Goal: Task Accomplishment & Management: Complete application form

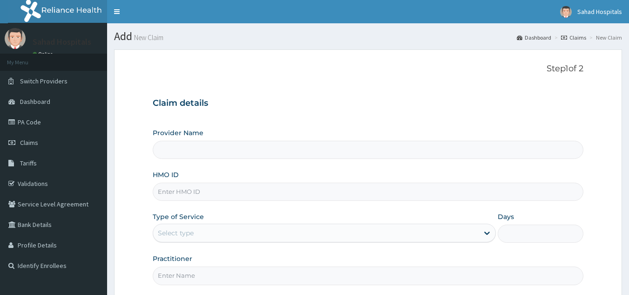
click at [182, 188] on input "HMO ID" at bounding box center [368, 192] width 431 height 18
paste input "RELIANCE HMO (SRS/10137/B)"
type input "RELIANCE HMO (SRS/10137/B"
click at [210, 192] on input "RELIANCE HMO (SRS/10137/B" at bounding box center [368, 192] width 431 height 18
type input "Sahad Hospitals"
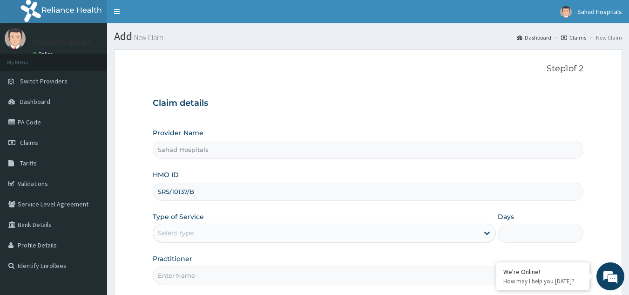
scroll to position [88, 0]
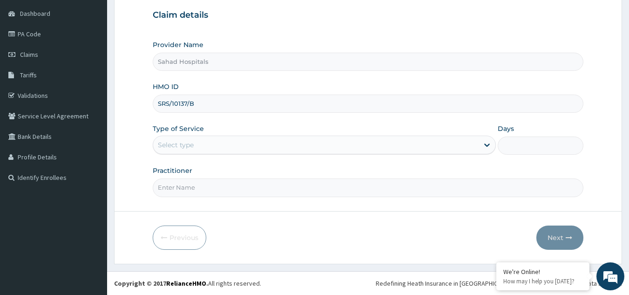
type input "SRS/10137/B"
click at [189, 142] on div "Select type" at bounding box center [176, 144] width 36 height 9
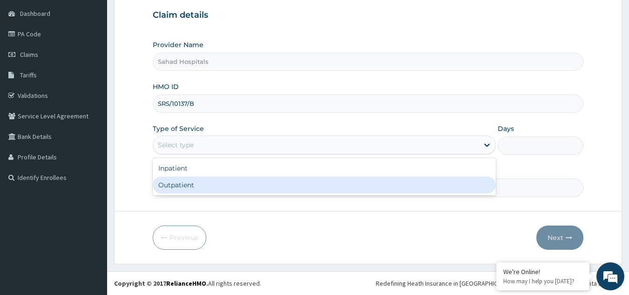
click at [184, 185] on div "Outpatient" at bounding box center [324, 184] width 343 height 17
type input "1"
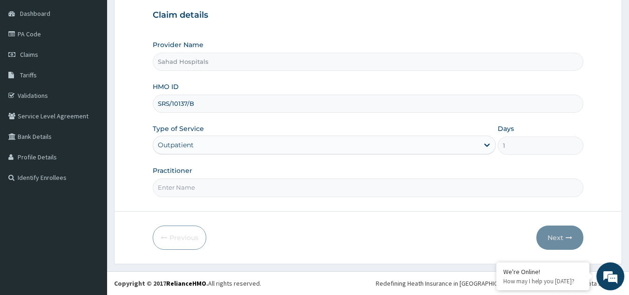
click at [176, 185] on input "Practitioner" at bounding box center [368, 187] width 431 height 18
type input "gp"
click at [555, 233] on button "Next" at bounding box center [559, 237] width 47 height 24
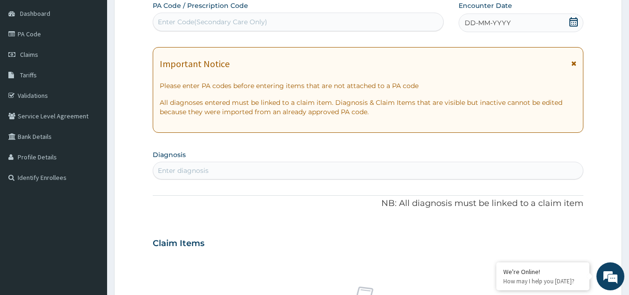
scroll to position [0, 0]
click at [573, 20] on icon at bounding box center [573, 21] width 8 height 9
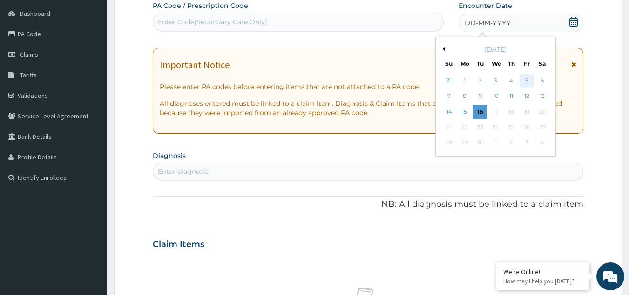
click at [526, 78] on div "5" at bounding box center [527, 81] width 14 height 14
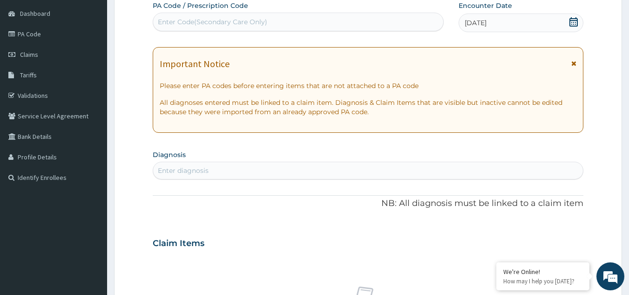
click at [176, 169] on div "Enter diagnosis" at bounding box center [183, 170] width 51 height 9
type input "malaria"
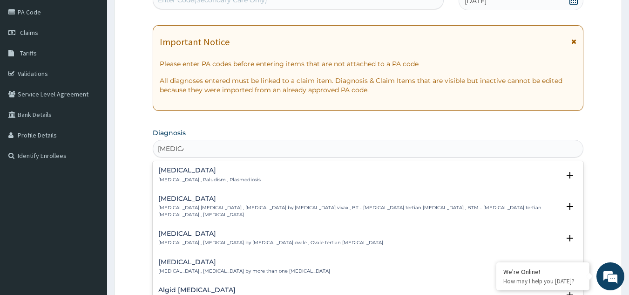
scroll to position [267, 0]
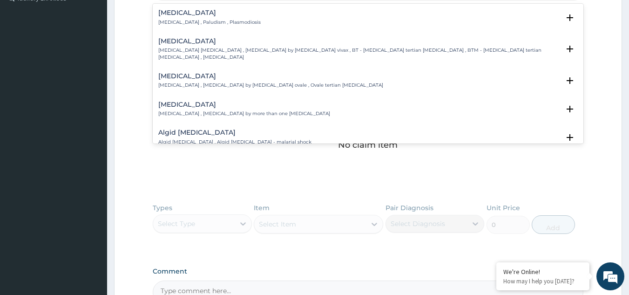
click at [177, 16] on h4 "Malaria" at bounding box center [209, 12] width 102 height 7
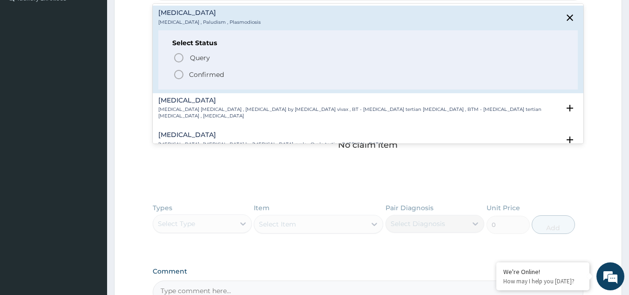
click at [178, 72] on icon "status option filled" at bounding box center [178, 74] width 11 height 11
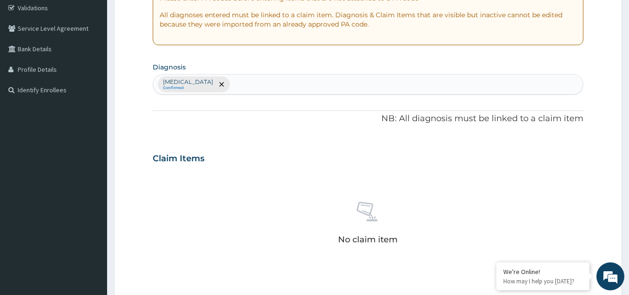
scroll to position [377, 0]
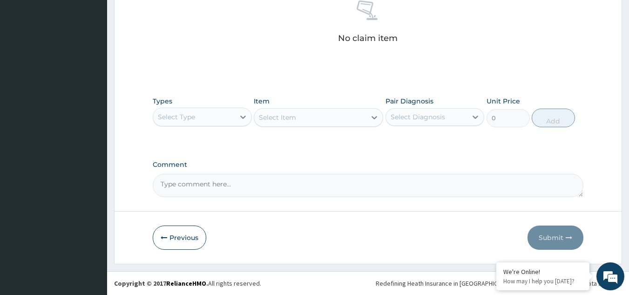
click at [198, 117] on div "Select Type" at bounding box center [193, 116] width 81 height 15
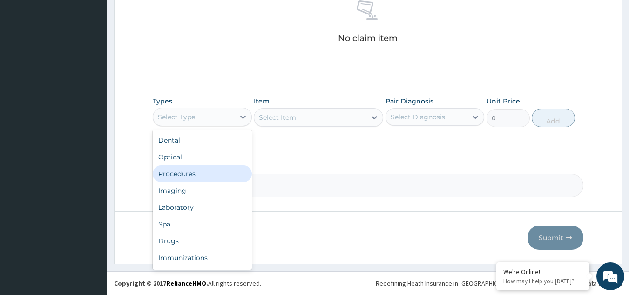
click at [195, 169] on div "Procedures" at bounding box center [202, 173] width 99 height 17
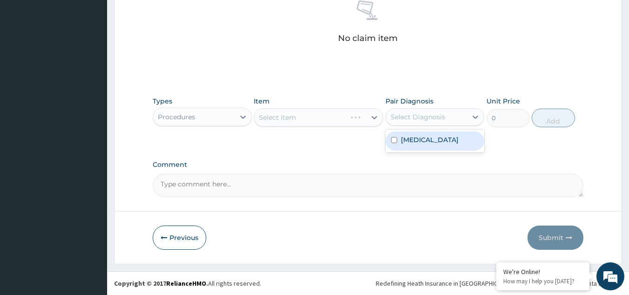
click at [435, 114] on div "Select Diagnosis" at bounding box center [418, 116] width 54 height 9
click at [422, 138] on label "Malaria" at bounding box center [430, 139] width 58 height 9
checkbox input "true"
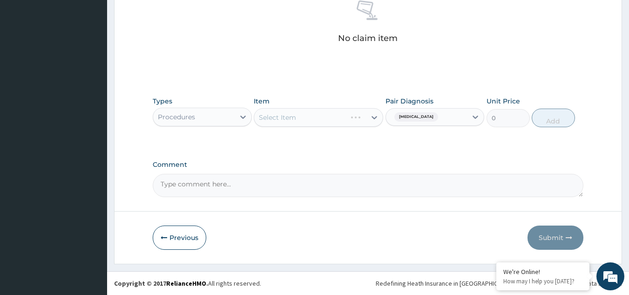
click at [333, 117] on div "Select Item" at bounding box center [318, 117] width 129 height 19
click at [333, 118] on div "Select Item" at bounding box center [310, 117] width 112 height 15
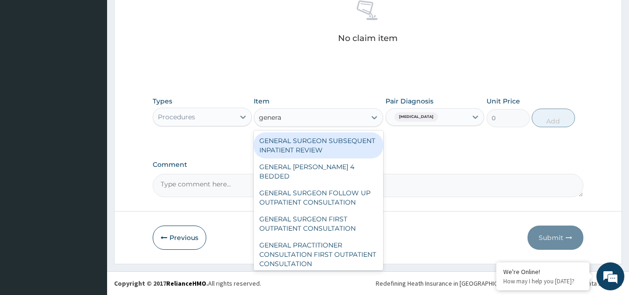
type input "general"
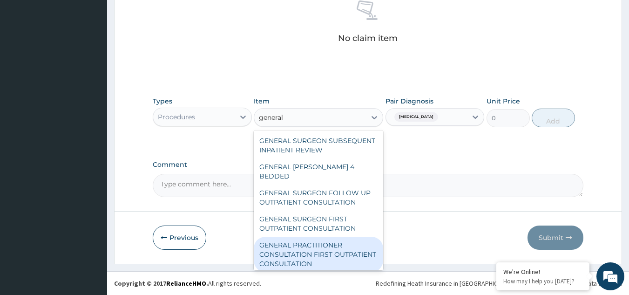
click at [310, 250] on div "GENERAL PRACTITIONER CONSULTATION FIRST OUTPATIENT CONSULTATION" at bounding box center [318, 254] width 129 height 35
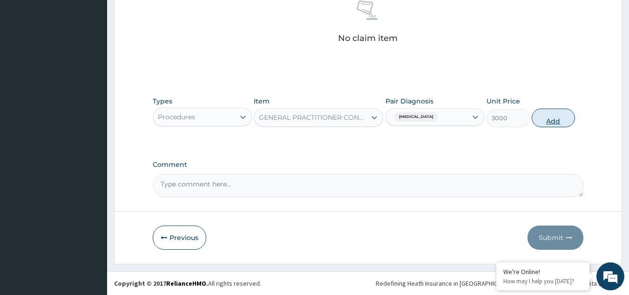
click at [560, 115] on button "Add" at bounding box center [553, 117] width 43 height 19
type input "0"
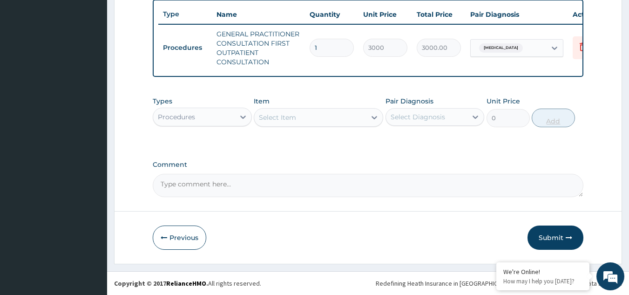
scroll to position [354, 0]
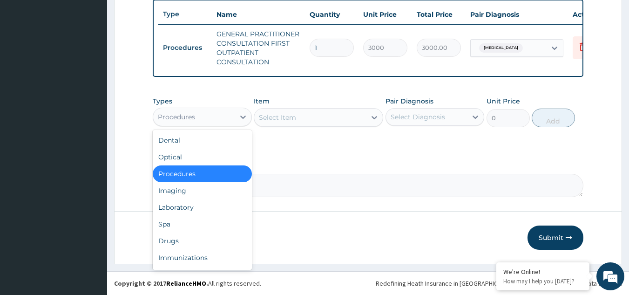
click at [220, 119] on div "Procedures" at bounding box center [193, 116] width 81 height 15
click at [226, 203] on div "Laboratory" at bounding box center [202, 207] width 99 height 17
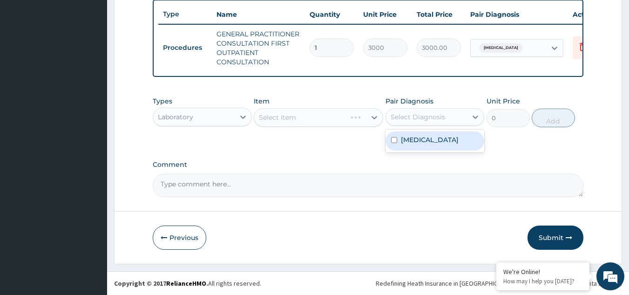
click at [426, 117] on div "Select Diagnosis" at bounding box center [418, 116] width 54 height 9
click at [427, 140] on div "[MEDICAL_DATA]" at bounding box center [435, 140] width 99 height 19
checkbox input "true"
click at [341, 117] on div "Select Item" at bounding box center [318, 117] width 129 height 19
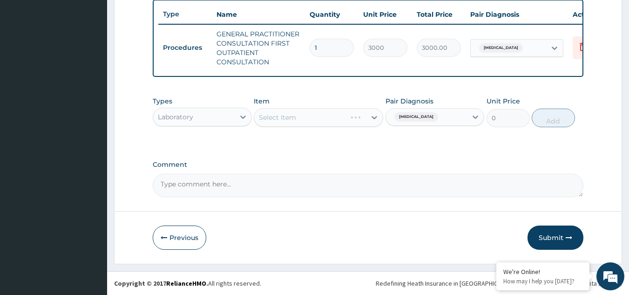
click at [341, 117] on div "Select Item" at bounding box center [318, 117] width 129 height 19
click at [341, 117] on div "Select Item" at bounding box center [310, 117] width 112 height 15
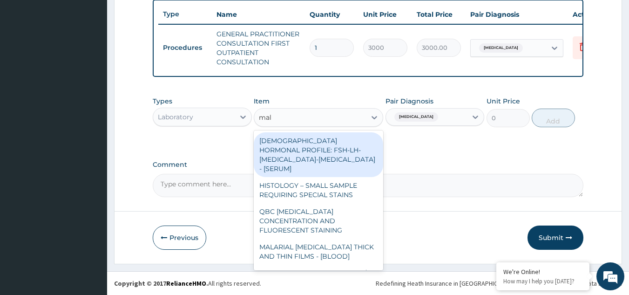
type input "mala"
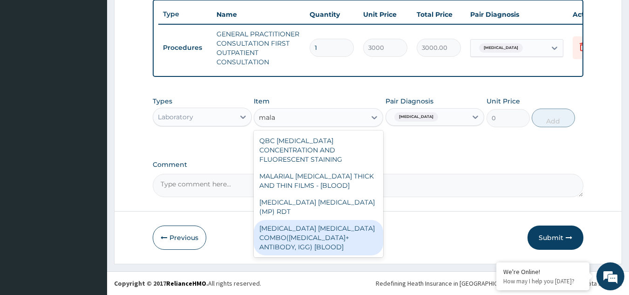
click at [331, 220] on div "[MEDICAL_DATA] [MEDICAL_DATA] COMBO([MEDICAL_DATA]+ ANTIBODY, IGG) [BLOOD]" at bounding box center [318, 237] width 129 height 35
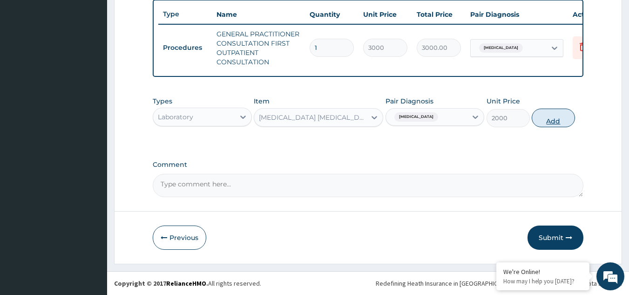
click at [546, 117] on button "Add" at bounding box center [553, 117] width 43 height 19
type input "0"
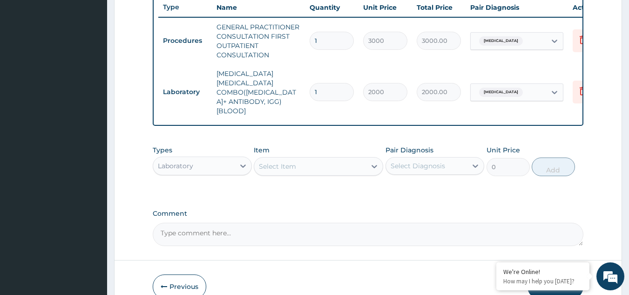
click at [211, 158] on div "Laboratory" at bounding box center [193, 165] width 81 height 15
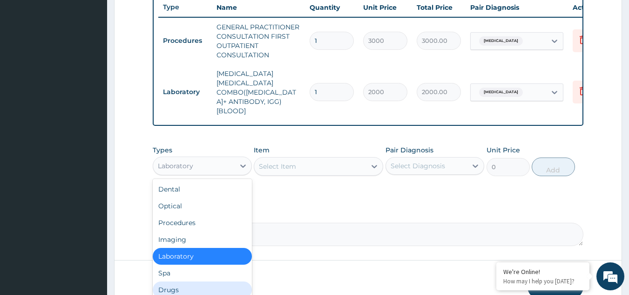
click at [200, 281] on div "Drugs" at bounding box center [202, 289] width 99 height 17
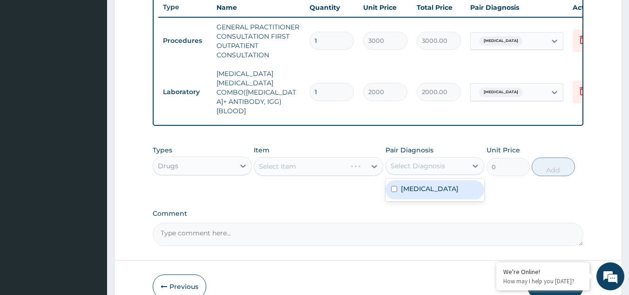
click at [414, 161] on div "Select Diagnosis" at bounding box center [418, 165] width 54 height 9
click at [414, 184] on label "[MEDICAL_DATA]" at bounding box center [430, 188] width 58 height 9
checkbox input "true"
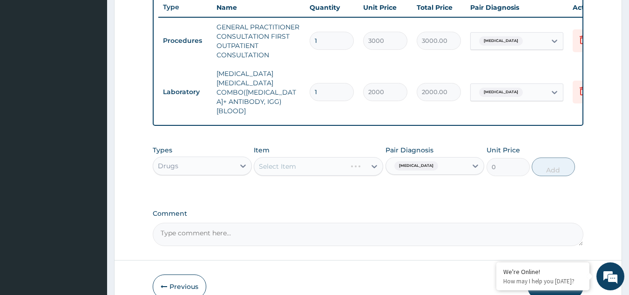
click at [320, 157] on div "Select Item" at bounding box center [318, 166] width 129 height 19
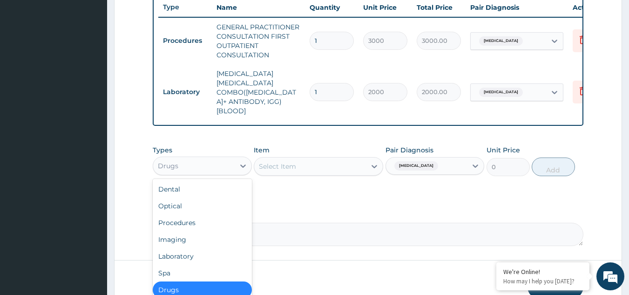
click at [193, 158] on div "Drugs" at bounding box center [193, 165] width 81 height 15
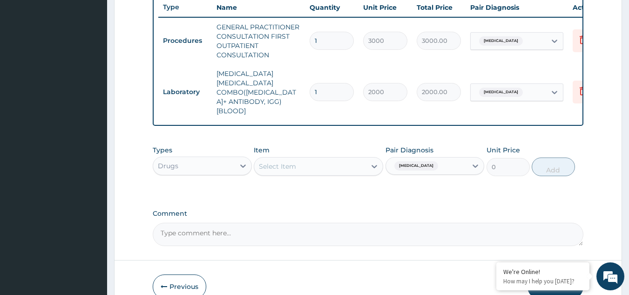
click at [193, 158] on div "Drugs" at bounding box center [193, 165] width 81 height 15
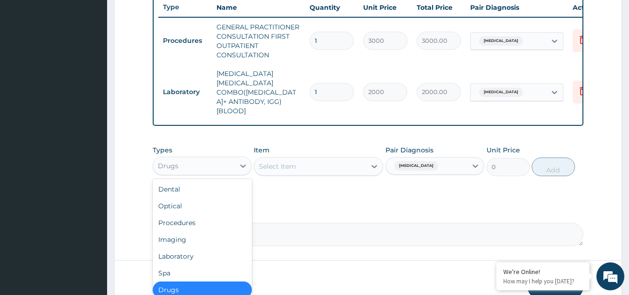
click at [193, 158] on div "Drugs" at bounding box center [193, 165] width 81 height 15
click at [194, 248] on div "Laboratory" at bounding box center [202, 256] width 99 height 17
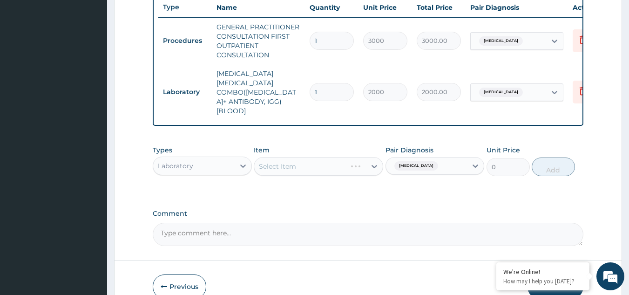
click at [313, 162] on div "Select Item" at bounding box center [318, 166] width 129 height 19
click at [321, 159] on div "Select Item" at bounding box center [310, 166] width 112 height 15
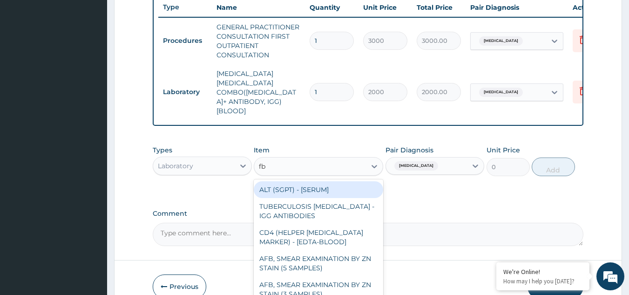
type input "fbc"
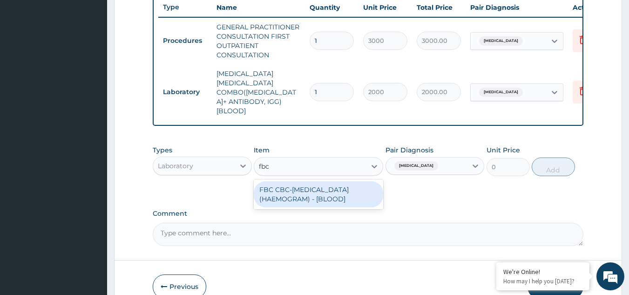
click at [327, 188] on div "FBC CBC-COMPLETE BLOOD COUNT (HAEMOGRAM) - [BLOOD]" at bounding box center [318, 194] width 129 height 26
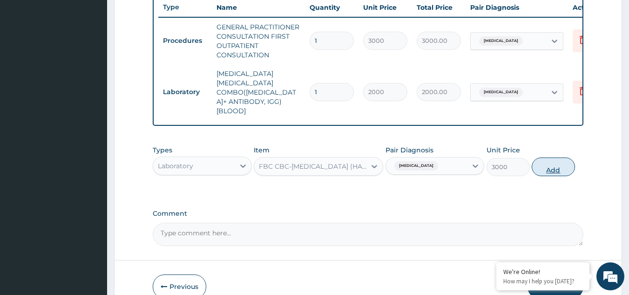
click at [552, 157] on button "Add" at bounding box center [553, 166] width 43 height 19
type input "0"
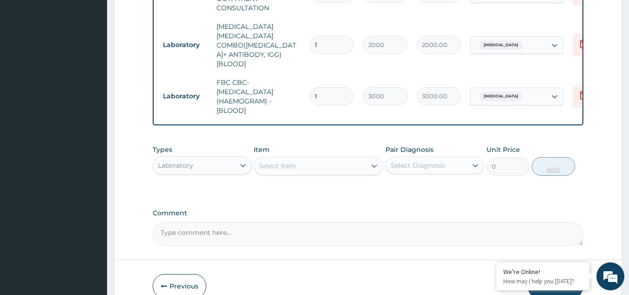
scroll to position [438, 0]
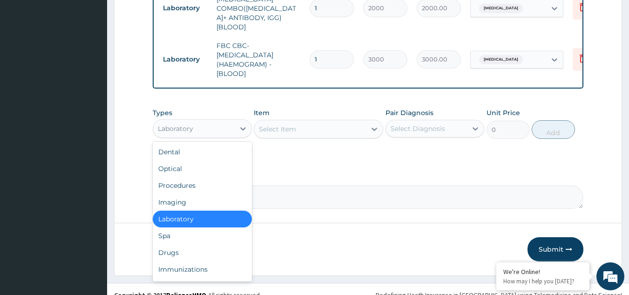
click at [191, 124] on div "Laboratory" at bounding box center [175, 128] width 35 height 9
click at [209, 244] on div "Drugs" at bounding box center [202, 252] width 99 height 17
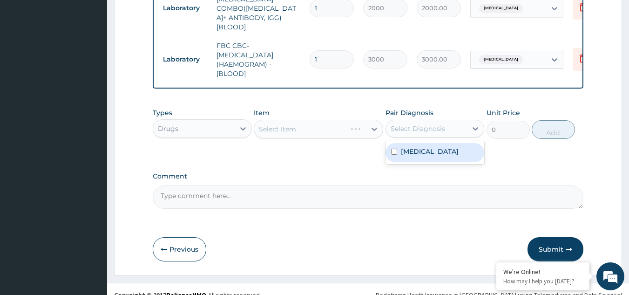
click at [404, 124] on div "Select Diagnosis" at bounding box center [418, 128] width 54 height 9
click at [413, 147] on label "[MEDICAL_DATA]" at bounding box center [430, 151] width 58 height 9
checkbox input "true"
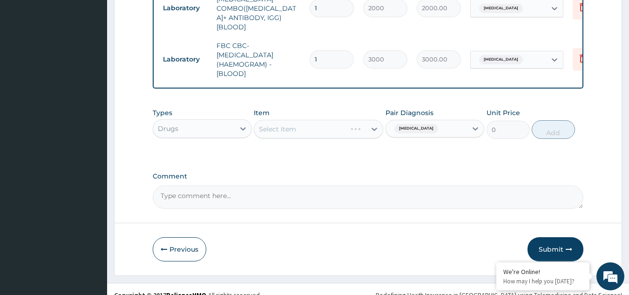
click at [337, 120] on div "Select Item" at bounding box center [318, 129] width 129 height 19
click at [337, 122] on div "Select Item" at bounding box center [310, 129] width 112 height 15
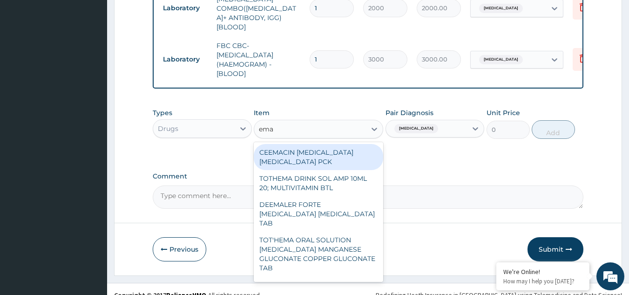
type input "emal"
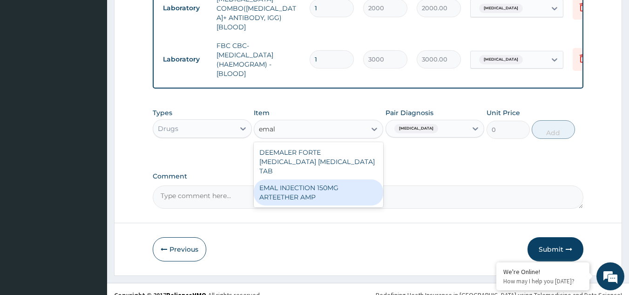
click at [328, 179] on div "EMAL INJECTION 150MG ARTEETHER AMP" at bounding box center [318, 192] width 129 height 26
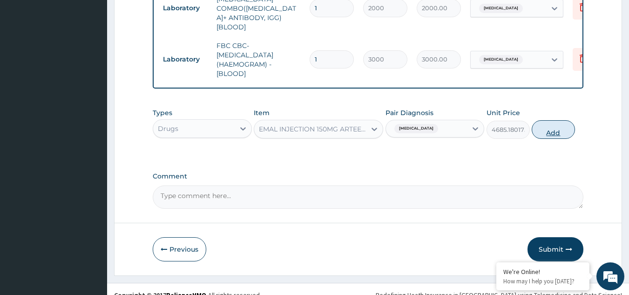
click at [554, 120] on button "Add" at bounding box center [553, 129] width 43 height 19
type input "0"
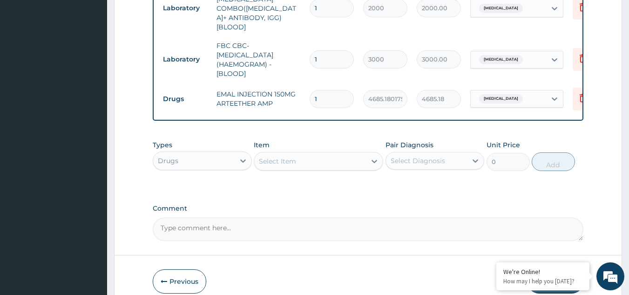
click at [405, 156] on div "Select Diagnosis" at bounding box center [418, 160] width 54 height 9
click at [412, 179] on label "Malaria" at bounding box center [430, 183] width 58 height 9
checkbox input "true"
click at [299, 154] on div "Select Item" at bounding box center [310, 161] width 112 height 15
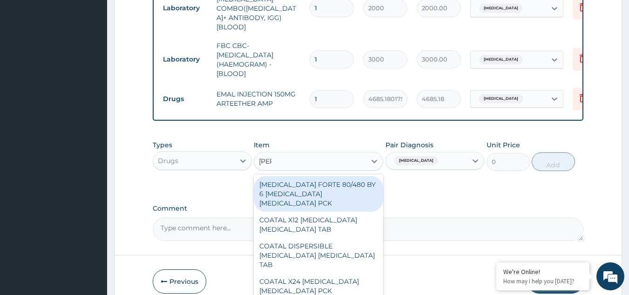
type input "coart"
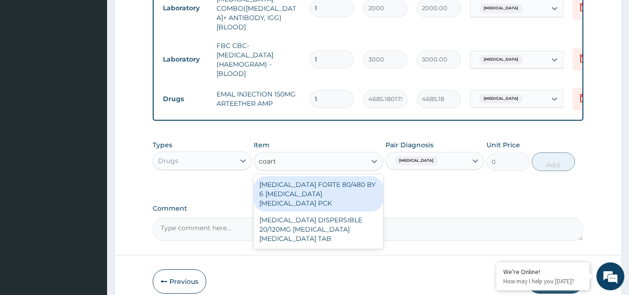
click at [308, 177] on div "COARTEM FORTE 80/480 BY 6 ARTEMETHER LUMEFANTRINE PCK" at bounding box center [318, 193] width 129 height 35
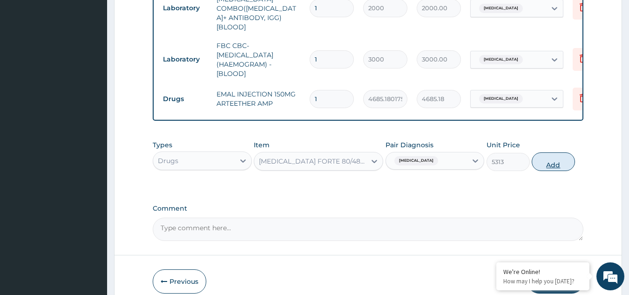
click at [550, 152] on button "Add" at bounding box center [553, 161] width 43 height 19
type input "0"
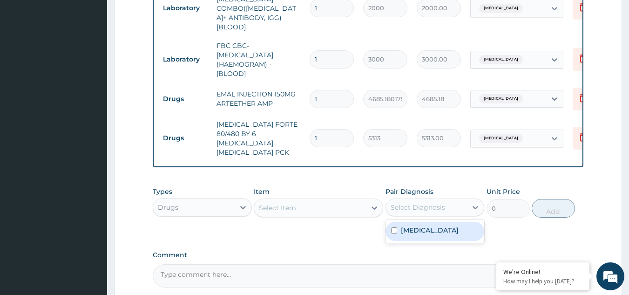
click at [409, 203] on div "Select Diagnosis" at bounding box center [418, 207] width 54 height 9
click at [417, 222] on div "[MEDICAL_DATA]" at bounding box center [435, 231] width 99 height 19
checkbox input "true"
click at [298, 200] on div "Select Item" at bounding box center [310, 207] width 112 height 15
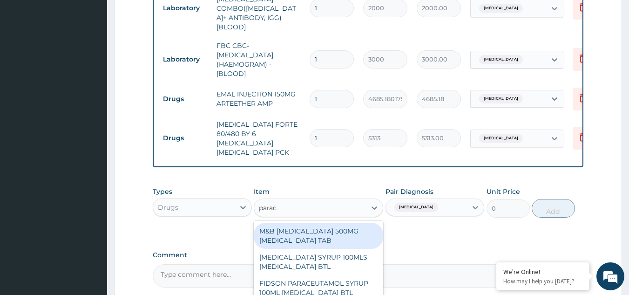
type input "parace"
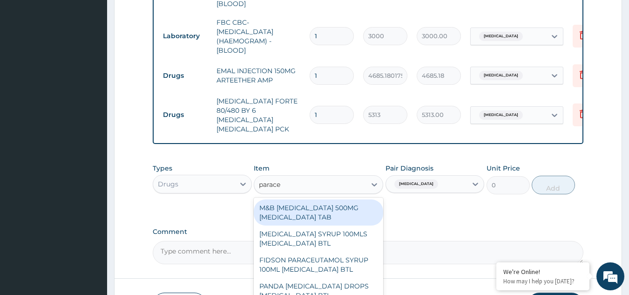
scroll to position [507, 0]
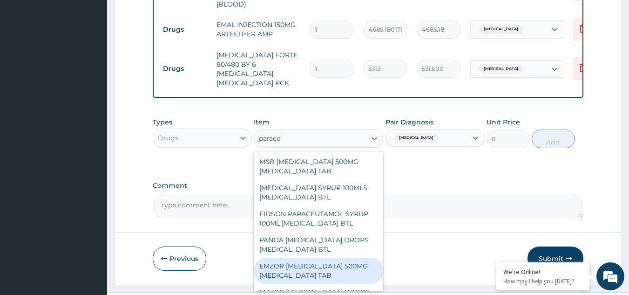
click at [294, 257] on div "EMZOR PARACETAMOL 500MG ACETAMINOPHEN TAB" at bounding box center [318, 270] width 129 height 26
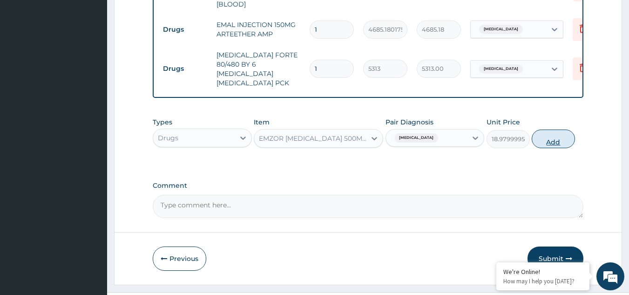
click at [553, 129] on button "Add" at bounding box center [553, 138] width 43 height 19
type input "0"
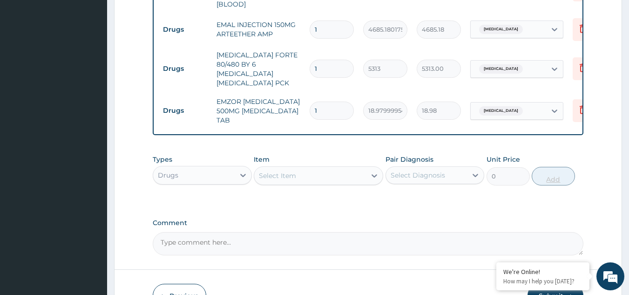
type input "12"
type input "227.76"
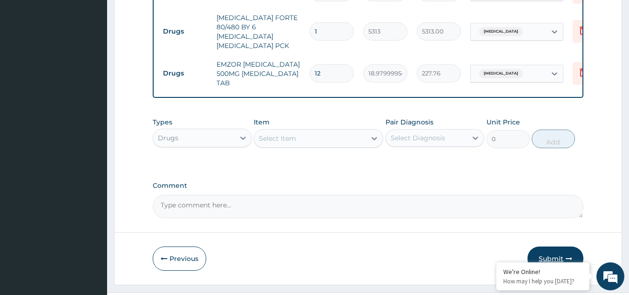
type input "12"
click at [551, 246] on button "Submit" at bounding box center [556, 258] width 56 height 24
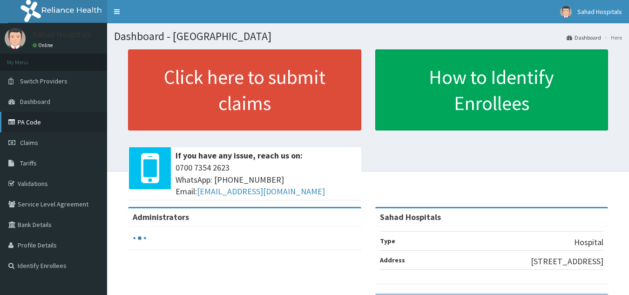
click at [20, 124] on link "PA Code" at bounding box center [53, 122] width 107 height 20
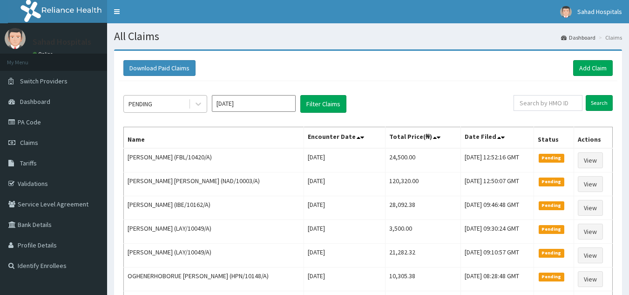
click at [157, 103] on div "PENDING" at bounding box center [156, 103] width 65 height 15
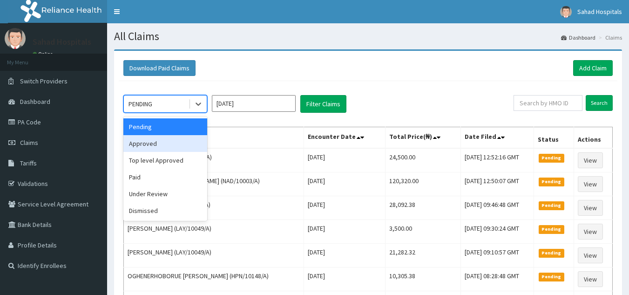
click at [169, 142] on div "Approved" at bounding box center [165, 143] width 84 height 17
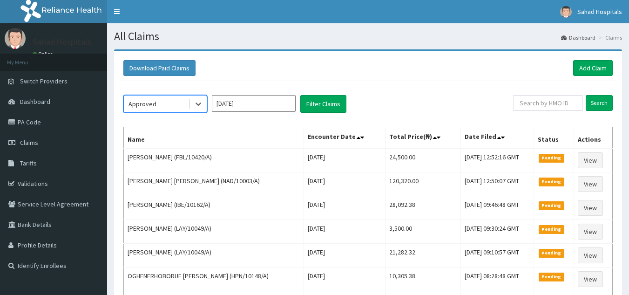
click at [254, 101] on input "Sep 2025" at bounding box center [254, 103] width 84 height 17
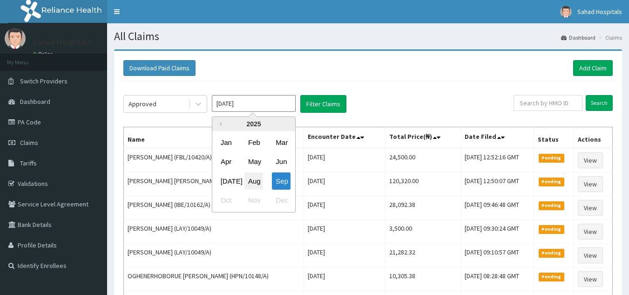
click at [257, 176] on div "Aug" at bounding box center [253, 180] width 19 height 17
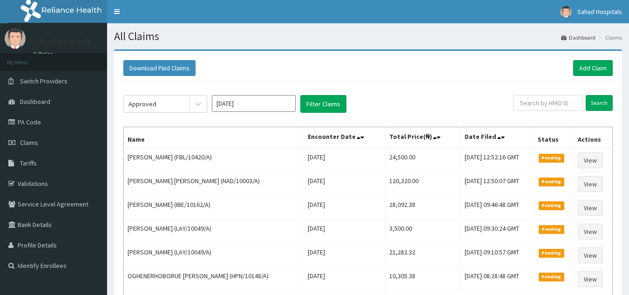
click at [252, 101] on input "Aug 2025" at bounding box center [254, 103] width 84 height 17
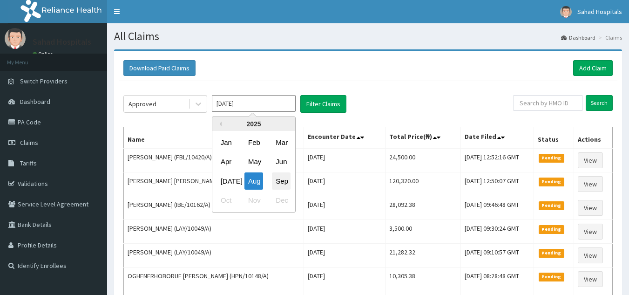
click at [280, 176] on div "Sep" at bounding box center [281, 180] width 19 height 17
type input "[DATE]"
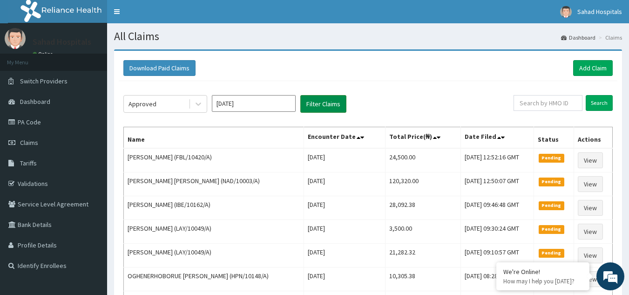
click at [317, 101] on button "Filter Claims" at bounding box center [323, 104] width 46 height 18
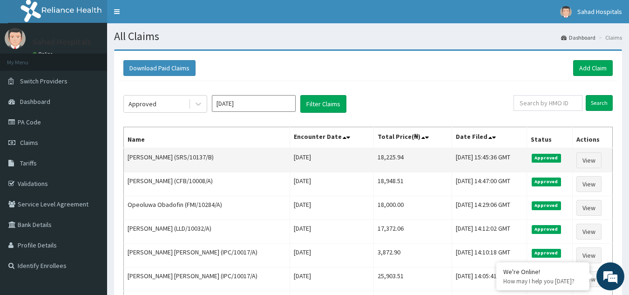
click at [383, 157] on td "18,225.94" at bounding box center [413, 160] width 78 height 24
copy td "18,225.94"
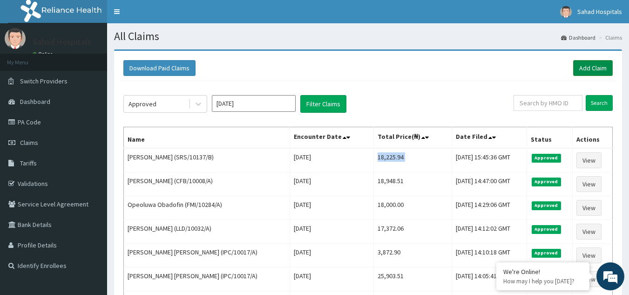
click at [587, 63] on link "Add Claim" at bounding box center [593, 68] width 40 height 16
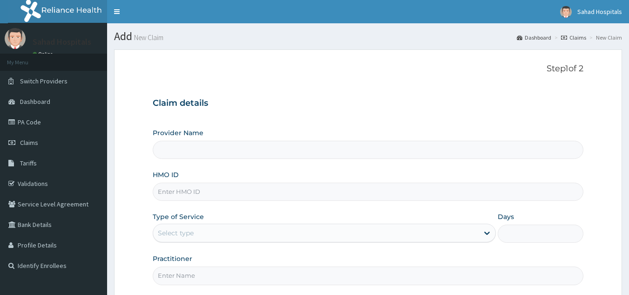
drag, startPoint x: 0, startPoint y: 0, endPoint x: 163, endPoint y: 196, distance: 255.2
click at [163, 196] on input "HMO ID" at bounding box center [368, 192] width 431 height 18
type input "Sahad Hospitals"
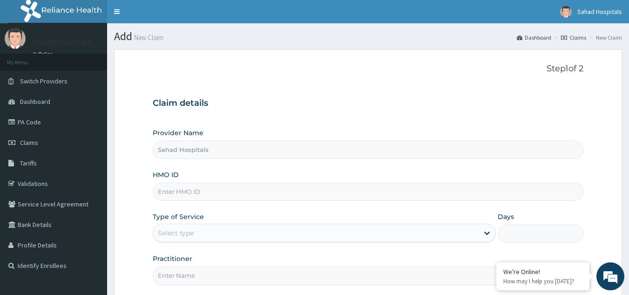
paste input "RELIANCE HMO (HPN/10140/A)"
click at [210, 191] on input "RELIANCE HMO (HPN/10140/A" at bounding box center [368, 192] width 431 height 18
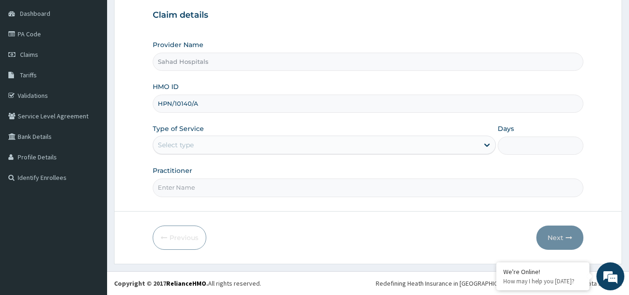
type input "HPN/10140/A"
click at [210, 144] on div "Select type" at bounding box center [315, 144] width 325 height 15
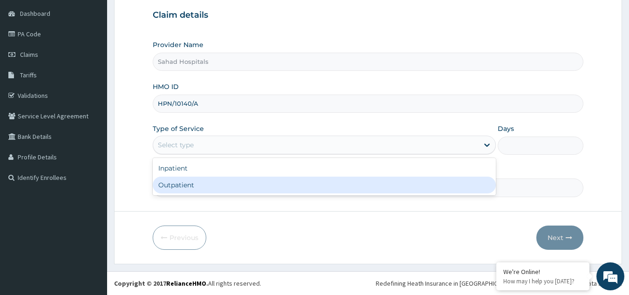
click at [203, 187] on div "Outpatient" at bounding box center [324, 184] width 343 height 17
type input "1"
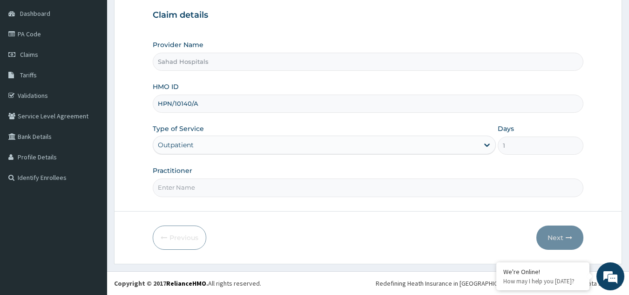
click at [191, 186] on input "Practitioner" at bounding box center [368, 187] width 431 height 18
type input "GP"
click at [556, 234] on button "Next" at bounding box center [559, 237] width 47 height 24
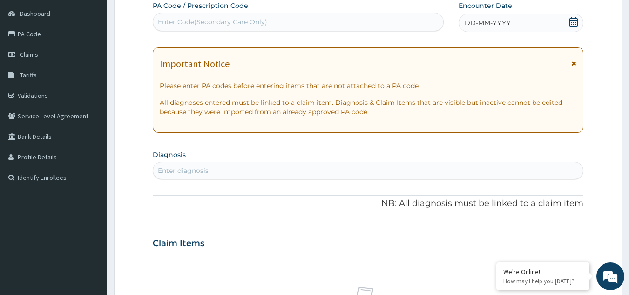
click at [573, 20] on icon at bounding box center [573, 21] width 8 height 9
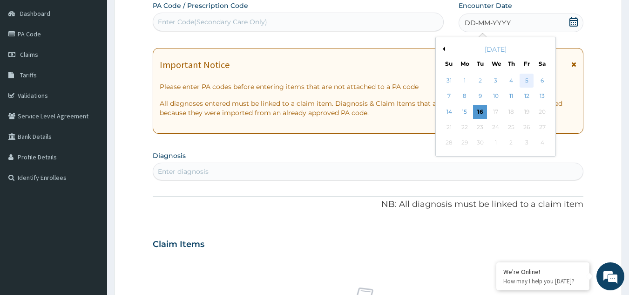
click at [528, 75] on div "5" at bounding box center [527, 81] width 14 height 14
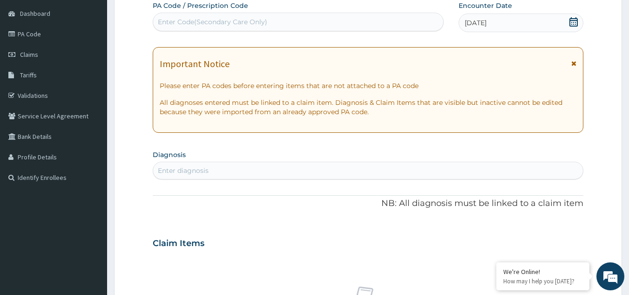
click at [182, 165] on div "Enter diagnosis" at bounding box center [368, 170] width 430 height 15
type input "MALARIA"
click at [198, 169] on div "MALARIA MALARIA" at bounding box center [358, 170] width 411 height 15
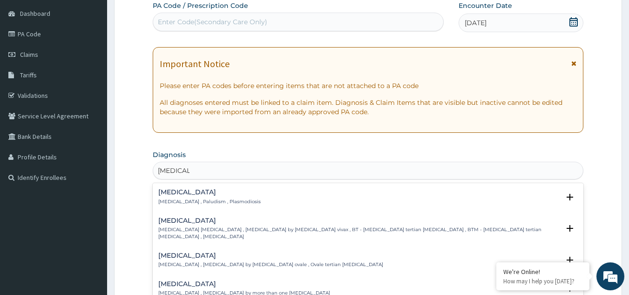
click at [181, 192] on h4 "Malaria" at bounding box center [209, 192] width 102 height 7
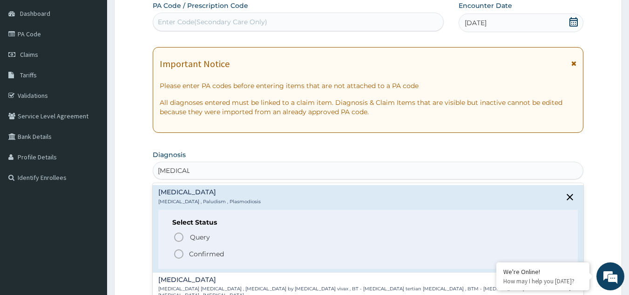
click at [179, 251] on icon "status option filled" at bounding box center [178, 253] width 11 height 11
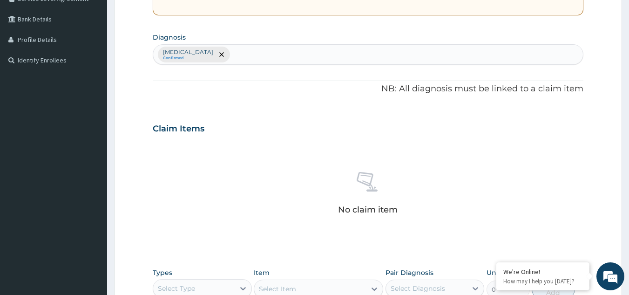
scroll to position [377, 0]
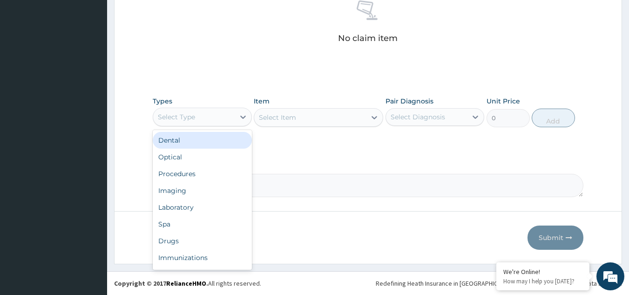
click at [193, 114] on div "Select Type" at bounding box center [176, 116] width 37 height 9
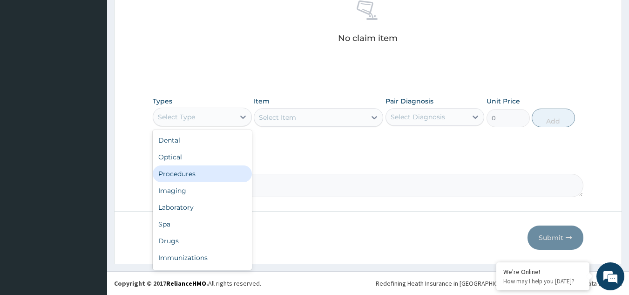
click at [210, 175] on div "Procedures" at bounding box center [202, 173] width 99 height 17
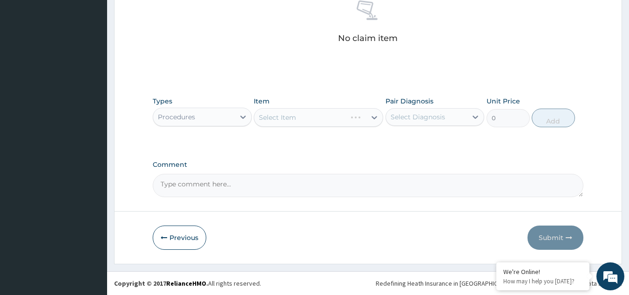
click at [444, 117] on div "Select Diagnosis" at bounding box center [418, 116] width 54 height 9
click at [425, 144] on div "Malaria" at bounding box center [435, 140] width 99 height 19
checkbox input "true"
click at [311, 117] on div "Select Item" at bounding box center [318, 117] width 129 height 19
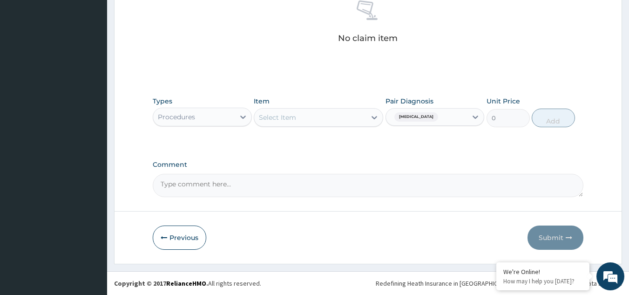
click at [311, 117] on div "Select Item" at bounding box center [310, 117] width 112 height 15
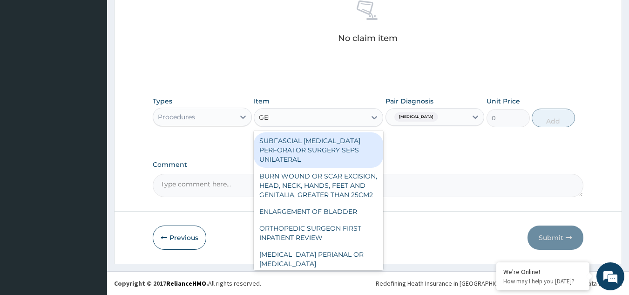
type input "GENE"
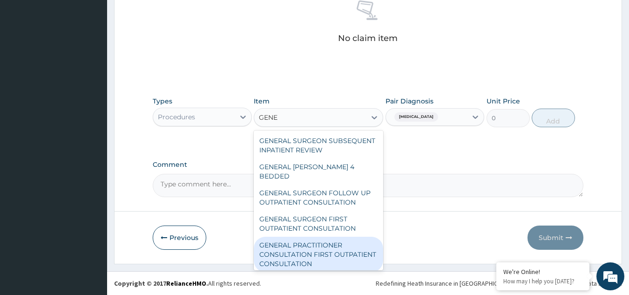
click at [286, 262] on div "GENERAL PRACTITIONER CONSULTATION FIRST OUTPATIENT CONSULTATION" at bounding box center [318, 254] width 129 height 35
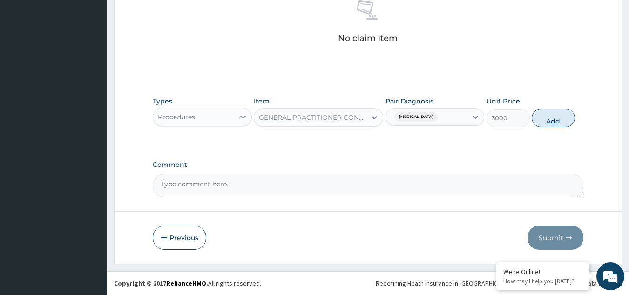
click at [558, 116] on button "Add" at bounding box center [553, 117] width 43 height 19
type input "0"
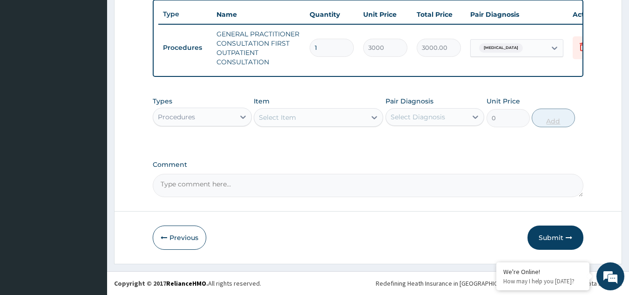
scroll to position [354, 0]
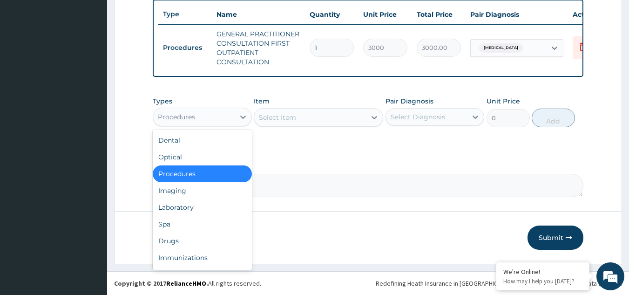
click at [200, 121] on div "Procedures" at bounding box center [193, 116] width 81 height 15
click at [203, 239] on div "Drugs" at bounding box center [202, 240] width 99 height 17
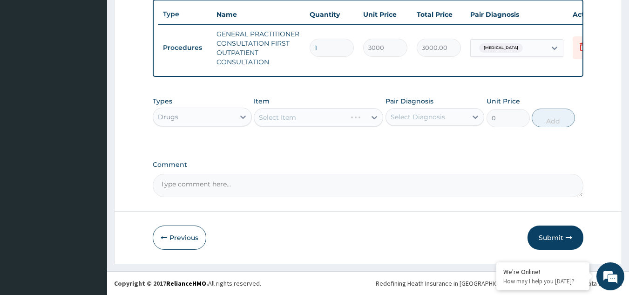
click at [429, 115] on div "Select Diagnosis" at bounding box center [418, 116] width 54 height 9
click at [434, 136] on div "Malaria" at bounding box center [435, 140] width 99 height 19
checkbox input "true"
click at [307, 120] on div "Select Item" at bounding box center [318, 117] width 129 height 19
click at [307, 120] on div "Select Item" at bounding box center [310, 117] width 112 height 15
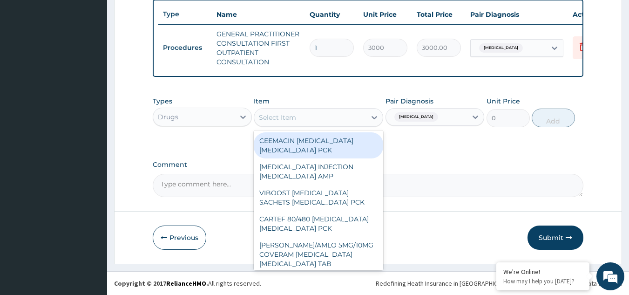
click at [205, 116] on div "Drugs" at bounding box center [193, 116] width 81 height 15
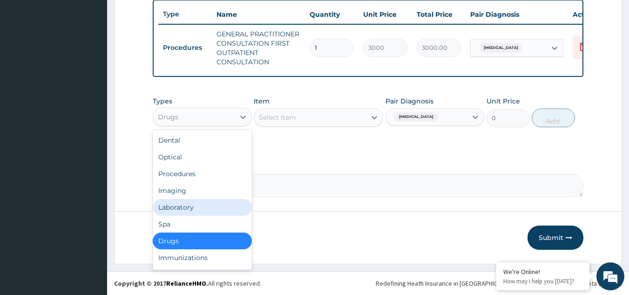
click at [204, 208] on div "Laboratory" at bounding box center [202, 207] width 99 height 17
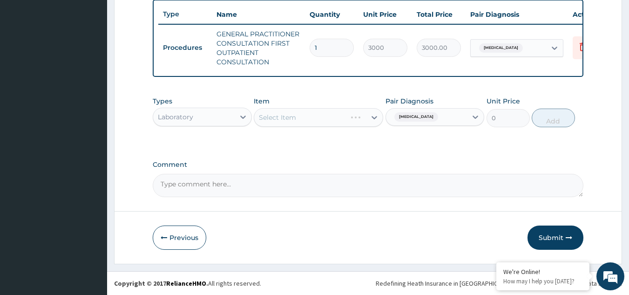
click at [330, 118] on div "Select Item" at bounding box center [318, 117] width 129 height 19
click at [330, 119] on div "Select Item" at bounding box center [310, 117] width 112 height 15
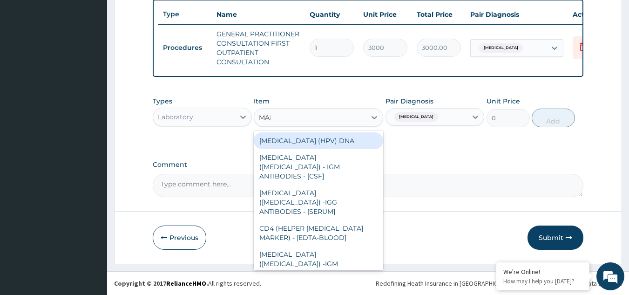
type input "MALA"
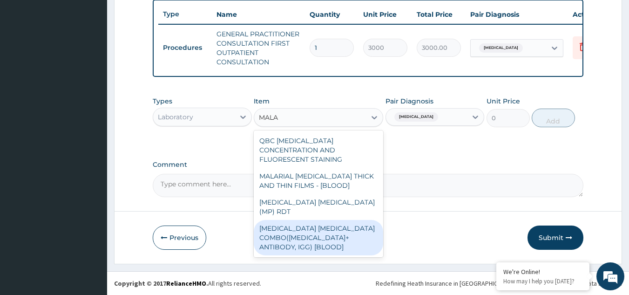
click at [325, 220] on div "MALARIA PARASITE COMBO(BLOOD FILM+ ANTIBODY, IGG) [BLOOD]" at bounding box center [318, 237] width 129 height 35
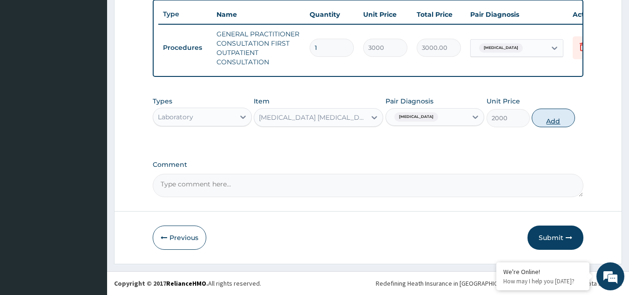
click at [551, 117] on button "Add" at bounding box center [553, 117] width 43 height 19
type input "0"
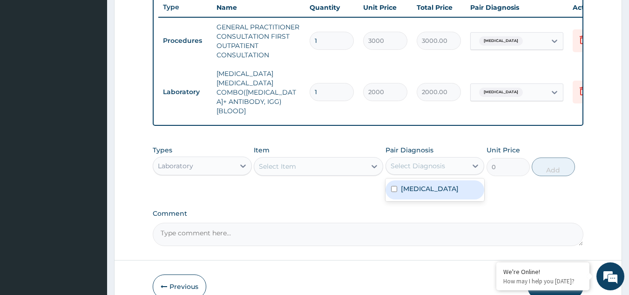
click at [409, 161] on div "Select Diagnosis" at bounding box center [418, 165] width 54 height 9
click at [414, 184] on label "Malaria" at bounding box center [430, 188] width 58 height 9
checkbox input "true"
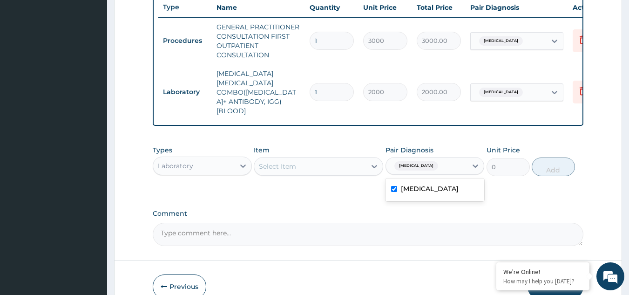
click at [327, 159] on div "Select Item" at bounding box center [310, 166] width 112 height 15
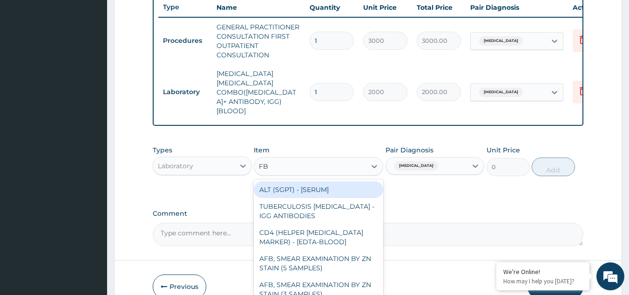
type input "FBC"
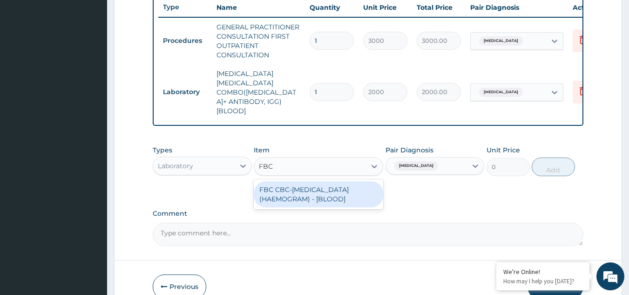
click at [331, 183] on div "FBC CBC-COMPLETE BLOOD COUNT (HAEMOGRAM) - [BLOOD]" at bounding box center [318, 194] width 129 height 26
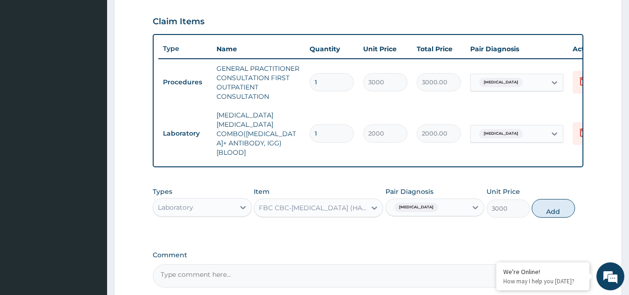
scroll to position [318, 0]
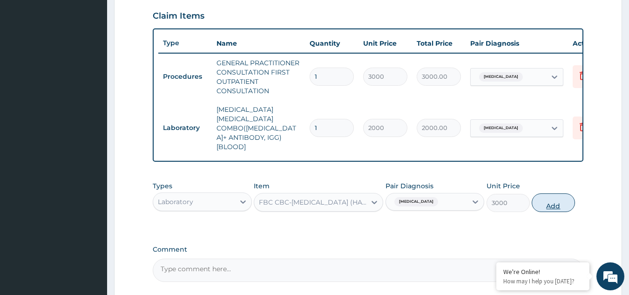
click at [549, 193] on button "Add" at bounding box center [553, 202] width 43 height 19
type input "0"
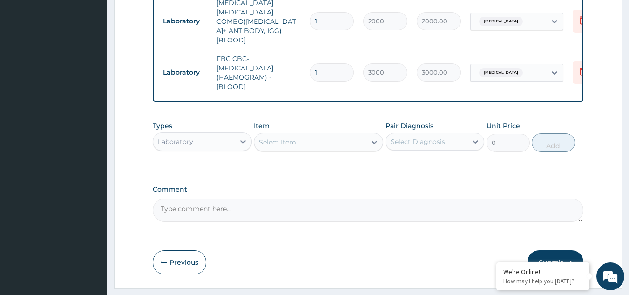
scroll to position [438, 0]
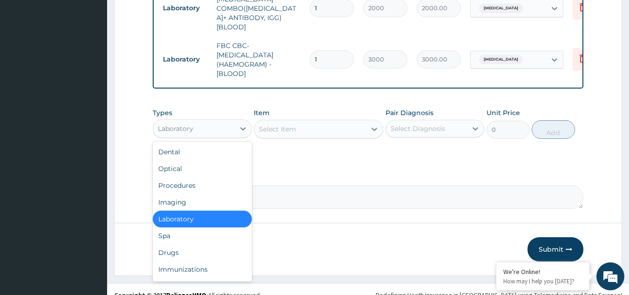
click at [197, 121] on div "Laboratory" at bounding box center [193, 128] width 81 height 15
click at [209, 244] on div "Drugs" at bounding box center [202, 252] width 99 height 17
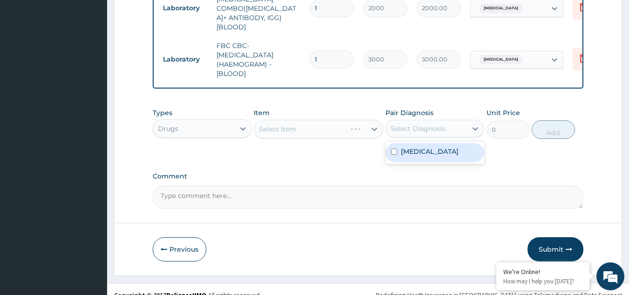
click at [422, 124] on div "Select Diagnosis" at bounding box center [418, 128] width 54 height 9
click at [425, 147] on label "Malaria" at bounding box center [430, 151] width 58 height 9
checkbox input "true"
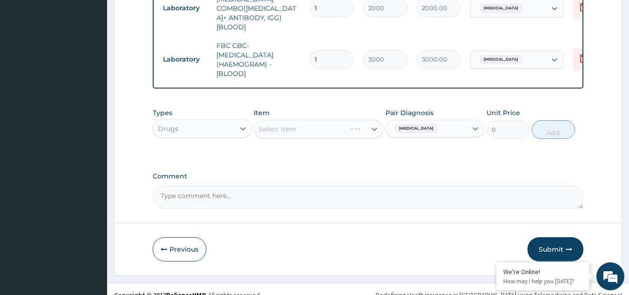
click at [333, 122] on div "Select Item" at bounding box center [318, 129] width 129 height 19
click at [323, 120] on div "Select Item" at bounding box center [318, 129] width 129 height 19
click at [323, 122] on div "Select Item" at bounding box center [310, 129] width 112 height 15
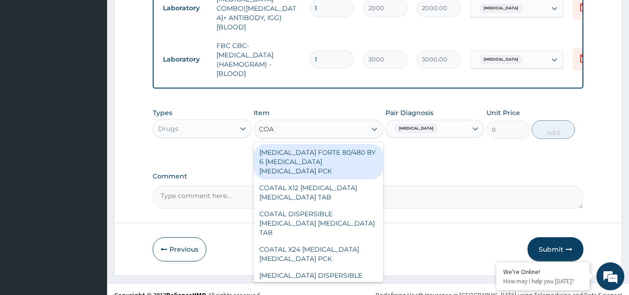
type input "COAR"
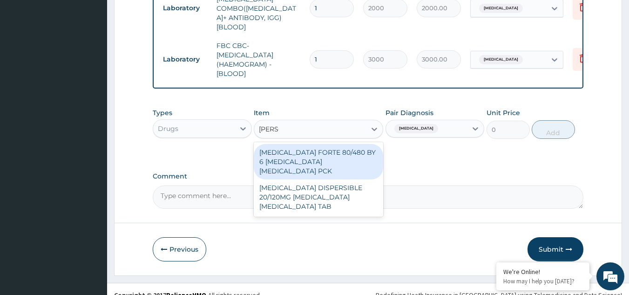
click at [325, 144] on div "COARTEM FORTE 80/480 BY 6 ARTEMETHER LUMEFANTRINE PCK" at bounding box center [318, 161] width 129 height 35
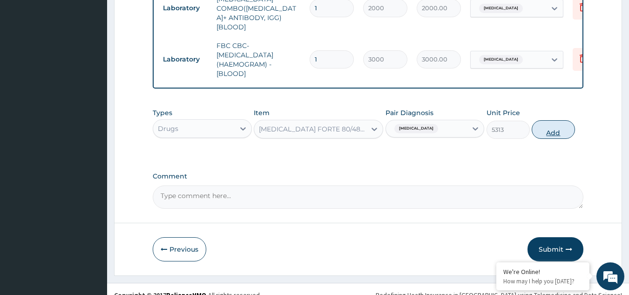
click at [551, 120] on button "Add" at bounding box center [553, 129] width 43 height 19
type input "0"
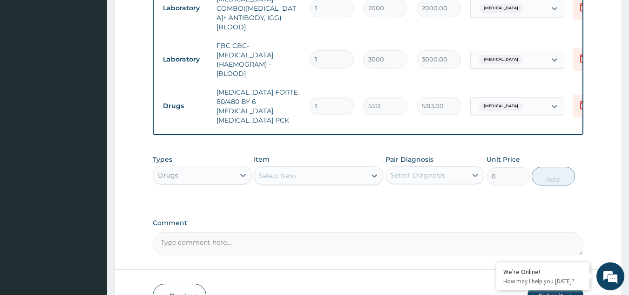
scroll to position [475, 0]
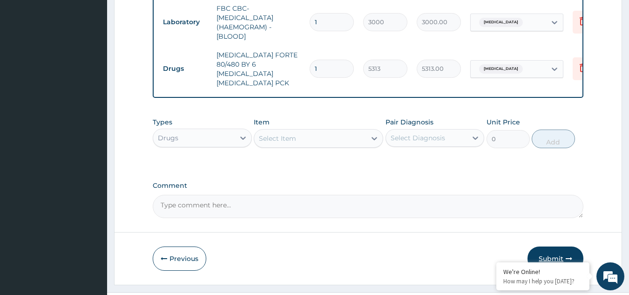
click at [547, 246] on button "Submit" at bounding box center [556, 258] width 56 height 24
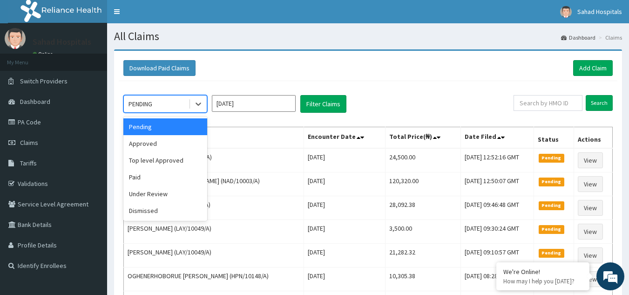
click at [165, 105] on div "PENDING" at bounding box center [156, 103] width 65 height 15
click at [175, 144] on div "Approved" at bounding box center [165, 143] width 84 height 17
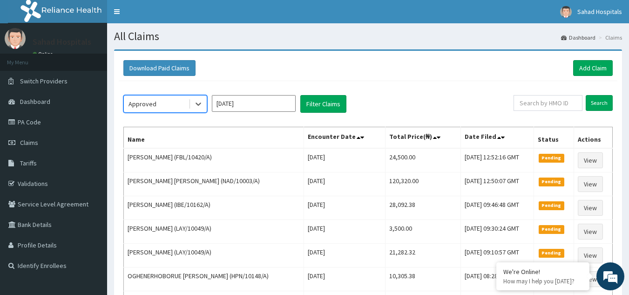
click at [267, 101] on input "[DATE]" at bounding box center [254, 103] width 84 height 17
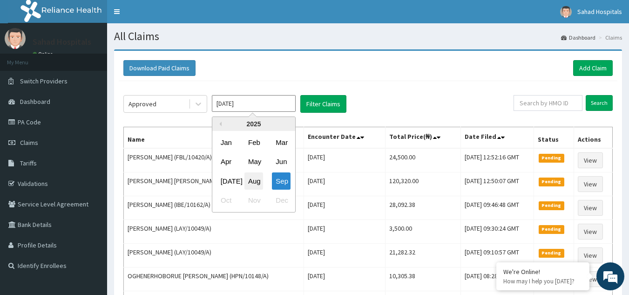
click at [250, 181] on div "Aug" at bounding box center [253, 180] width 19 height 17
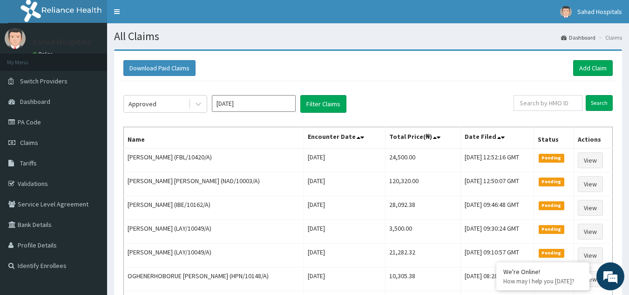
click at [272, 106] on input "Aug 2025" at bounding box center [254, 103] width 84 height 17
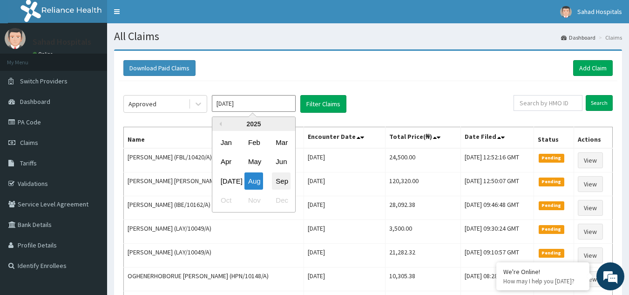
click at [282, 179] on div "Sep" at bounding box center [281, 180] width 19 height 17
type input "[DATE]"
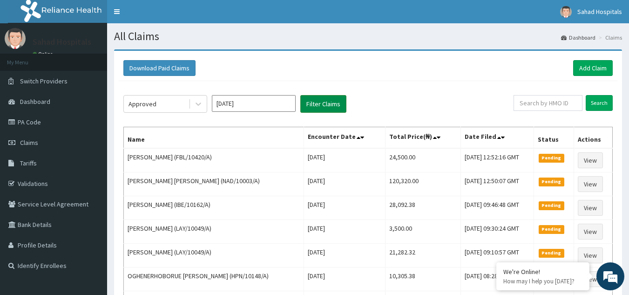
click at [328, 101] on button "Filter Claims" at bounding box center [323, 104] width 46 height 18
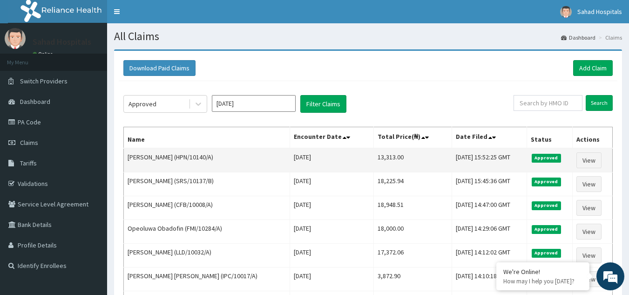
click at [383, 156] on td "13,313.00" at bounding box center [413, 160] width 78 height 24
copy td "13,313.00"
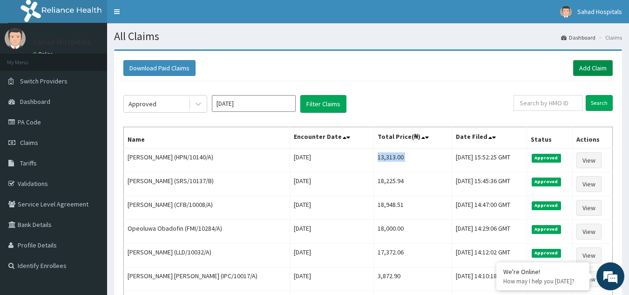
click at [595, 66] on link "Add Claim" at bounding box center [593, 68] width 40 height 16
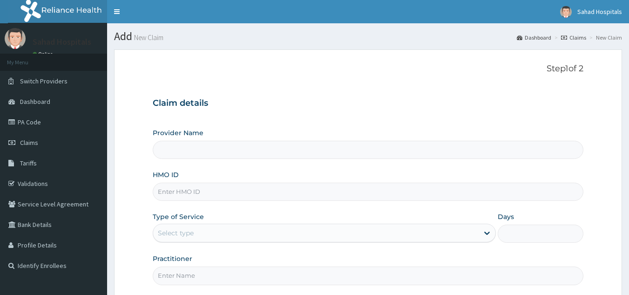
click at [186, 192] on input "HMO ID" at bounding box center [368, 192] width 431 height 18
paste input "RELIANCE HMO (NIT/10027/F)"
type input "RELIANCE HMO (NIT/10027/F)"
type input "Sahad Hospitals"
click at [210, 191] on input "RELIANCE HMO (NIT/10027/F" at bounding box center [368, 192] width 431 height 18
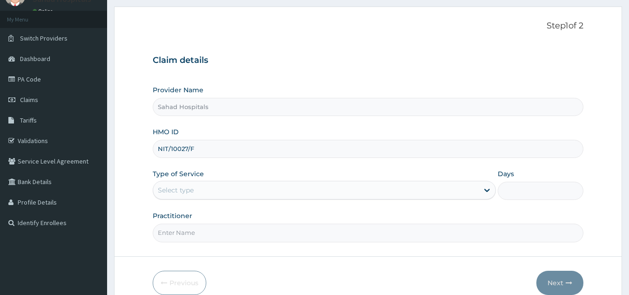
scroll to position [88, 0]
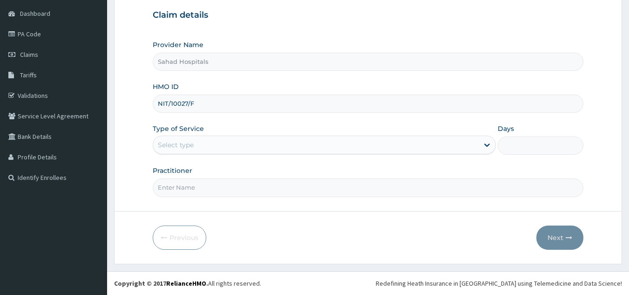
type input "NIT/10027/F"
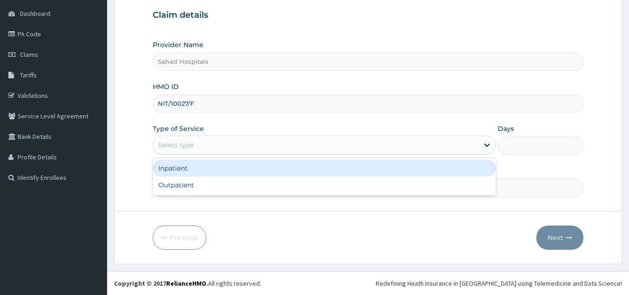
click at [186, 141] on div "Select type" at bounding box center [176, 144] width 36 height 9
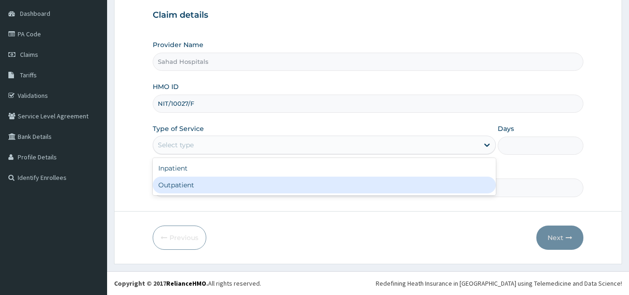
click at [201, 182] on div "Outpatient" at bounding box center [324, 184] width 343 height 17
type input "1"
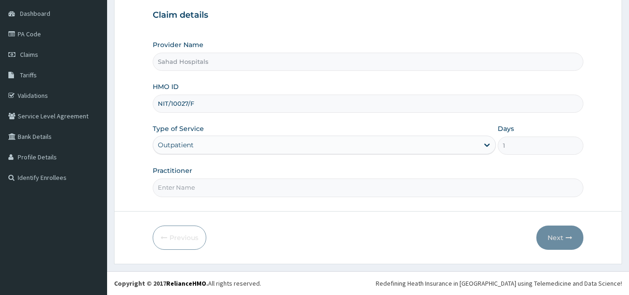
click at [190, 185] on input "Practitioner" at bounding box center [368, 187] width 431 height 18
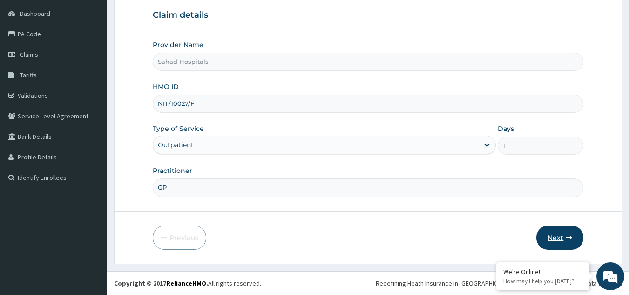
type input "GP"
click at [555, 232] on button "Next" at bounding box center [559, 237] width 47 height 24
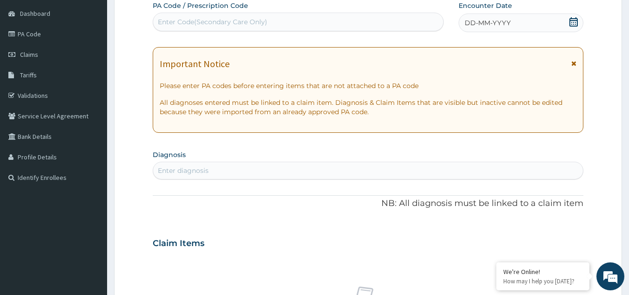
scroll to position [0, 0]
click at [196, 22] on div "Enter Code(Secondary Care Only)" at bounding box center [212, 21] width 109 height 9
paste input "PA/954BF1"
type input "PA/954BF1"
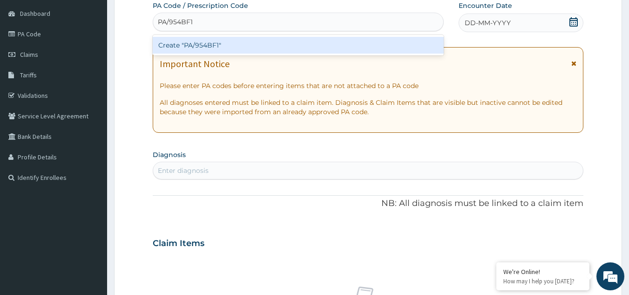
click at [208, 43] on div "Create "PA/954BF1"" at bounding box center [298, 45] width 291 height 17
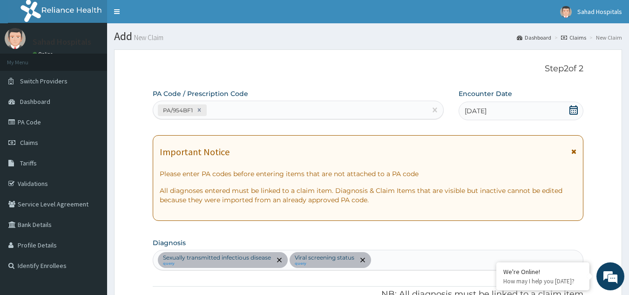
click at [221, 107] on div "PA/954BF1" at bounding box center [290, 109] width 274 height 15
paste input "PA/8B11BD"
type input "PA/8B11BD"
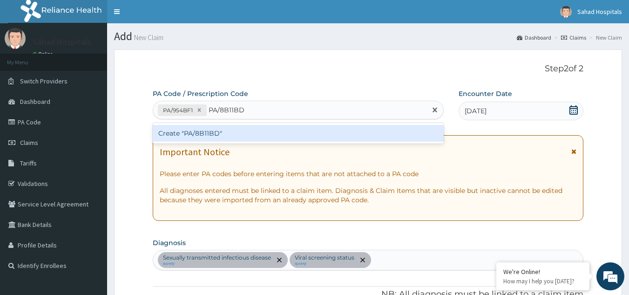
click at [221, 133] on div "Create "PA/8B11BD"" at bounding box center [298, 133] width 291 height 17
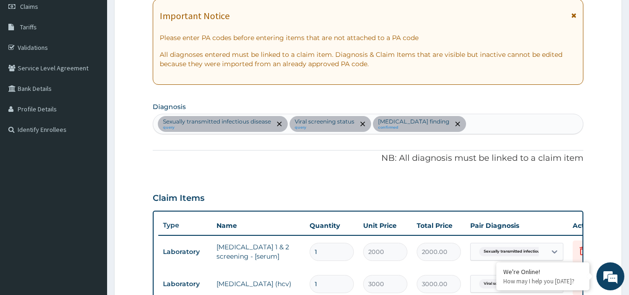
scroll to position [135, 0]
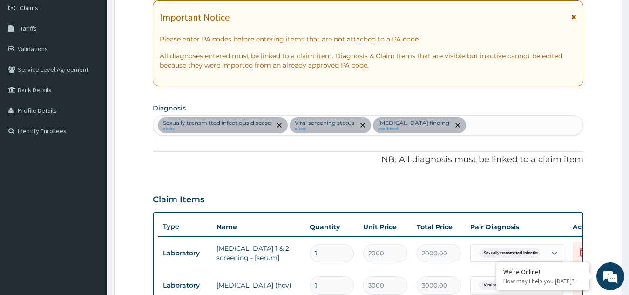
type input "[MEDICAL_DATA]"
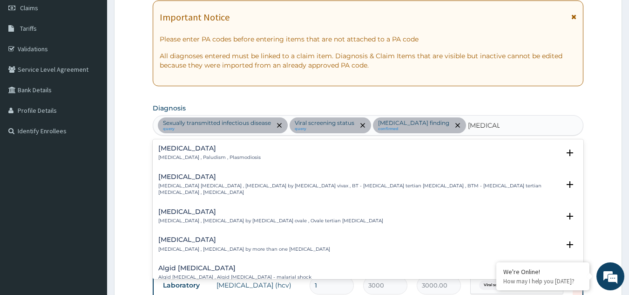
click at [184, 152] on h4 "[MEDICAL_DATA]" at bounding box center [209, 148] width 102 height 7
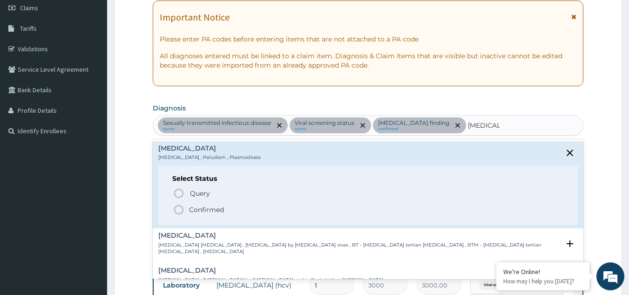
click at [177, 206] on circle "status option filled" at bounding box center [179, 209] width 8 height 8
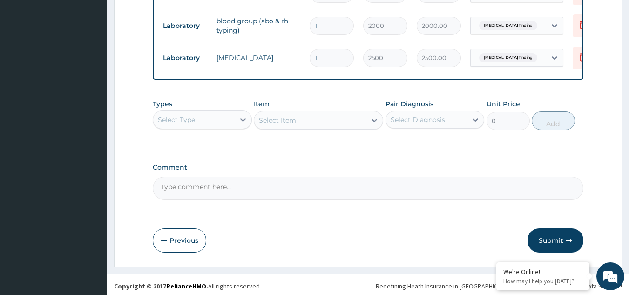
scroll to position [436, 0]
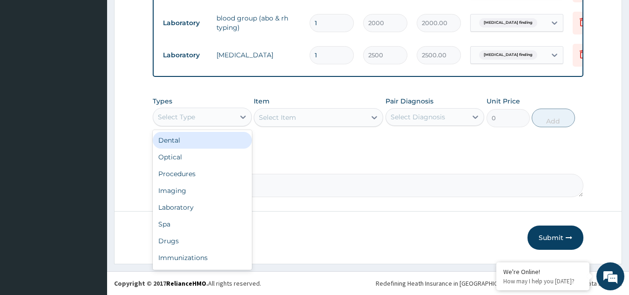
click at [195, 119] on div "Select Type" at bounding box center [176, 116] width 37 height 9
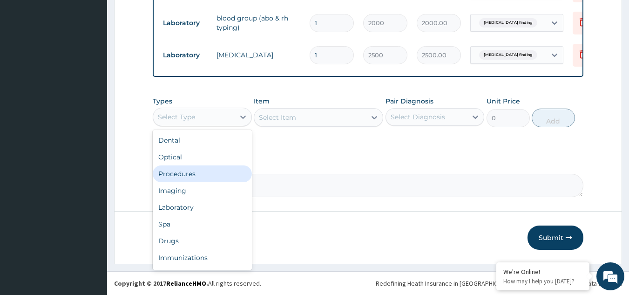
click at [203, 174] on div "Procedures" at bounding box center [202, 173] width 99 height 17
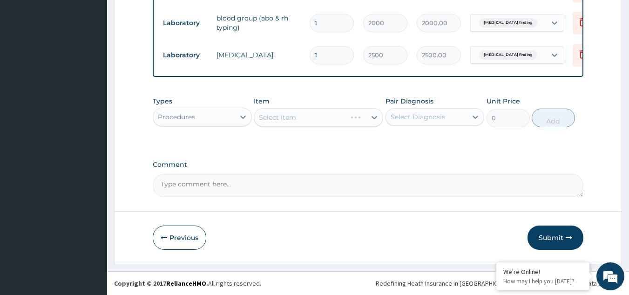
click at [417, 118] on div "Select Diagnosis" at bounding box center [418, 116] width 54 height 9
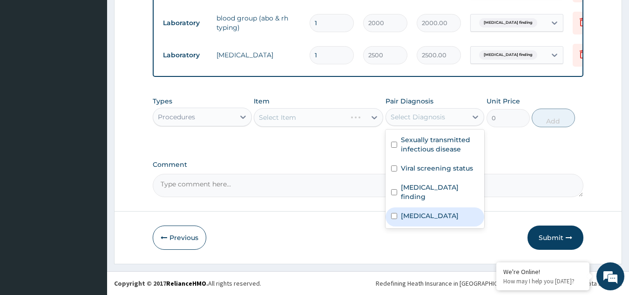
click at [424, 217] on label "[MEDICAL_DATA]" at bounding box center [430, 215] width 58 height 9
checkbox input "true"
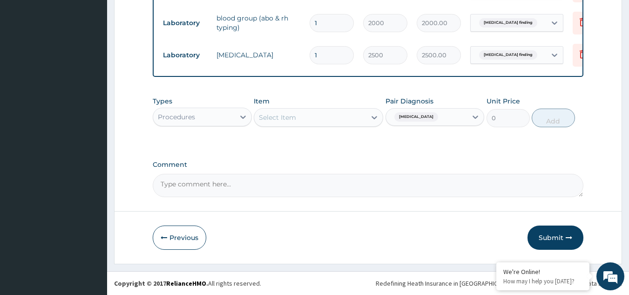
click at [284, 116] on div "Select Item" at bounding box center [277, 117] width 37 height 9
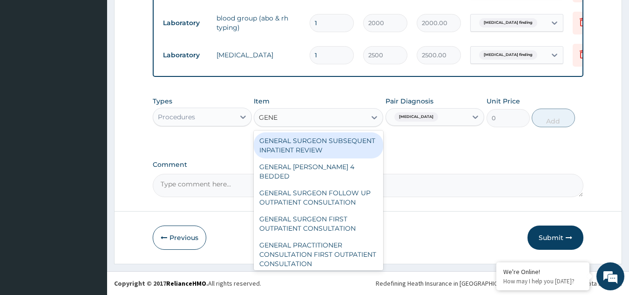
type input "GENER"
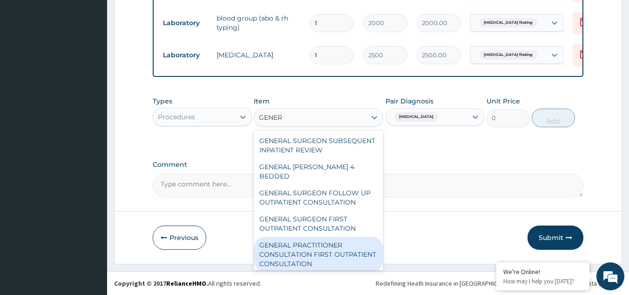
click at [304, 253] on div "GENERAL PRACTITIONER CONSULTATION FIRST OUTPATIENT CONSULTATION" at bounding box center [318, 254] width 129 height 35
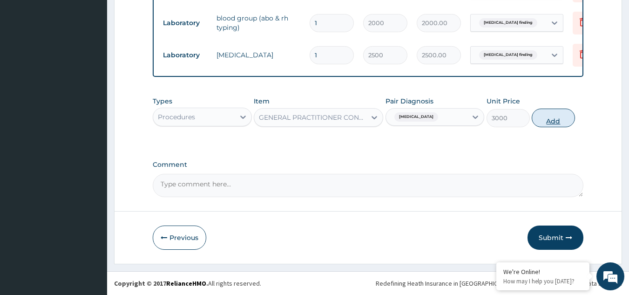
click at [548, 122] on button "Add" at bounding box center [553, 117] width 43 height 19
type input "0"
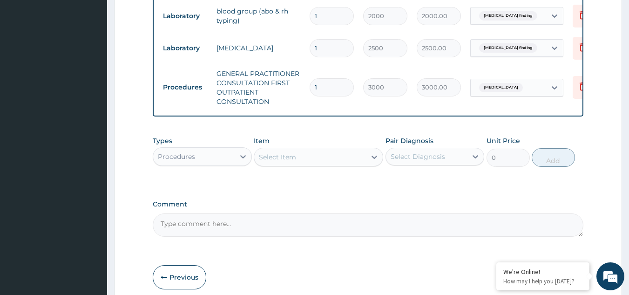
click at [188, 160] on div "Procedures" at bounding box center [176, 156] width 37 height 9
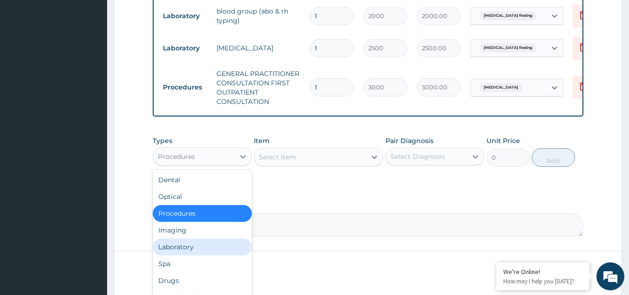
click at [213, 255] on div "Laboratory" at bounding box center [202, 246] width 99 height 17
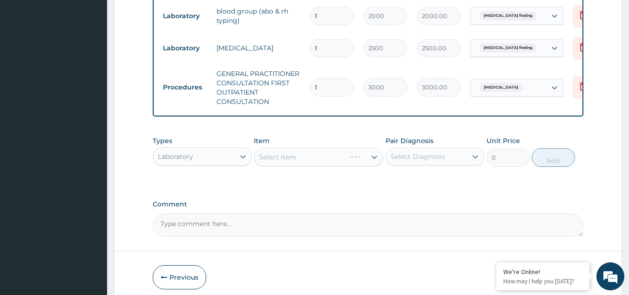
click at [435, 161] on div "Select Diagnosis" at bounding box center [418, 156] width 54 height 9
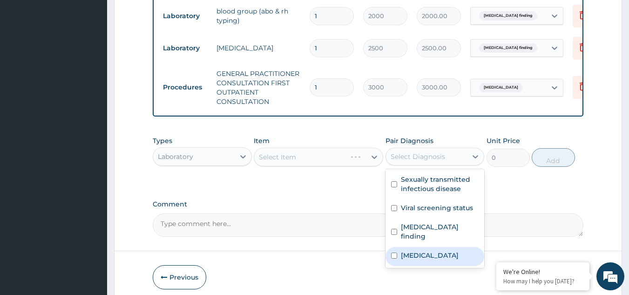
click at [442, 266] on div "[MEDICAL_DATA]" at bounding box center [435, 256] width 99 height 19
checkbox input "true"
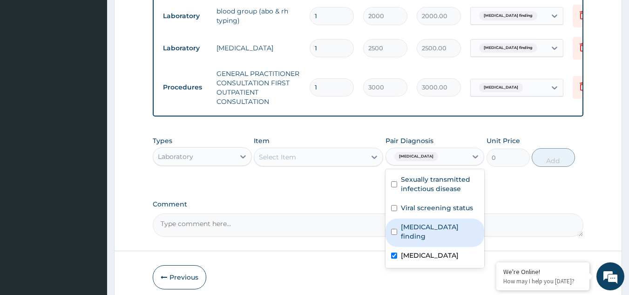
click at [311, 163] on div "Select Item" at bounding box center [310, 156] width 112 height 15
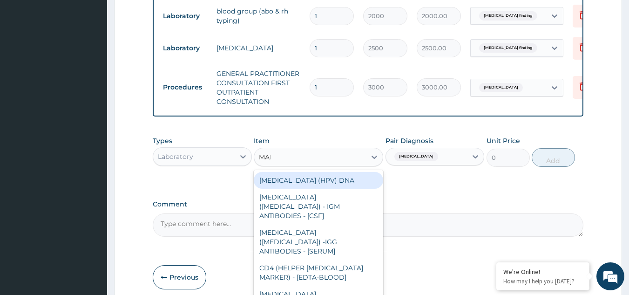
type input "MALA"
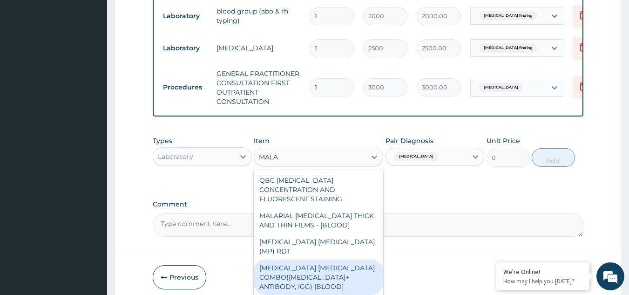
click at [313, 262] on div "[MEDICAL_DATA] [MEDICAL_DATA] COMBO([MEDICAL_DATA]+ ANTIBODY, IGG) [BLOOD]" at bounding box center [318, 276] width 129 height 35
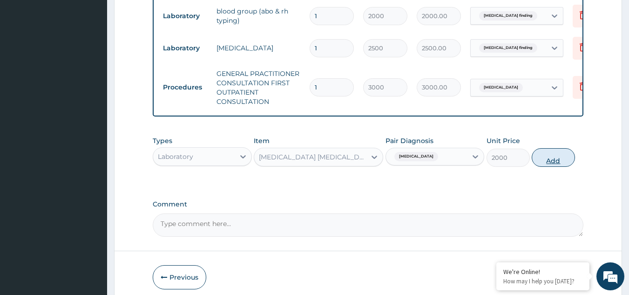
click at [550, 164] on button "Add" at bounding box center [553, 157] width 43 height 19
type input "0"
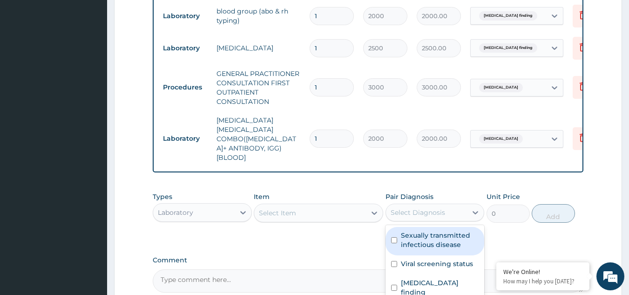
click at [410, 208] on div "Select Diagnosis" at bounding box center [418, 212] width 54 height 9
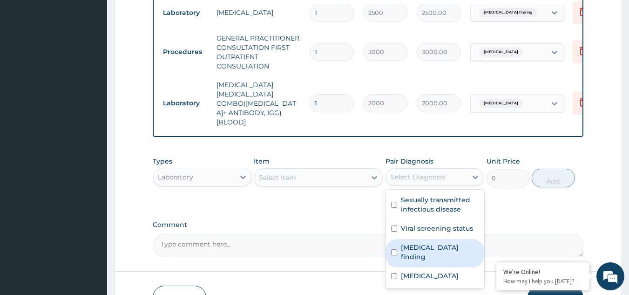
scroll to position [520, 0]
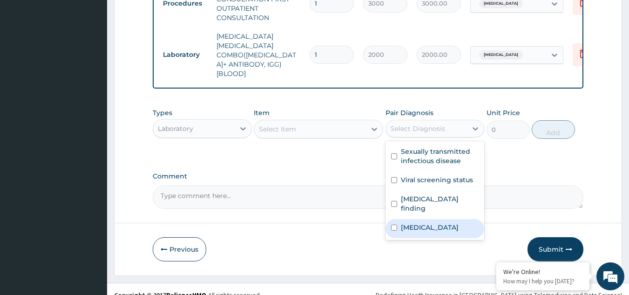
click at [429, 219] on div "[MEDICAL_DATA]" at bounding box center [435, 228] width 99 height 19
checkbox input "true"
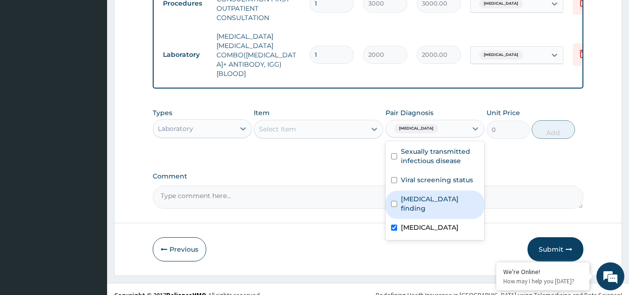
click at [292, 124] on div "Select Item" at bounding box center [277, 128] width 37 height 9
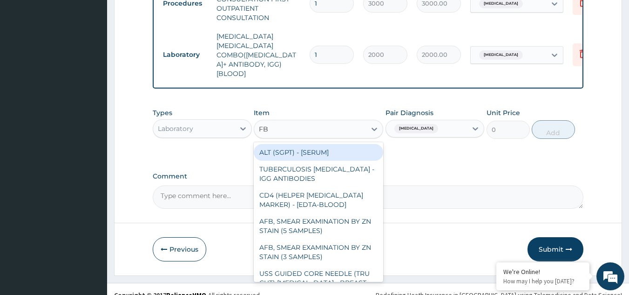
type input "FBC"
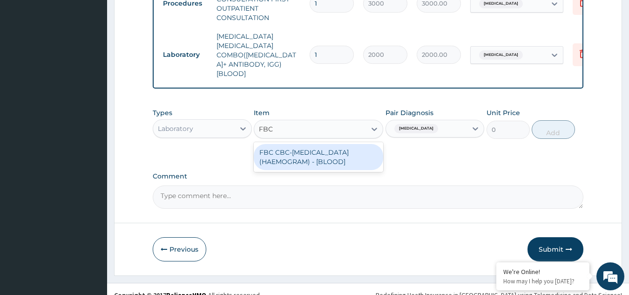
click at [297, 147] on div "FBC CBC-[MEDICAL_DATA] (HAEMOGRAM) - [BLOOD]" at bounding box center [318, 157] width 129 height 26
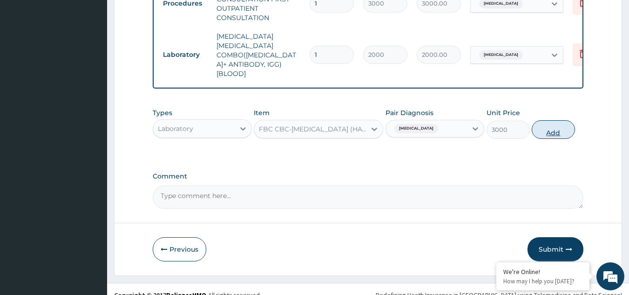
click at [553, 120] on button "Add" at bounding box center [553, 129] width 43 height 19
type input "0"
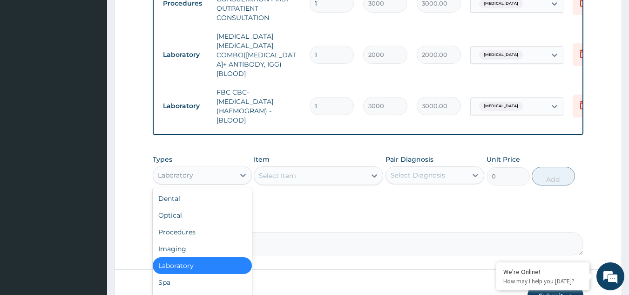
click at [198, 168] on div "Laboratory" at bounding box center [193, 175] width 81 height 15
click at [207, 291] on div "Drugs" at bounding box center [202, 299] width 99 height 17
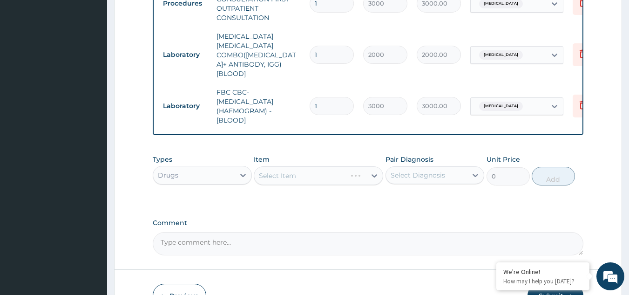
click at [409, 170] on div "Select Diagnosis" at bounding box center [418, 174] width 54 height 9
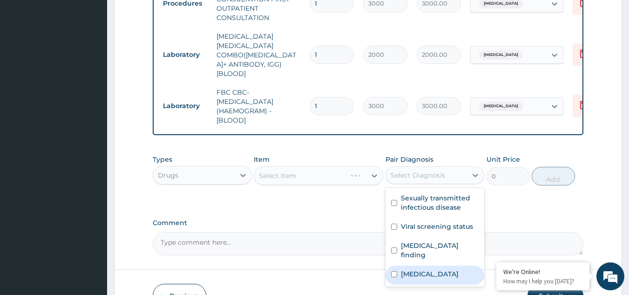
click at [424, 269] on label "[MEDICAL_DATA]" at bounding box center [430, 273] width 58 height 9
checkbox input "true"
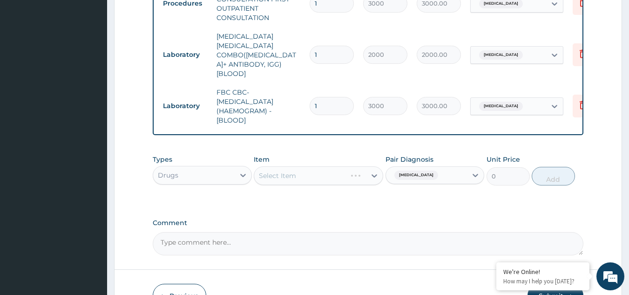
click at [319, 166] on div "Select Item" at bounding box center [318, 175] width 129 height 19
click at [319, 168] on div "Select Item" at bounding box center [310, 175] width 112 height 15
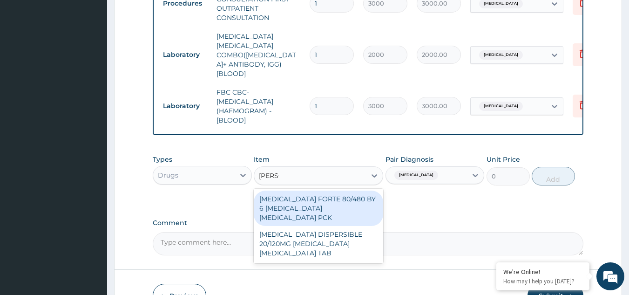
type input "COART"
click at [318, 195] on div "[MEDICAL_DATA] FORTE 80/480 BY 6 [MEDICAL_DATA] [MEDICAL_DATA] PCK" at bounding box center [318, 207] width 129 height 35
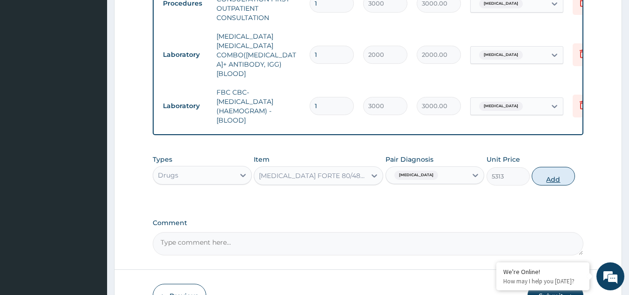
click at [558, 167] on button "Add" at bounding box center [553, 176] width 43 height 19
type input "0"
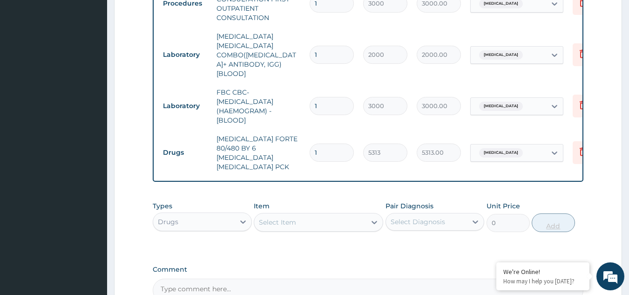
scroll to position [603, 0]
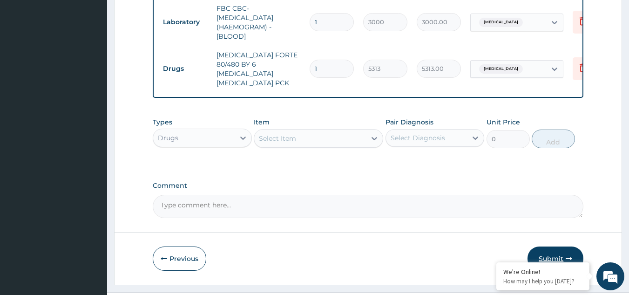
click at [557, 246] on button "Submit" at bounding box center [556, 258] width 56 height 24
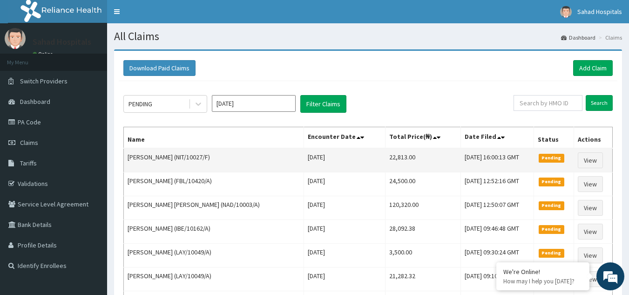
click at [386, 154] on td "22,813.00" at bounding box center [423, 160] width 75 height 24
copy td "22,813.00"
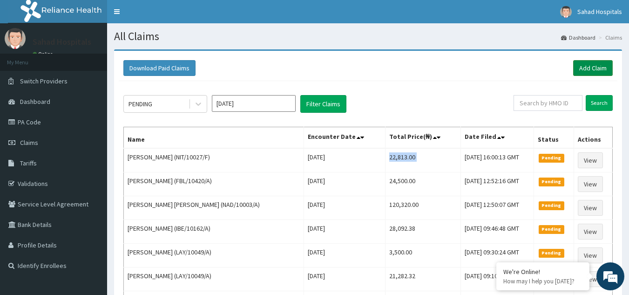
click at [589, 61] on link "Add Claim" at bounding box center [593, 68] width 40 height 16
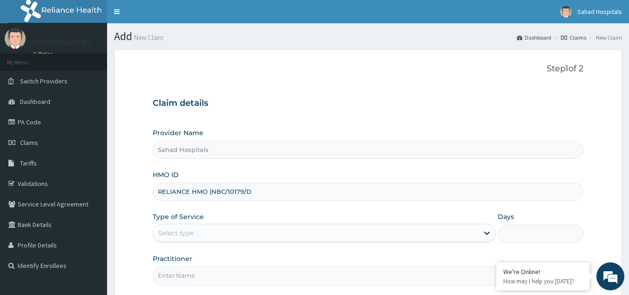
click at [210, 191] on input "RELIANCE HMO (NBC/10179/D" at bounding box center [368, 192] width 431 height 18
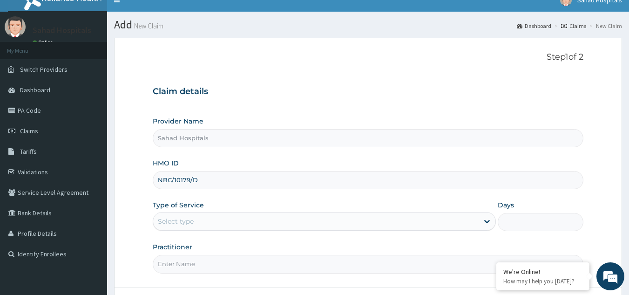
scroll to position [88, 0]
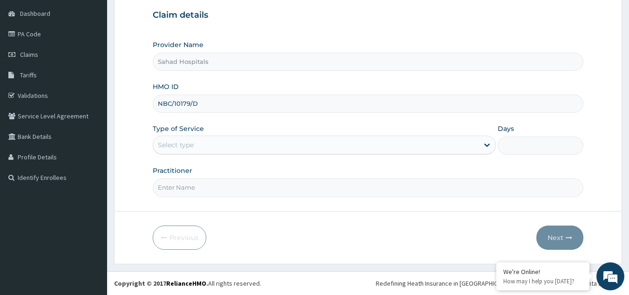
type input "NBC/10179/D"
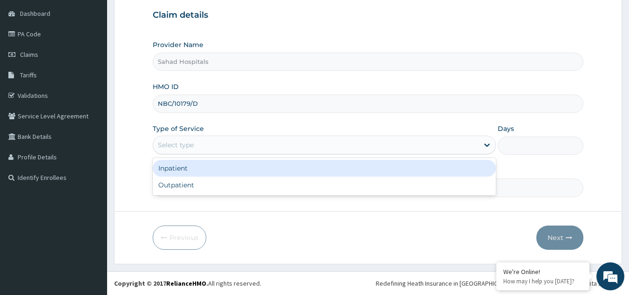
click at [185, 141] on div "Select type" at bounding box center [176, 144] width 36 height 9
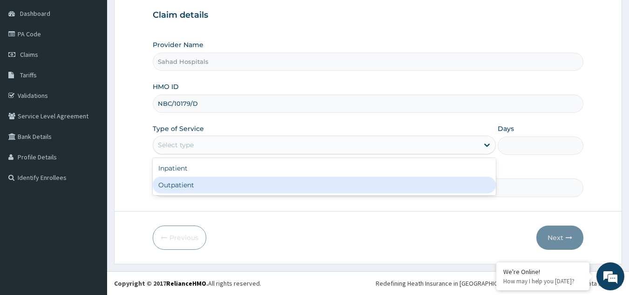
click at [187, 189] on div "Outpatient" at bounding box center [324, 184] width 343 height 17
type input "1"
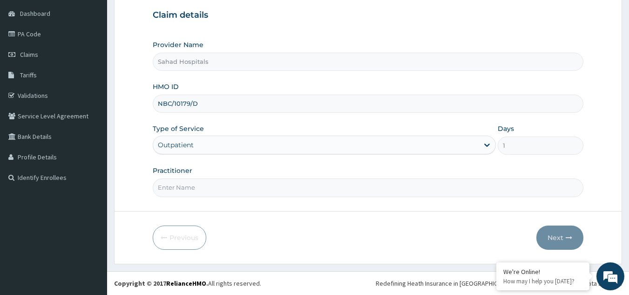
click at [192, 189] on input "Practitioner" at bounding box center [368, 187] width 431 height 18
type input "GP"
click at [554, 235] on button "Next" at bounding box center [559, 237] width 47 height 24
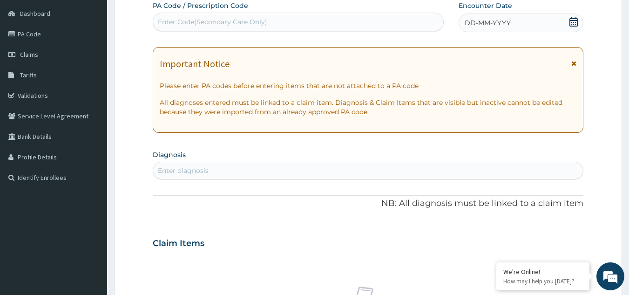
click at [213, 21] on div "Enter Code(Secondary Care Only)" at bounding box center [212, 21] width 109 height 9
paste input "PA/555BD0"
type input "PA/555BD0"
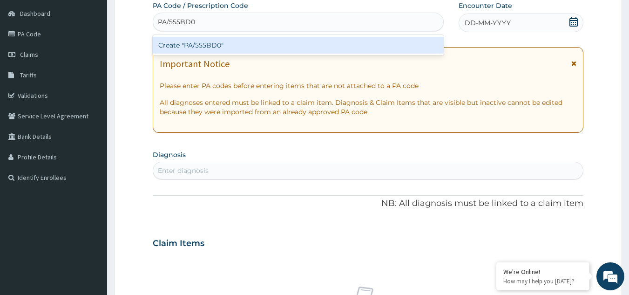
click at [213, 44] on div "Create "PA/555BD0"" at bounding box center [298, 45] width 291 height 17
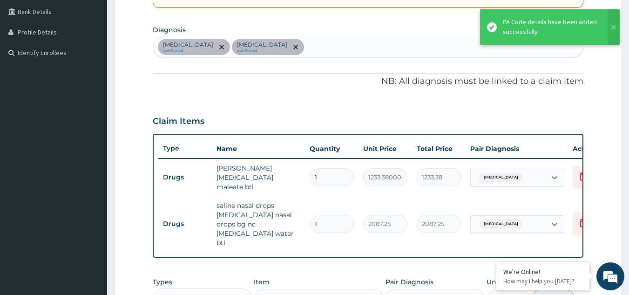
scroll to position [391, 0]
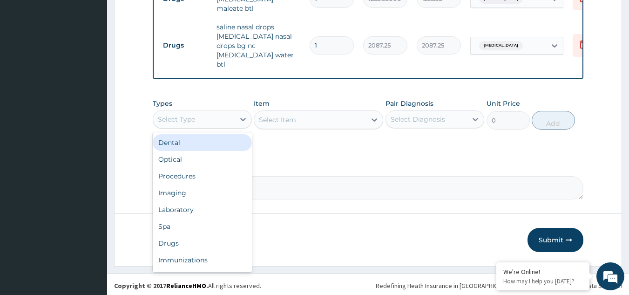
click at [201, 117] on div "Select Type" at bounding box center [193, 119] width 81 height 15
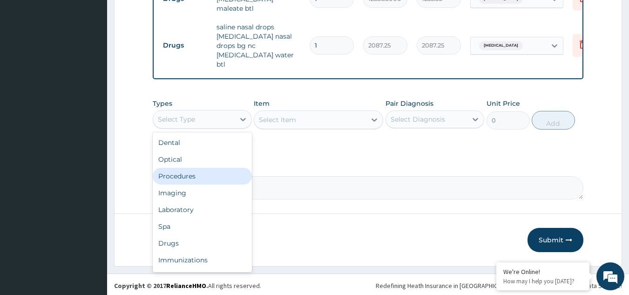
click at [217, 171] on div "Procedures" at bounding box center [202, 176] width 99 height 17
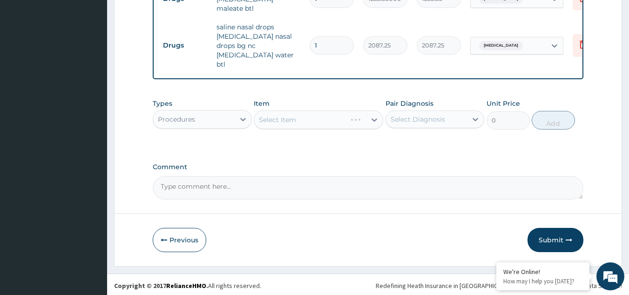
click at [426, 116] on div "Select Diagnosis" at bounding box center [418, 119] width 54 height 9
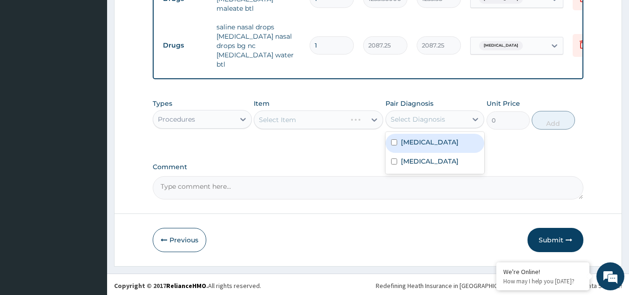
click at [427, 144] on label "[MEDICAL_DATA]" at bounding box center [430, 141] width 58 height 9
checkbox input "true"
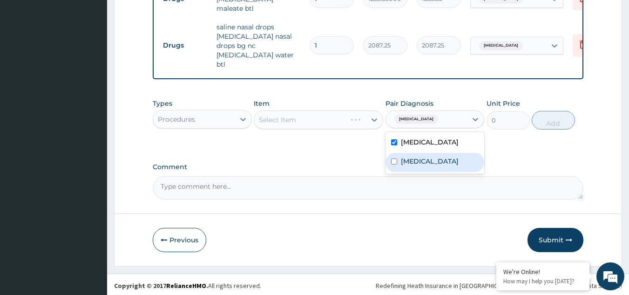
click at [432, 164] on label "[MEDICAL_DATA]" at bounding box center [430, 160] width 58 height 9
checkbox input "true"
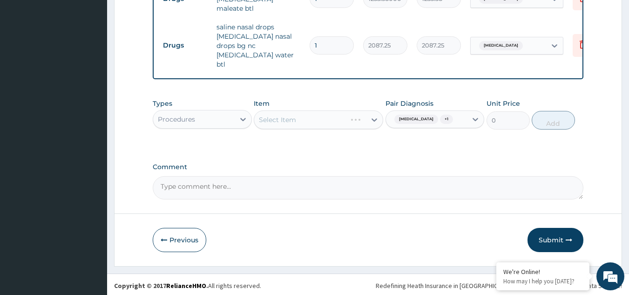
click at [327, 117] on div "Select Item" at bounding box center [318, 119] width 129 height 19
click at [327, 117] on div "Select Item" at bounding box center [310, 119] width 112 height 15
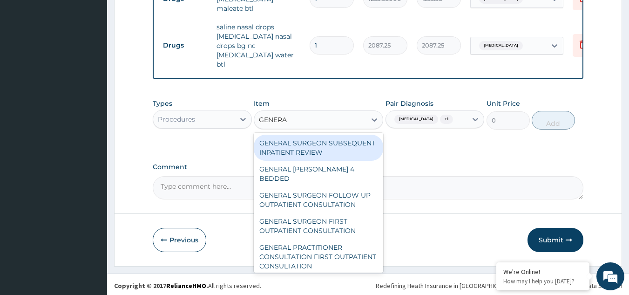
type input "GENERAL"
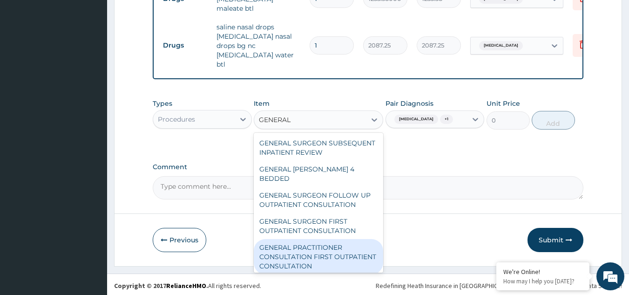
click at [324, 250] on div "GENERAL PRACTITIONER CONSULTATION FIRST OUTPATIENT CONSULTATION" at bounding box center [318, 256] width 129 height 35
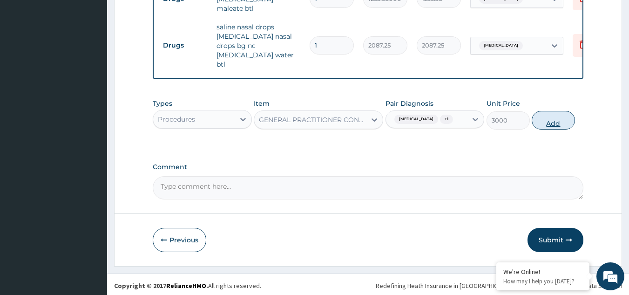
click at [550, 121] on button "Add" at bounding box center [553, 120] width 43 height 19
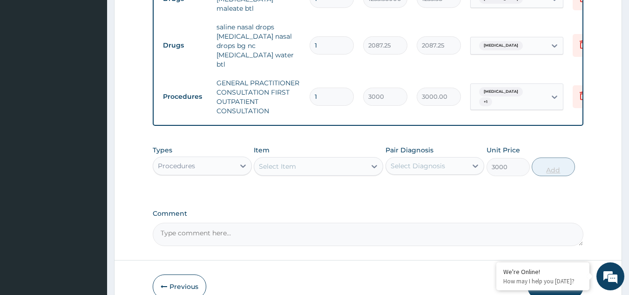
type input "0"
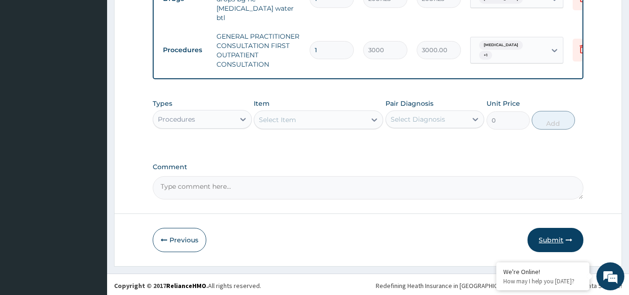
click at [554, 232] on button "Submit" at bounding box center [556, 240] width 56 height 24
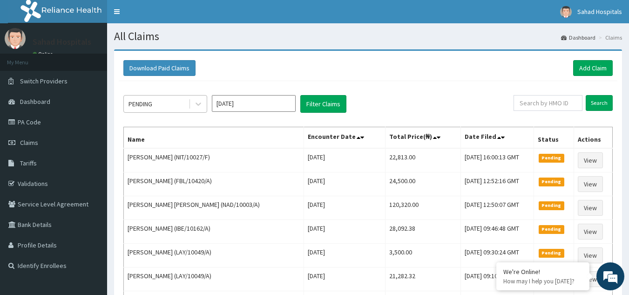
click at [151, 103] on div "PENDING" at bounding box center [141, 103] width 24 height 9
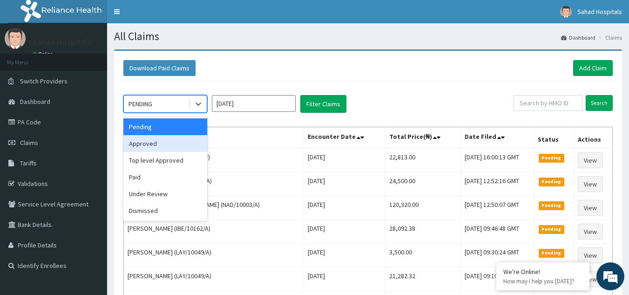
click at [156, 142] on div "Approved" at bounding box center [165, 143] width 84 height 17
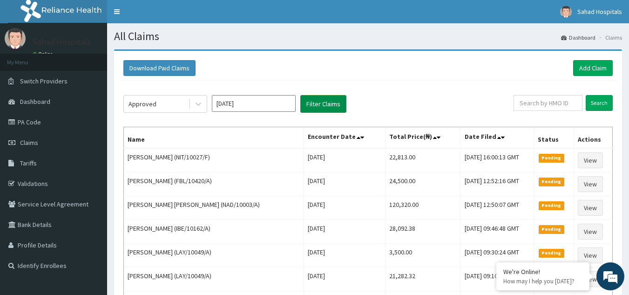
click at [319, 99] on button "Filter Claims" at bounding box center [323, 104] width 46 height 18
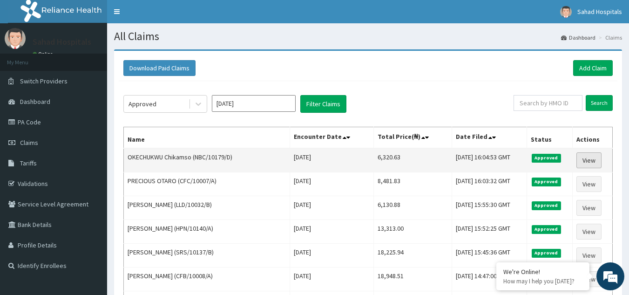
click at [589, 154] on link "View" at bounding box center [588, 160] width 25 height 16
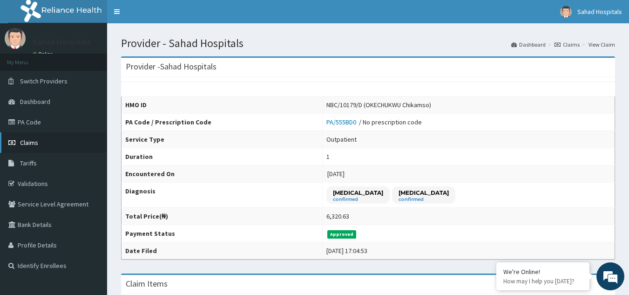
click at [74, 137] on link "Claims" at bounding box center [53, 142] width 107 height 20
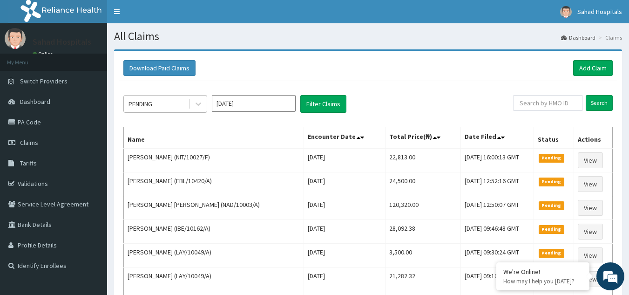
click at [171, 101] on div "PENDING" at bounding box center [156, 103] width 65 height 15
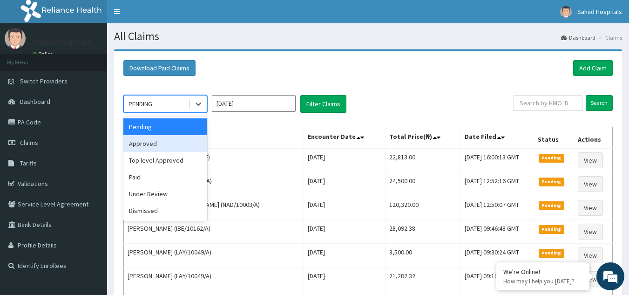
click at [163, 140] on div "Approved" at bounding box center [165, 143] width 84 height 17
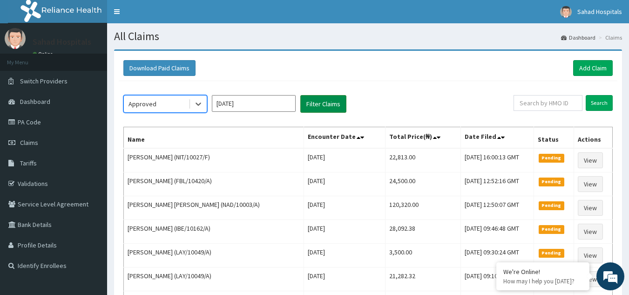
click at [318, 99] on button "Filter Claims" at bounding box center [323, 104] width 46 height 18
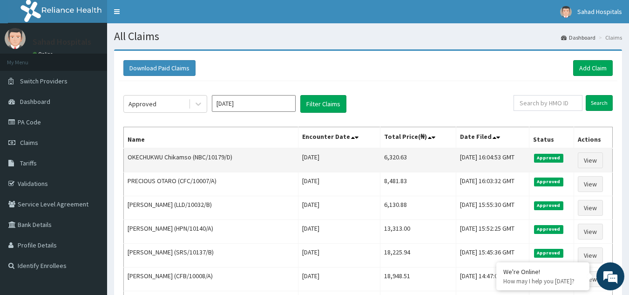
click at [380, 154] on td "6,320.63" at bounding box center [418, 160] width 76 height 24
copy td "6,320.63"
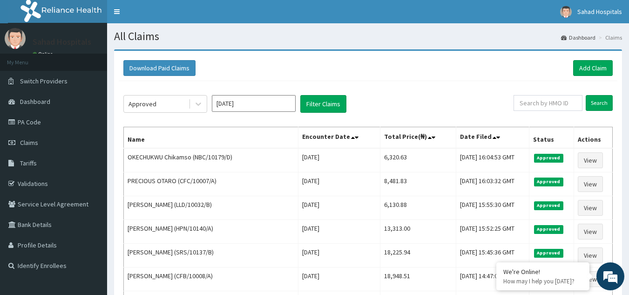
click at [589, 63] on link "Add Claim" at bounding box center [593, 68] width 40 height 16
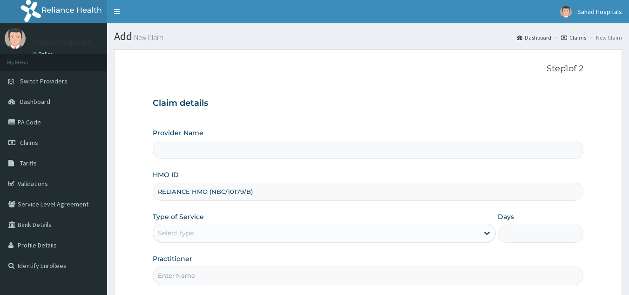
type input "RELIANCE HMO (NBC/10179/B"
type input "Sahad Hospitals"
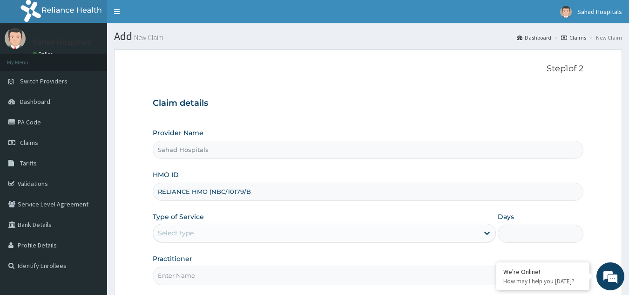
click at [211, 191] on input "RELIANCE HMO (NBC/10179/B" at bounding box center [368, 192] width 431 height 18
type input "NBC/10179/B"
click at [198, 230] on div "Select type" at bounding box center [315, 232] width 325 height 15
click at [198, 231] on div "Select type" at bounding box center [315, 232] width 325 height 15
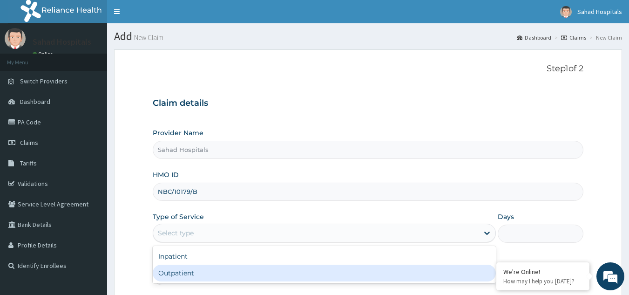
click at [196, 272] on div "Outpatient" at bounding box center [324, 272] width 343 height 17
type input "1"
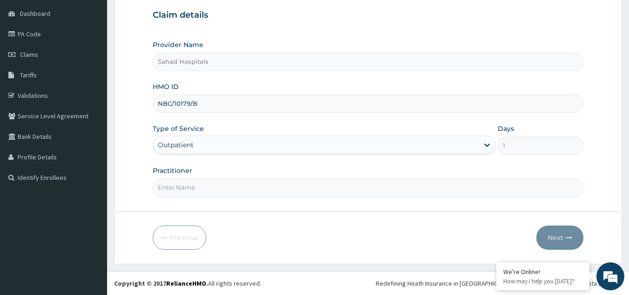
click at [181, 189] on input "Practitioner" at bounding box center [368, 187] width 431 height 18
type input "GP"
click at [556, 232] on button "Next" at bounding box center [559, 237] width 47 height 24
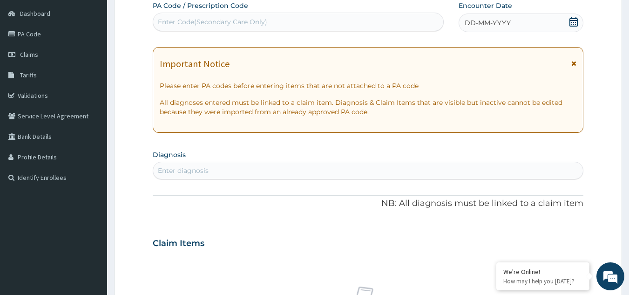
click at [213, 20] on div "Enter Code(Secondary Care Only)" at bounding box center [212, 21] width 109 height 9
paste input "PA/66B437"
type input "PA/66B437"
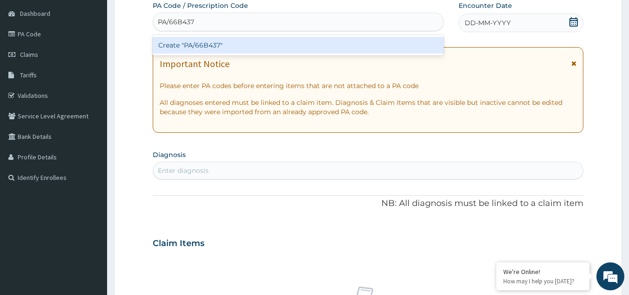
click at [213, 44] on div "Create "PA/66B437"" at bounding box center [298, 45] width 291 height 17
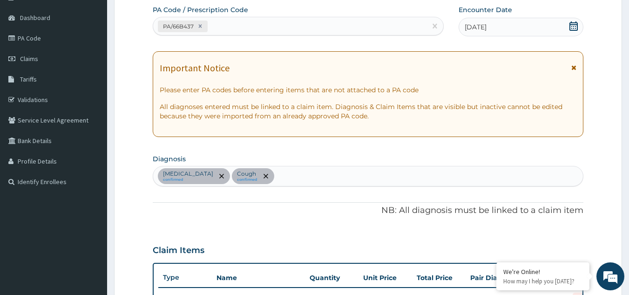
scroll to position [76, 0]
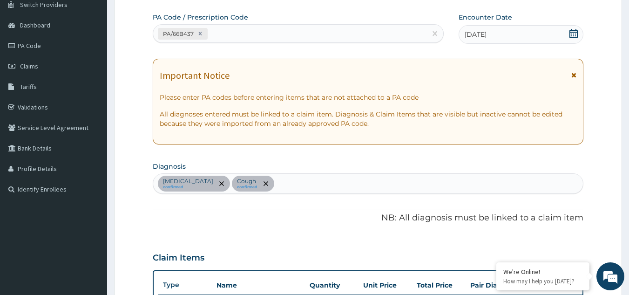
click at [308, 185] on div "[MEDICAL_DATA] confirmed Cough confirmed" at bounding box center [368, 184] width 430 height 20
type input "[MEDICAL_DATA]"
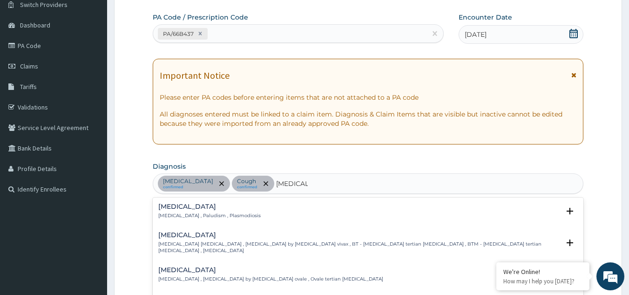
click at [183, 209] on h4 "[MEDICAL_DATA]" at bounding box center [209, 206] width 102 height 7
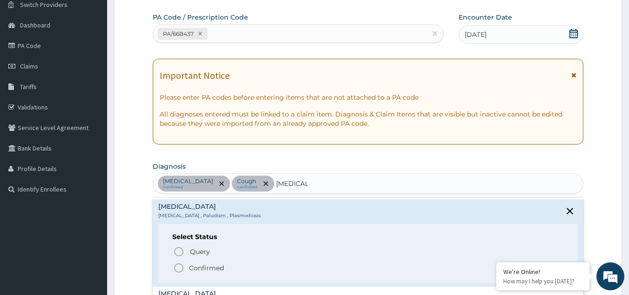
click at [177, 265] on icon "status option filled" at bounding box center [178, 267] width 11 height 11
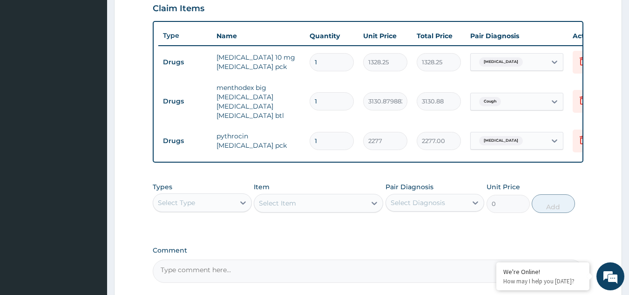
scroll to position [418, 0]
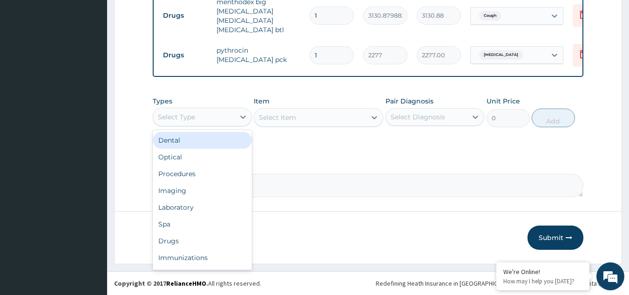
click at [185, 122] on div "Select Type" at bounding box center [193, 116] width 81 height 15
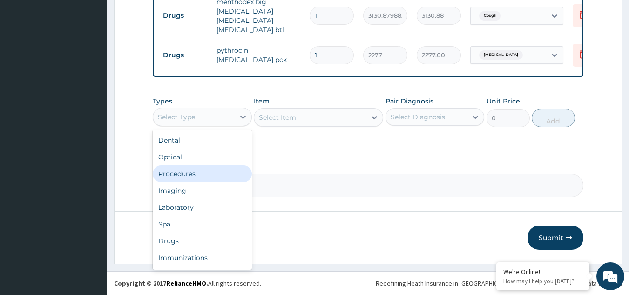
click at [197, 175] on div "Procedures" at bounding box center [202, 173] width 99 height 17
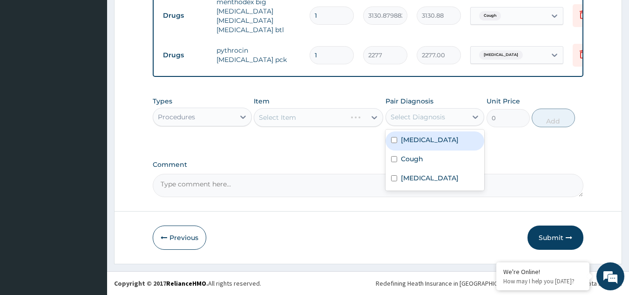
click at [431, 114] on div "Select Diagnosis" at bounding box center [418, 116] width 54 height 9
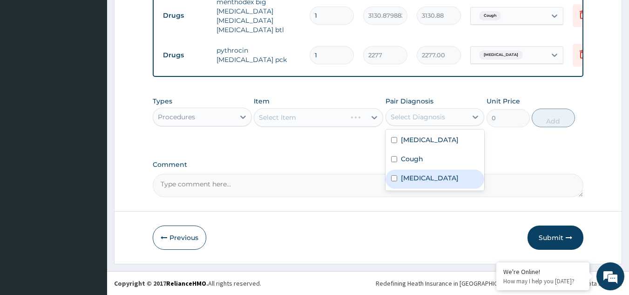
click at [440, 186] on div "[MEDICAL_DATA]" at bounding box center [435, 178] width 99 height 19
checkbox input "true"
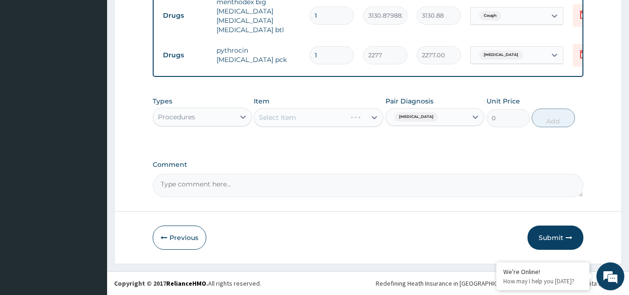
click at [326, 121] on div "Select Item" at bounding box center [318, 117] width 129 height 19
click at [326, 121] on div "Select Item" at bounding box center [310, 117] width 112 height 15
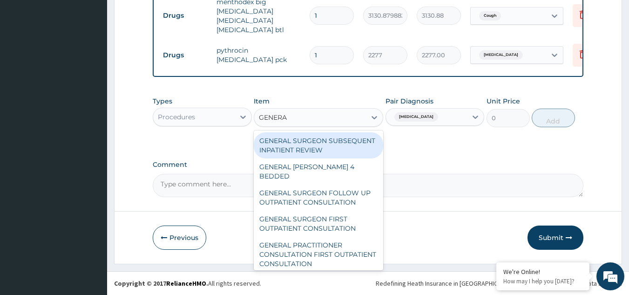
type input "GENERAL"
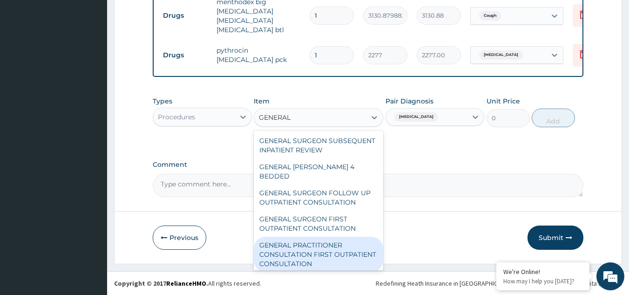
click at [331, 249] on div "GENERAL PRACTITIONER CONSULTATION FIRST OUTPATIENT CONSULTATION" at bounding box center [318, 254] width 129 height 35
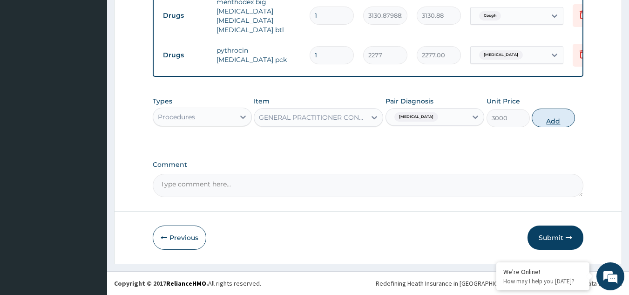
click at [558, 113] on button "Add" at bounding box center [553, 117] width 43 height 19
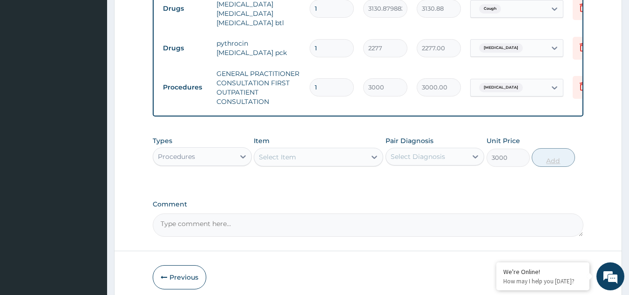
type input "0"
click at [183, 161] on div "Procedures" at bounding box center [176, 156] width 37 height 9
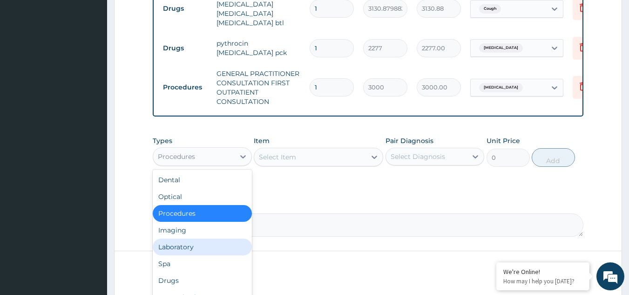
click at [199, 249] on div "Laboratory" at bounding box center [202, 246] width 99 height 17
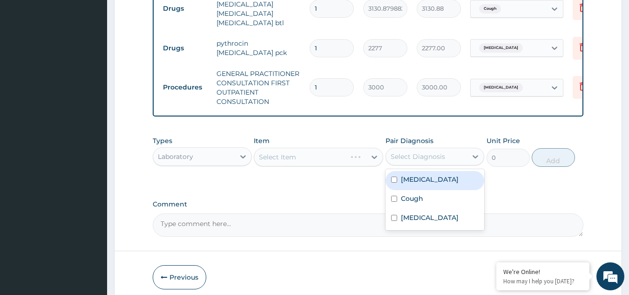
click at [431, 161] on div "Select Diagnosis" at bounding box center [418, 156] width 54 height 9
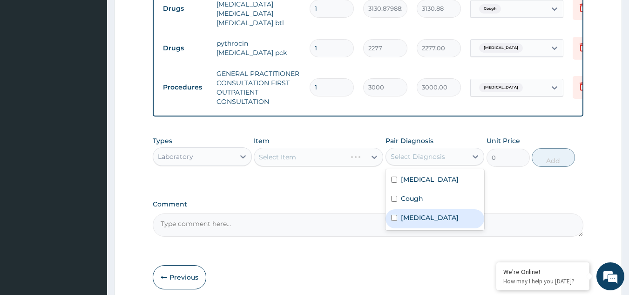
click at [439, 228] on div "[MEDICAL_DATA]" at bounding box center [435, 218] width 99 height 19
checkbox input "true"
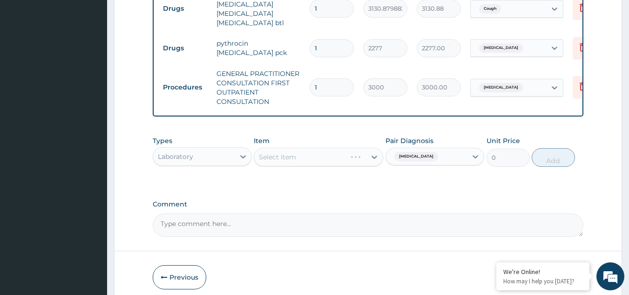
click at [342, 165] on div "Select Item" at bounding box center [318, 157] width 129 height 19
click at [342, 164] on div "Select Item" at bounding box center [310, 156] width 112 height 15
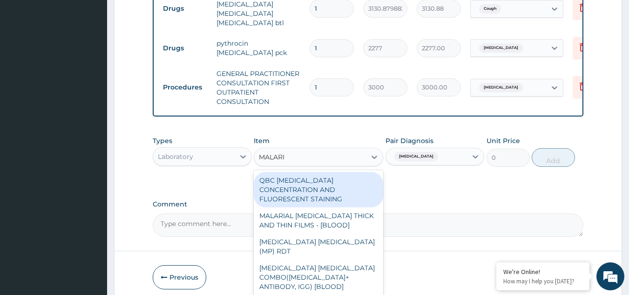
type input "[MEDICAL_DATA]"
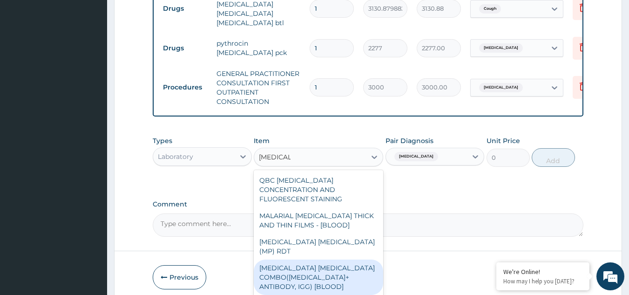
click at [320, 267] on div "[MEDICAL_DATA] [MEDICAL_DATA] COMBO([MEDICAL_DATA]+ ANTIBODY, IGG) [BLOOD]" at bounding box center [318, 276] width 129 height 35
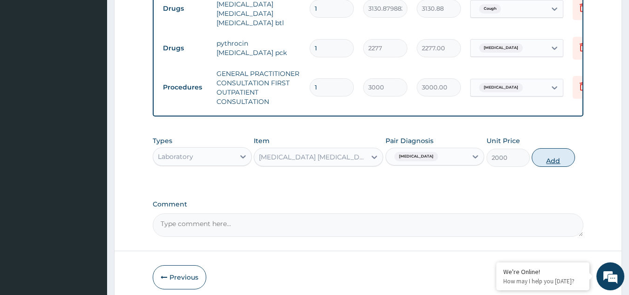
click at [553, 166] on button "Add" at bounding box center [553, 157] width 43 height 19
type input "0"
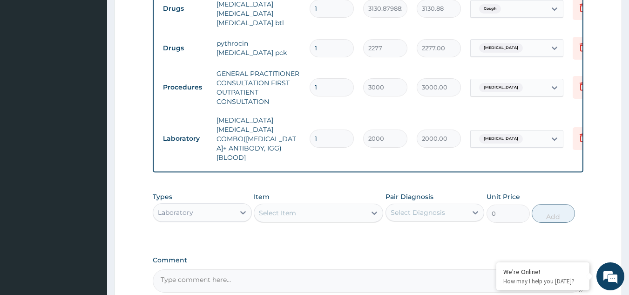
click at [426, 208] on div "Select Diagnosis" at bounding box center [418, 212] width 54 height 9
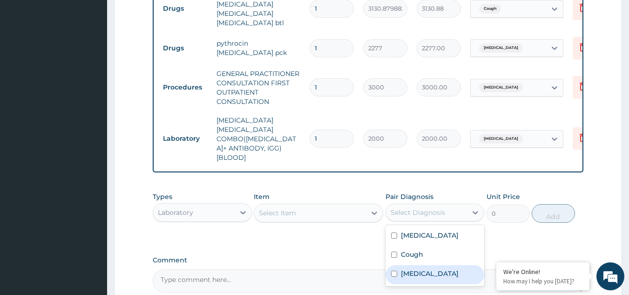
click at [437, 265] on div "[MEDICAL_DATA]" at bounding box center [435, 274] width 99 height 19
checkbox input "true"
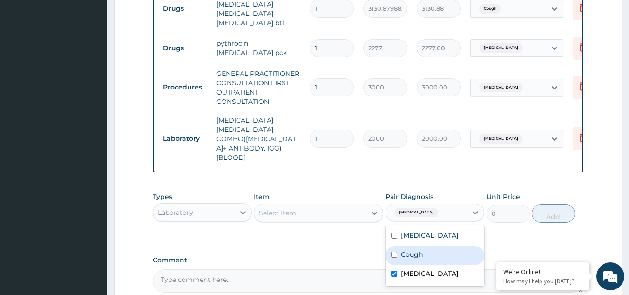
click at [322, 205] on div "Select Item" at bounding box center [310, 212] width 112 height 15
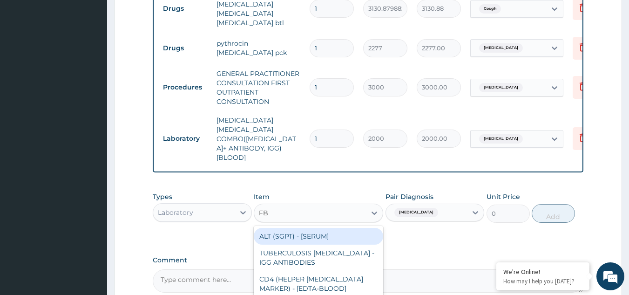
type input "FBC"
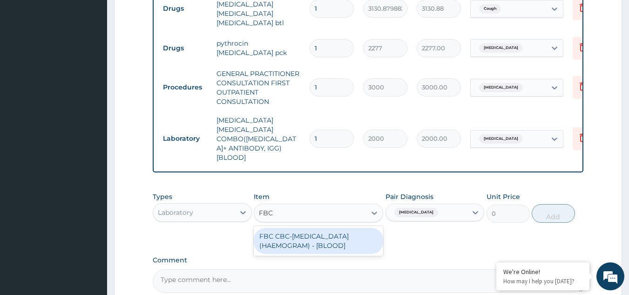
click at [325, 228] on div "FBC CBC-[MEDICAL_DATA] (HAEMOGRAM) - [BLOOD]" at bounding box center [318, 241] width 129 height 26
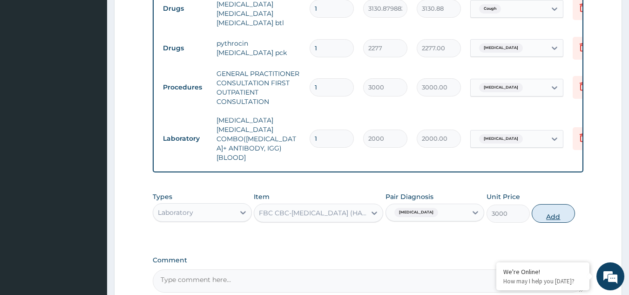
click at [556, 204] on button "Add" at bounding box center [553, 213] width 43 height 19
type input "0"
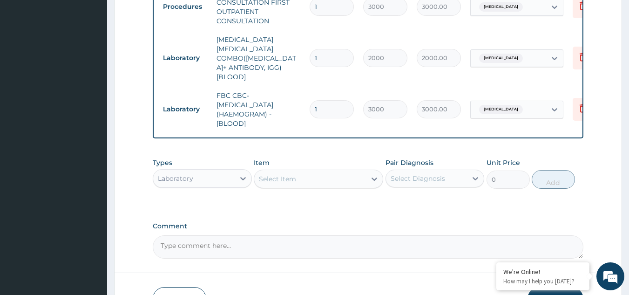
scroll to position [548, 0]
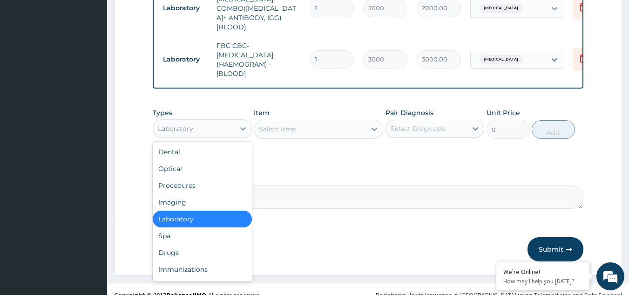
click at [187, 124] on div "Laboratory" at bounding box center [175, 128] width 35 height 9
click at [200, 244] on div "Drugs" at bounding box center [202, 252] width 99 height 17
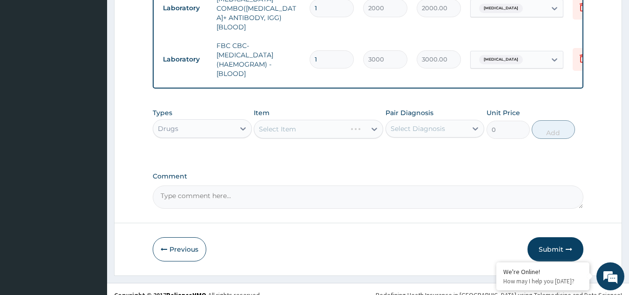
click at [419, 124] on div "Select Diagnosis" at bounding box center [418, 128] width 54 height 9
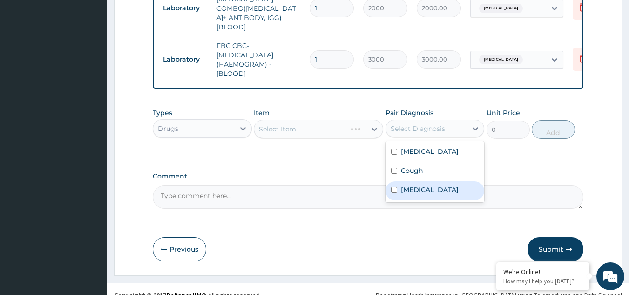
click at [421, 188] on label "[MEDICAL_DATA]" at bounding box center [430, 189] width 58 height 9
checkbox input "true"
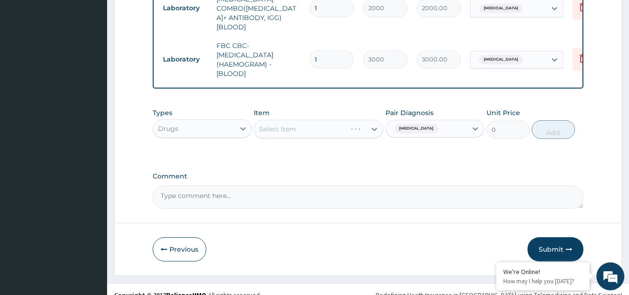
click at [303, 120] on div "Select Item" at bounding box center [318, 129] width 129 height 19
click at [320, 120] on div "Select Item" at bounding box center [318, 129] width 129 height 19
click at [320, 122] on div "Select Item" at bounding box center [310, 129] width 112 height 15
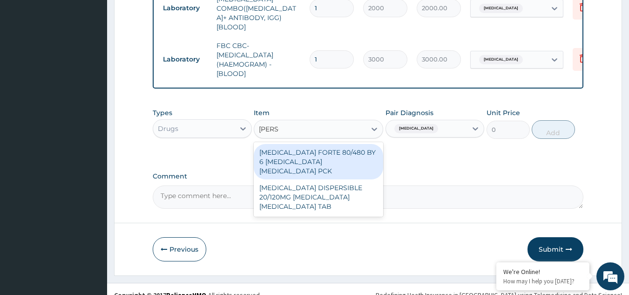
type input "COART"
click at [313, 144] on div "[MEDICAL_DATA] FORTE 80/480 BY 6 [MEDICAL_DATA] [MEDICAL_DATA] PCK" at bounding box center [318, 161] width 129 height 35
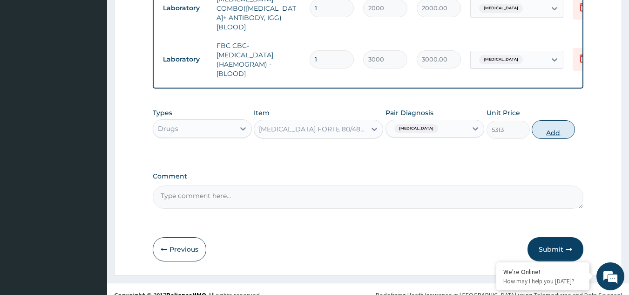
click at [554, 120] on button "Add" at bounding box center [553, 129] width 43 height 19
type input "0"
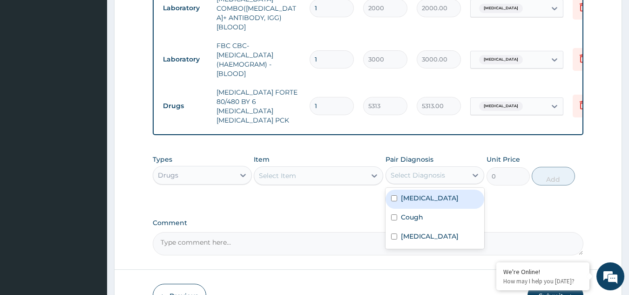
click at [425, 170] on div "Select Diagnosis" at bounding box center [418, 174] width 54 height 9
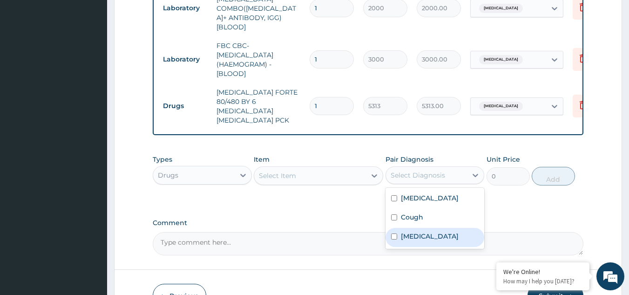
click at [439, 228] on div "[MEDICAL_DATA]" at bounding box center [435, 237] width 99 height 19
checkbox input "true"
click at [296, 171] on div "Select Item" at bounding box center [277, 175] width 37 height 9
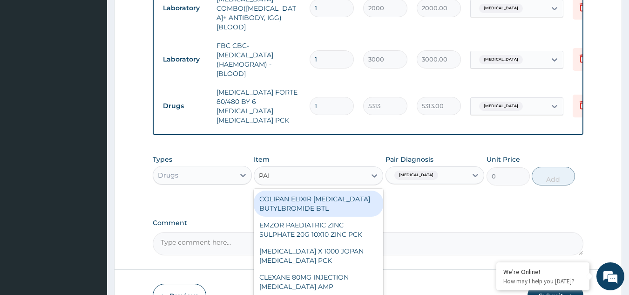
type input "PARA"
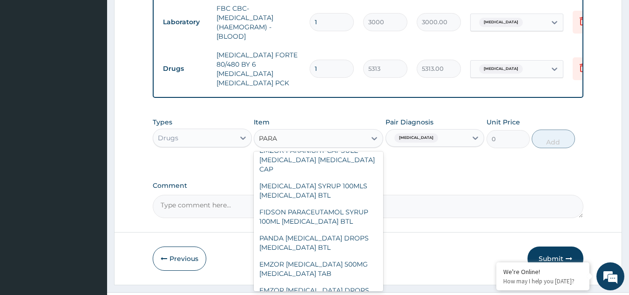
scroll to position [54, 0]
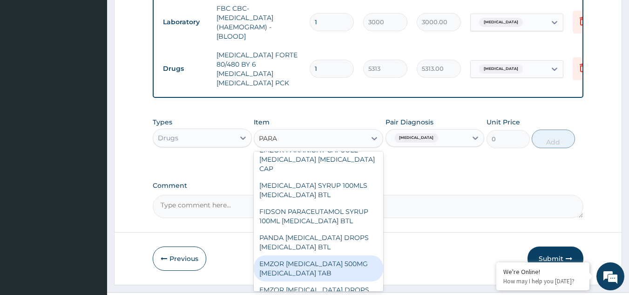
click at [310, 255] on div "EMZOR [MEDICAL_DATA] 500MG [MEDICAL_DATA] TAB" at bounding box center [318, 268] width 129 height 26
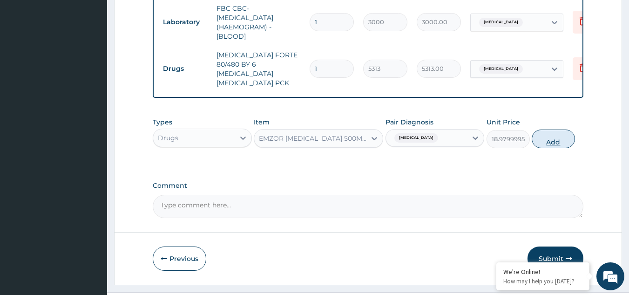
click at [556, 129] on button "Add" at bounding box center [553, 138] width 43 height 19
type input "0"
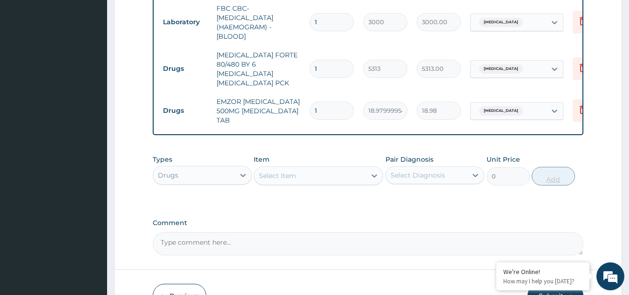
type input "12"
type input "227.76"
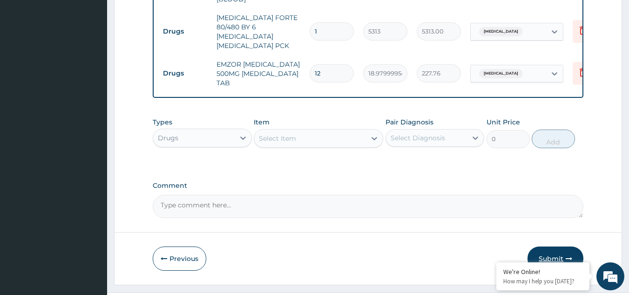
type input "12"
click at [552, 246] on button "Submit" at bounding box center [556, 258] width 56 height 24
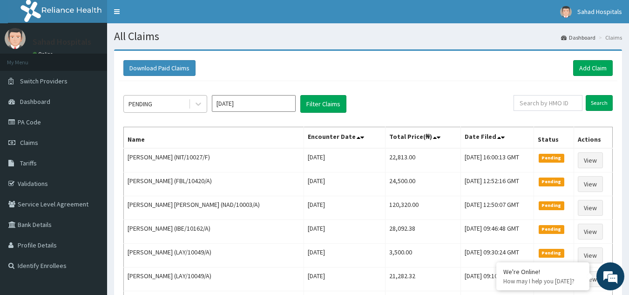
click at [171, 100] on div "PENDING" at bounding box center [156, 103] width 65 height 15
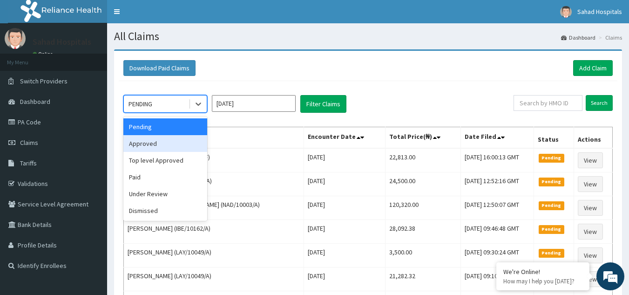
click at [170, 142] on div "Approved" at bounding box center [165, 143] width 84 height 17
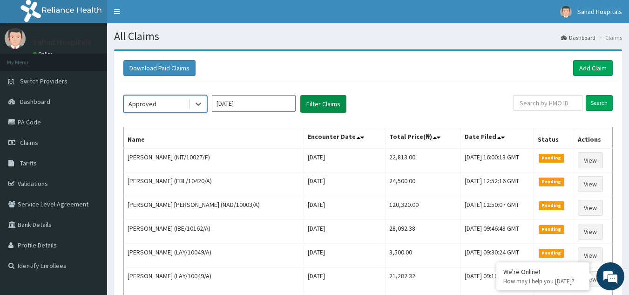
click at [317, 101] on button "Filter Claims" at bounding box center [323, 104] width 46 height 18
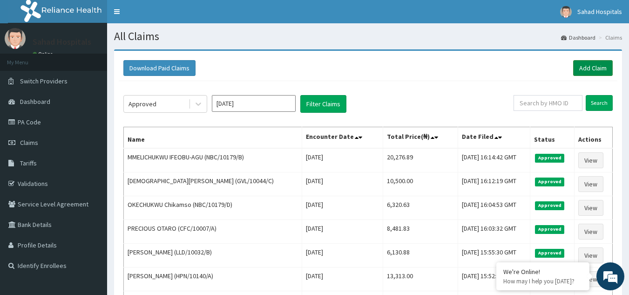
click at [594, 61] on link "Add Claim" at bounding box center [593, 68] width 40 height 16
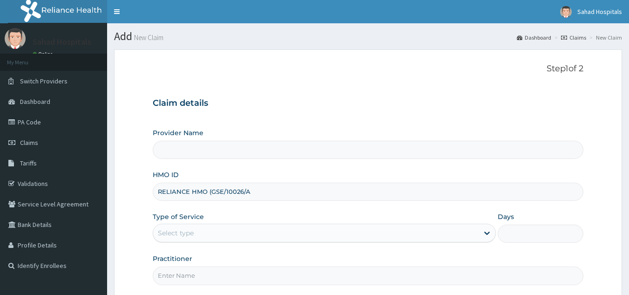
click at [210, 192] on input "RELIANCE HMO (GSE/10026/A" at bounding box center [368, 192] width 431 height 18
type input "RELIANCE HMO /10026/A"
type input "Sahad Hospitals"
click at [192, 191] on input "/10026/A" at bounding box center [368, 192] width 431 height 18
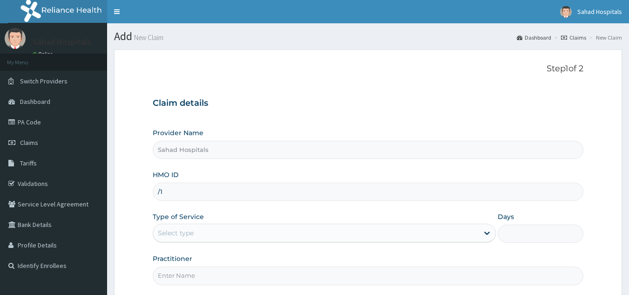
type input "/"
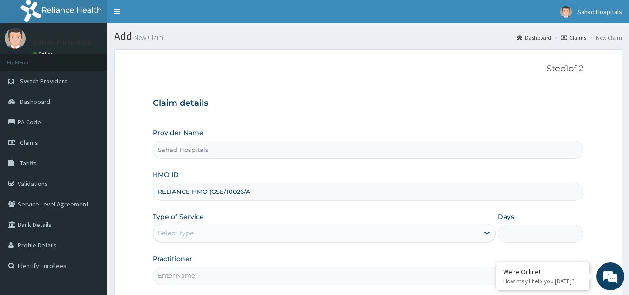
click at [210, 190] on input "RELIANCE HMO (GSE/10026/A" at bounding box center [368, 192] width 431 height 18
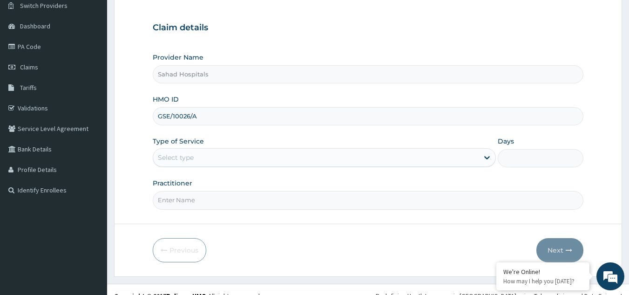
scroll to position [88, 0]
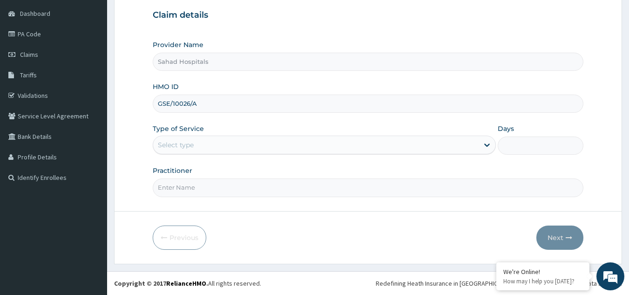
type input "GSE/10026/A"
click at [196, 147] on div "Select type" at bounding box center [315, 144] width 325 height 15
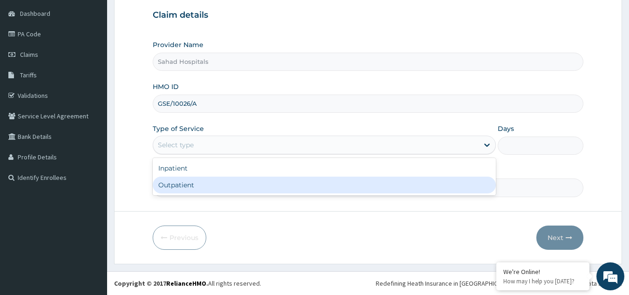
click at [202, 183] on div "Outpatient" at bounding box center [324, 184] width 343 height 17
type input "1"
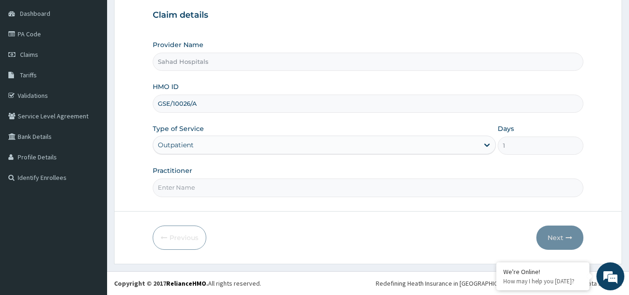
click at [190, 184] on input "Practitioner" at bounding box center [368, 187] width 431 height 18
type input "GP"
click at [558, 235] on button "Next" at bounding box center [559, 237] width 47 height 24
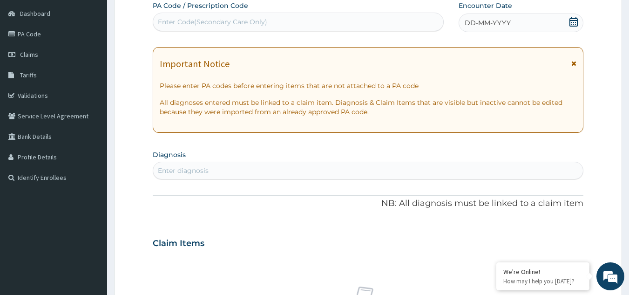
click at [196, 21] on div "Enter Code(Secondary Care Only)" at bounding box center [212, 21] width 109 height 9
paste input "PA/515718"
type input "PA/515718"
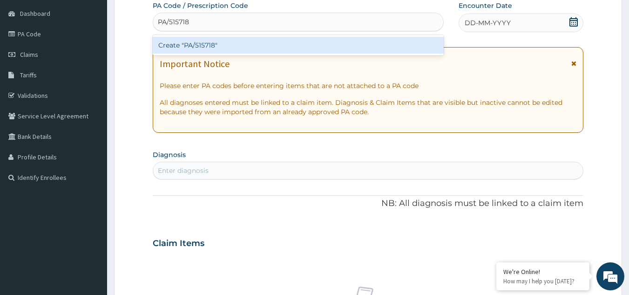
click at [199, 46] on div "Create "PA/515718"" at bounding box center [298, 45] width 291 height 17
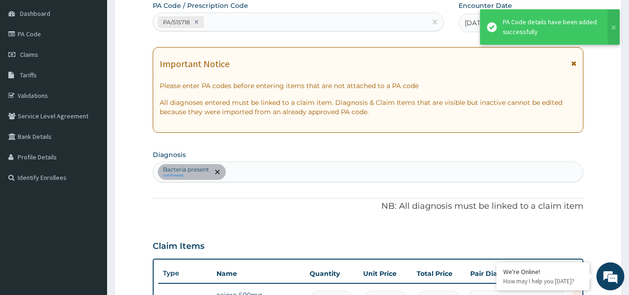
scroll to position [102, 0]
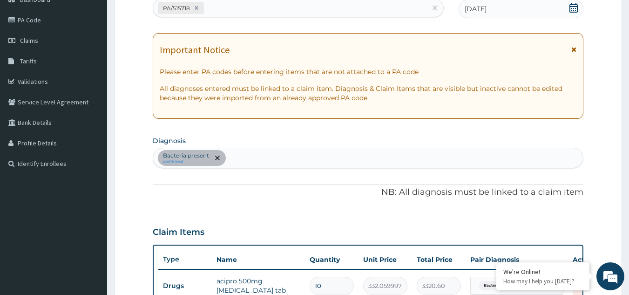
click at [211, 9] on div "PA/515718" at bounding box center [290, 7] width 274 height 15
paste input "PA/ACDE36"
type input "PA/ACDE36"
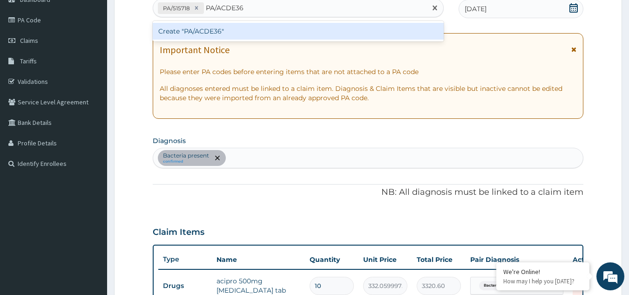
click at [217, 31] on div "Create "PA/ACDE36"" at bounding box center [298, 31] width 291 height 17
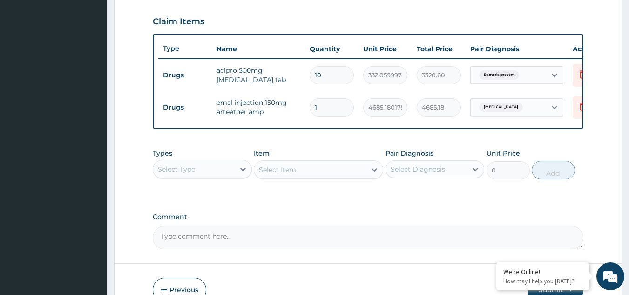
scroll to position [313, 0]
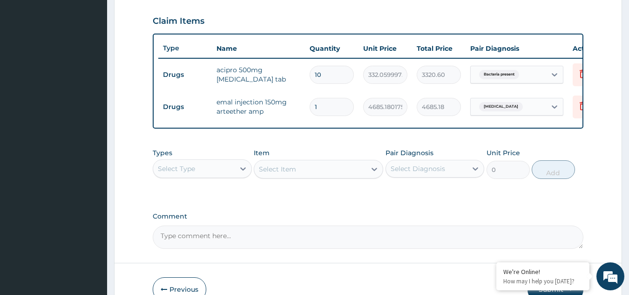
click at [195, 168] on div "Select Type" at bounding box center [193, 168] width 81 height 15
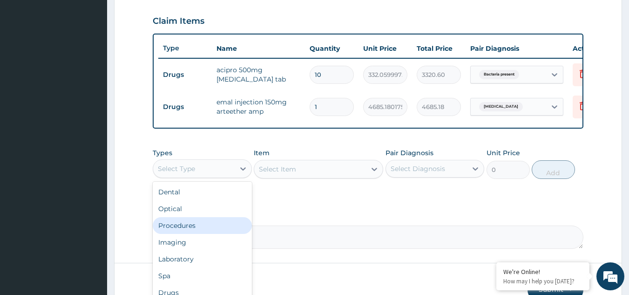
click at [198, 226] on div "Procedures" at bounding box center [202, 225] width 99 height 17
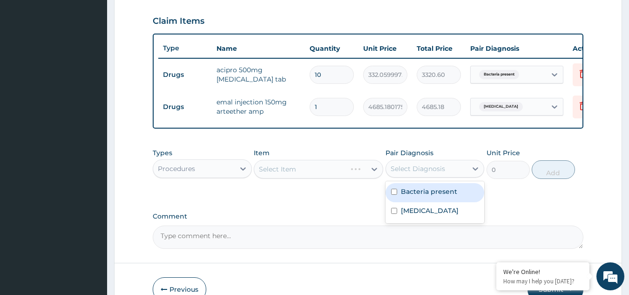
click at [406, 173] on div "Select Diagnosis" at bounding box center [418, 168] width 54 height 9
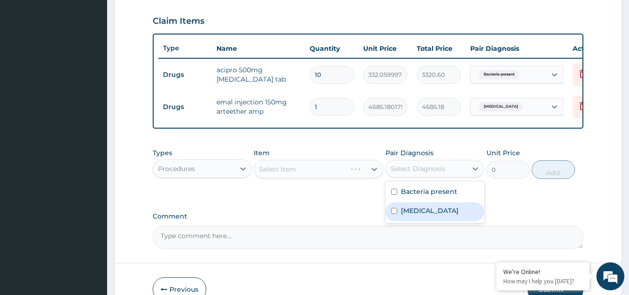
click at [414, 215] on label "[MEDICAL_DATA]" at bounding box center [430, 210] width 58 height 9
checkbox input "true"
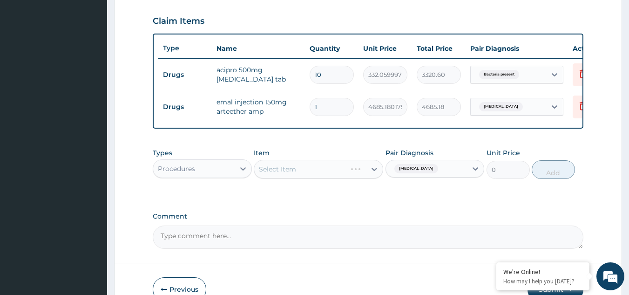
click at [339, 176] on div "Select Item" at bounding box center [318, 169] width 129 height 19
click at [338, 177] on div "Select Item" at bounding box center [318, 169] width 129 height 19
click at [347, 178] on div "Select Item" at bounding box center [318, 169] width 129 height 19
click at [347, 176] on div "Select Item" at bounding box center [310, 169] width 112 height 15
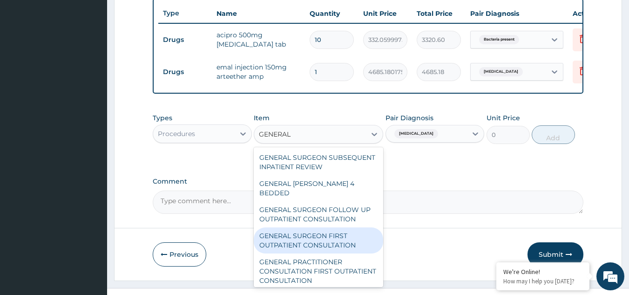
scroll to position [372, 0]
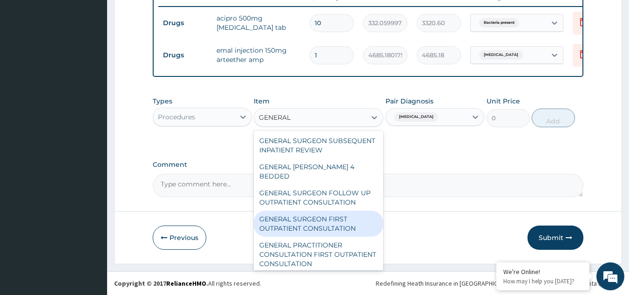
type input "GENERAL"
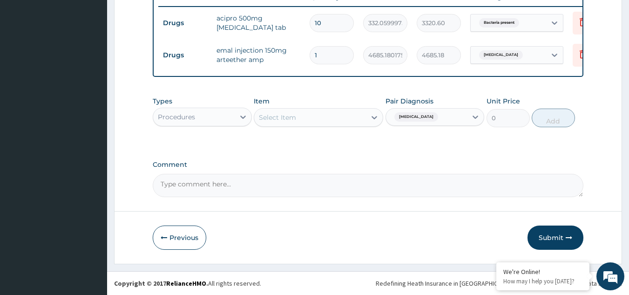
click at [331, 117] on div "Select Item" at bounding box center [310, 117] width 112 height 15
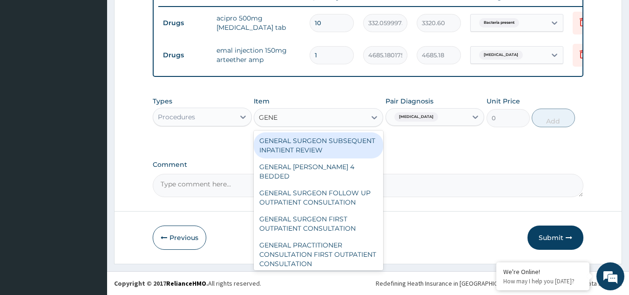
type input "GENER"
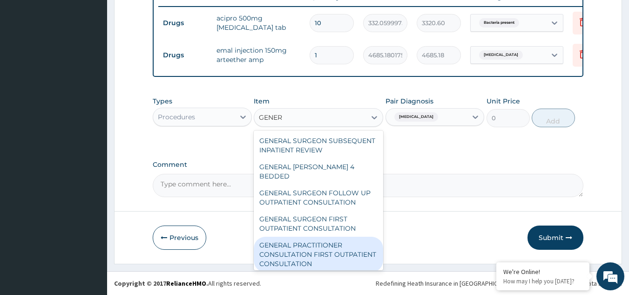
click at [319, 250] on div "GENERAL PRACTITIONER CONSULTATION FIRST OUTPATIENT CONSULTATION" at bounding box center [318, 254] width 129 height 35
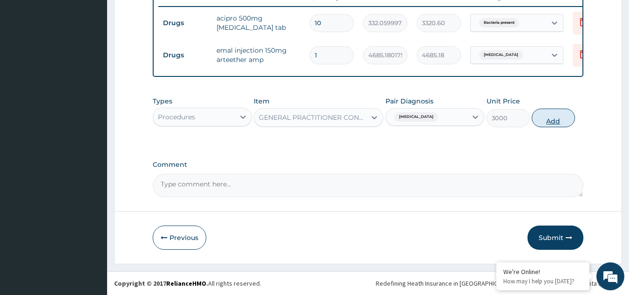
click at [552, 115] on button "Add" at bounding box center [553, 117] width 43 height 19
type input "0"
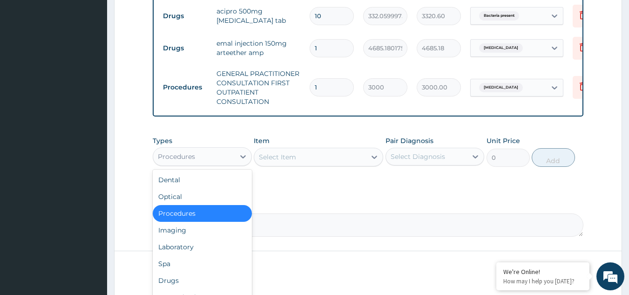
click at [215, 162] on div "Procedures" at bounding box center [193, 156] width 81 height 15
click at [207, 255] on div "Laboratory" at bounding box center [202, 246] width 99 height 17
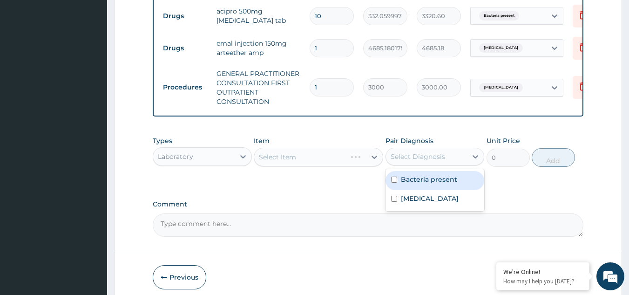
click at [425, 161] on div "Select Diagnosis" at bounding box center [418, 156] width 54 height 9
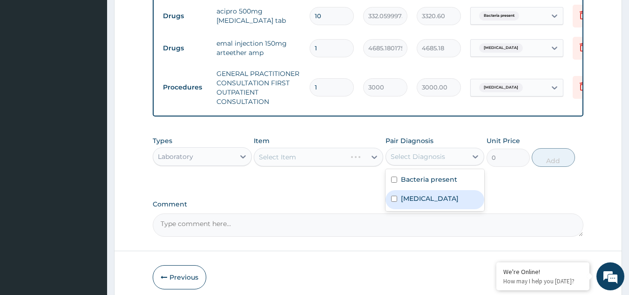
click at [420, 202] on label "[MEDICAL_DATA]" at bounding box center [430, 198] width 58 height 9
checkbox input "true"
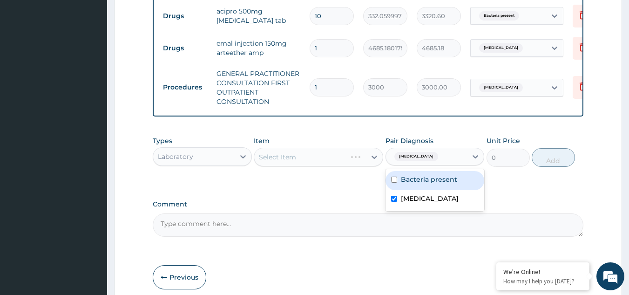
click at [320, 164] on div "Select Item" at bounding box center [318, 157] width 129 height 19
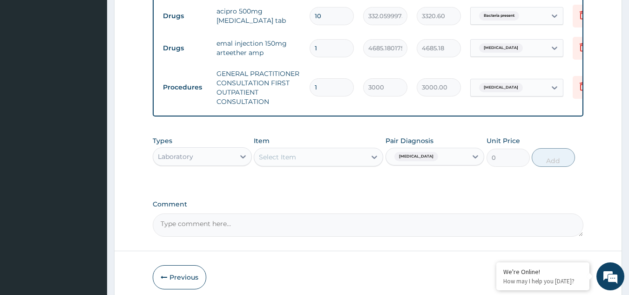
click at [320, 164] on div "Select Item" at bounding box center [310, 156] width 112 height 15
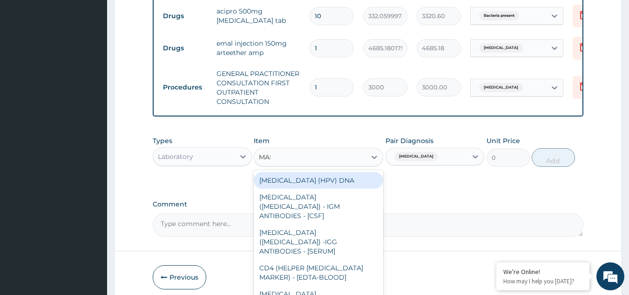
type input "MALA"
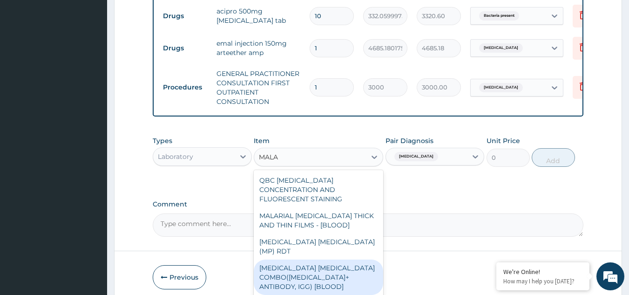
click at [312, 266] on div "[MEDICAL_DATA] [MEDICAL_DATA] COMBO([MEDICAL_DATA]+ ANTIBODY, IGG) [BLOOD]" at bounding box center [318, 276] width 129 height 35
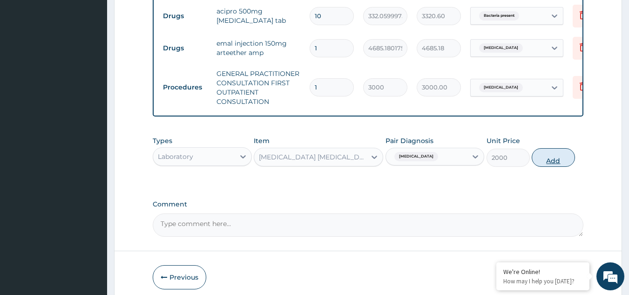
click at [554, 163] on button "Add" at bounding box center [553, 157] width 43 height 19
type input "0"
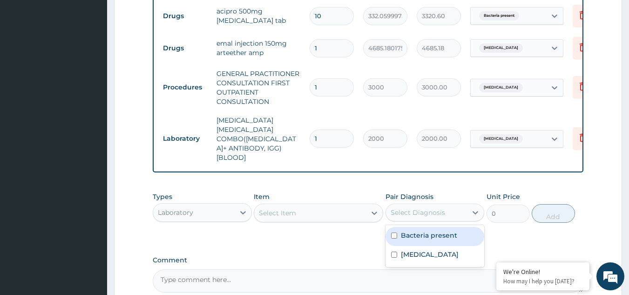
click at [410, 208] on div "Select Diagnosis" at bounding box center [418, 212] width 54 height 9
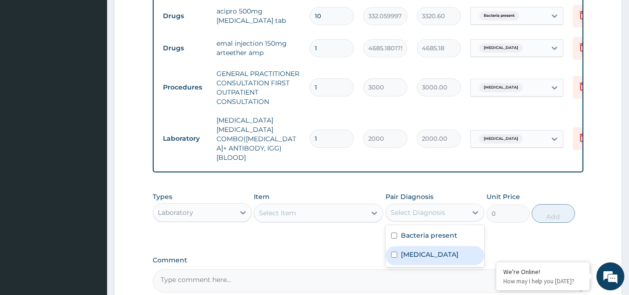
click at [412, 250] on label "[MEDICAL_DATA]" at bounding box center [430, 254] width 58 height 9
checkbox input "true"
click at [311, 205] on div "Select Item" at bounding box center [310, 212] width 112 height 15
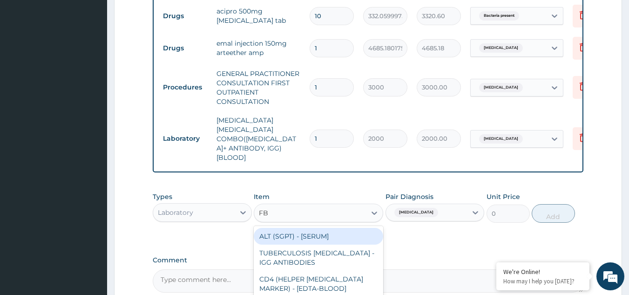
type input "FBC"
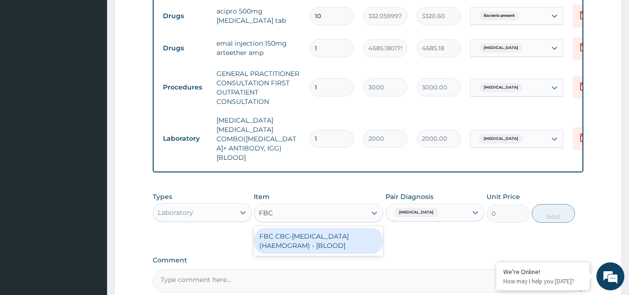
click at [308, 230] on div "FBC CBC-[MEDICAL_DATA] (HAEMOGRAM) - [BLOOD]" at bounding box center [318, 241] width 129 height 26
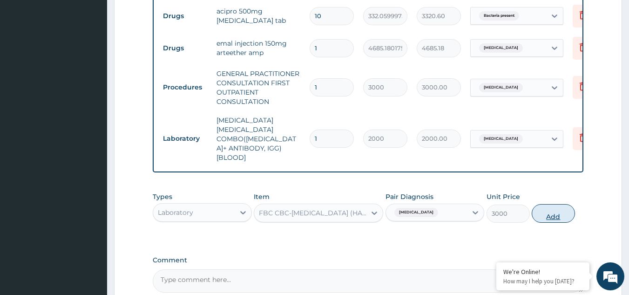
click at [545, 204] on button "Add" at bounding box center [553, 213] width 43 height 19
type input "0"
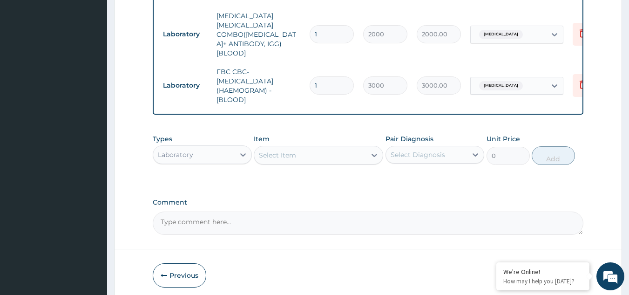
scroll to position [502, 0]
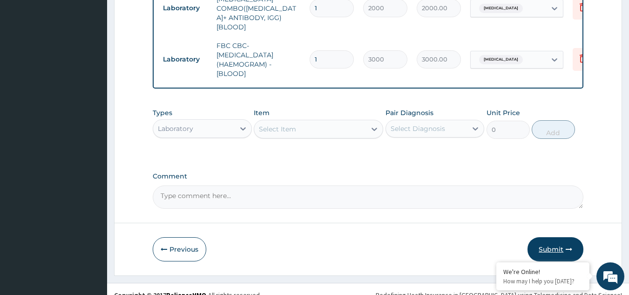
click at [555, 237] on button "Submit" at bounding box center [556, 249] width 56 height 24
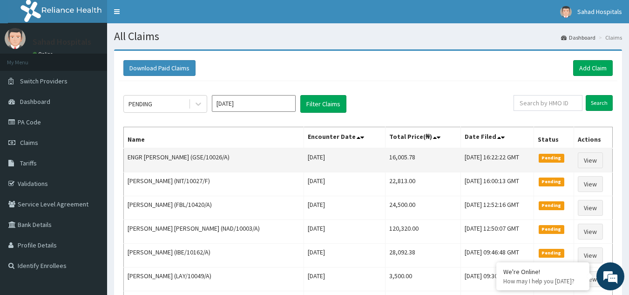
click at [386, 154] on td "16,005.78" at bounding box center [423, 160] width 75 height 24
copy td "16,005.78"
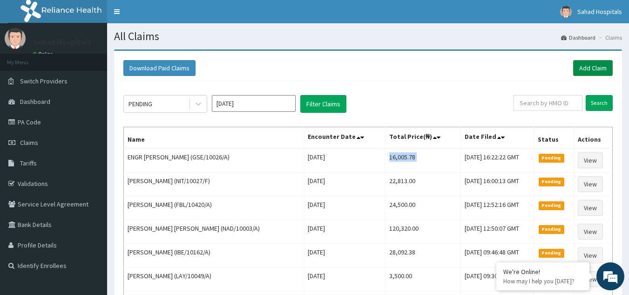
click at [590, 61] on link "Add Claim" at bounding box center [593, 68] width 40 height 16
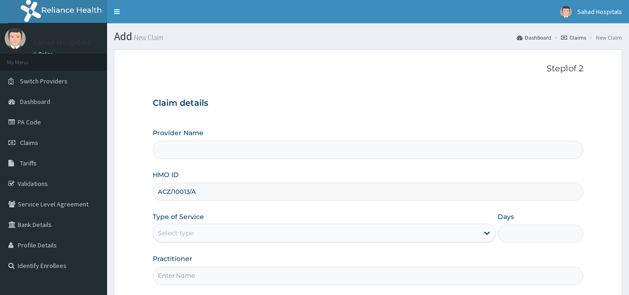
click at [192, 152] on input "Provider Name" at bounding box center [368, 150] width 431 height 18
click at [193, 152] on input "Provider Name" at bounding box center [368, 150] width 431 height 18
click at [182, 151] on input "Provider Name" at bounding box center [368, 150] width 431 height 18
type input "Sahad Hospitals"
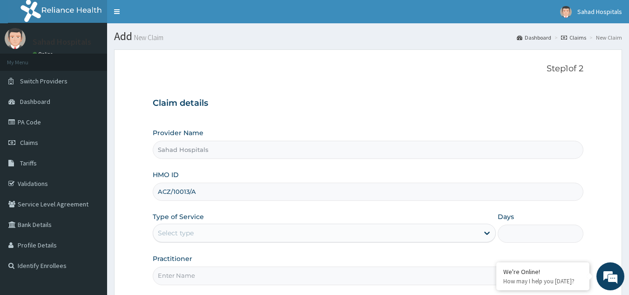
click at [201, 196] on input "ACZ/10013/A" at bounding box center [368, 192] width 431 height 18
type input "A"
paste input "RELIANCE HMO (ACZ/10013/A)"
click at [210, 191] on input "RELIANCE HMO (ACZ/10013/A" at bounding box center [368, 192] width 431 height 18
type input "ACZ/10013/A"
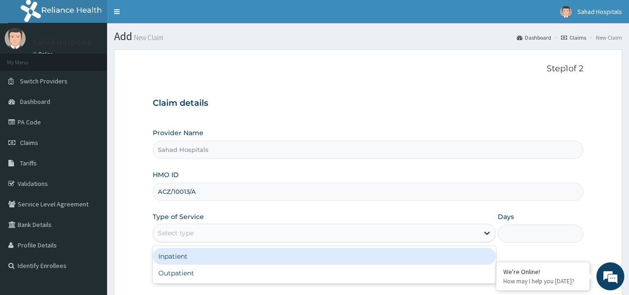
click at [204, 234] on div "Select type" at bounding box center [315, 232] width 325 height 15
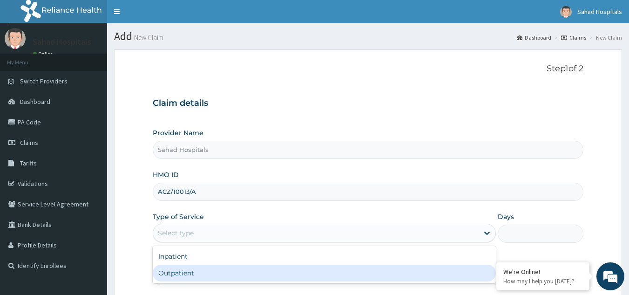
click at [211, 270] on div "Outpatient" at bounding box center [324, 272] width 343 height 17
type input "1"
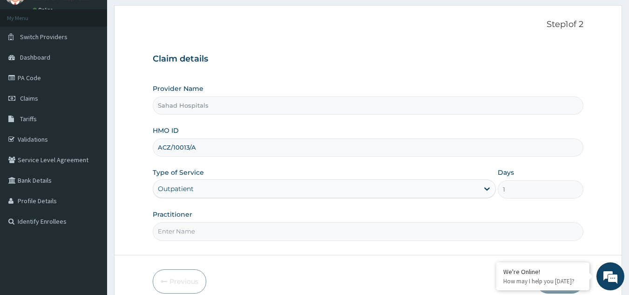
scroll to position [88, 0]
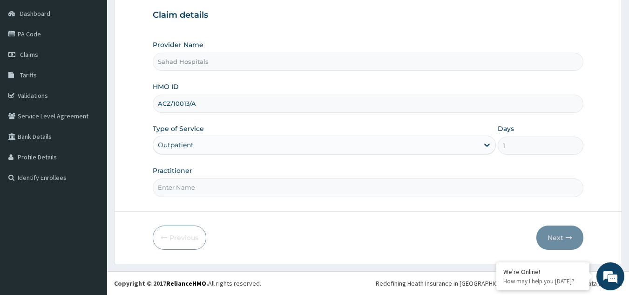
click at [190, 185] on input "Practitioner" at bounding box center [368, 187] width 431 height 18
click at [192, 190] on input "Practitioner" at bounding box center [368, 187] width 431 height 18
type input "GP"
click at [560, 233] on button "Next" at bounding box center [559, 237] width 47 height 24
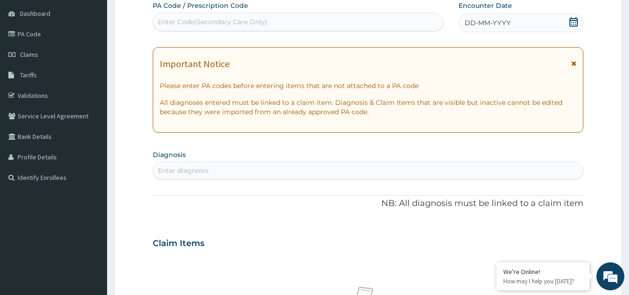
click at [163, 20] on div "Enter Code(Secondary Care Only)" at bounding box center [212, 21] width 109 height 9
paste input "PA/6103B0"
type input "PA/6103B0"
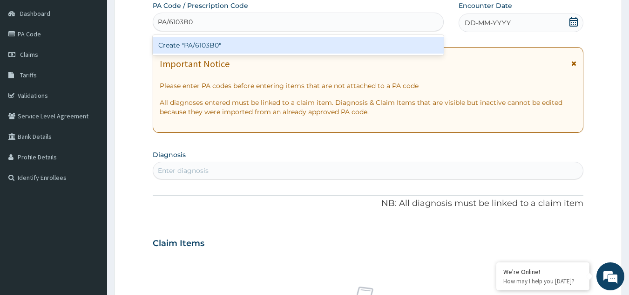
click at [183, 43] on div "Create "PA/6103B0"" at bounding box center [298, 45] width 291 height 17
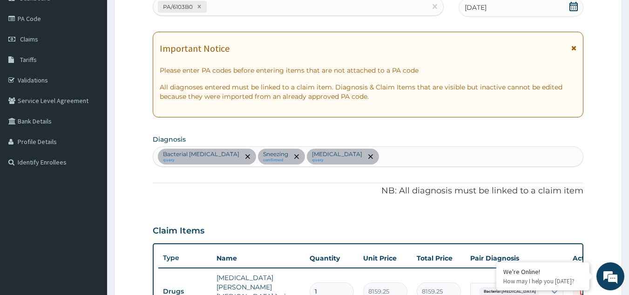
scroll to position [106, 0]
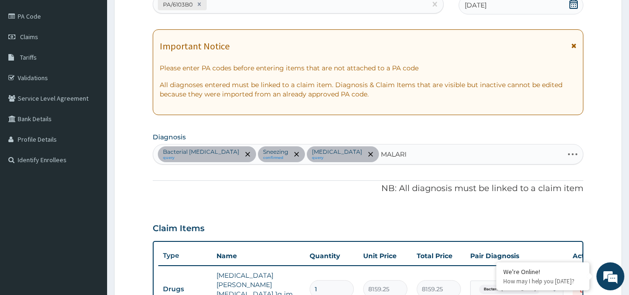
type input "MALARIA"
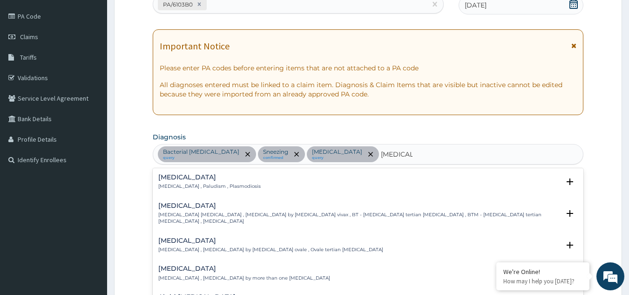
click at [176, 172] on div "Malaria Malaria , Paludism , Plasmodiosis Select Status Query Query covers susp…" at bounding box center [368, 184] width 431 height 28
click at [176, 181] on h4 "Malaria" at bounding box center [209, 177] width 102 height 7
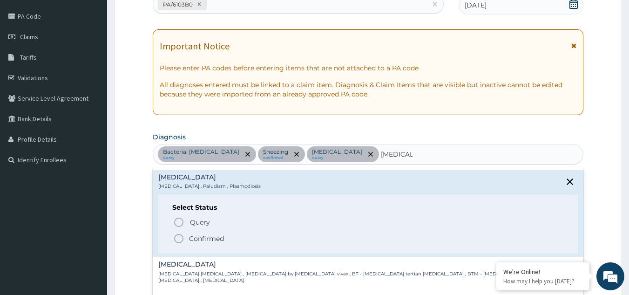
click at [179, 237] on icon "status option filled" at bounding box center [178, 238] width 11 height 11
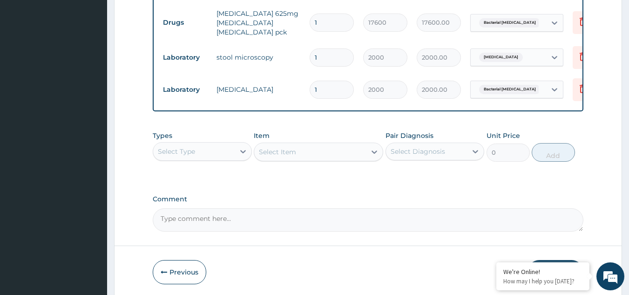
scroll to position [473, 0]
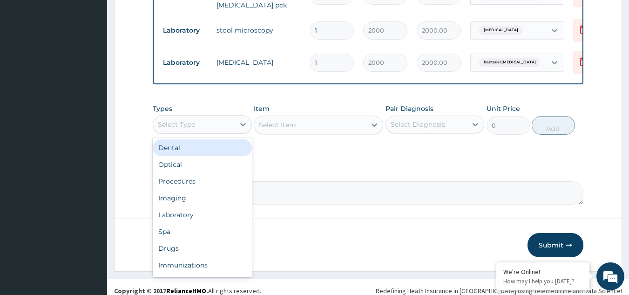
click at [193, 120] on div "Select Type" at bounding box center [176, 124] width 37 height 9
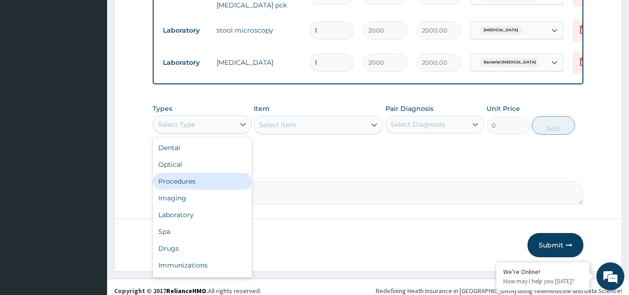
click at [206, 173] on div "Procedures" at bounding box center [202, 181] width 99 height 17
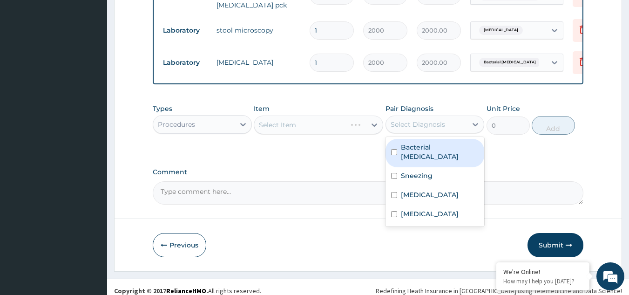
click at [423, 120] on div "Select Diagnosis" at bounding box center [418, 124] width 54 height 9
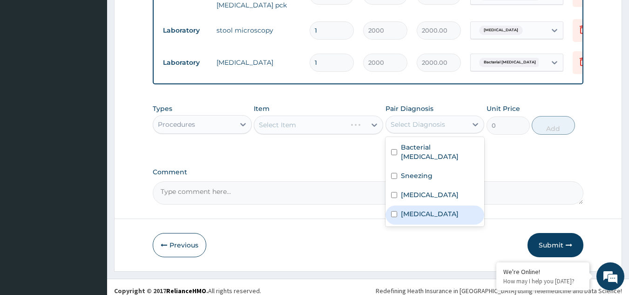
click at [437, 205] on div "Malaria" at bounding box center [435, 214] width 99 height 19
checkbox input "true"
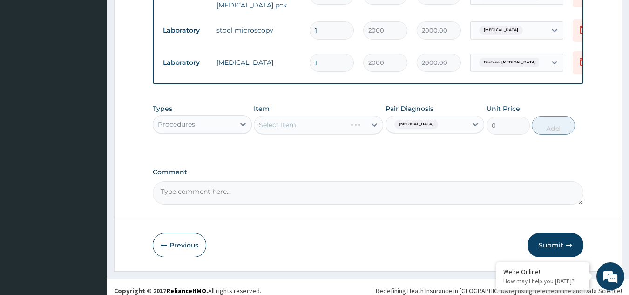
click at [304, 118] on div "Select Item" at bounding box center [318, 124] width 129 height 19
click at [304, 118] on div "Select Item" at bounding box center [310, 124] width 112 height 15
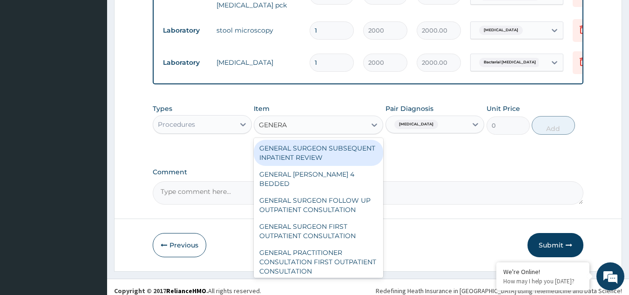
type input "GENERAL"
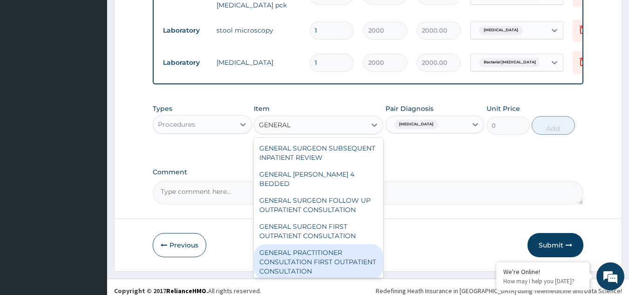
click at [327, 256] on div "GENERAL PRACTITIONER CONSULTATION FIRST OUTPATIENT CONSULTATION" at bounding box center [318, 261] width 129 height 35
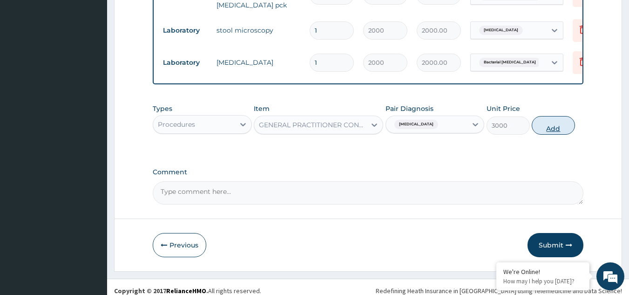
click at [553, 116] on button "Add" at bounding box center [553, 125] width 43 height 19
type input "0"
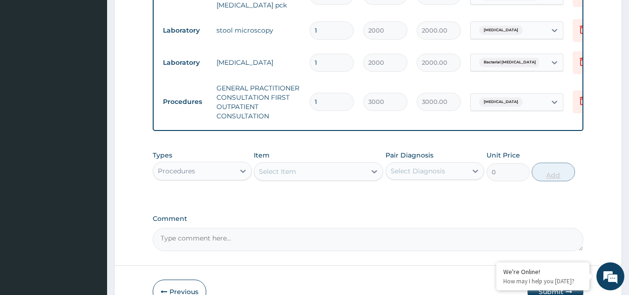
scroll to position [520, 0]
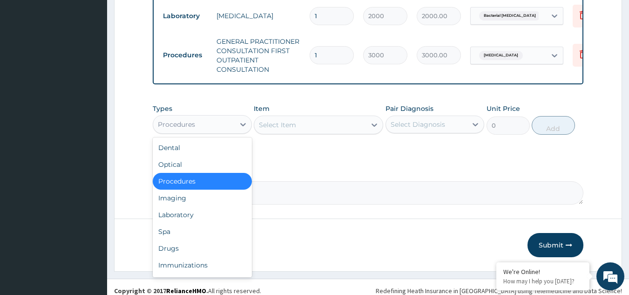
click at [189, 120] on div "Procedures" at bounding box center [176, 124] width 37 height 9
click at [196, 207] on div "Laboratory" at bounding box center [202, 214] width 99 height 17
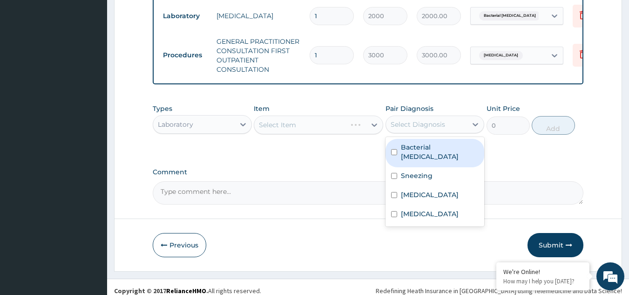
click at [429, 120] on div "Select Diagnosis" at bounding box center [418, 124] width 54 height 9
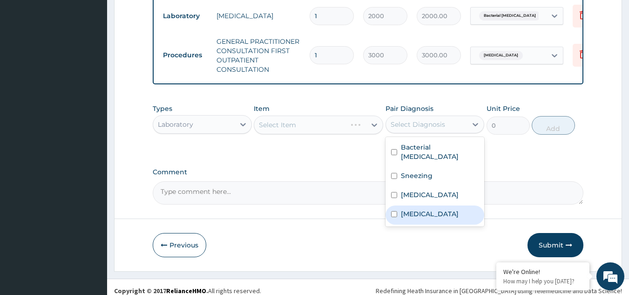
click at [422, 209] on label "Malaria" at bounding box center [430, 213] width 58 height 9
checkbox input "true"
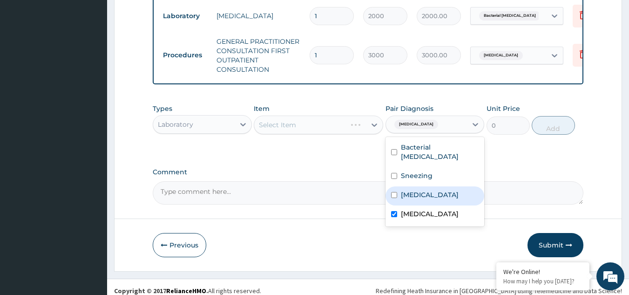
click at [303, 117] on div "Select Item" at bounding box center [318, 124] width 129 height 19
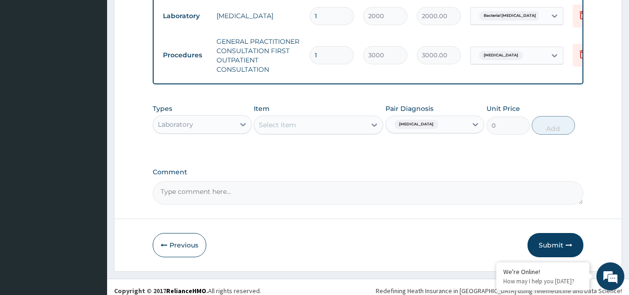
click at [303, 117] on div "Select Item" at bounding box center [310, 124] width 112 height 15
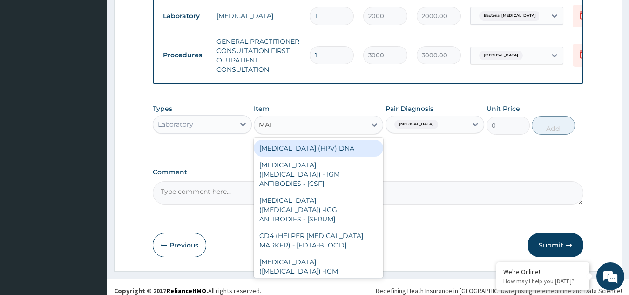
type input "MALA"
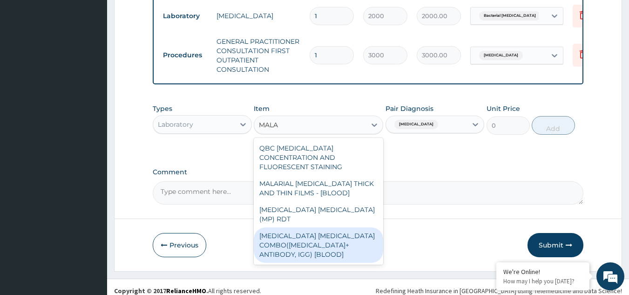
click at [334, 230] on div "MALARIA PARASITE COMBO(BLOOD FILM+ ANTIBODY, IGG) [BLOOD]" at bounding box center [318, 244] width 129 height 35
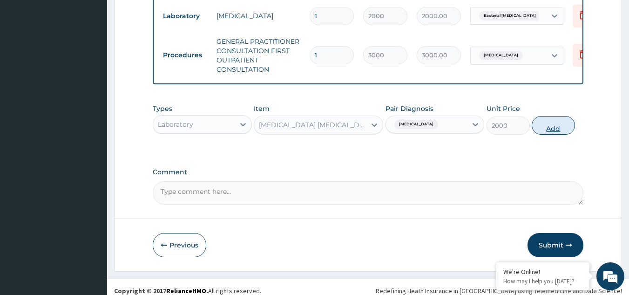
click at [555, 120] on button "Add" at bounding box center [553, 125] width 43 height 19
type input "0"
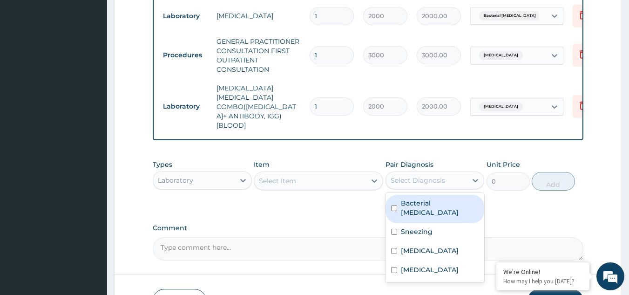
click at [421, 176] on div "Select Diagnosis" at bounding box center [418, 180] width 54 height 9
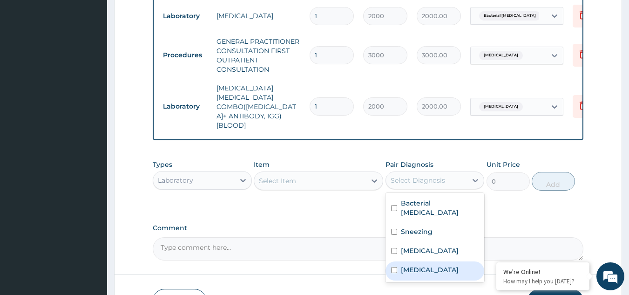
click at [419, 261] on div "Malaria" at bounding box center [435, 270] width 99 height 19
checkbox input "true"
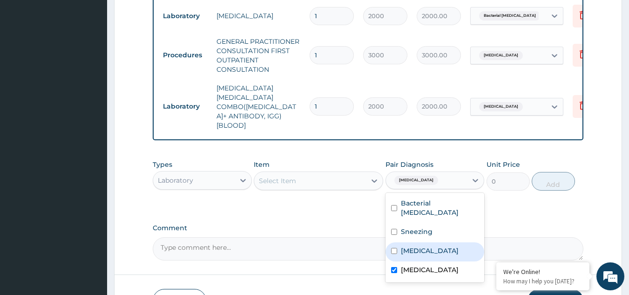
click at [315, 173] on div "Select Item" at bounding box center [310, 180] width 112 height 15
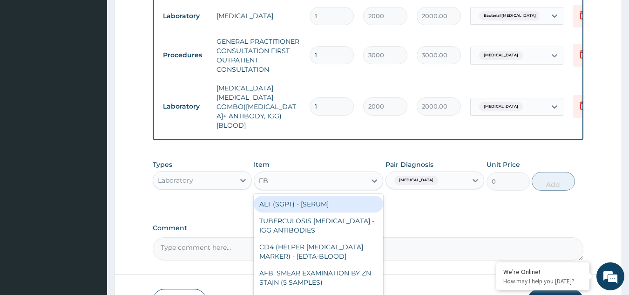
type input "FBC"
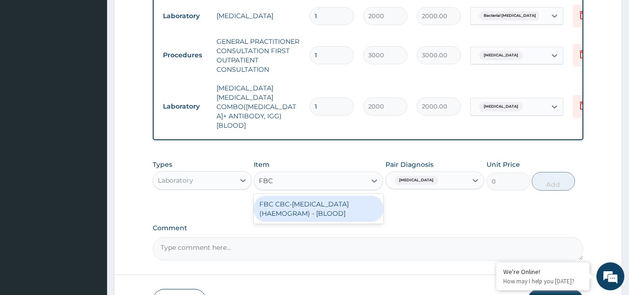
click at [329, 196] on div "FBC CBC-COMPLETE BLOOD COUNT (HAEMOGRAM) - [BLOOD]" at bounding box center [318, 209] width 129 height 26
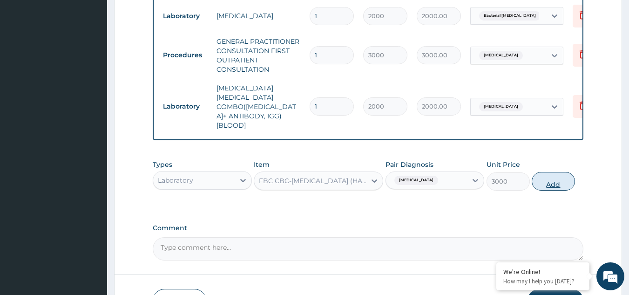
click at [554, 172] on button "Add" at bounding box center [553, 181] width 43 height 19
type input "0"
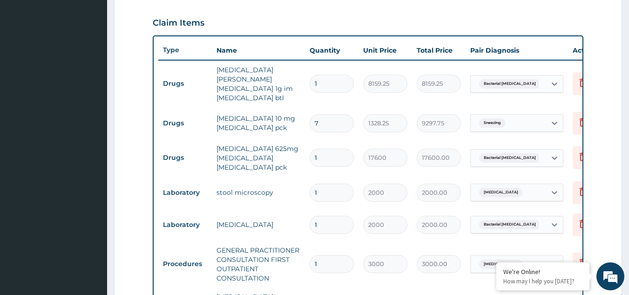
scroll to position [603, 0]
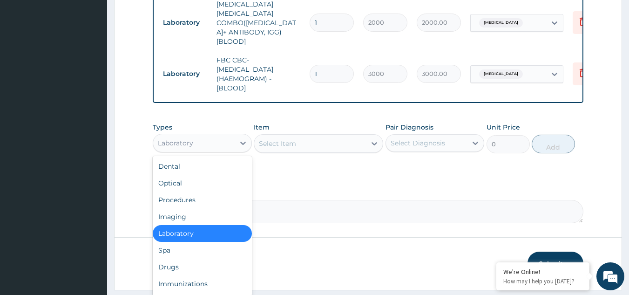
click at [217, 135] on div "Laboratory" at bounding box center [193, 142] width 81 height 15
click at [207, 258] on div "Drugs" at bounding box center [202, 266] width 99 height 17
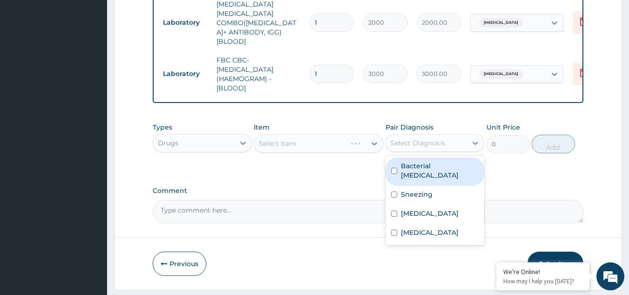
click at [408, 138] on div "Select Diagnosis" at bounding box center [418, 142] width 54 height 9
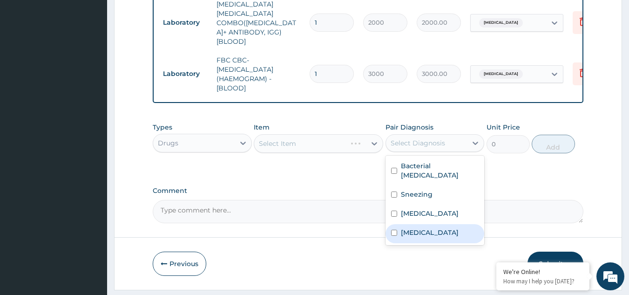
click at [430, 224] on div "Malaria" at bounding box center [435, 233] width 99 height 19
checkbox input "true"
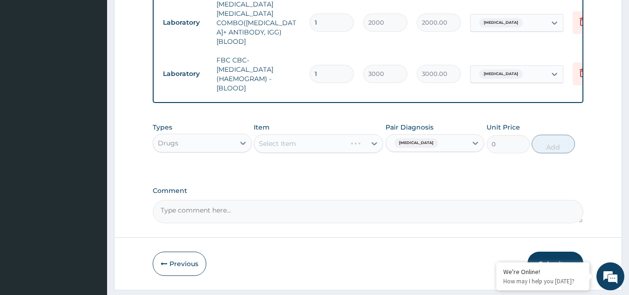
click at [311, 134] on div "Select Item" at bounding box center [318, 143] width 129 height 19
click at [311, 136] on div "Select Item" at bounding box center [310, 143] width 112 height 15
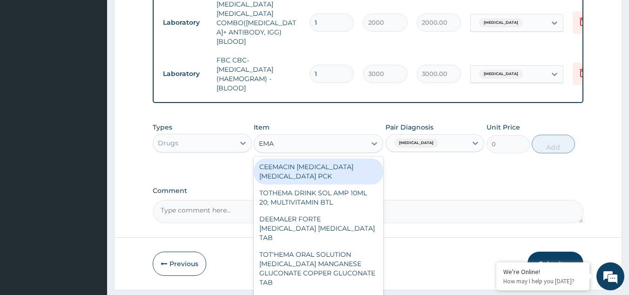
type input "EMAL"
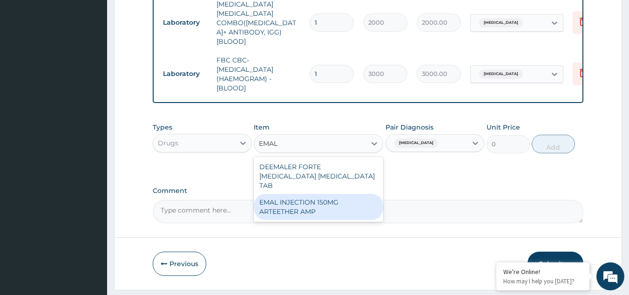
click at [323, 194] on div "EMAL INJECTION 150MG ARTEETHER AMP" at bounding box center [318, 207] width 129 height 26
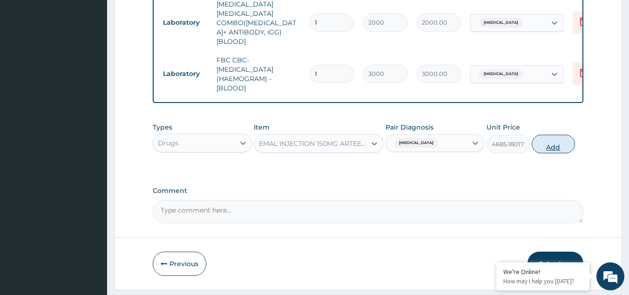
click at [554, 135] on button "Add" at bounding box center [553, 144] width 43 height 19
type input "0"
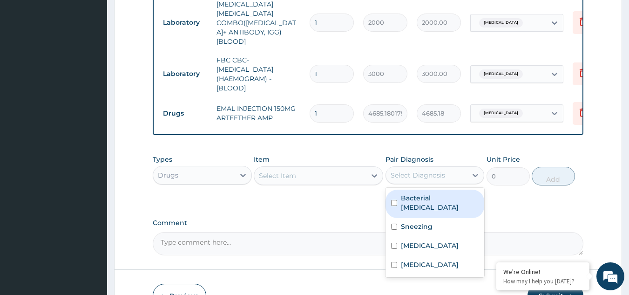
click at [434, 170] on div "Select Diagnosis" at bounding box center [418, 174] width 54 height 9
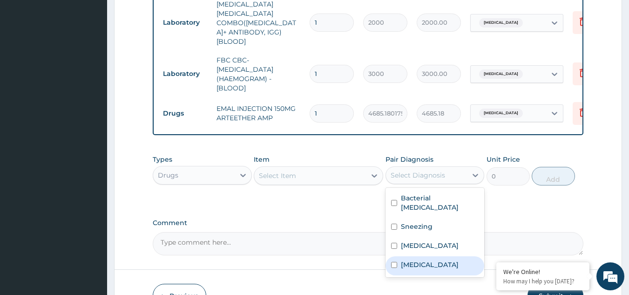
click at [456, 256] on div "Malaria" at bounding box center [435, 265] width 99 height 19
checkbox input "true"
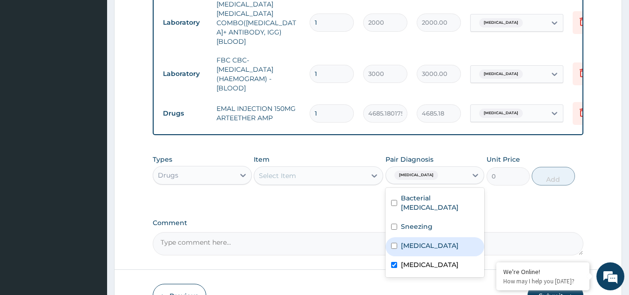
click at [306, 168] on div "Select Item" at bounding box center [310, 175] width 112 height 15
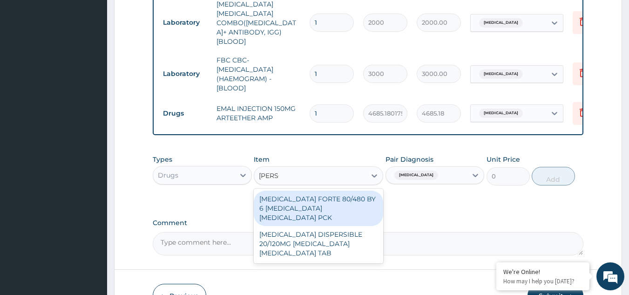
type input "COART"
click at [311, 190] on div "[MEDICAL_DATA] FORTE 80/480 BY 6 [MEDICAL_DATA] [MEDICAL_DATA] PCK" at bounding box center [318, 207] width 129 height 35
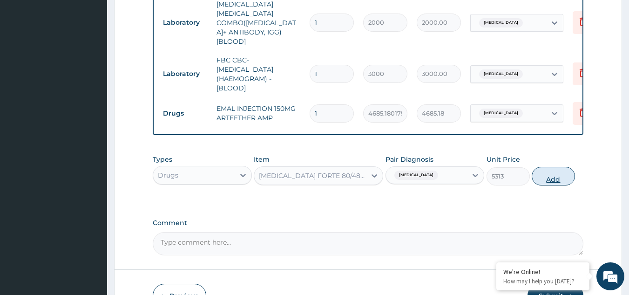
click at [549, 167] on button "Add" at bounding box center [553, 176] width 43 height 19
type input "0"
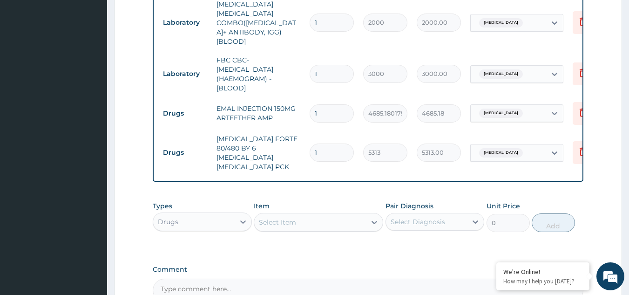
click at [433, 217] on div "Select Diagnosis" at bounding box center [418, 221] width 54 height 9
checkbox input "true"
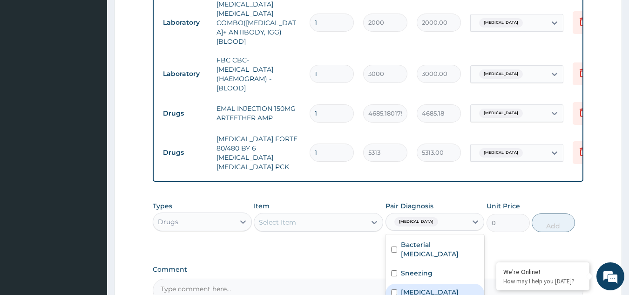
click at [326, 215] on div "Select Item" at bounding box center [310, 222] width 112 height 15
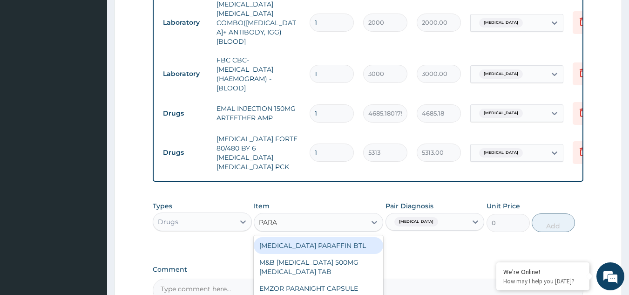
type input "PARAC"
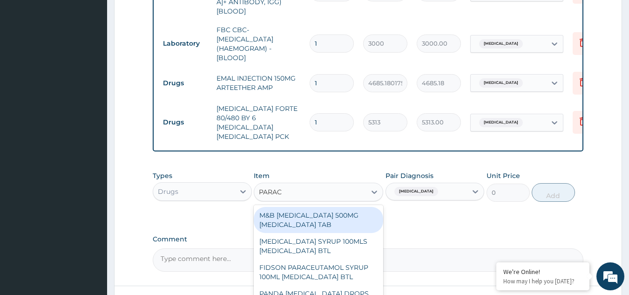
scroll to position [673, 0]
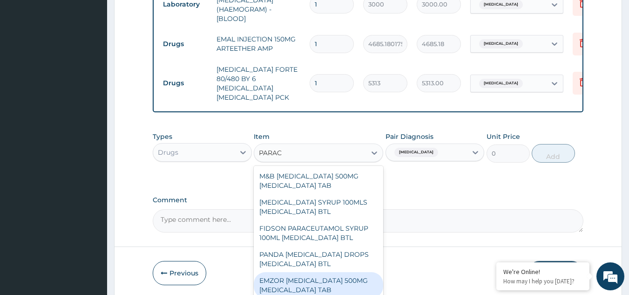
click at [313, 272] on div "EMZOR PARACETAMOL 500MG ACETAMINOPHEN TAB" at bounding box center [318, 285] width 129 height 26
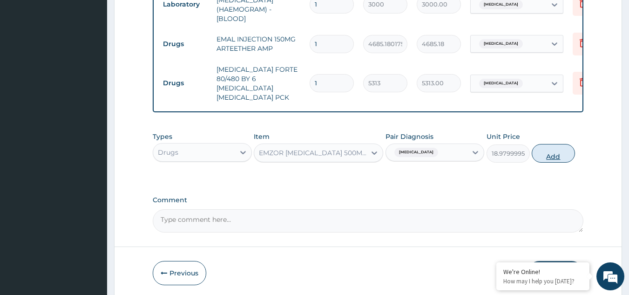
click at [554, 144] on button "Add" at bounding box center [553, 153] width 43 height 19
type input "0"
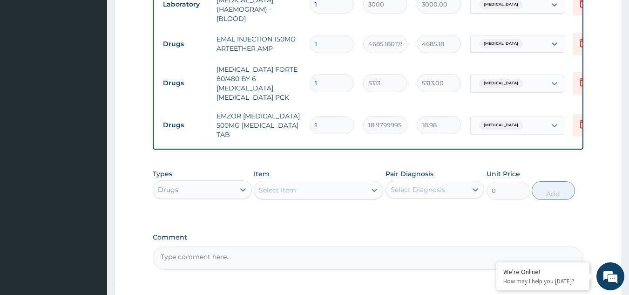
scroll to position [710, 0]
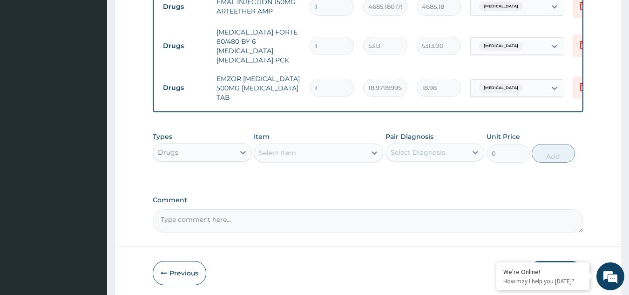
click at [557, 261] on button "Submit" at bounding box center [556, 273] width 56 height 24
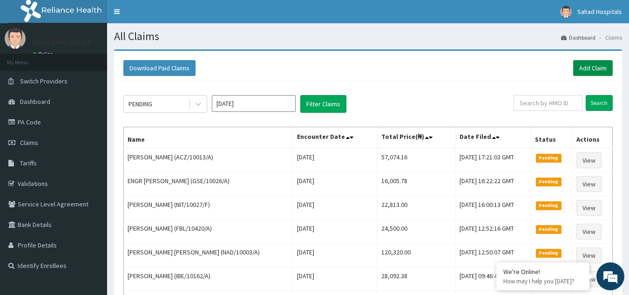
click at [590, 64] on link "Add Claim" at bounding box center [593, 68] width 40 height 16
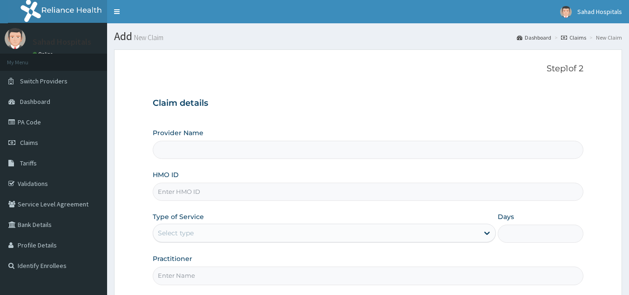
type input "Sahad Hospitals"
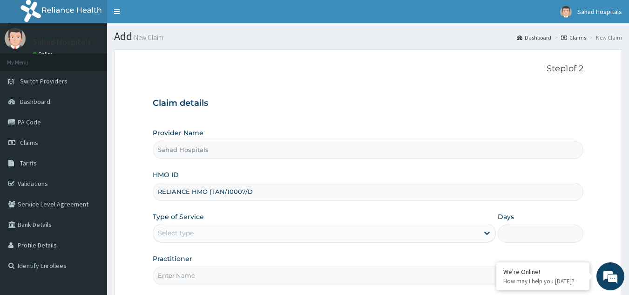
click at [210, 191] on input "RELIANCE HMO (TAN/10007/D" at bounding box center [368, 192] width 431 height 18
type input "TAN/10007/D"
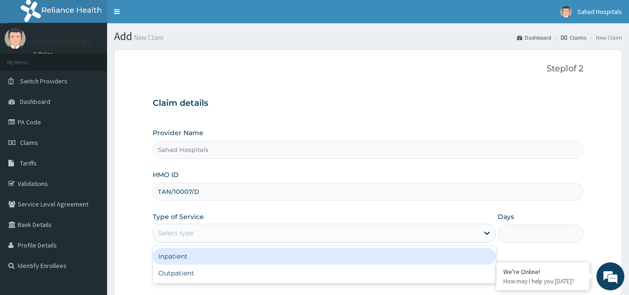
click at [200, 231] on div "Select type" at bounding box center [315, 232] width 325 height 15
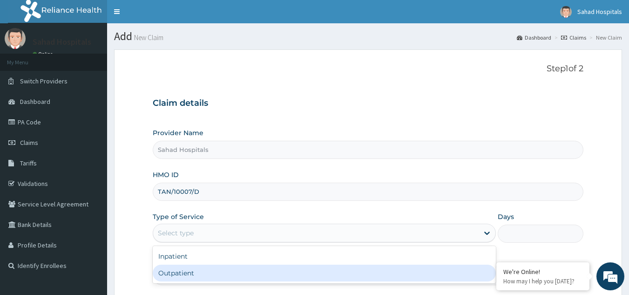
click at [206, 274] on div "Outpatient" at bounding box center [324, 272] width 343 height 17
type input "1"
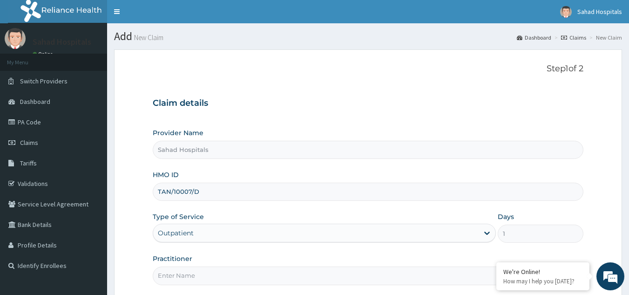
scroll to position [88, 0]
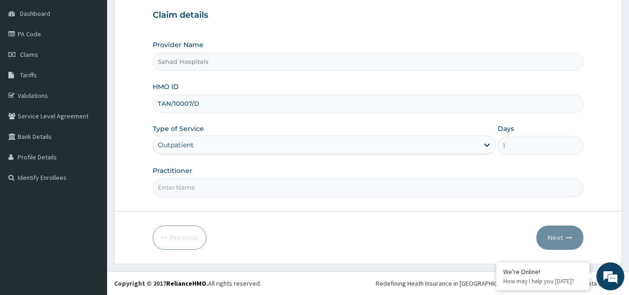
click at [180, 188] on input "Practitioner" at bounding box center [368, 187] width 431 height 18
type input "GP"
click at [553, 232] on button "Next" at bounding box center [559, 237] width 47 height 24
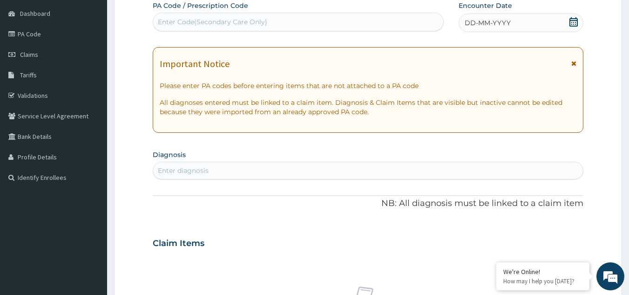
click at [177, 21] on div "Enter Code(Secondary Care Only)" at bounding box center [212, 21] width 109 height 9
paste input "PA/56A9AB"
type input "PA/56A9AB"
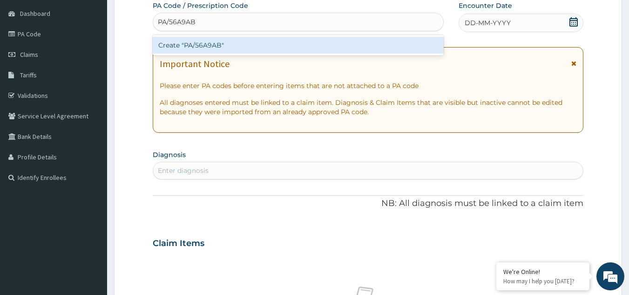
click at [188, 42] on div "Create "PA/56A9AB"" at bounding box center [298, 45] width 291 height 17
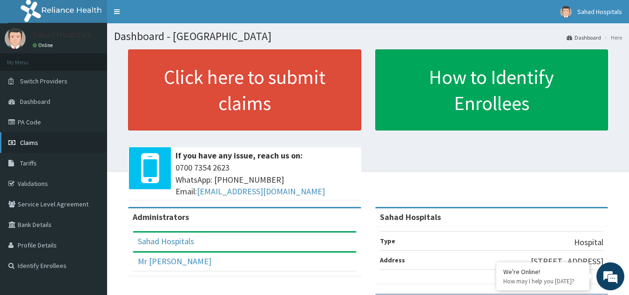
click at [59, 140] on link "Claims" at bounding box center [53, 142] width 107 height 20
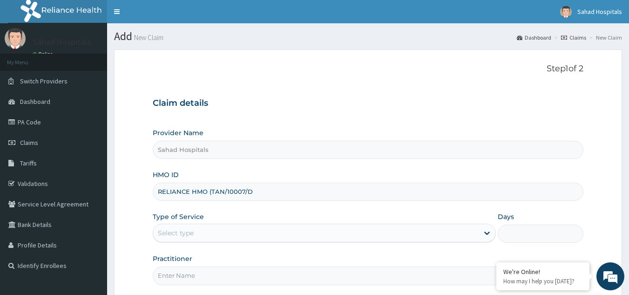
click at [210, 191] on input "RELIANCE HMO (TAN/10007/D" at bounding box center [368, 192] width 431 height 18
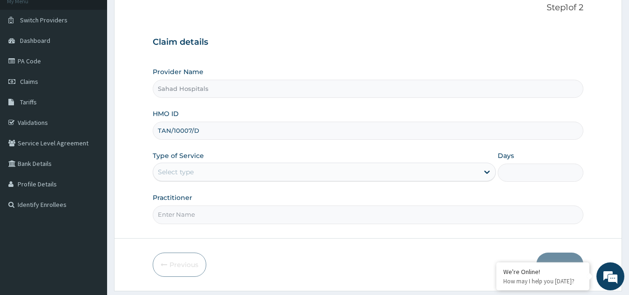
scroll to position [88, 0]
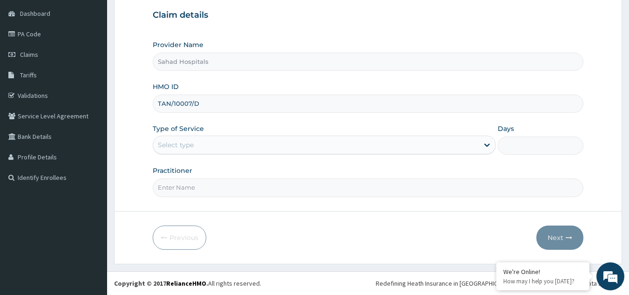
type input "TAN/10007/D"
click at [193, 146] on div "Select type" at bounding box center [176, 144] width 36 height 9
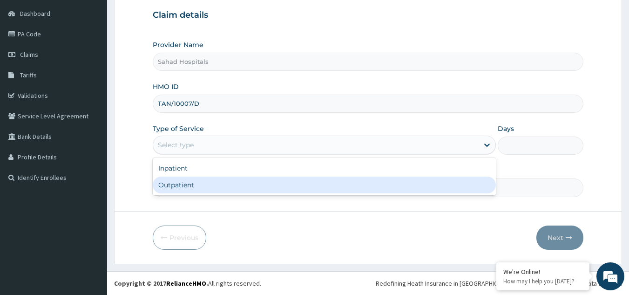
click at [199, 183] on div "Outpatient" at bounding box center [324, 184] width 343 height 17
type input "1"
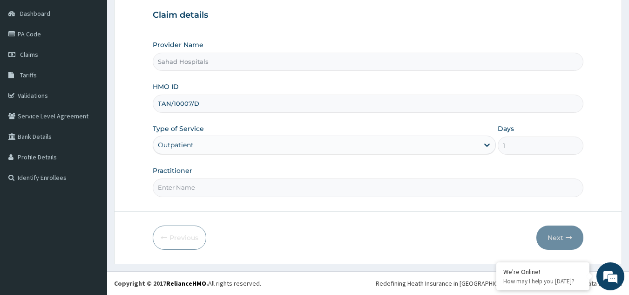
click at [190, 185] on input "Practitioner" at bounding box center [368, 187] width 431 height 18
type input "GP"
click at [561, 232] on button "Next" at bounding box center [559, 237] width 47 height 24
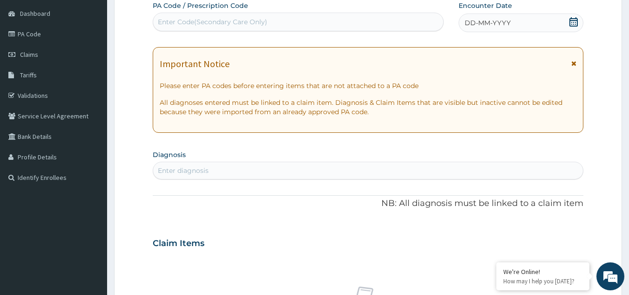
click at [191, 20] on div "Enter Code(Secondary Care Only)" at bounding box center [212, 21] width 109 height 9
paste input "PA/56A9AB"
type input "PA/56A9AB"
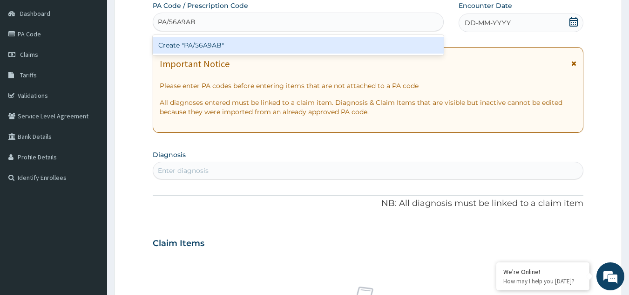
click at [198, 46] on div "Create "PA/56A9AB"" at bounding box center [298, 45] width 291 height 17
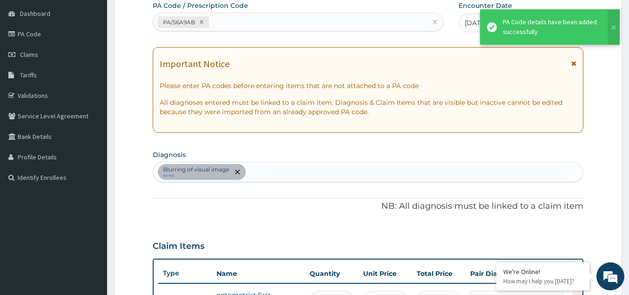
scroll to position [102, 0]
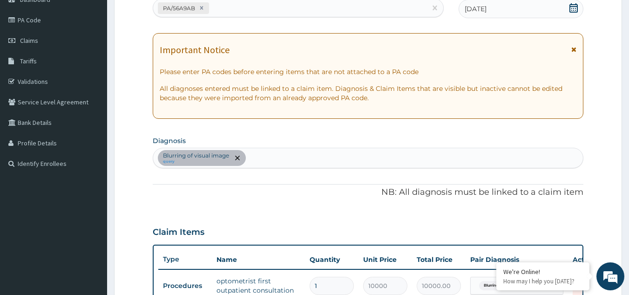
click at [224, 8] on div "PA/56A9AB" at bounding box center [290, 7] width 274 height 15
paste input "PA/2823B5"
type input "PA/2823B5"
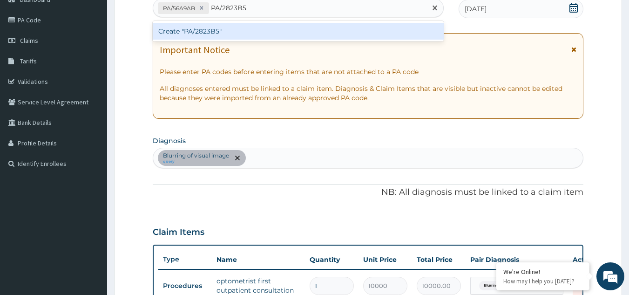
click at [231, 30] on div "Create "PA/2823B5"" at bounding box center [298, 31] width 291 height 17
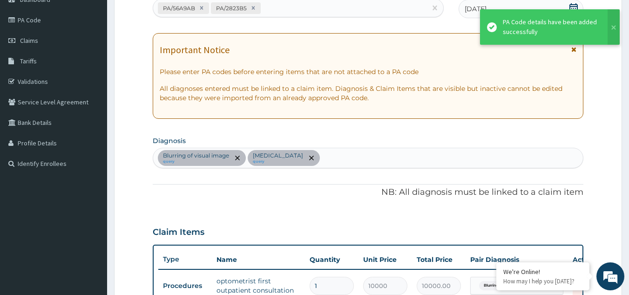
scroll to position [272, 0]
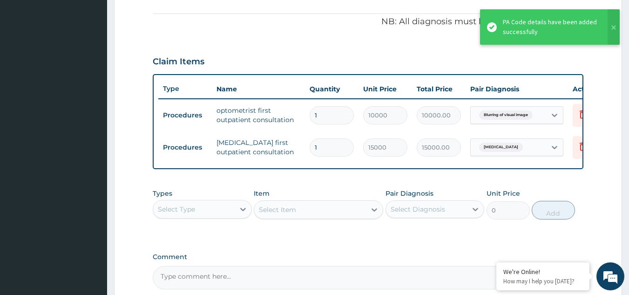
click at [389, 135] on td "15000" at bounding box center [386, 147] width 54 height 27
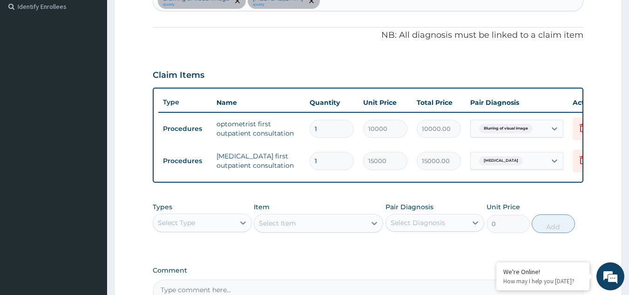
scroll to position [372, 0]
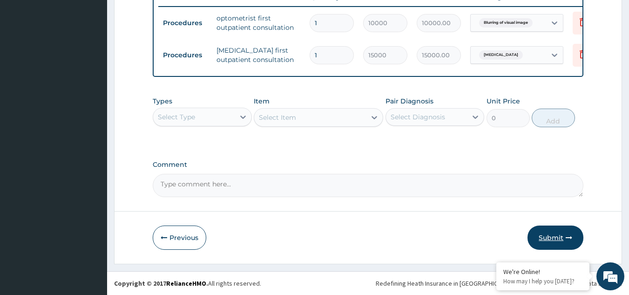
click at [555, 231] on button "Submit" at bounding box center [556, 237] width 56 height 24
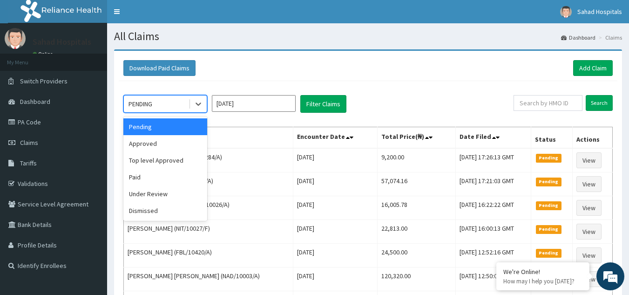
click at [148, 107] on div "PENDING" at bounding box center [141, 103] width 24 height 9
click at [157, 149] on div "Approved" at bounding box center [165, 143] width 84 height 17
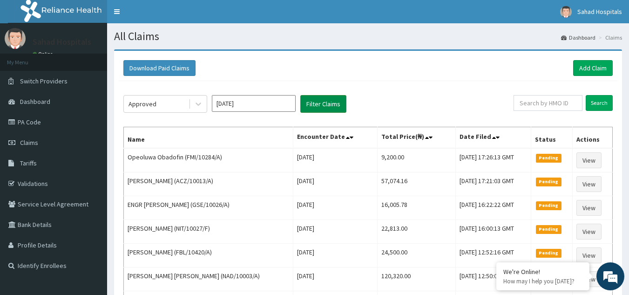
click at [322, 98] on button "Filter Claims" at bounding box center [323, 104] width 46 height 18
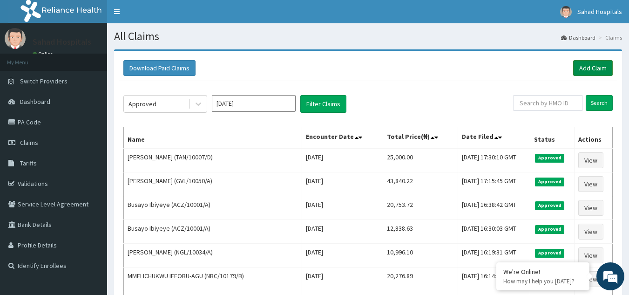
click at [590, 65] on link "Add Claim" at bounding box center [593, 68] width 40 height 16
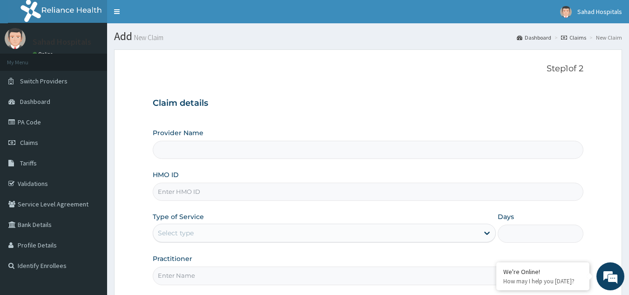
type input "RELIANCE HMO (NGL/10084/C)"
type input "Sahad Hospitals"
click at [211, 191] on input "RELIANCE HMO (NGL/10084/C" at bounding box center [368, 192] width 431 height 18
type input "NGL/10084/C"
click at [191, 226] on div "Select type" at bounding box center [315, 232] width 325 height 15
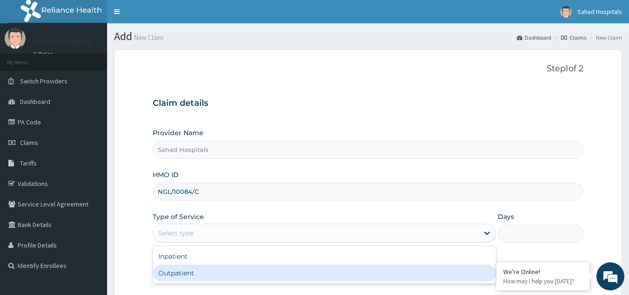
click at [196, 269] on div "Outpatient" at bounding box center [324, 272] width 343 height 17
type input "1"
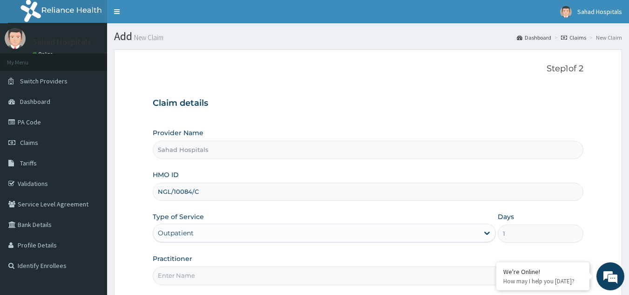
scroll to position [88, 0]
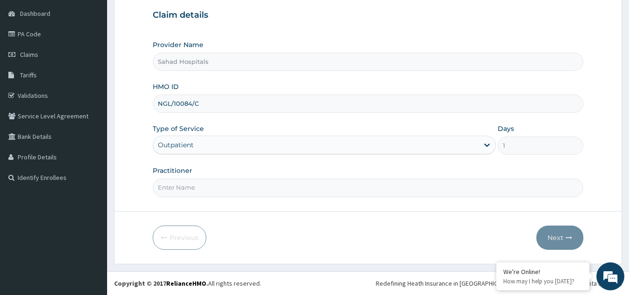
click at [208, 189] on input "Practitioner" at bounding box center [368, 187] width 431 height 18
type input "GP"
click at [559, 233] on button "Next" at bounding box center [559, 237] width 47 height 24
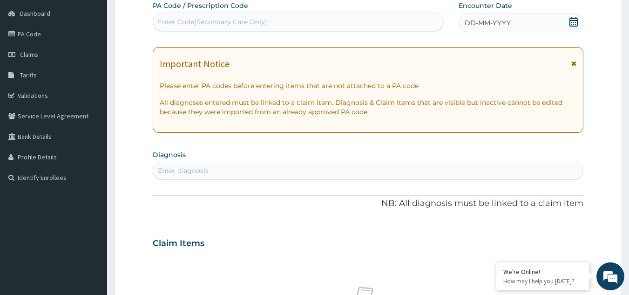
click at [573, 22] on icon at bounding box center [573, 21] width 9 height 9
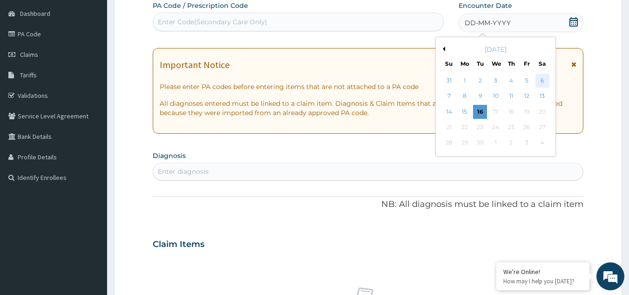
click at [542, 77] on div "6" at bounding box center [542, 81] width 14 height 14
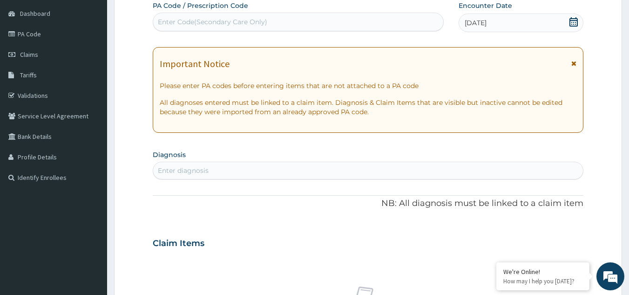
click at [182, 169] on div "Enter diagnosis" at bounding box center [183, 170] width 51 height 9
type input "[MEDICAL_DATA]"
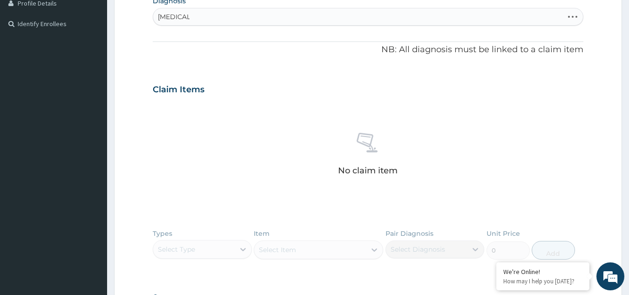
scroll to position [246, 0]
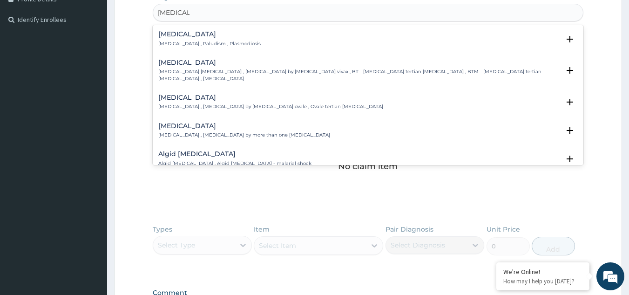
click at [182, 36] on h4 "Malaria" at bounding box center [209, 34] width 102 height 7
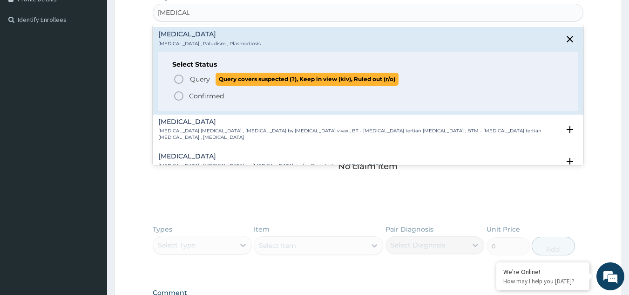
click at [180, 76] on icon "status option query" at bounding box center [178, 79] width 11 height 11
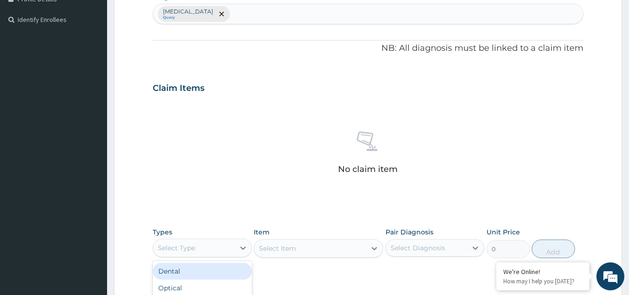
click at [201, 246] on div "Select Type" at bounding box center [193, 247] width 81 height 15
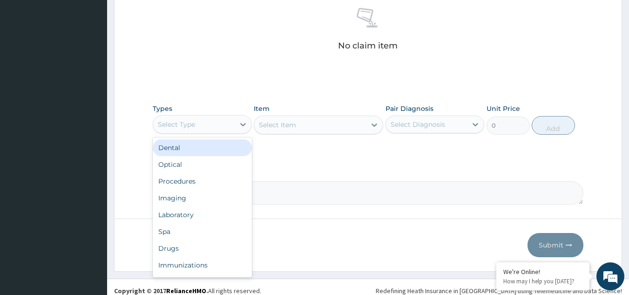
scroll to position [377, 0]
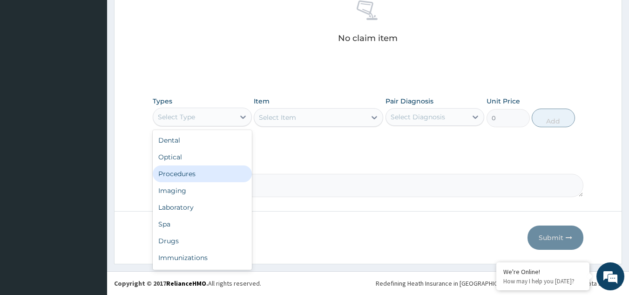
click at [190, 172] on div "Procedures" at bounding box center [202, 173] width 99 height 17
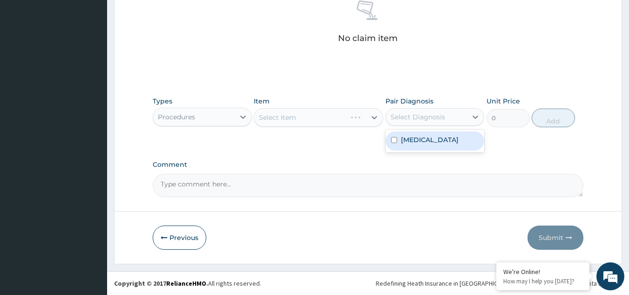
click at [420, 113] on div "Select Diagnosis" at bounding box center [418, 116] width 54 height 9
click at [426, 142] on div "Malaria" at bounding box center [435, 140] width 99 height 19
checkbox input "true"
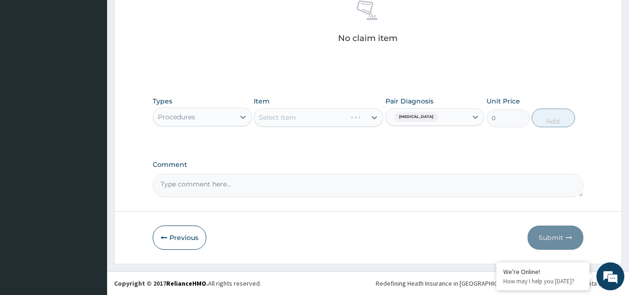
click at [345, 118] on div "Select Item" at bounding box center [318, 117] width 129 height 19
click at [345, 118] on div "Select Item" at bounding box center [310, 117] width 112 height 15
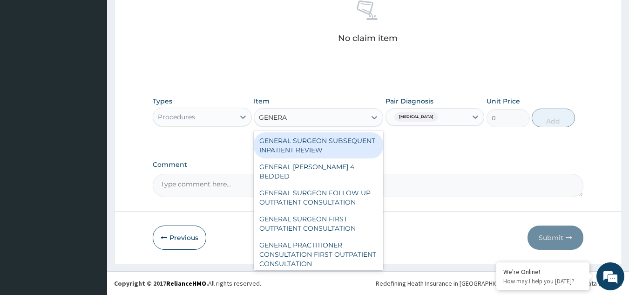
type input "GENERAL"
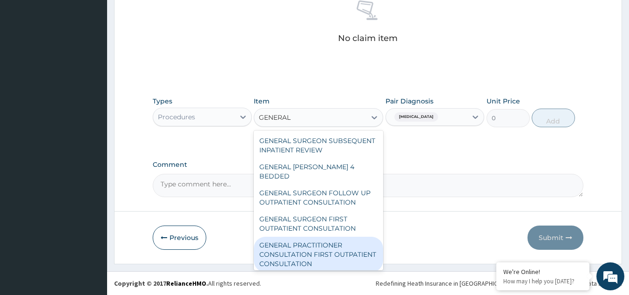
click at [342, 256] on div "GENERAL PRACTITIONER CONSULTATION FIRST OUTPATIENT CONSULTATION" at bounding box center [318, 254] width 129 height 35
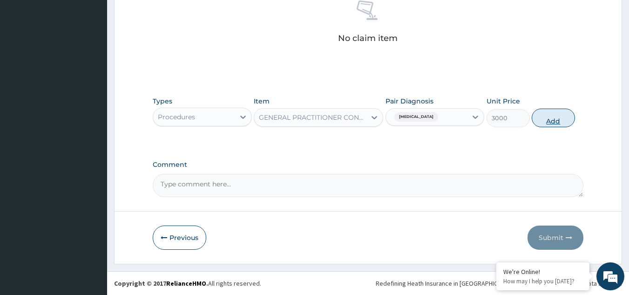
click at [550, 115] on button "Add" at bounding box center [553, 117] width 43 height 19
type input "0"
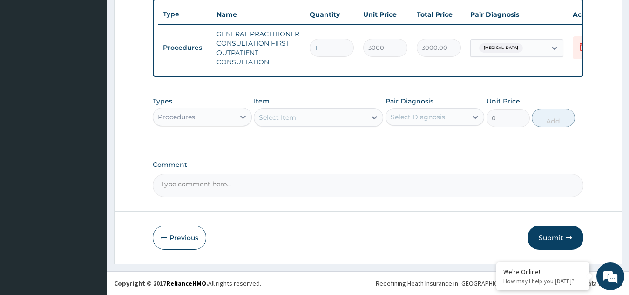
click at [210, 117] on div "Procedures" at bounding box center [193, 116] width 81 height 15
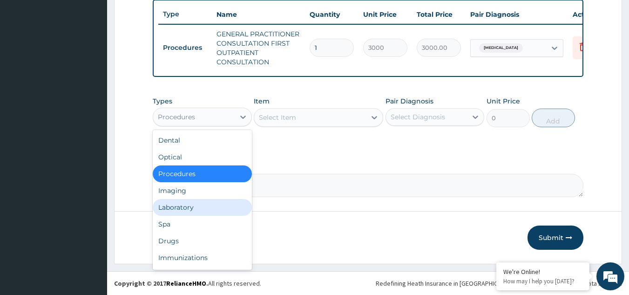
click at [220, 204] on div "Laboratory" at bounding box center [202, 207] width 99 height 17
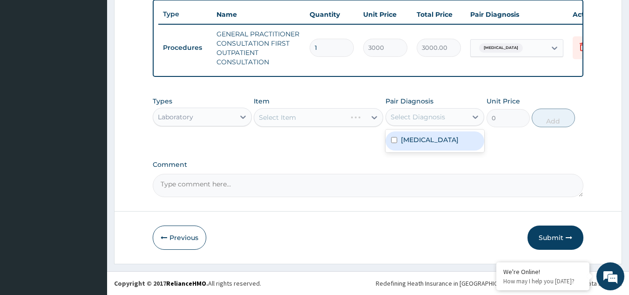
click at [426, 117] on div "Select Diagnosis" at bounding box center [418, 116] width 54 height 9
click at [431, 140] on div "[MEDICAL_DATA]" at bounding box center [435, 140] width 99 height 19
checkbox input "true"
click at [335, 116] on div "Select Item" at bounding box center [318, 117] width 129 height 19
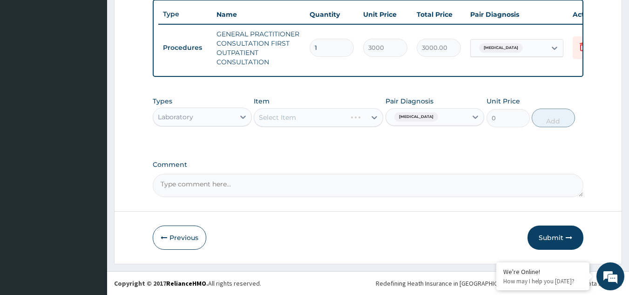
click at [335, 116] on div "Select Item" at bounding box center [318, 117] width 129 height 19
click at [344, 118] on div "Select Item" at bounding box center [318, 117] width 129 height 19
click at [344, 118] on div "Select Item" at bounding box center [310, 117] width 112 height 15
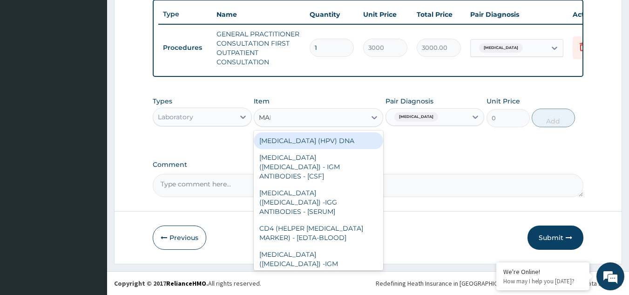
type input "MALA"
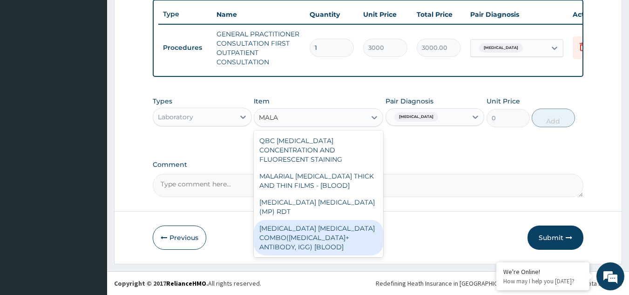
click at [352, 220] on div "[MEDICAL_DATA] [MEDICAL_DATA] COMBO([MEDICAL_DATA]+ ANTIBODY, IGG) [BLOOD]" at bounding box center [318, 237] width 129 height 35
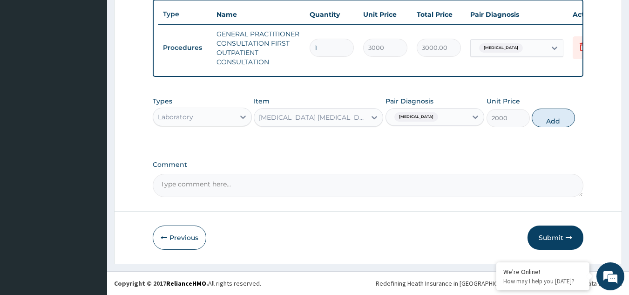
click at [549, 117] on button "Add" at bounding box center [553, 117] width 43 height 19
type input "0"
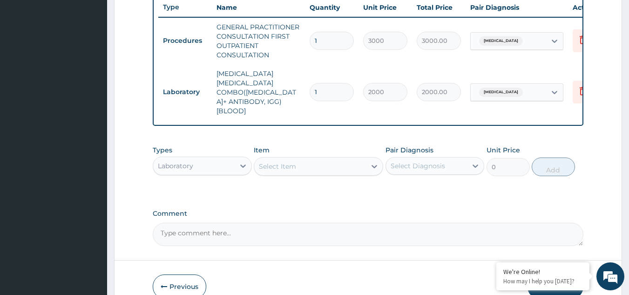
click at [407, 161] on div "Select Diagnosis" at bounding box center [418, 165] width 54 height 9
click at [411, 161] on div "Select Diagnosis" at bounding box center [418, 165] width 54 height 9
click at [414, 183] on div "[MEDICAL_DATA]" at bounding box center [435, 189] width 99 height 19
checkbox input "true"
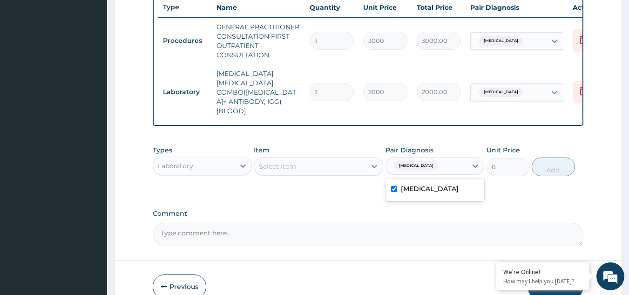
click at [349, 159] on div "Select Item" at bounding box center [310, 166] width 112 height 15
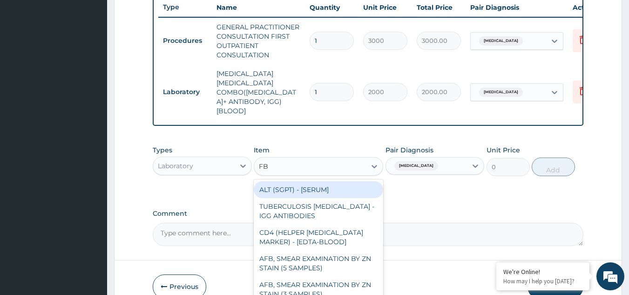
type input "FBC"
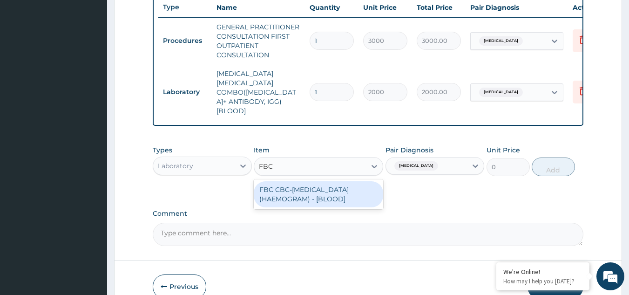
click at [334, 181] on div "FBC CBC-[MEDICAL_DATA] (HAEMOGRAM) - [BLOOD]" at bounding box center [318, 194] width 129 height 26
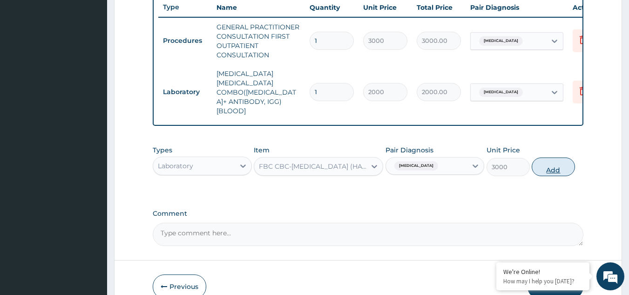
click at [553, 157] on button "Add" at bounding box center [553, 166] width 43 height 19
type input "0"
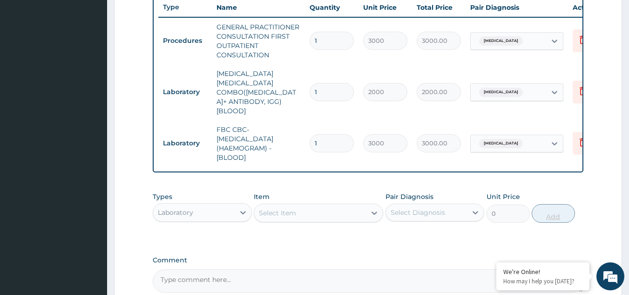
scroll to position [438, 0]
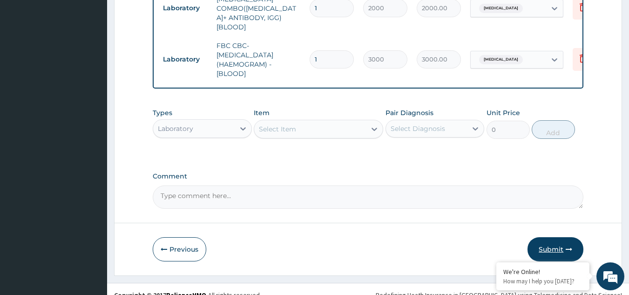
click at [555, 237] on button "Submit" at bounding box center [556, 249] width 56 height 24
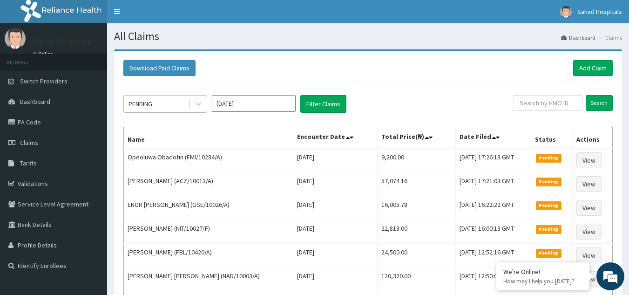
click at [155, 102] on div "PENDING" at bounding box center [156, 103] width 65 height 15
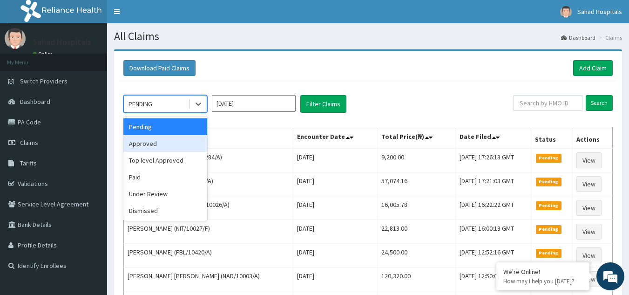
click at [163, 146] on div "Approved" at bounding box center [165, 143] width 84 height 17
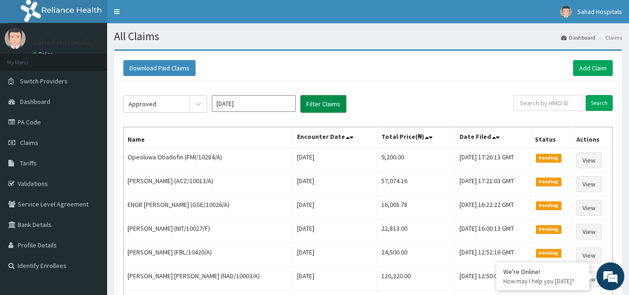
click at [325, 99] on button "Filter Claims" at bounding box center [323, 104] width 46 height 18
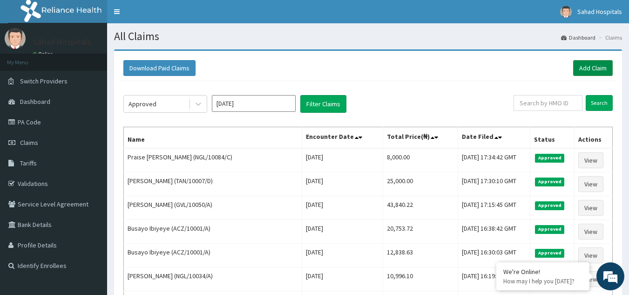
click at [591, 68] on link "Add Claim" at bounding box center [593, 68] width 40 height 16
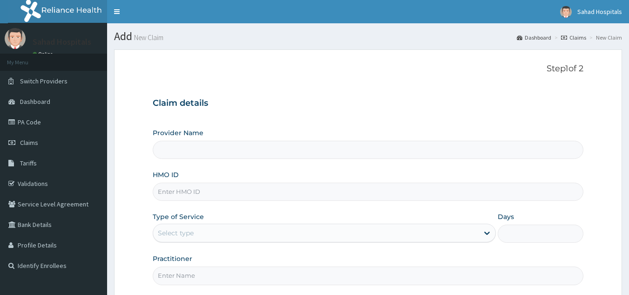
click at [192, 158] on input "Provider Name" at bounding box center [368, 150] width 431 height 18
click at [197, 149] on input "Provider Name" at bounding box center [368, 150] width 431 height 18
type input "Sahad Hospitals"
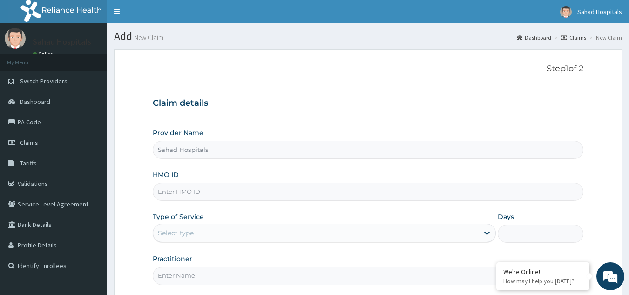
click at [205, 188] on input "HMO ID" at bounding box center [368, 192] width 431 height 18
paste input "RELIANCE HMO (NGL/10084/D)"
click at [210, 191] on input "RELIANCE HMO (NGL/10084/D" at bounding box center [368, 192] width 431 height 18
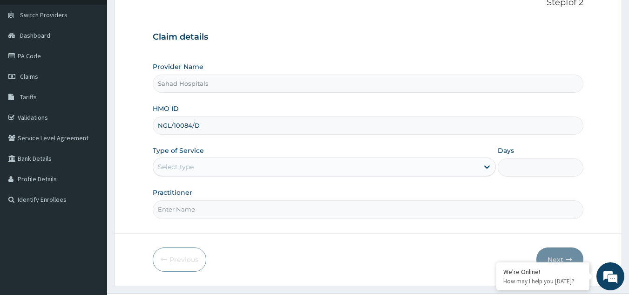
scroll to position [88, 0]
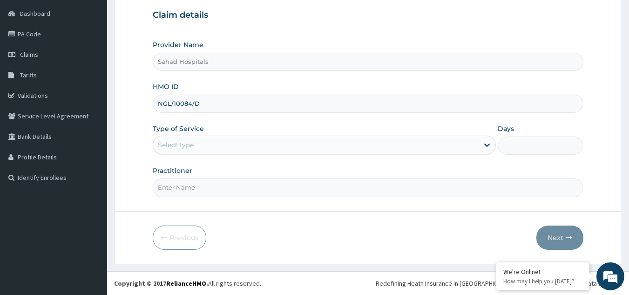
type input "NGL/10084/D"
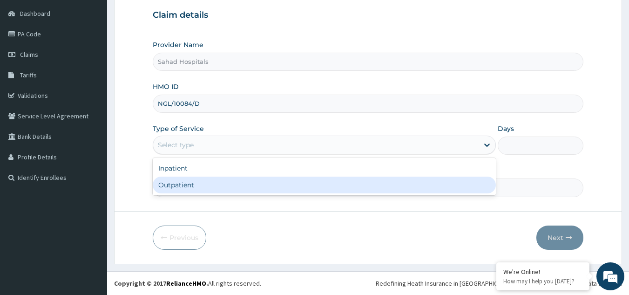
scroll to position [0, 0]
click at [199, 186] on div "Outpatient" at bounding box center [324, 184] width 343 height 17
type input "1"
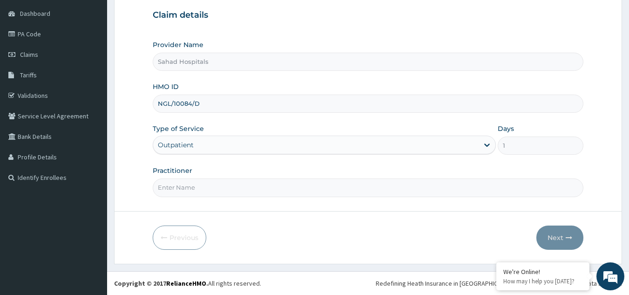
click at [189, 186] on input "Practitioner" at bounding box center [368, 187] width 431 height 18
type input "GP"
click at [562, 233] on button "Next" at bounding box center [559, 237] width 47 height 24
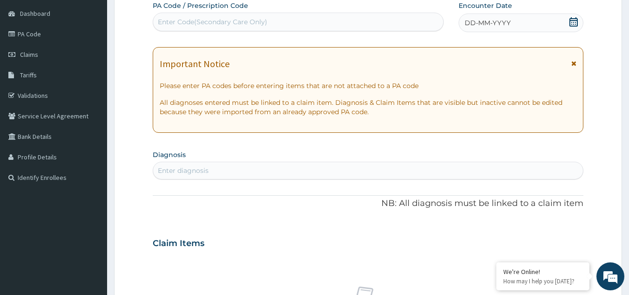
click at [574, 19] on icon at bounding box center [573, 21] width 9 height 9
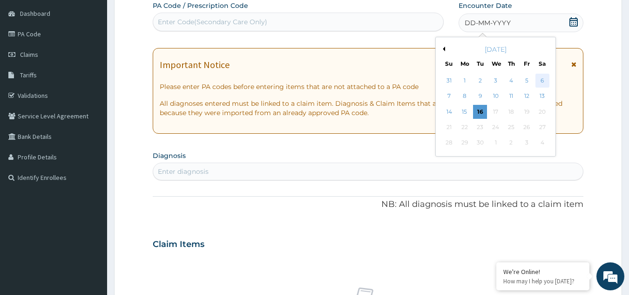
click at [541, 77] on div "6" at bounding box center [542, 81] width 14 height 14
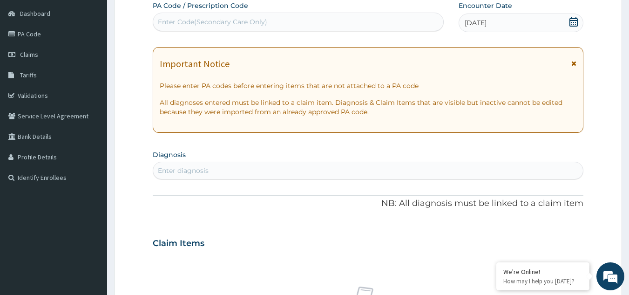
click at [183, 172] on div "Enter diagnosis" at bounding box center [183, 170] width 51 height 9
type input "[MEDICAL_DATA]"
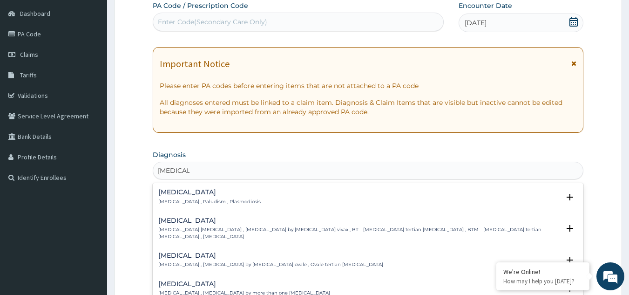
click at [182, 192] on h4 "[MEDICAL_DATA]" at bounding box center [209, 192] width 102 height 7
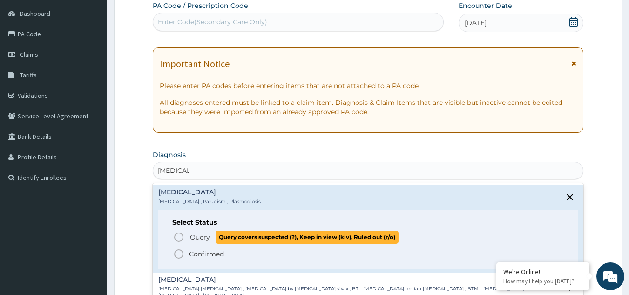
click at [178, 234] on icon "status option query" at bounding box center [178, 236] width 11 height 11
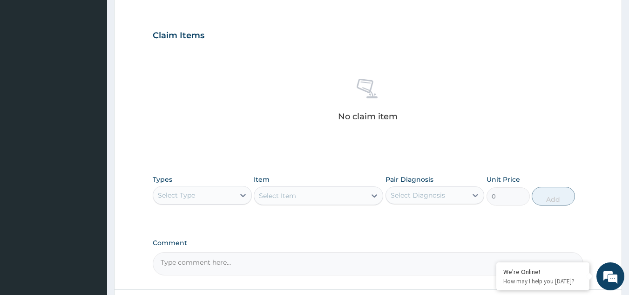
scroll to position [377, 0]
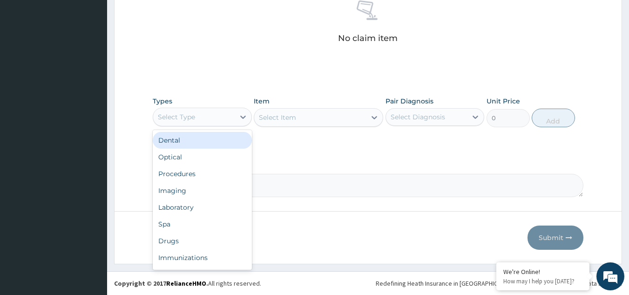
click at [224, 116] on div "Select Type" at bounding box center [193, 116] width 81 height 15
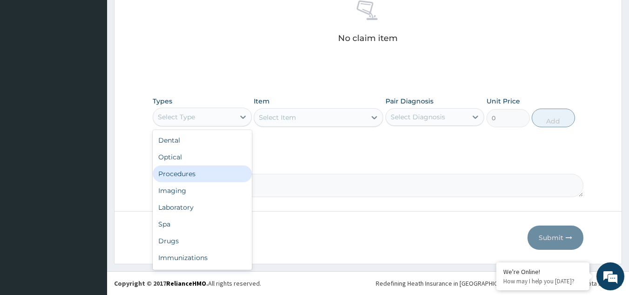
click at [208, 174] on div "Procedures" at bounding box center [202, 173] width 99 height 17
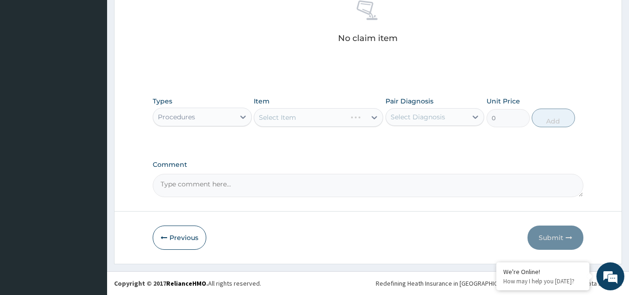
click at [428, 109] on div "Select Diagnosis" at bounding box center [426, 116] width 81 height 15
click at [429, 137] on div "[MEDICAL_DATA]" at bounding box center [435, 140] width 99 height 19
checkbox input "true"
click at [309, 112] on div "Select Item" at bounding box center [318, 117] width 129 height 19
click at [309, 113] on div "Select Item" at bounding box center [318, 117] width 129 height 19
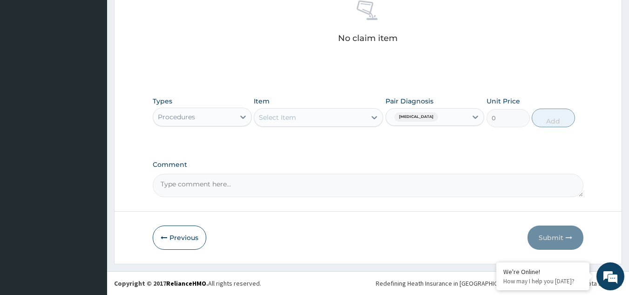
click at [309, 113] on div "Select Item" at bounding box center [310, 117] width 112 height 15
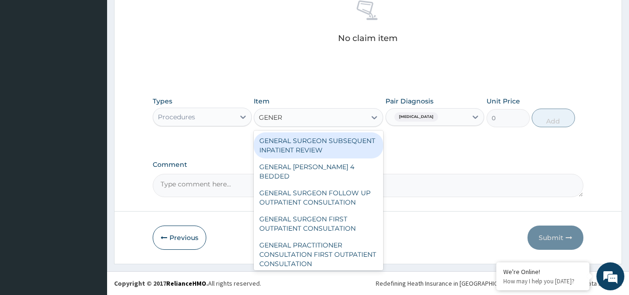
type input "GENERA"
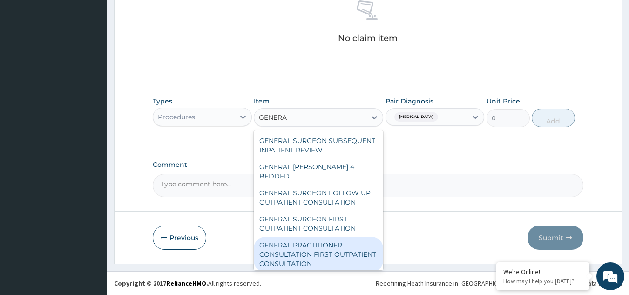
click at [320, 257] on div "GENERAL PRACTITIONER CONSULTATION FIRST OUTPATIENT CONSULTATION" at bounding box center [318, 254] width 129 height 35
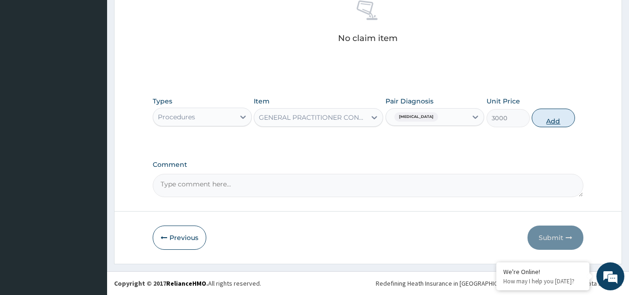
click at [548, 115] on button "Add" at bounding box center [553, 117] width 43 height 19
type input "0"
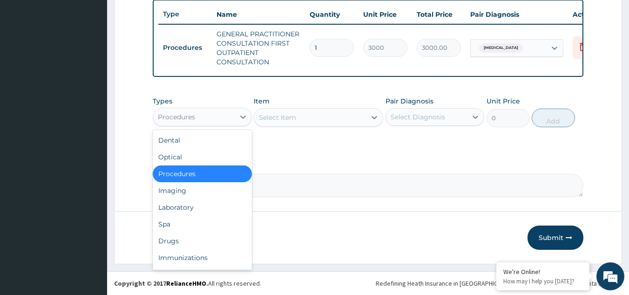
click at [189, 112] on div "Procedures" at bounding box center [176, 116] width 37 height 9
click at [211, 208] on div "Laboratory" at bounding box center [202, 207] width 99 height 17
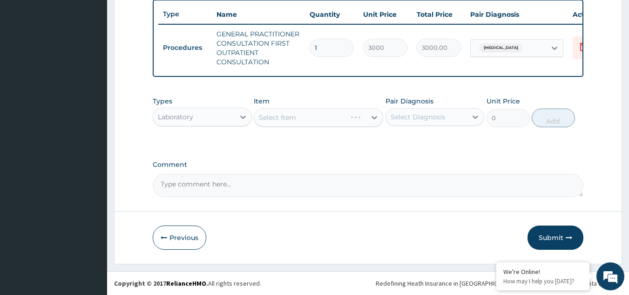
click at [416, 111] on div "Select Diagnosis" at bounding box center [426, 116] width 81 height 15
click at [426, 140] on div "Malaria" at bounding box center [435, 140] width 99 height 19
checkbox input "true"
click at [345, 120] on div "Select Item" at bounding box center [318, 117] width 129 height 19
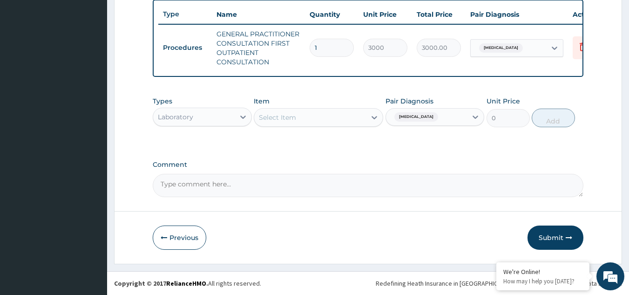
click at [345, 120] on div "Select Item" at bounding box center [310, 117] width 112 height 15
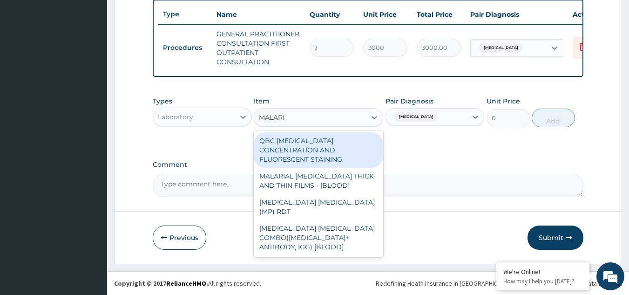
type input "MALARIA"
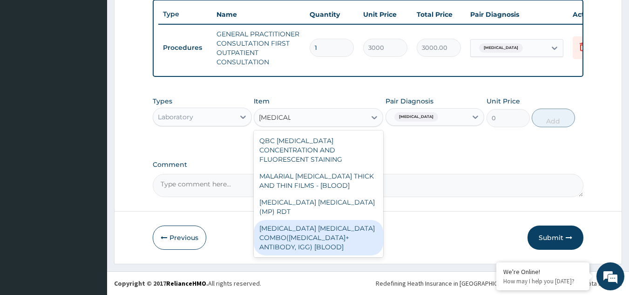
click at [338, 221] on div "MALARIA PARASITE COMBO(BLOOD FILM+ ANTIBODY, IGG) [BLOOD]" at bounding box center [318, 237] width 129 height 35
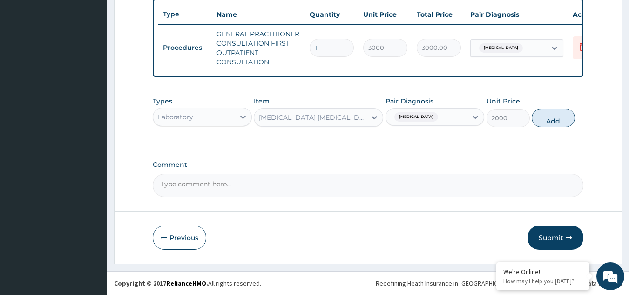
click at [549, 118] on button "Add" at bounding box center [553, 117] width 43 height 19
type input "0"
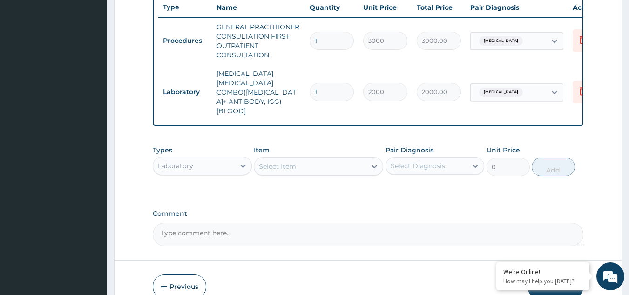
click at [430, 161] on div "Select Diagnosis" at bounding box center [418, 165] width 54 height 9
click at [433, 180] on div "Malaria" at bounding box center [435, 189] width 99 height 19
checkbox input "true"
click at [287, 162] on div "Select Item" at bounding box center [277, 166] width 37 height 9
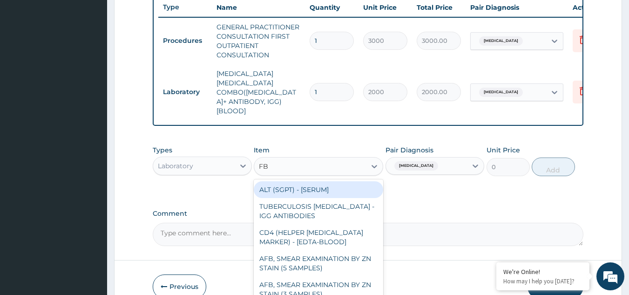
type input "FBC"
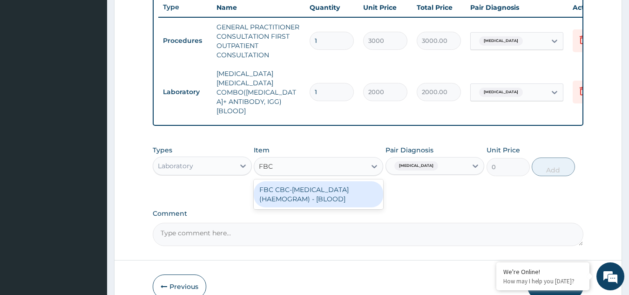
click at [301, 181] on div "FBC CBC-COMPLETE BLOOD COUNT (HAEMOGRAM) - [BLOOD]" at bounding box center [318, 194] width 129 height 26
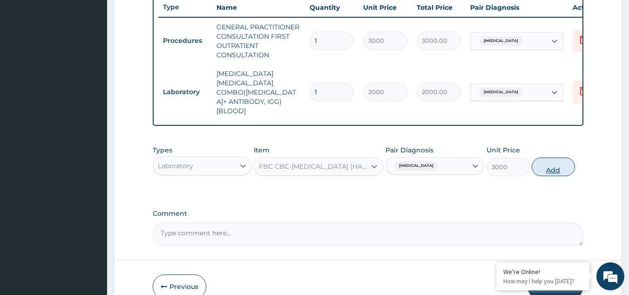
click at [549, 157] on button "Add" at bounding box center [553, 166] width 43 height 19
type input "0"
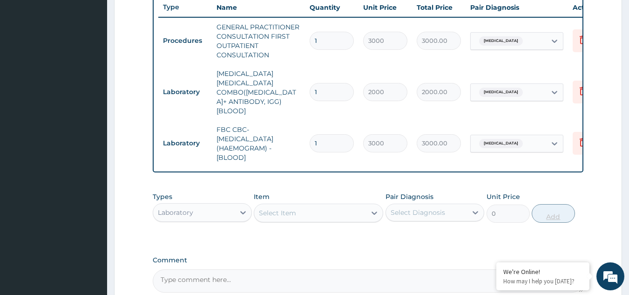
scroll to position [438, 0]
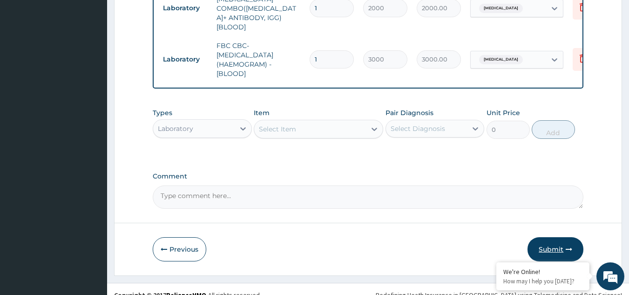
click at [552, 237] on button "Submit" at bounding box center [556, 249] width 56 height 24
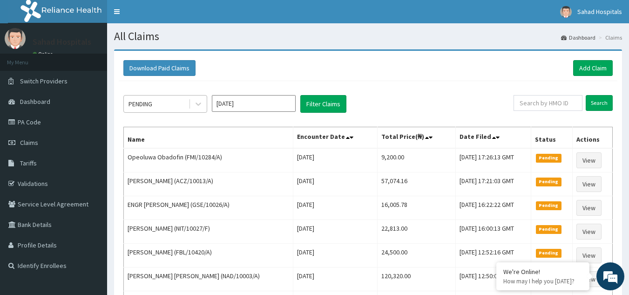
click at [155, 107] on div "PENDING" at bounding box center [156, 103] width 65 height 15
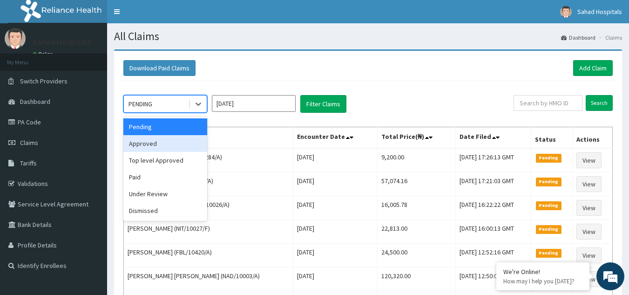
click at [166, 145] on div "Approved" at bounding box center [165, 143] width 84 height 17
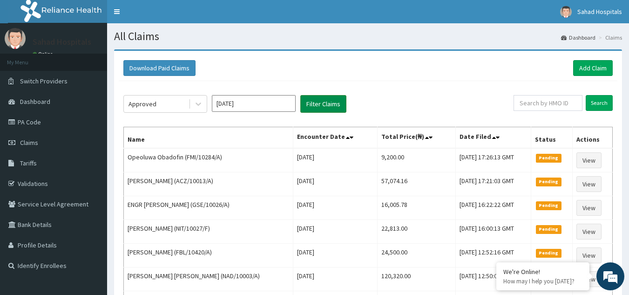
click at [326, 99] on button "Filter Claims" at bounding box center [323, 104] width 46 height 18
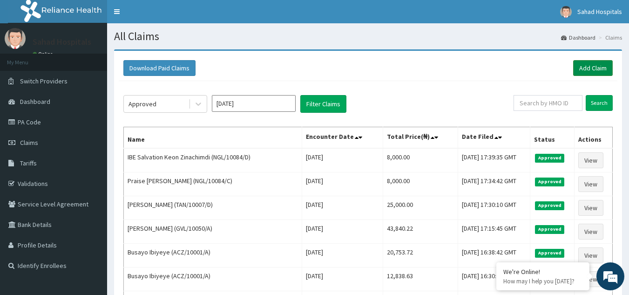
click at [594, 64] on link "Add Claim" at bounding box center [593, 68] width 40 height 16
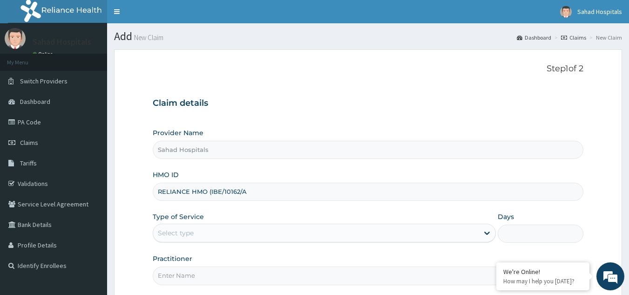
click at [210, 190] on input "RELIANCE HMO (IBE/10162/A" at bounding box center [368, 192] width 431 height 18
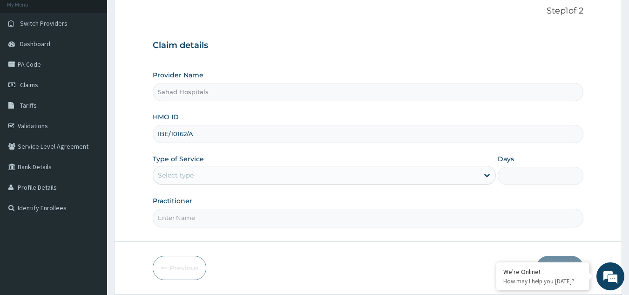
scroll to position [88, 0]
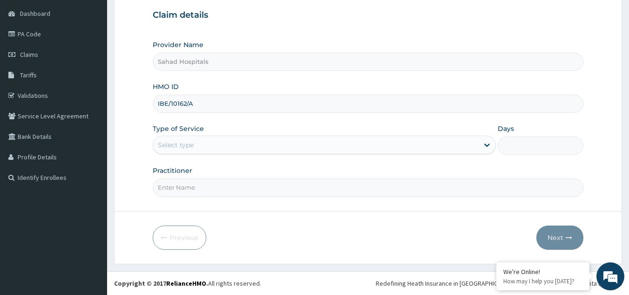
type input "IBE/10162/A"
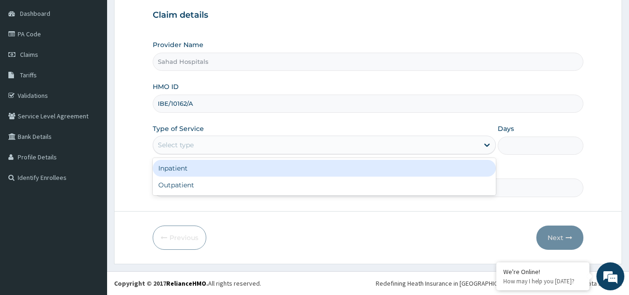
click at [176, 141] on div "Select type" at bounding box center [176, 144] width 36 height 9
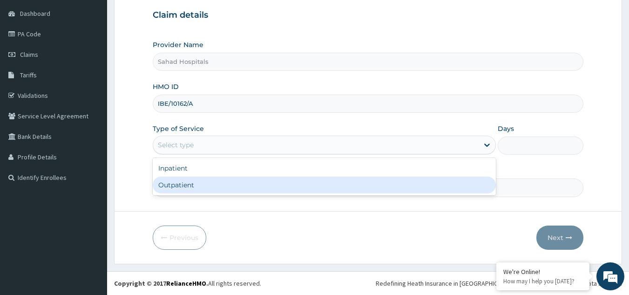
click at [192, 181] on div "Outpatient" at bounding box center [324, 184] width 343 height 17
type input "1"
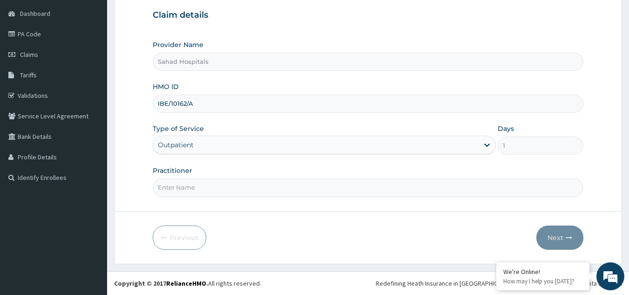
click at [185, 184] on input "Practitioner" at bounding box center [368, 187] width 431 height 18
type input "GP"
click at [554, 230] on button "Next" at bounding box center [559, 237] width 47 height 24
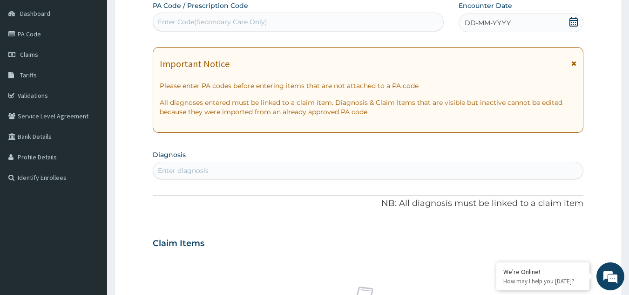
click at [202, 17] on div "Enter Code(Secondary Care Only)" at bounding box center [298, 21] width 291 height 15
paste input "PA/8488C0"
type input "PA/8488C0"
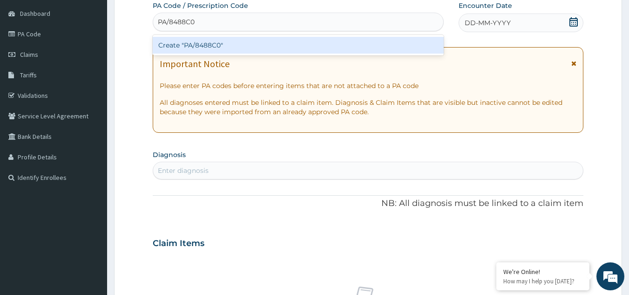
click at [209, 41] on div "Create "PA/8488C0"" at bounding box center [298, 45] width 291 height 17
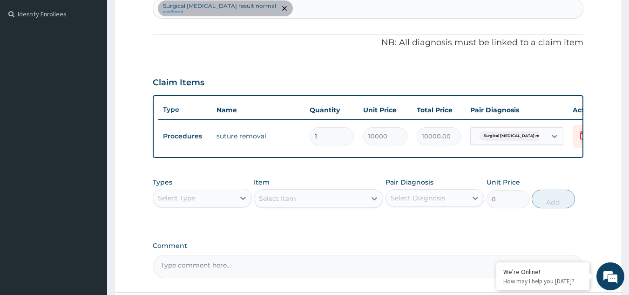
scroll to position [256, 0]
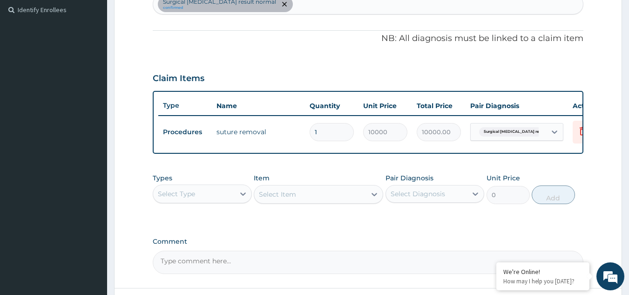
drag, startPoint x: 209, startPoint y: 39, endPoint x: 119, endPoint y: -41, distance: 119.7
click at [119, 0] on html "R EL Toggle navigation Sahad Hospitals Sahad Hospitals - info@sahadhospitals.co…" at bounding box center [314, 57] width 629 height 627
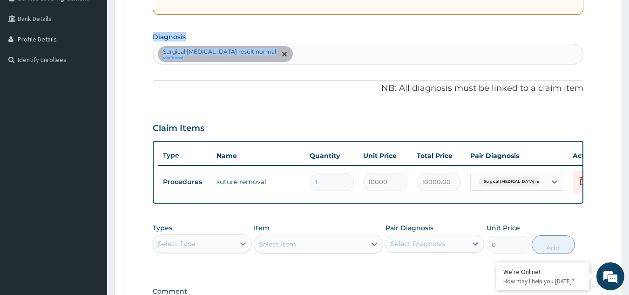
click at [289, 73] on div "PA Code / Prescription Code PA/8488C0 Encounter Date 06-09-2025 Important Notic…" at bounding box center [368, 103] width 431 height 440
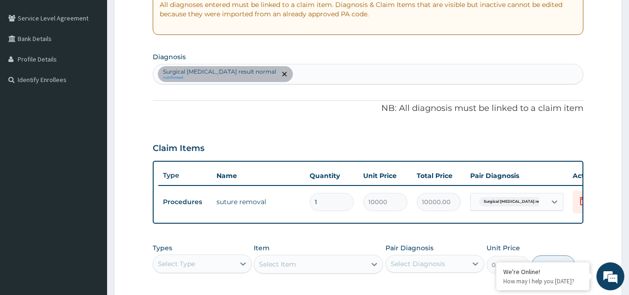
scroll to position [339, 0]
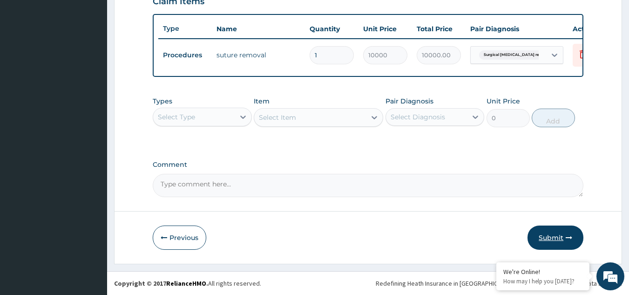
click at [552, 236] on button "Submit" at bounding box center [556, 237] width 56 height 24
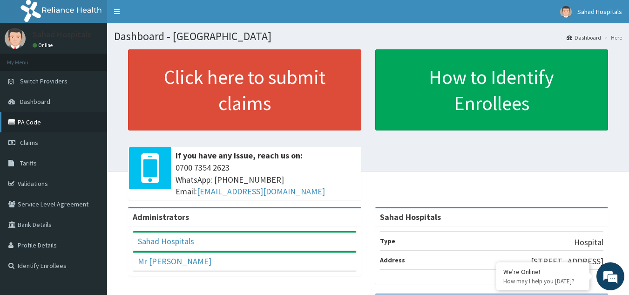
click at [68, 120] on link "PA Code" at bounding box center [53, 122] width 107 height 20
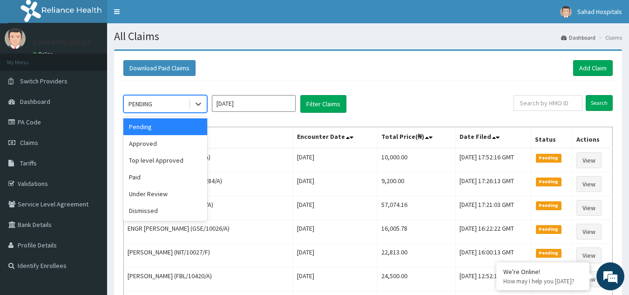
click at [168, 102] on div "PENDING" at bounding box center [156, 103] width 65 height 15
click at [174, 146] on div "Approved" at bounding box center [165, 143] width 84 height 17
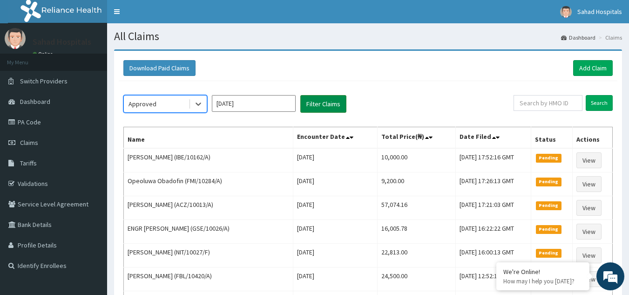
click at [322, 100] on button "Filter Claims" at bounding box center [323, 104] width 46 height 18
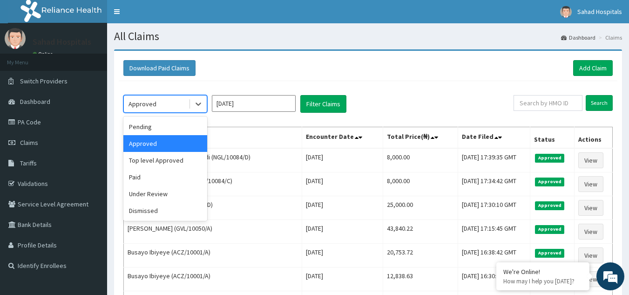
click at [165, 101] on div "Approved" at bounding box center [156, 103] width 65 height 15
click at [165, 129] on div "Pending" at bounding box center [165, 126] width 84 height 17
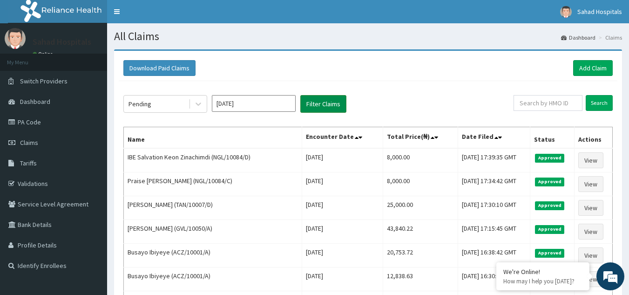
click at [329, 98] on button "Filter Claims" at bounding box center [323, 104] width 46 height 18
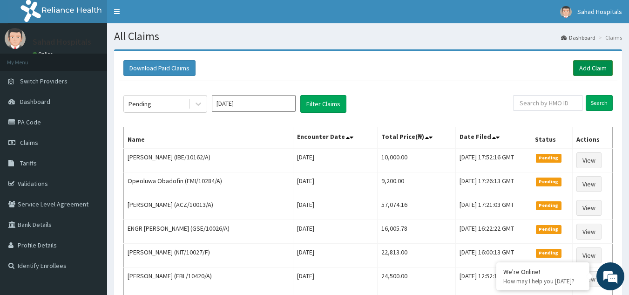
click at [592, 65] on link "Add Claim" at bounding box center [593, 68] width 40 height 16
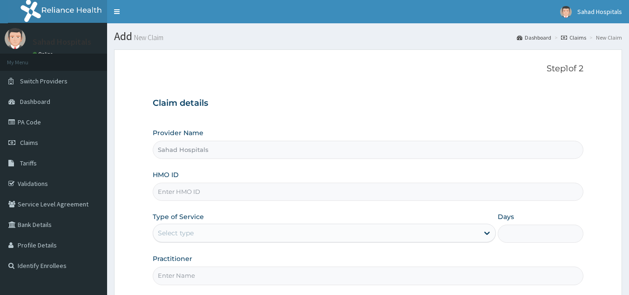
type input "Sahad Hospitals"
click at [200, 191] on input "HMO ID" at bounding box center [368, 192] width 431 height 18
paste input "RELIANCE HMO (FMI/10284/A)"
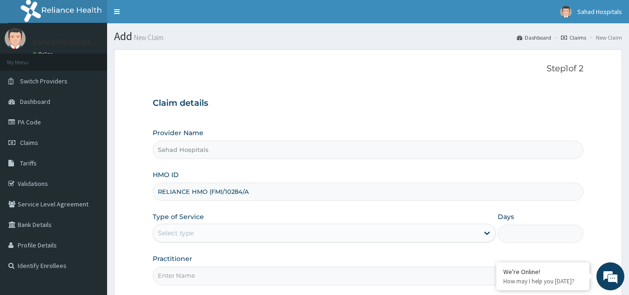
click at [210, 191] on input "RELIANCE HMO (FMI/10284/A" at bounding box center [368, 192] width 431 height 18
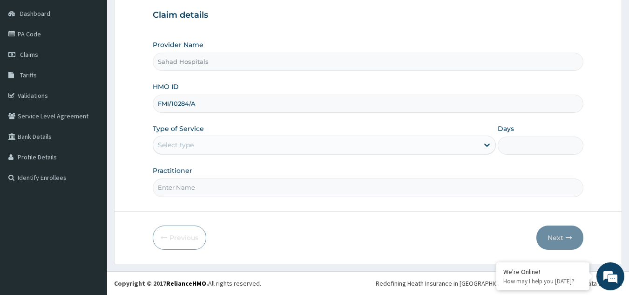
type input "FMI/10284/A"
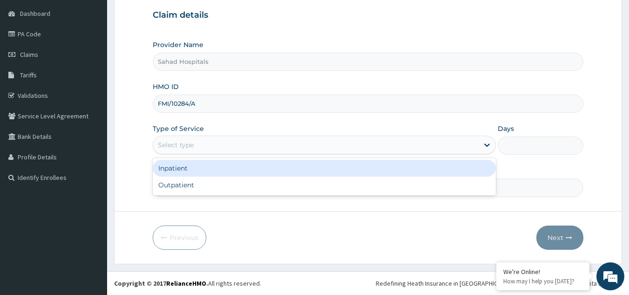
click at [215, 140] on div "Select type" at bounding box center [315, 144] width 325 height 15
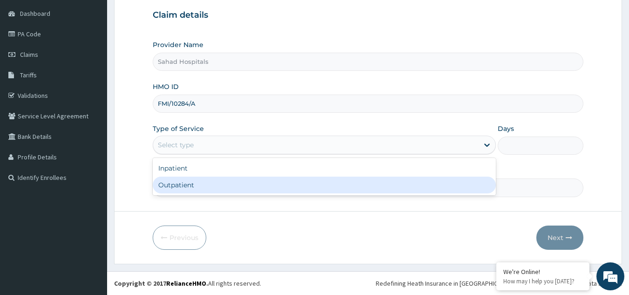
click at [217, 186] on div "Outpatient" at bounding box center [324, 184] width 343 height 17
type input "1"
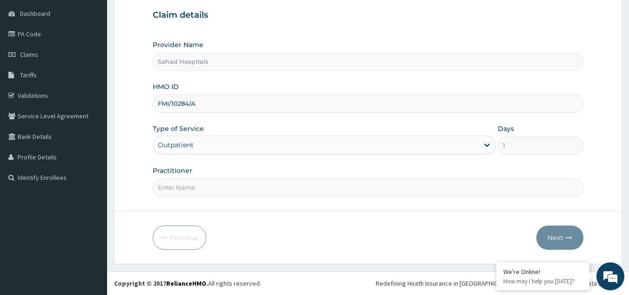
click at [202, 187] on input "Practitioner" at bounding box center [368, 187] width 431 height 18
type input "GP"
click at [563, 233] on button "Next" at bounding box center [559, 237] width 47 height 24
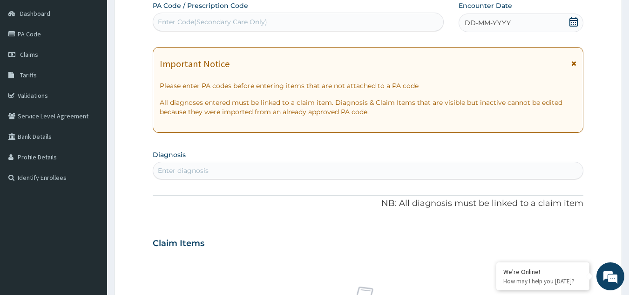
click at [197, 22] on div "Enter Code(Secondary Care Only)" at bounding box center [212, 21] width 109 height 9
paste input "PA/63A5B0"
type input "PA/63A5B0"
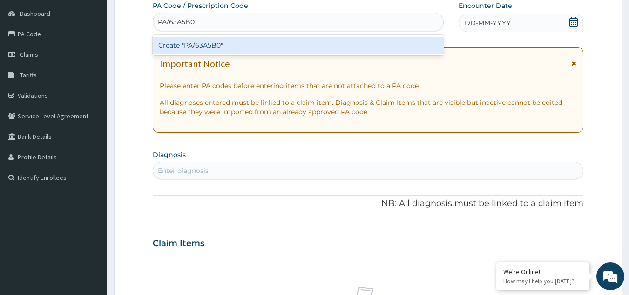
click at [201, 42] on div "Create "PA/63A5B0"" at bounding box center [298, 45] width 291 height 17
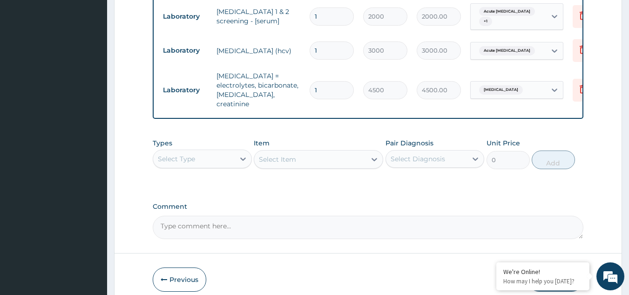
scroll to position [409, 0]
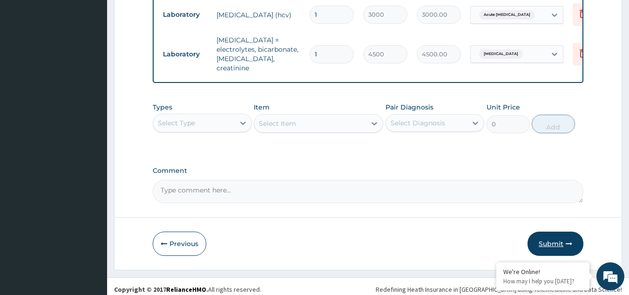
click at [558, 233] on button "Submit" at bounding box center [556, 243] width 56 height 24
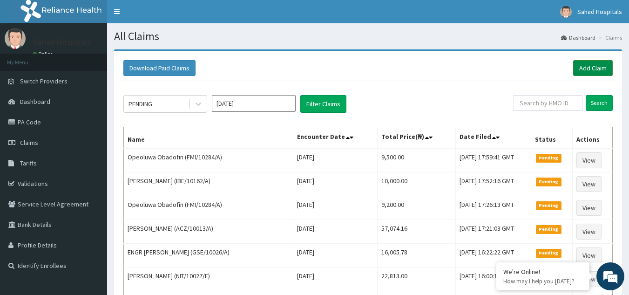
click at [590, 63] on link "Add Claim" at bounding box center [593, 68] width 40 height 16
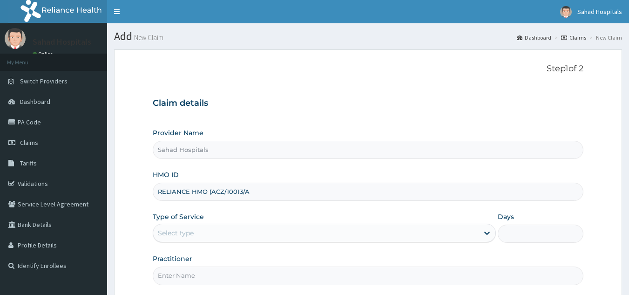
click at [211, 191] on input "RELIANCE HMO (ACZ/10013/A" at bounding box center [368, 192] width 431 height 18
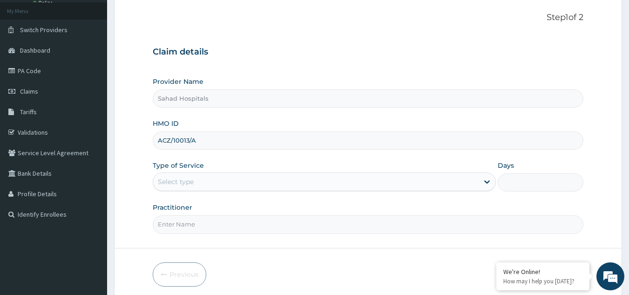
scroll to position [88, 0]
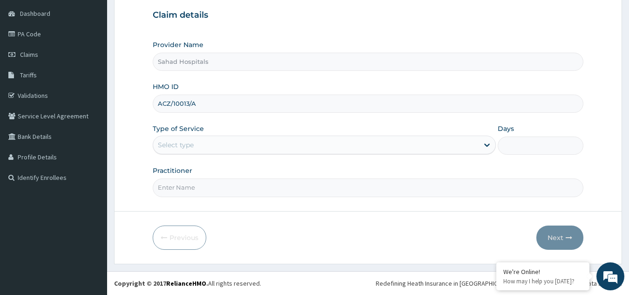
type input "ACZ/10013/A"
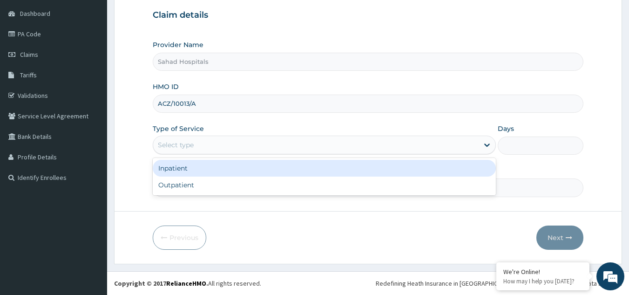
click at [187, 146] on div "Select type" at bounding box center [176, 144] width 36 height 9
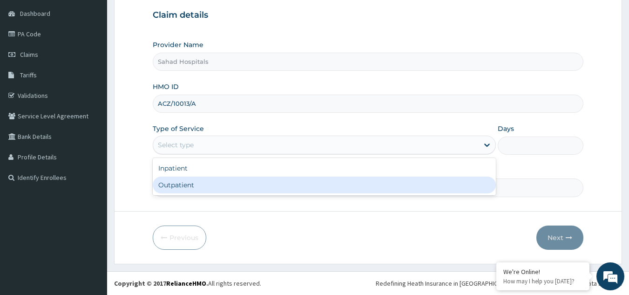
click at [197, 185] on div "Outpatient" at bounding box center [324, 184] width 343 height 17
type input "1"
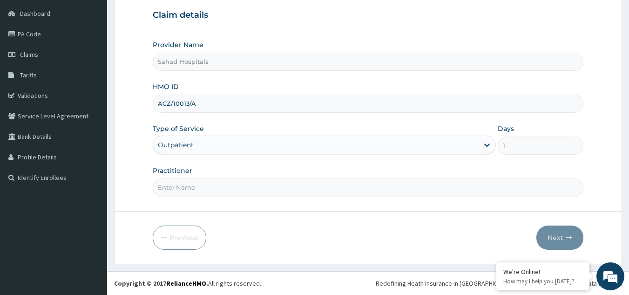
click at [187, 184] on input "Practitioner" at bounding box center [368, 187] width 431 height 18
type input "GP"
click at [558, 235] on button "Next" at bounding box center [559, 237] width 47 height 24
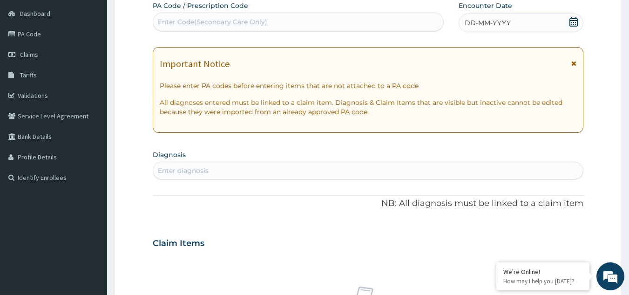
scroll to position [0, 0]
click at [217, 19] on div "Enter Code(Secondary Care Only)" at bounding box center [212, 21] width 109 height 9
paste input "PA/B9DF2C"
type input "PA/B9DF2C"
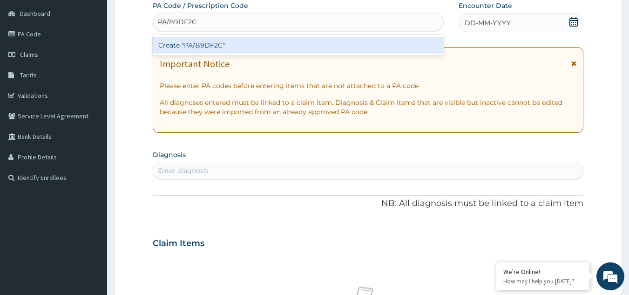
click at [218, 43] on div "Create "PA/B9DF2C"" at bounding box center [298, 45] width 291 height 17
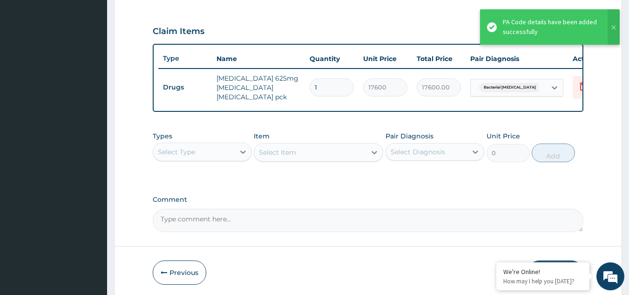
scroll to position [345, 0]
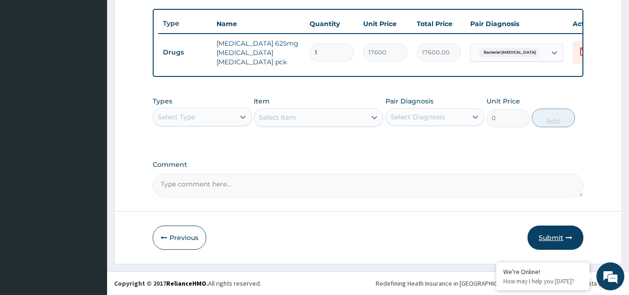
click at [550, 233] on button "Submit" at bounding box center [556, 237] width 56 height 24
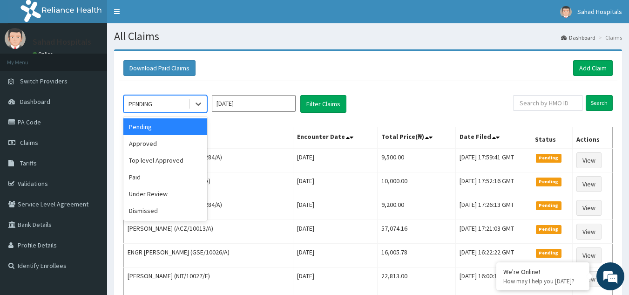
click at [146, 105] on div "PENDING" at bounding box center [141, 103] width 24 height 9
click at [152, 136] on div "Approved" at bounding box center [165, 143] width 84 height 17
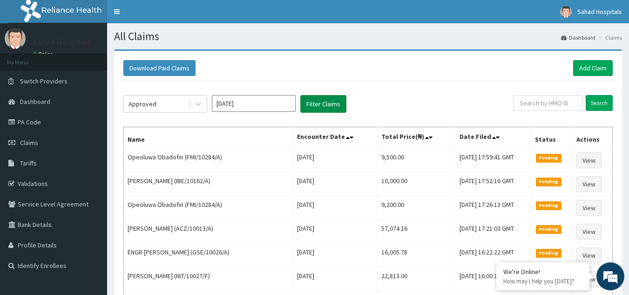
click at [320, 101] on button "Filter Claims" at bounding box center [323, 104] width 46 height 18
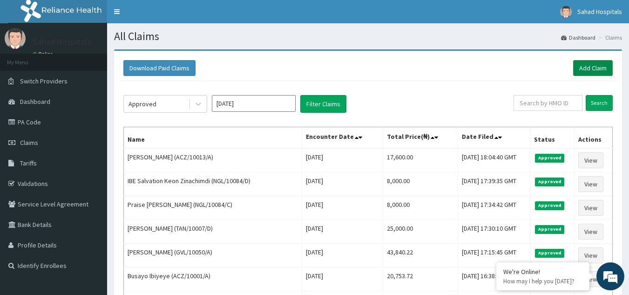
click at [590, 64] on link "Add Claim" at bounding box center [593, 68] width 40 height 16
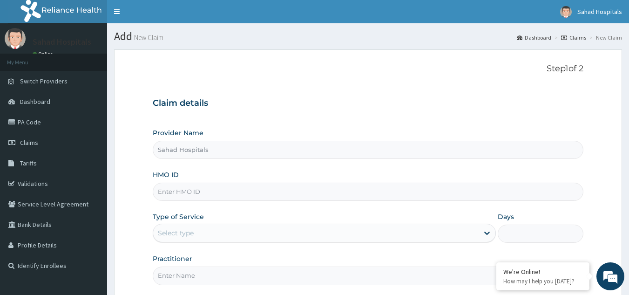
type input "Sahad Hospitals"
click at [191, 190] on input "HMO ID" at bounding box center [368, 192] width 431 height 18
paste input "RELIANCE HMO (HTH/10008/B)"
click at [211, 192] on input "RELIANCE HMO (HTH/10008/B" at bounding box center [368, 192] width 431 height 18
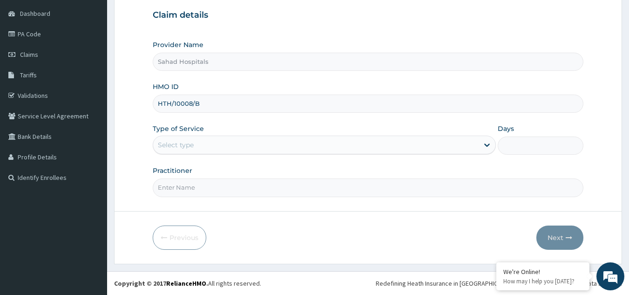
type input "HTH/10008/B"
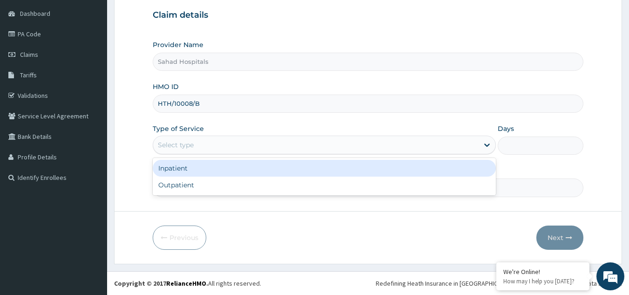
click at [185, 142] on div "Select type" at bounding box center [176, 144] width 36 height 9
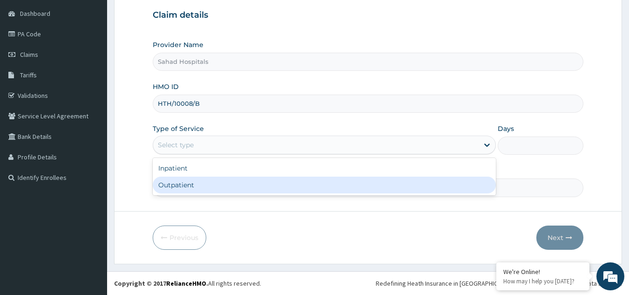
click at [192, 183] on div "Outpatient" at bounding box center [324, 184] width 343 height 17
type input "1"
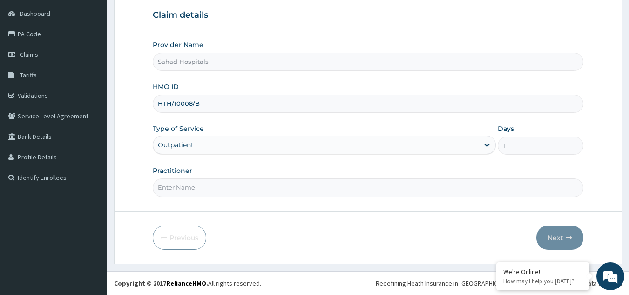
click at [181, 187] on input "Practitioner" at bounding box center [368, 187] width 431 height 18
type input "GP"
click at [548, 231] on button "Next" at bounding box center [559, 237] width 47 height 24
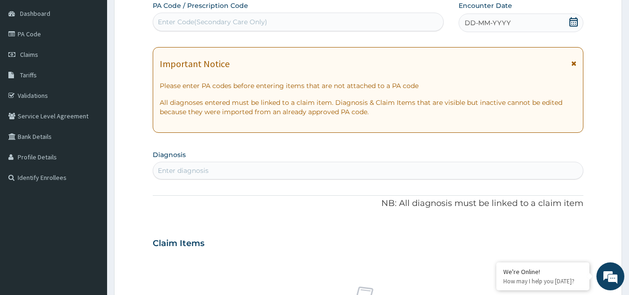
click at [222, 22] on div "Enter Code(Secondary Care Only)" at bounding box center [212, 21] width 109 height 9
paste input "PA/02CCBC"
type input "PA/02CCBC"
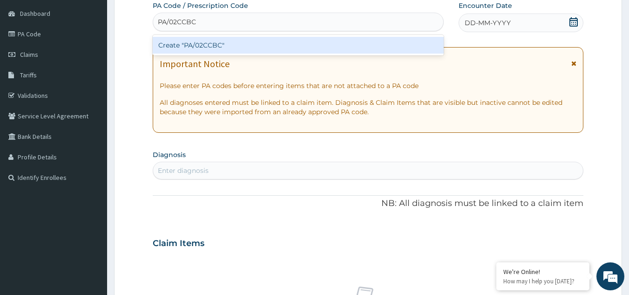
click at [222, 43] on div "Create "PA/02CCBC"" at bounding box center [298, 45] width 291 height 17
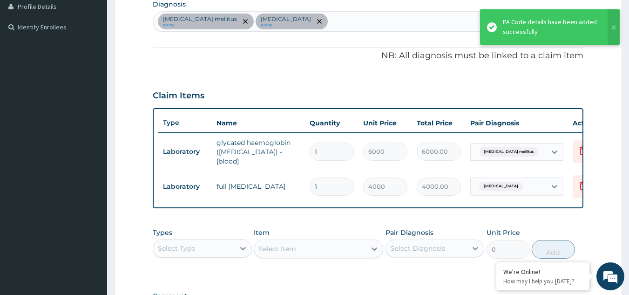
scroll to position [372, 0]
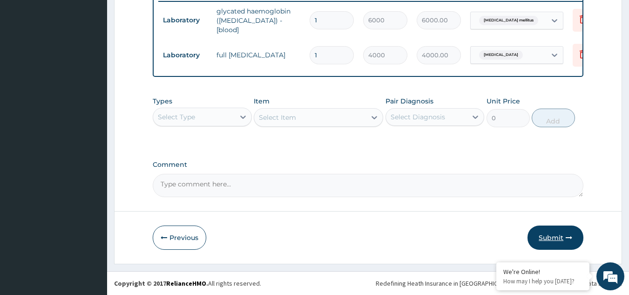
click at [555, 235] on button "Submit" at bounding box center [556, 237] width 56 height 24
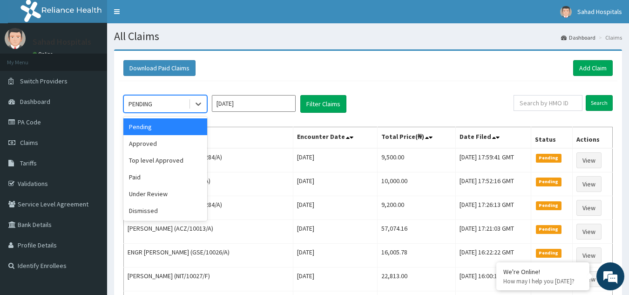
click at [162, 101] on div "PENDING" at bounding box center [156, 103] width 65 height 15
click at [164, 141] on div "Approved" at bounding box center [165, 143] width 84 height 17
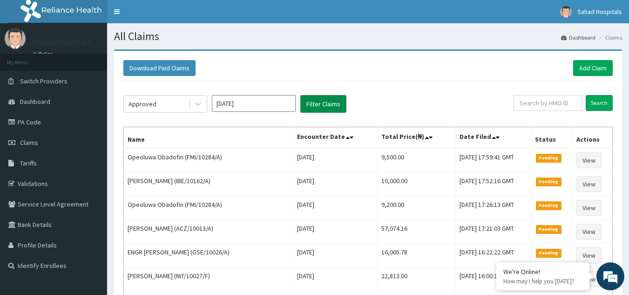
click at [318, 100] on button "Filter Claims" at bounding box center [323, 104] width 46 height 18
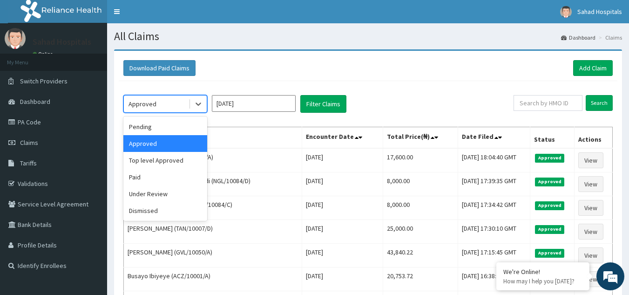
click at [157, 102] on div "Approved" at bounding box center [156, 103] width 65 height 15
click at [154, 193] on div "Under Review" at bounding box center [165, 193] width 84 height 17
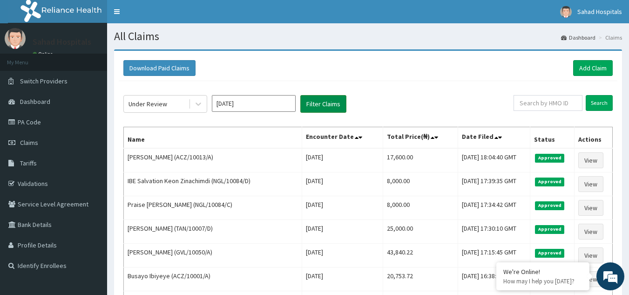
click at [318, 99] on button "Filter Claims" at bounding box center [323, 104] width 46 height 18
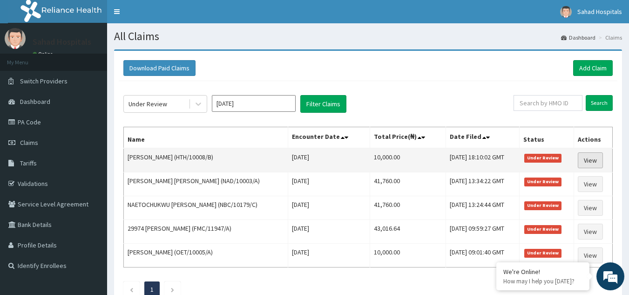
click at [589, 155] on link "View" at bounding box center [590, 160] width 25 height 16
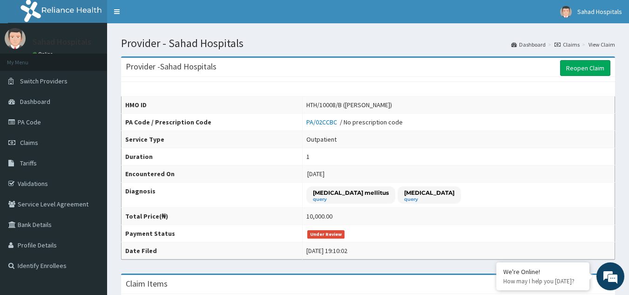
click at [589, 154] on td "1" at bounding box center [458, 156] width 312 height 17
click at [80, 138] on link "Claims" at bounding box center [53, 142] width 107 height 20
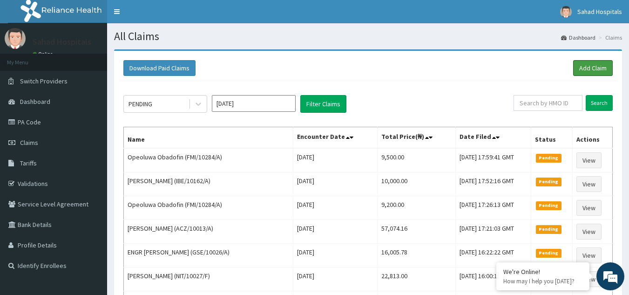
click at [589, 66] on link "Add Claim" at bounding box center [593, 68] width 40 height 16
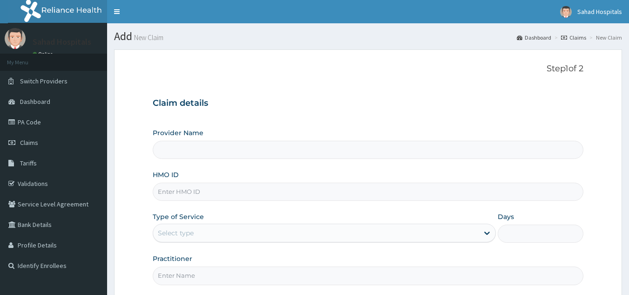
drag, startPoint x: 0, startPoint y: 0, endPoint x: 190, endPoint y: 195, distance: 272.3
click at [190, 195] on input "HMO ID" at bounding box center [368, 192] width 431 height 18
type input "Sahad Hospitals"
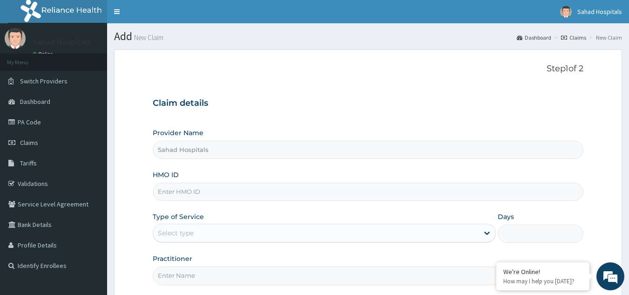
paste input "RELIANCE HMO (VLA/10093/D)"
click at [211, 190] on input "RELIANCE HMO (VLA/10093/D" at bounding box center [368, 192] width 431 height 18
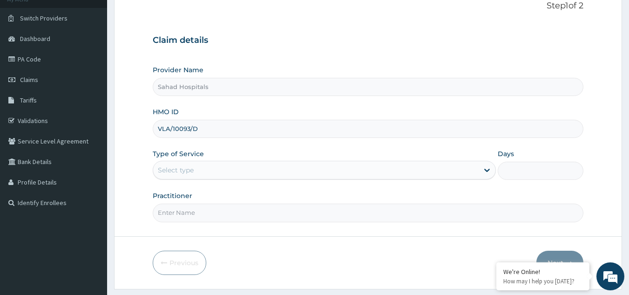
scroll to position [88, 0]
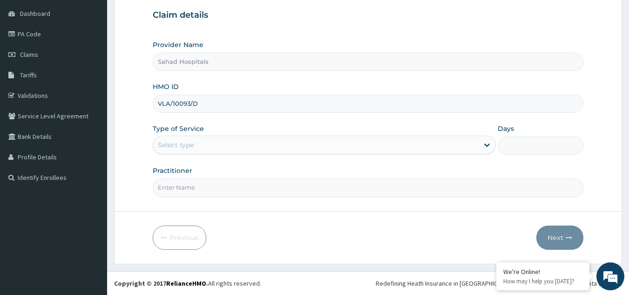
type input "VLA/10093/D"
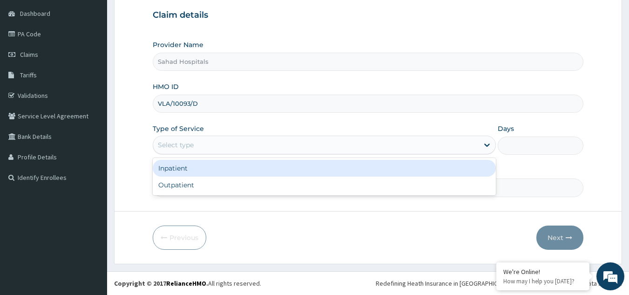
click at [186, 142] on div "Select type" at bounding box center [176, 144] width 36 height 9
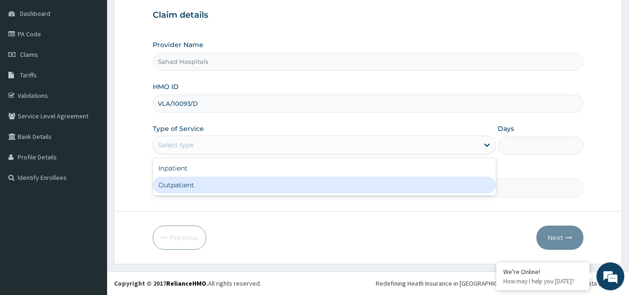
click at [194, 183] on div "Outpatient" at bounding box center [324, 184] width 343 height 17
type input "1"
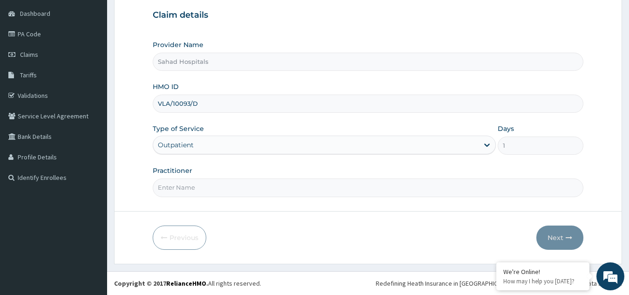
scroll to position [0, 0]
click at [170, 187] on input "Practitioner" at bounding box center [368, 187] width 431 height 18
type input "GP"
click at [557, 235] on button "Next" at bounding box center [559, 237] width 47 height 24
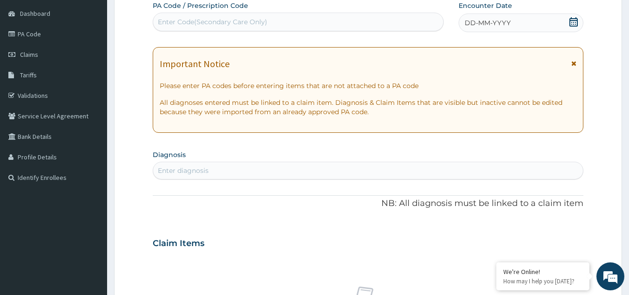
click at [572, 20] on icon at bounding box center [573, 21] width 8 height 9
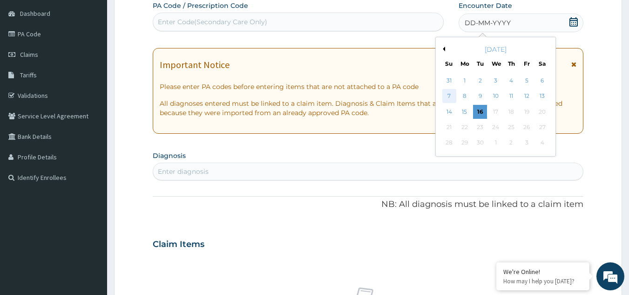
click at [449, 91] on div "7" at bounding box center [449, 96] width 14 height 14
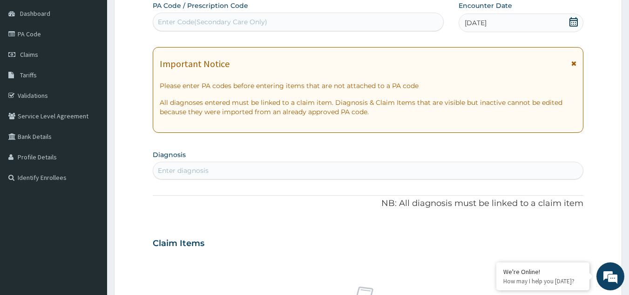
click at [207, 165] on div "Enter diagnosis" at bounding box center [368, 170] width 430 height 15
type input "[MEDICAL_DATA]"
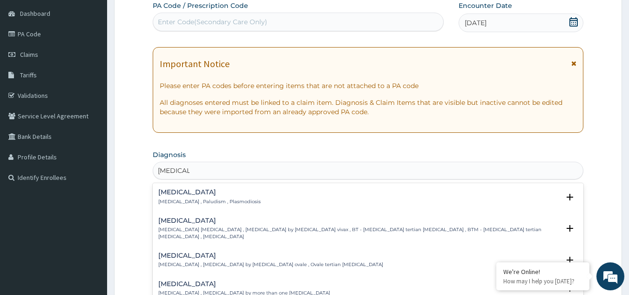
click at [199, 197] on div "[MEDICAL_DATA] [MEDICAL_DATA] , Paludism , Plasmodiosis" at bounding box center [209, 197] width 102 height 16
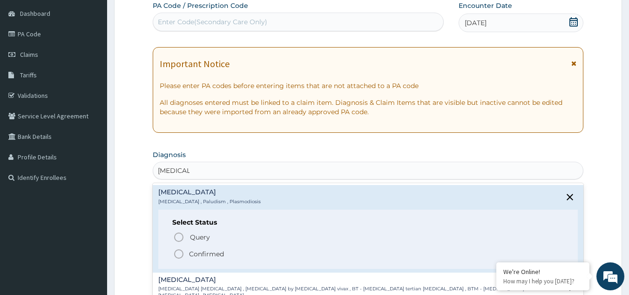
click at [178, 250] on circle "status option filled" at bounding box center [179, 254] width 8 height 8
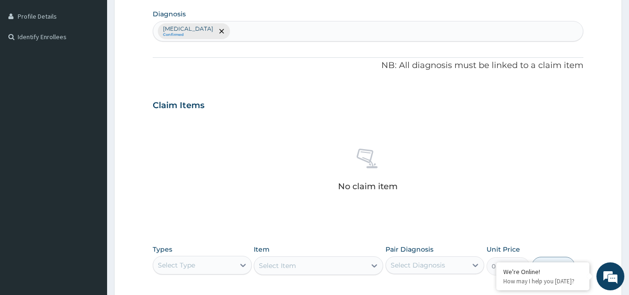
scroll to position [377, 0]
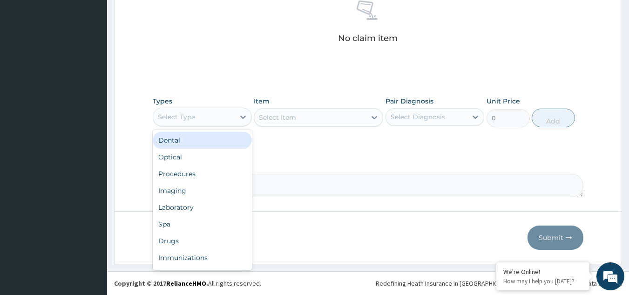
click at [208, 122] on div "Select Type" at bounding box center [193, 116] width 81 height 15
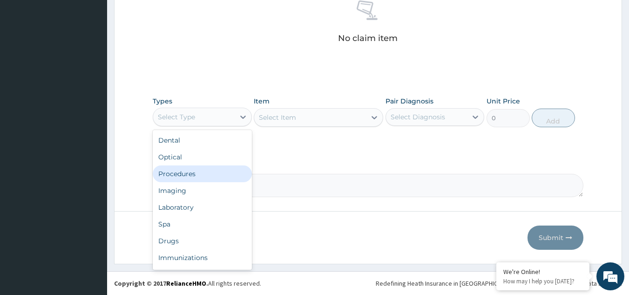
click at [204, 170] on div "Procedures" at bounding box center [202, 173] width 99 height 17
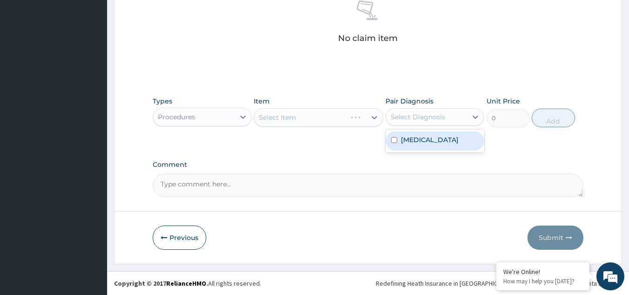
click at [418, 114] on div "Select Diagnosis" at bounding box center [418, 116] width 54 height 9
click at [419, 140] on label "[MEDICAL_DATA]" at bounding box center [430, 139] width 58 height 9
checkbox input "true"
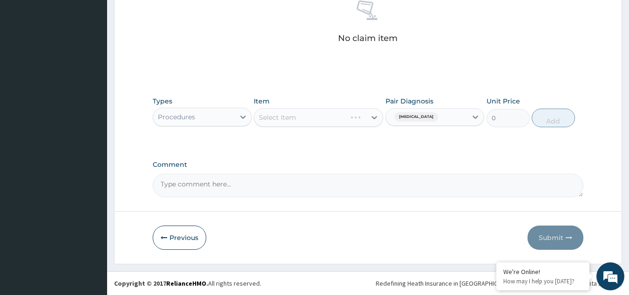
click at [327, 117] on div "Select Item" at bounding box center [318, 117] width 129 height 19
click at [327, 117] on div "Select Item" at bounding box center [310, 117] width 112 height 15
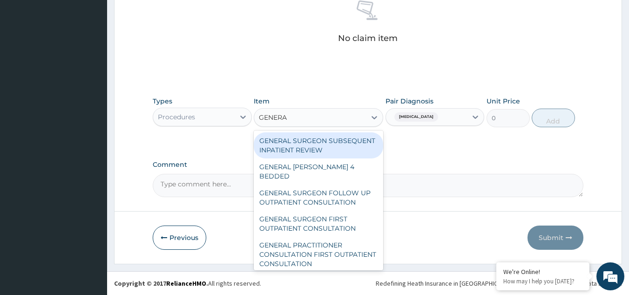
type input "GENERAL"
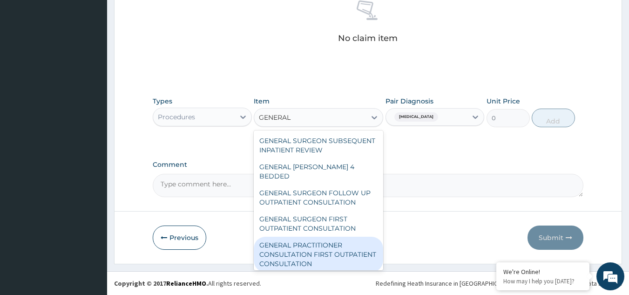
click at [313, 260] on div "GENERAL PRACTITIONER CONSULTATION FIRST OUTPATIENT CONSULTATION" at bounding box center [318, 254] width 129 height 35
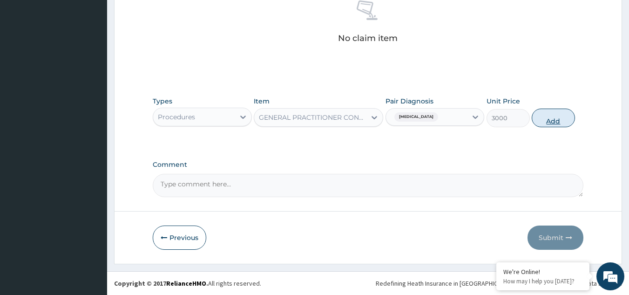
click at [552, 117] on button "Add" at bounding box center [553, 117] width 43 height 19
type input "0"
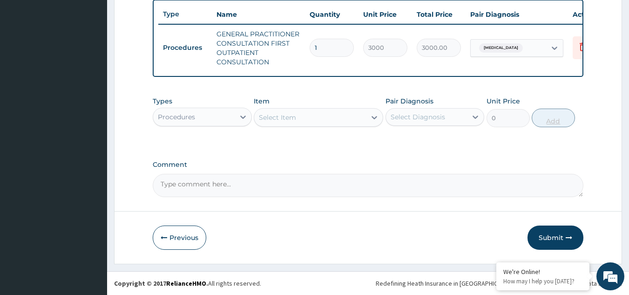
scroll to position [354, 0]
click at [425, 115] on div "Select Diagnosis" at bounding box center [418, 116] width 54 height 9
click at [420, 142] on label "[MEDICAL_DATA]" at bounding box center [430, 139] width 58 height 9
checkbox input "true"
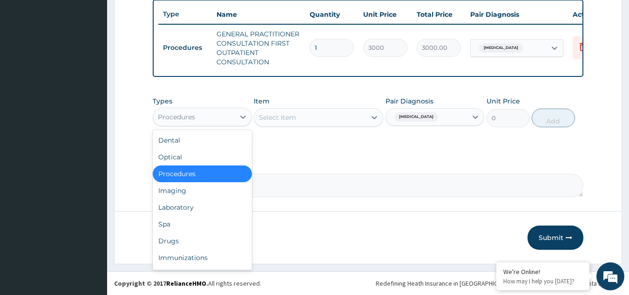
click at [225, 115] on div "Procedures" at bounding box center [193, 116] width 81 height 15
click at [209, 207] on div "Laboratory" at bounding box center [202, 207] width 99 height 17
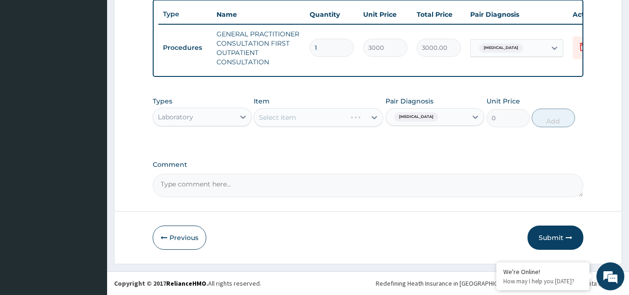
click at [323, 117] on div "Select Item" at bounding box center [318, 117] width 129 height 19
click at [323, 117] on div "Select Item" at bounding box center [310, 117] width 112 height 15
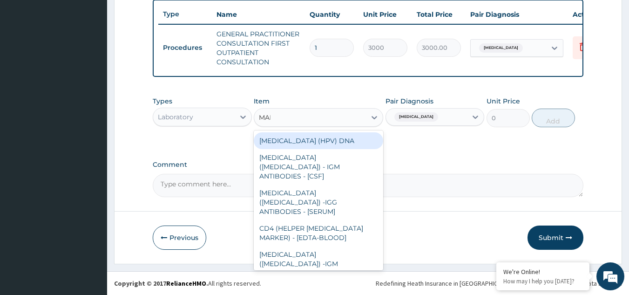
type input "MALA"
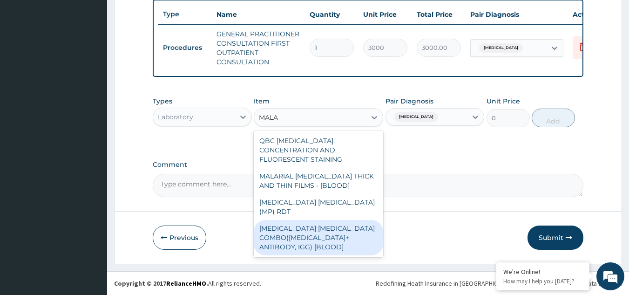
click at [313, 220] on div "[MEDICAL_DATA] [MEDICAL_DATA] COMBO([MEDICAL_DATA]+ ANTIBODY, IGG) [BLOOD]" at bounding box center [318, 237] width 129 height 35
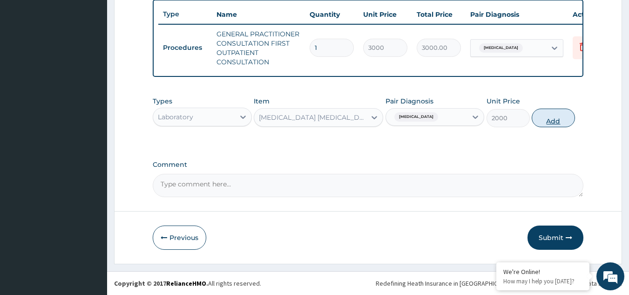
click at [549, 119] on button "Add" at bounding box center [553, 117] width 43 height 19
type input "0"
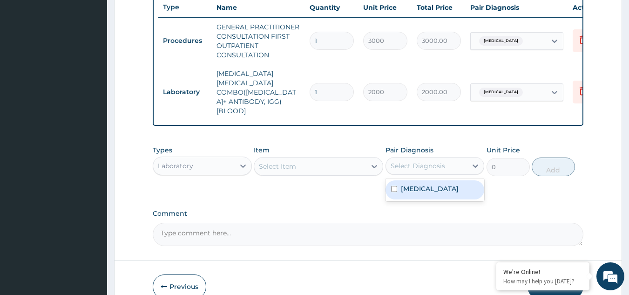
click at [431, 161] on div "Select Diagnosis" at bounding box center [418, 165] width 54 height 9
click at [426, 180] on div "[MEDICAL_DATA]" at bounding box center [435, 189] width 99 height 19
checkbox input "true"
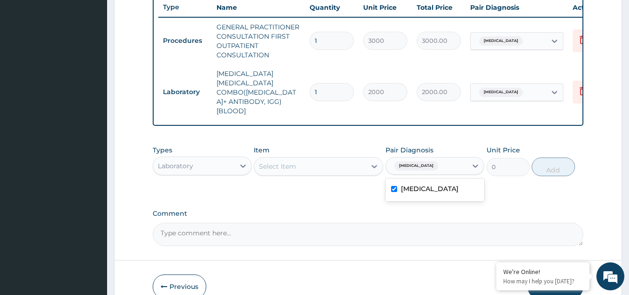
click at [328, 159] on div "Select Item" at bounding box center [310, 166] width 112 height 15
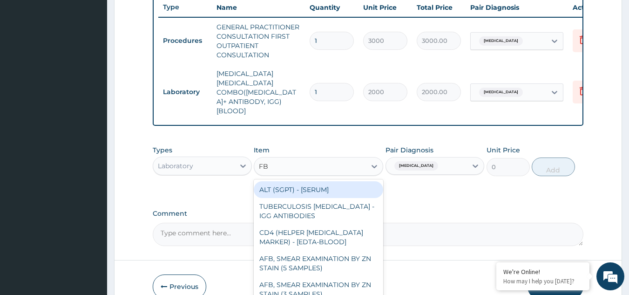
type input "FBC"
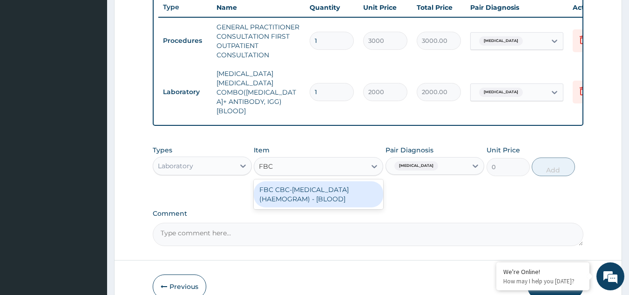
click at [326, 181] on div "FBC CBC-[MEDICAL_DATA] (HAEMOGRAM) - [BLOOD]" at bounding box center [318, 194] width 129 height 26
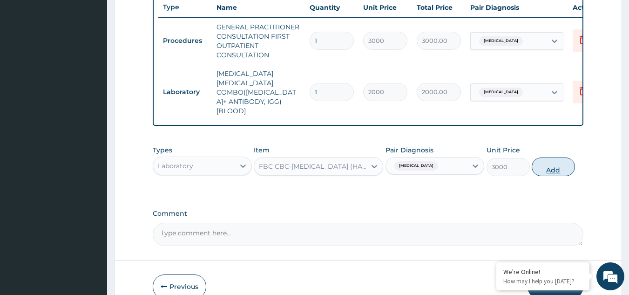
click at [548, 157] on button "Add" at bounding box center [553, 166] width 43 height 19
type input "0"
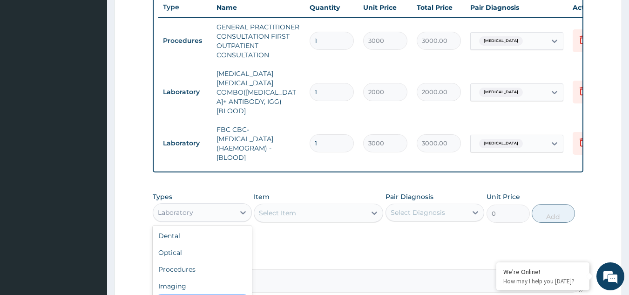
click at [203, 205] on div "Laboratory" at bounding box center [193, 212] width 81 height 15
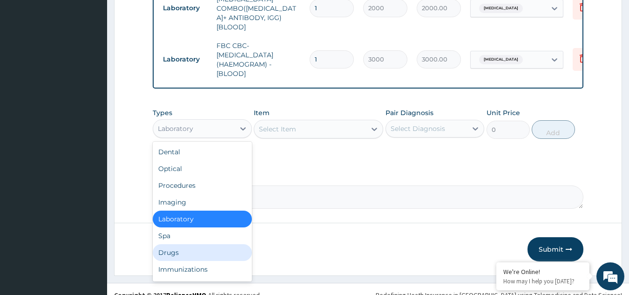
click at [181, 244] on div "Drugs" at bounding box center [202, 252] width 99 height 17
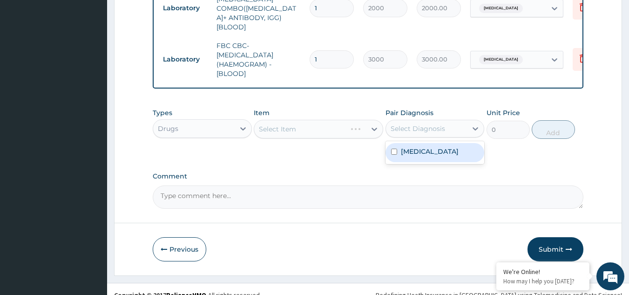
click at [426, 124] on div "Select Diagnosis" at bounding box center [418, 128] width 54 height 9
click at [421, 147] on label "[MEDICAL_DATA]" at bounding box center [430, 151] width 58 height 9
checkbox input "true"
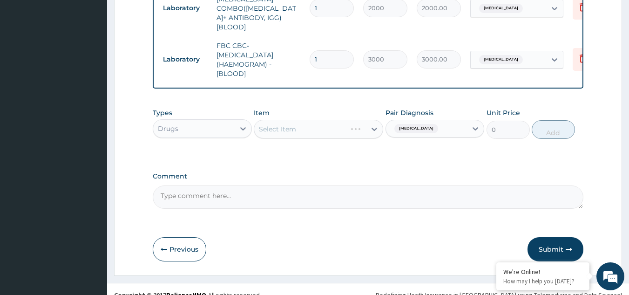
click at [341, 120] on div "Select Item" at bounding box center [318, 129] width 129 height 19
click at [341, 122] on div "Select Item" at bounding box center [310, 129] width 112 height 15
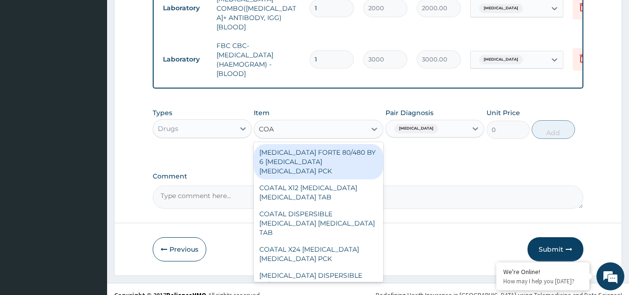
type input "[PERSON_NAME]"
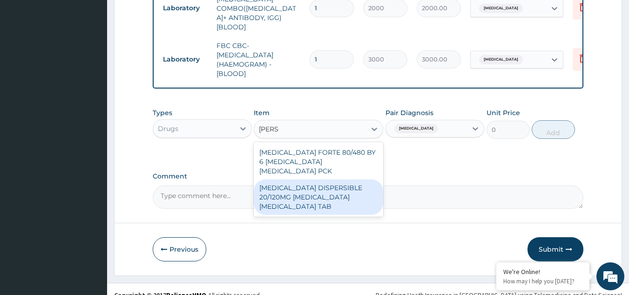
click at [327, 179] on div "[MEDICAL_DATA] DISPERSIBLE 20/120MG [MEDICAL_DATA] [MEDICAL_DATA] TAB" at bounding box center [318, 196] width 129 height 35
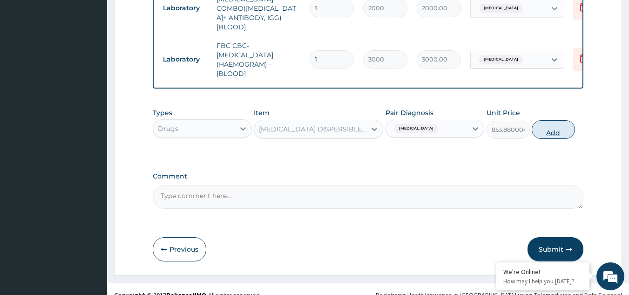
click at [552, 120] on button "Add" at bounding box center [553, 129] width 43 height 19
type input "0"
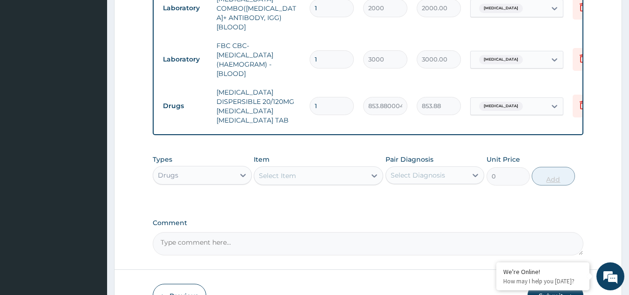
scroll to position [475, 0]
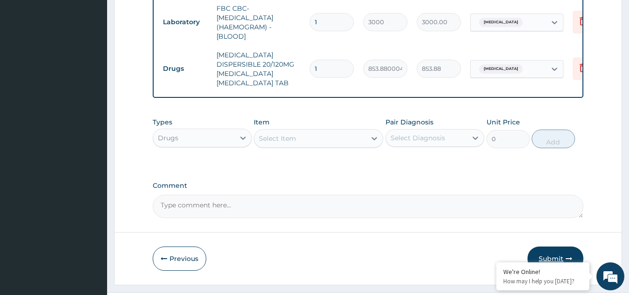
click at [554, 246] on button "Submit" at bounding box center [556, 258] width 56 height 24
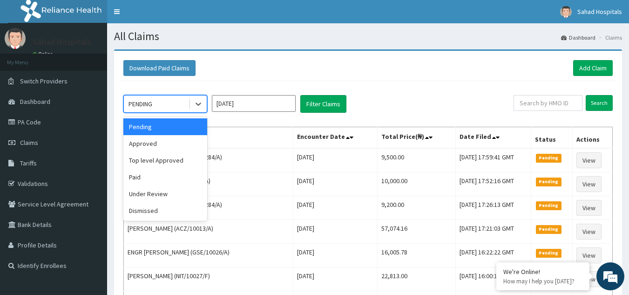
click at [171, 98] on div "PENDING" at bounding box center [156, 103] width 65 height 15
click at [168, 150] on div "Approved" at bounding box center [165, 143] width 84 height 17
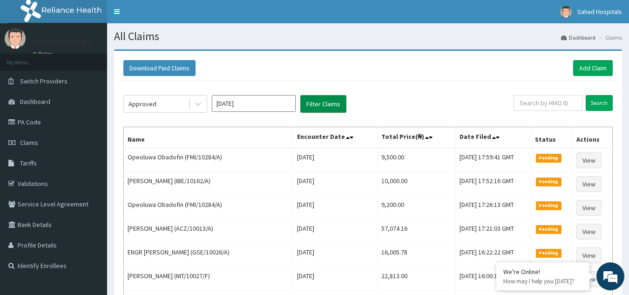
click at [321, 99] on button "Filter Claims" at bounding box center [323, 104] width 46 height 18
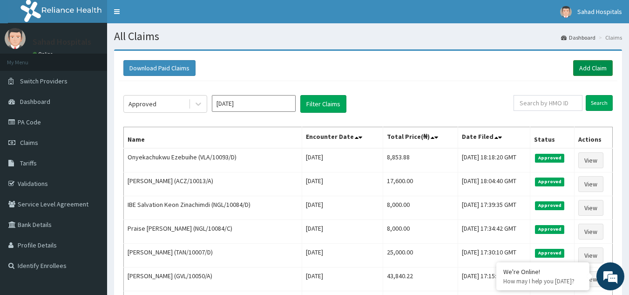
click at [587, 62] on link "Add Claim" at bounding box center [593, 68] width 40 height 16
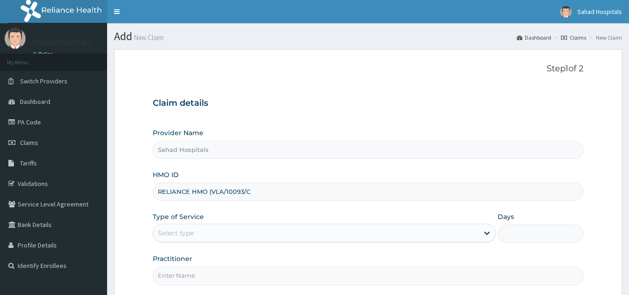
click at [210, 191] on input "RELIANCE HMO (VLA/10093/C" at bounding box center [368, 192] width 431 height 18
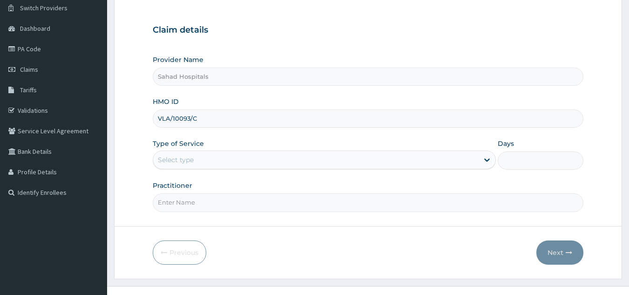
scroll to position [88, 0]
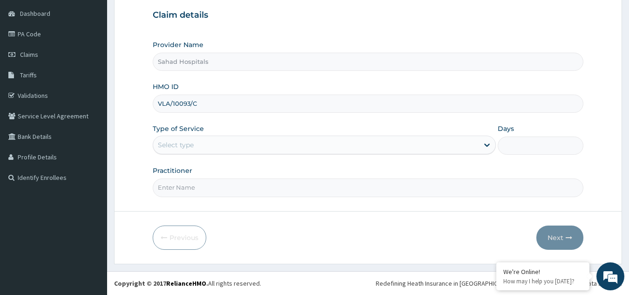
type input "VLA/10093/C"
click at [203, 142] on div "Select type" at bounding box center [315, 144] width 325 height 15
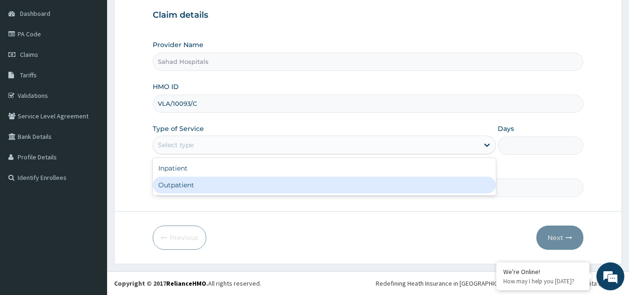
click at [198, 186] on div "Outpatient" at bounding box center [324, 184] width 343 height 17
type input "1"
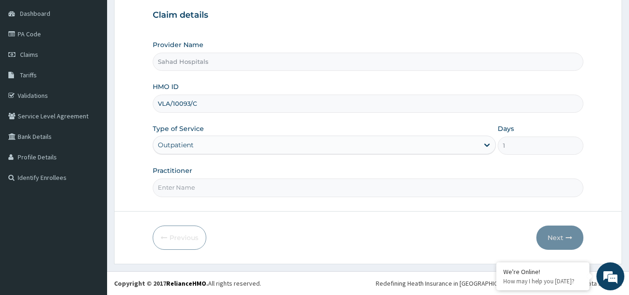
click at [187, 189] on input "Practitioner" at bounding box center [368, 187] width 431 height 18
type input "GP"
click at [555, 230] on button "Next" at bounding box center [559, 237] width 47 height 24
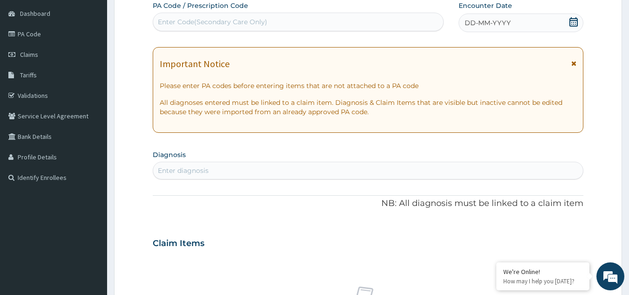
scroll to position [0, 0]
click at [573, 19] on icon at bounding box center [573, 21] width 9 height 9
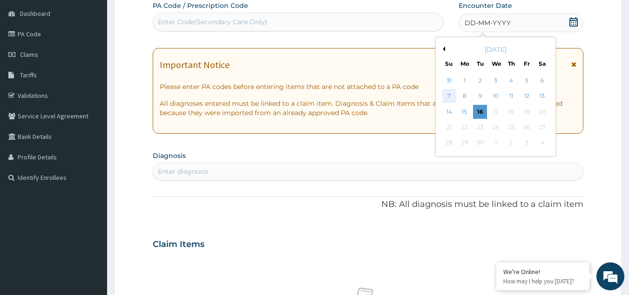
click at [448, 93] on div "7" at bounding box center [449, 96] width 14 height 14
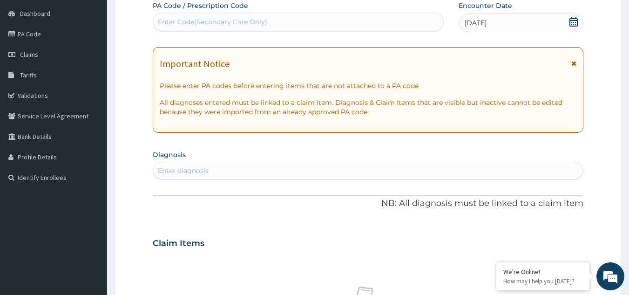
click at [189, 166] on div "Enter diagnosis" at bounding box center [183, 170] width 51 height 9
type input "[MEDICAL_DATA]"
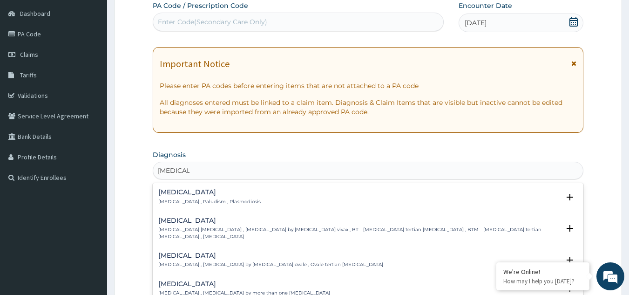
click at [181, 193] on h4 "Malaria" at bounding box center [209, 192] width 102 height 7
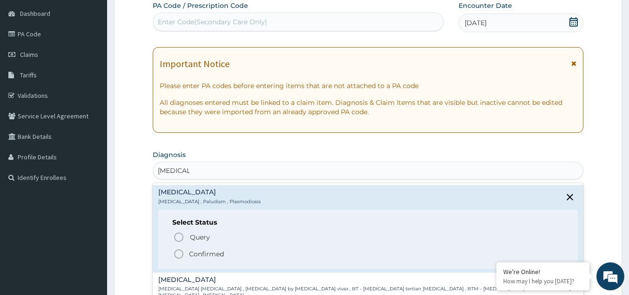
click at [179, 251] on icon "status option filled" at bounding box center [178, 253] width 11 height 11
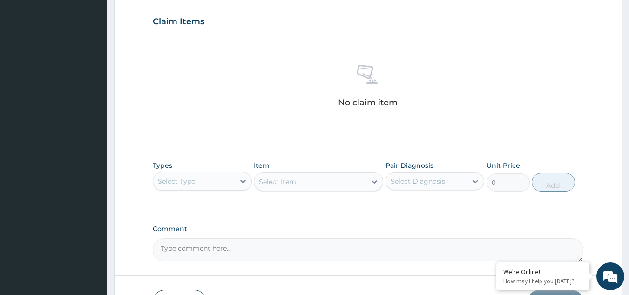
scroll to position [377, 0]
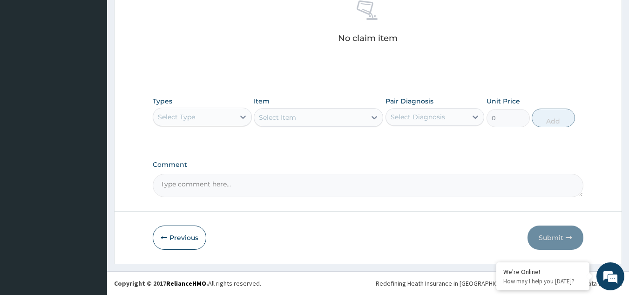
click at [191, 114] on div "Select Type" at bounding box center [176, 116] width 37 height 9
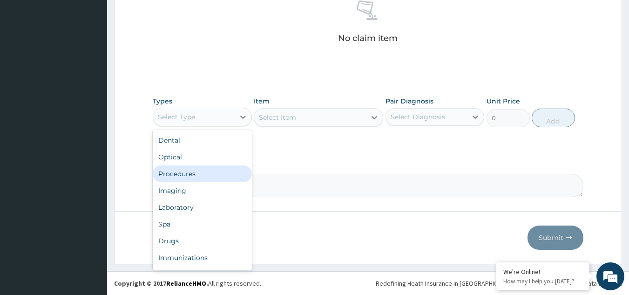
click at [202, 175] on div "Procedures" at bounding box center [202, 173] width 99 height 17
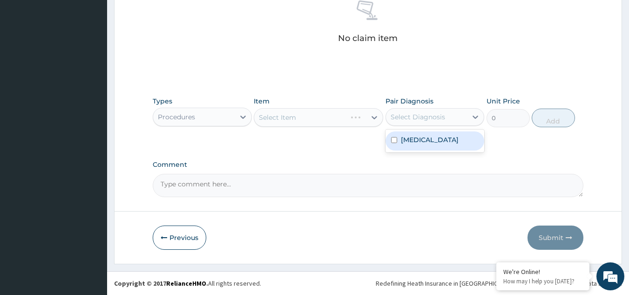
click at [418, 117] on div "Select Diagnosis" at bounding box center [418, 116] width 54 height 9
click at [418, 146] on div "Malaria" at bounding box center [435, 140] width 99 height 19
checkbox input "true"
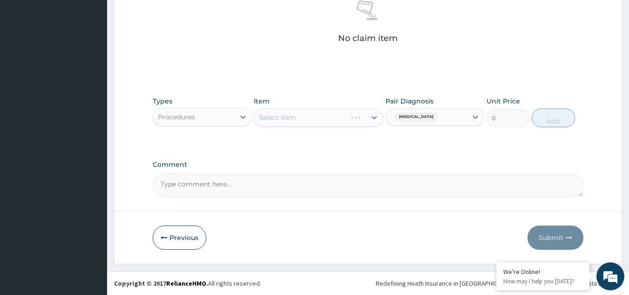
click at [328, 119] on div "Select Item" at bounding box center [318, 117] width 129 height 19
click at [328, 119] on div "Select Item" at bounding box center [310, 117] width 112 height 15
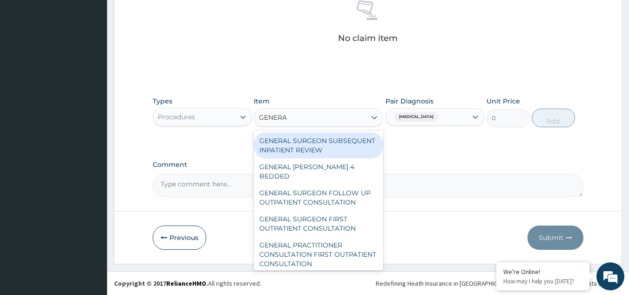
type input "GENERAL"
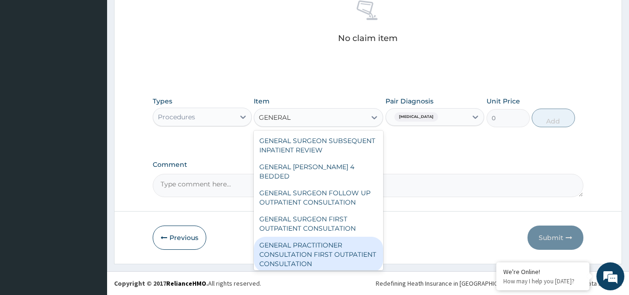
click at [333, 251] on div "GENERAL PRACTITIONER CONSULTATION FIRST OUTPATIENT CONSULTATION" at bounding box center [318, 254] width 129 height 35
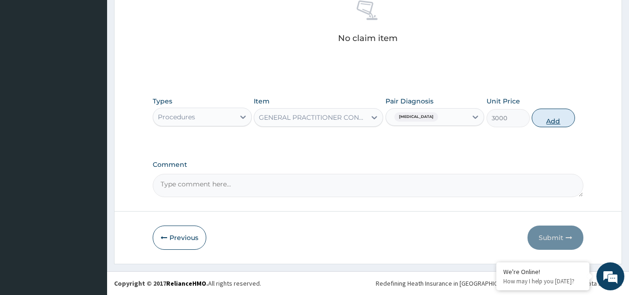
click at [551, 115] on button "Add" at bounding box center [553, 117] width 43 height 19
type input "0"
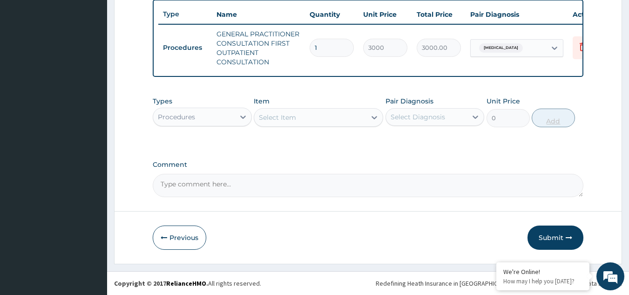
scroll to position [354, 0]
click at [211, 114] on div "Procedures" at bounding box center [193, 116] width 81 height 15
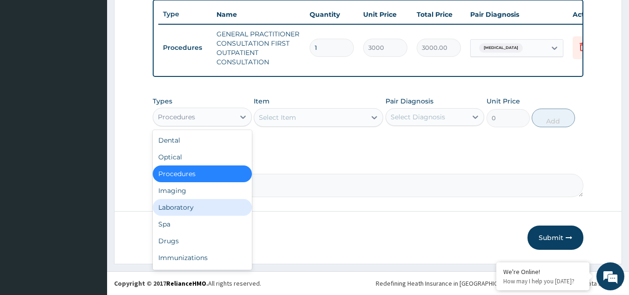
click at [202, 210] on div "Laboratory" at bounding box center [202, 207] width 99 height 17
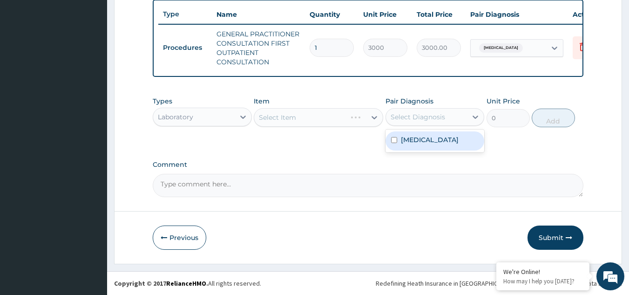
click at [424, 113] on div "Select Diagnosis" at bounding box center [418, 116] width 54 height 9
click at [425, 142] on div "Malaria" at bounding box center [435, 140] width 99 height 19
checkbox input "true"
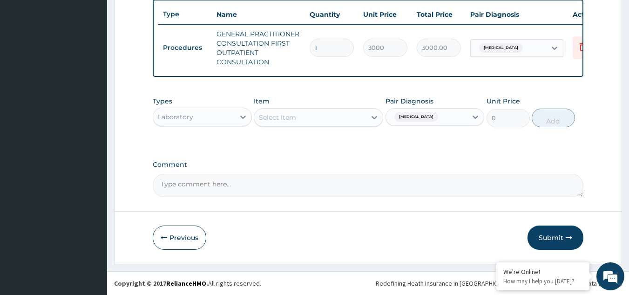
click at [338, 111] on div "Select Item" at bounding box center [318, 117] width 129 height 19
click at [350, 118] on div "Select Item" at bounding box center [310, 117] width 112 height 15
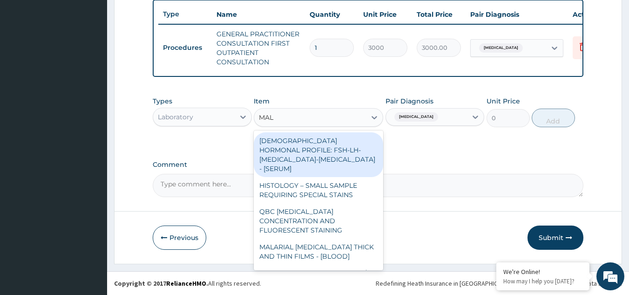
type input "MALA"
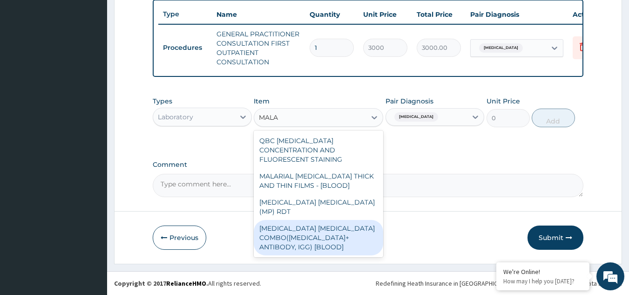
click at [341, 226] on div "MALARIA PARASITE COMBO(BLOOD FILM+ ANTIBODY, IGG) [BLOOD]" at bounding box center [318, 237] width 129 height 35
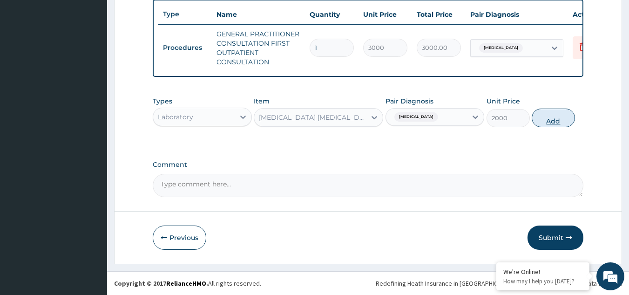
click at [546, 117] on button "Add" at bounding box center [553, 117] width 43 height 19
type input "0"
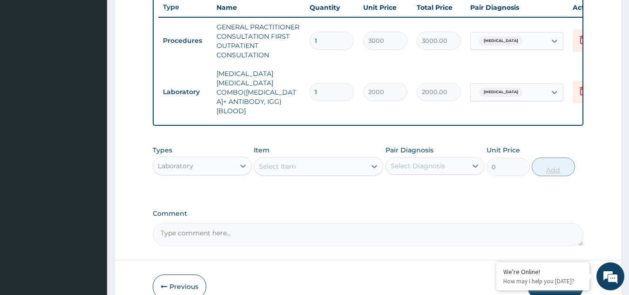
scroll to position [391, 0]
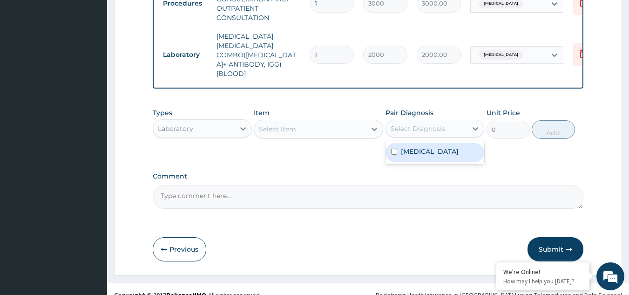
click at [430, 124] on div "Select Diagnosis" at bounding box center [418, 128] width 54 height 9
click at [429, 143] on div "Malaria" at bounding box center [435, 152] width 99 height 19
checkbox input "true"
click at [333, 122] on div "Select Item" at bounding box center [310, 129] width 112 height 15
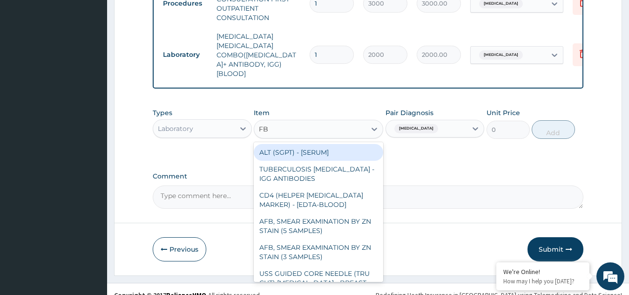
type input "FBC"
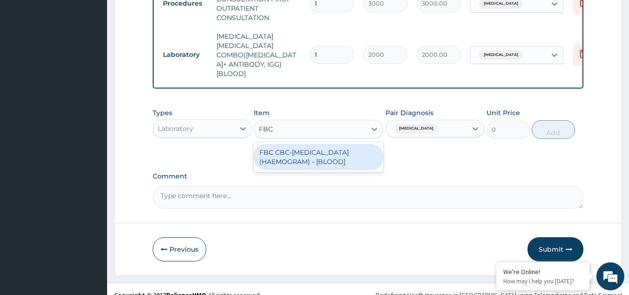
click at [328, 144] on div "FBC CBC-COMPLETE BLOOD COUNT (HAEMOGRAM) - [BLOOD]" at bounding box center [318, 157] width 129 height 26
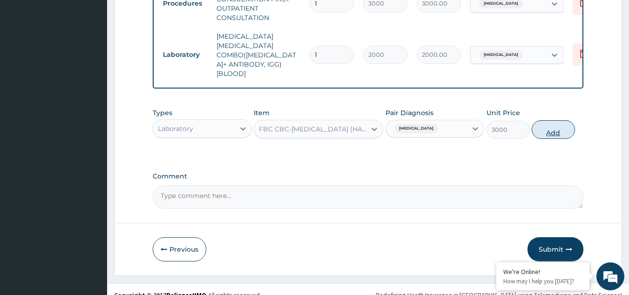
click at [553, 120] on button "Add" at bounding box center [553, 129] width 43 height 19
type input "0"
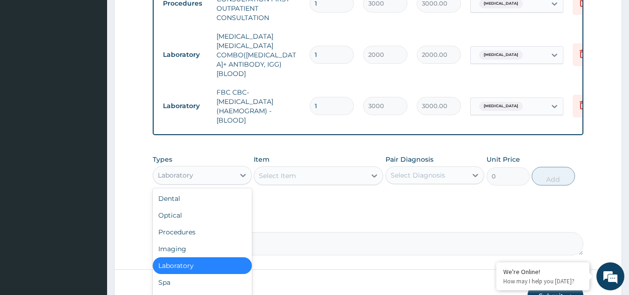
click at [202, 168] on div "Laboratory" at bounding box center [193, 175] width 81 height 15
click at [199, 291] on div "Drugs" at bounding box center [202, 299] width 99 height 17
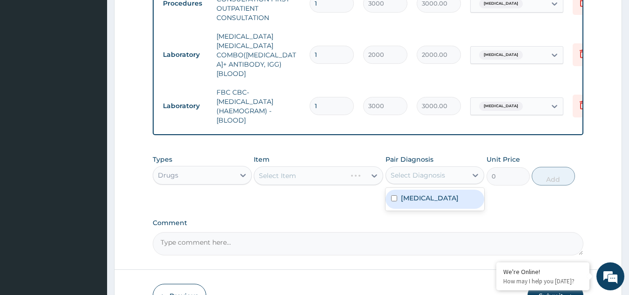
click at [425, 170] on div "Select Diagnosis" at bounding box center [418, 174] width 54 height 9
click at [421, 193] on label "Malaria" at bounding box center [430, 197] width 58 height 9
checkbox input "true"
click at [330, 166] on div "Select Item" at bounding box center [318, 175] width 129 height 19
click at [330, 168] on div "Select Item" at bounding box center [310, 175] width 112 height 15
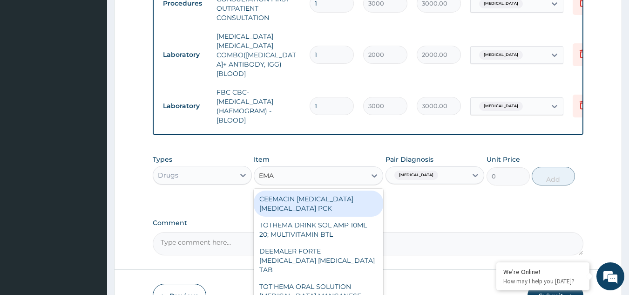
type input "EMAL"
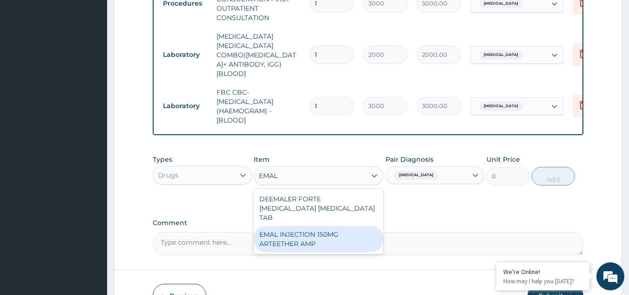
click at [312, 226] on div "EMAL INJECTION 150MG ARTEETHER AMP" at bounding box center [318, 239] width 129 height 26
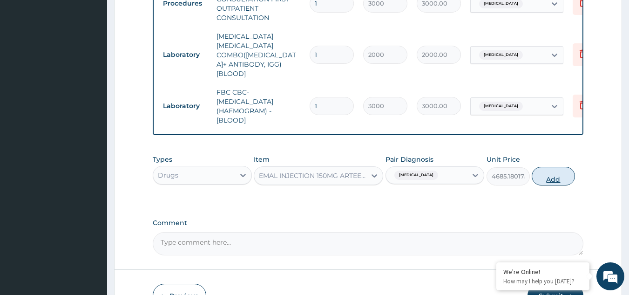
click at [553, 167] on button "Add" at bounding box center [553, 176] width 43 height 19
type input "0"
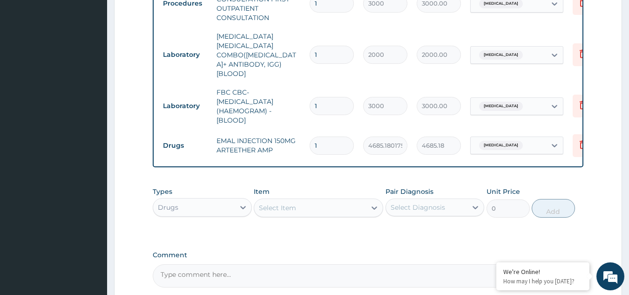
click at [431, 203] on div "Select Diagnosis" at bounding box center [418, 207] width 54 height 9
click at [420, 225] on label "Malaria" at bounding box center [430, 229] width 58 height 9
checkbox input "true"
click at [307, 200] on div "Select Item" at bounding box center [310, 207] width 112 height 15
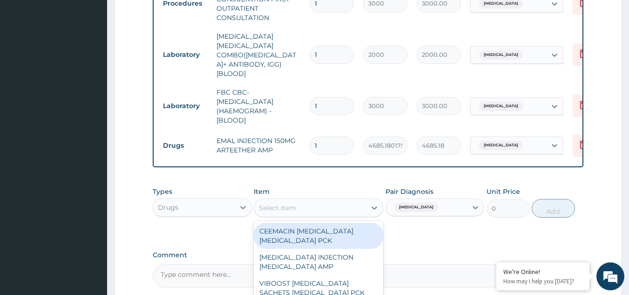
scroll to position [470, 0]
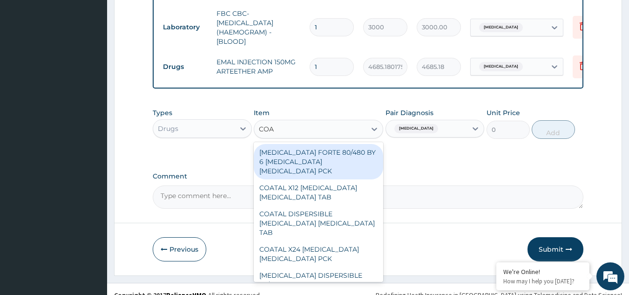
type input "COAR"
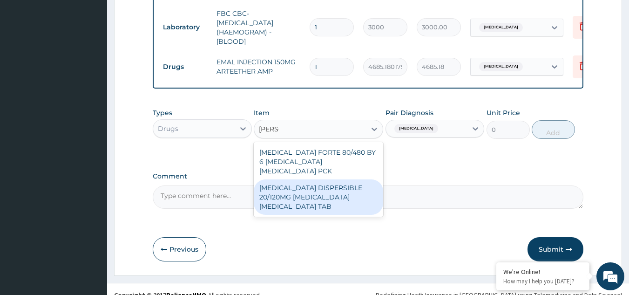
click at [306, 179] on div "COARTEM DISPERSIBLE 20/120MG ARTEMETHER LUMEFANTRINE TAB" at bounding box center [318, 196] width 129 height 35
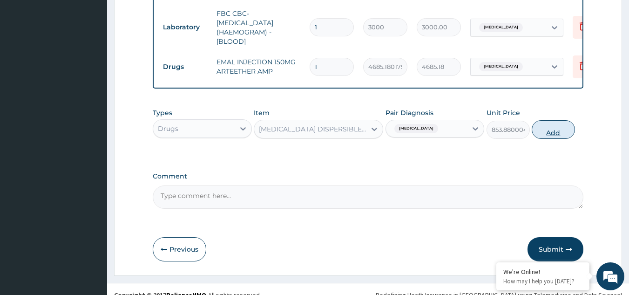
click at [554, 120] on button "Add" at bounding box center [553, 129] width 43 height 19
type input "0"
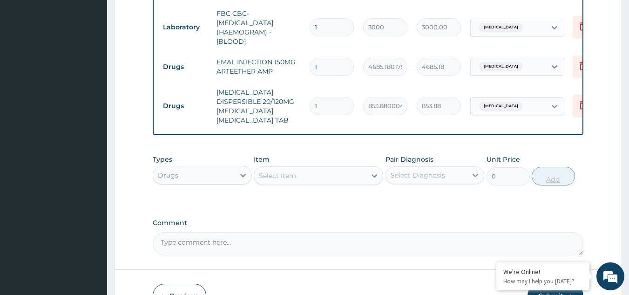
scroll to position [507, 0]
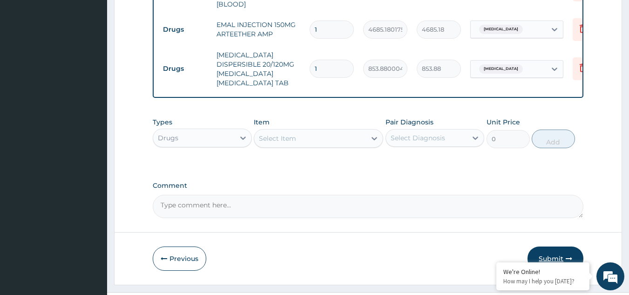
click at [558, 246] on button "Submit" at bounding box center [556, 258] width 56 height 24
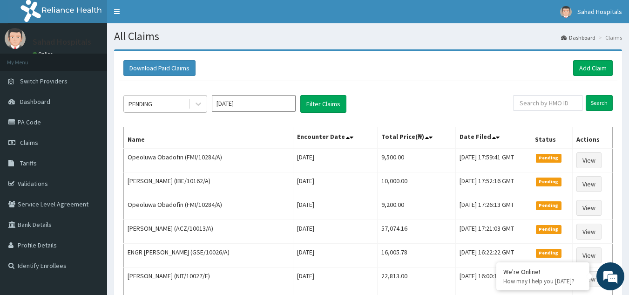
click at [157, 101] on div "PENDING" at bounding box center [156, 103] width 65 height 15
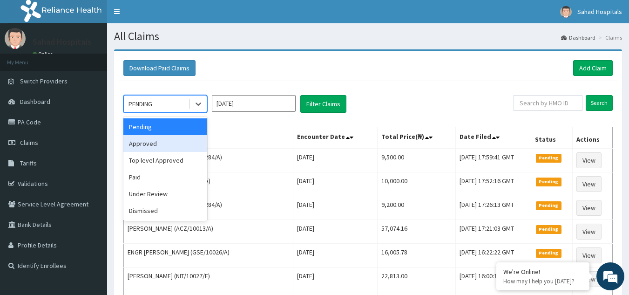
click at [159, 139] on div "Approved" at bounding box center [165, 143] width 84 height 17
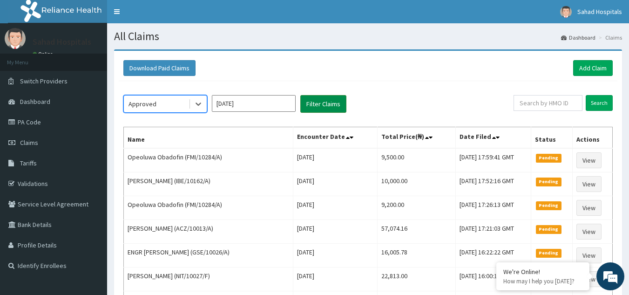
click at [322, 99] on button "Filter Claims" at bounding box center [323, 104] width 46 height 18
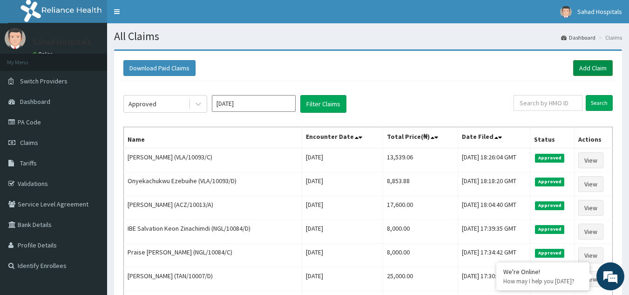
click at [589, 64] on link "Add Claim" at bounding box center [593, 68] width 40 height 16
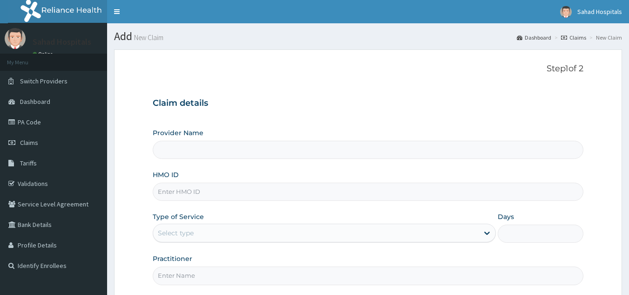
type input "Sahad Hospitals"
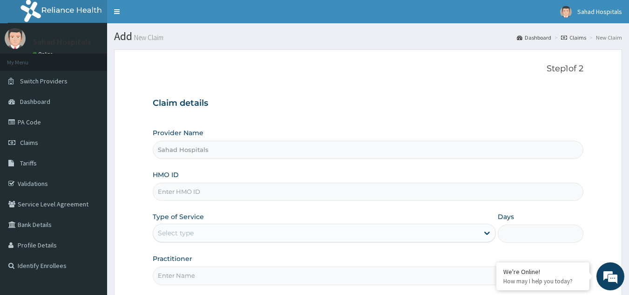
click at [177, 191] on input "HMO ID" at bounding box center [368, 192] width 431 height 18
paste input "[PERSON_NAME]"
type input "K"
click at [177, 190] on input "HMO ID" at bounding box center [368, 192] width 431 height 18
paste input "RELIANCE HMO (OIC/10012/A)"
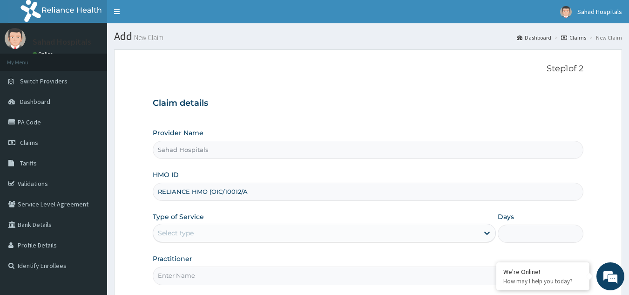
click at [210, 191] on input "RELIANCE HMO (OIC/10012/A" at bounding box center [368, 192] width 431 height 18
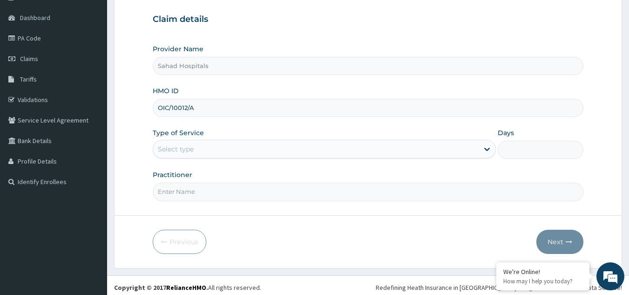
scroll to position [88, 0]
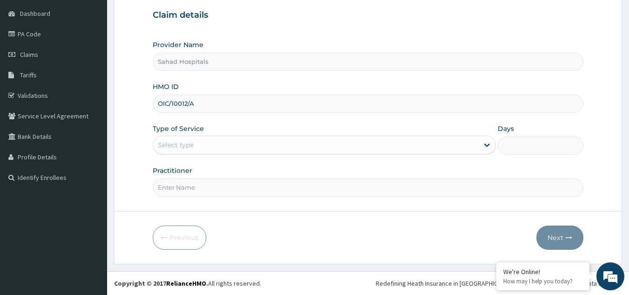
type input "OIC/10012/A"
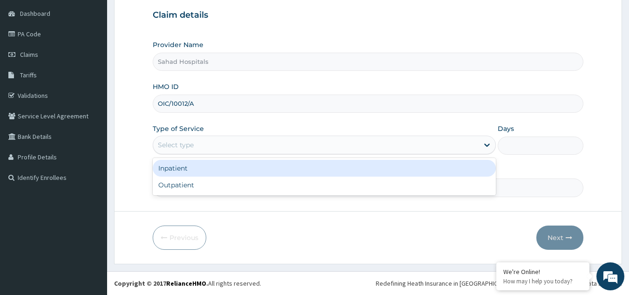
click at [213, 141] on div "Select type" at bounding box center [315, 144] width 325 height 15
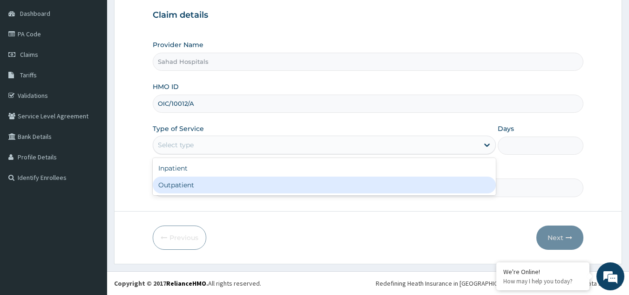
click at [217, 184] on div "Outpatient" at bounding box center [324, 184] width 343 height 17
type input "1"
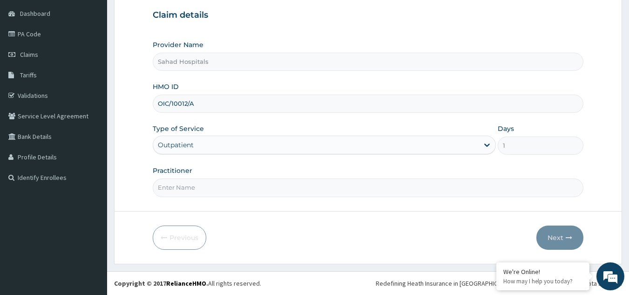
click at [203, 189] on input "Practitioner" at bounding box center [368, 187] width 431 height 18
type input "GP"
click at [557, 233] on button "Next" at bounding box center [559, 237] width 47 height 24
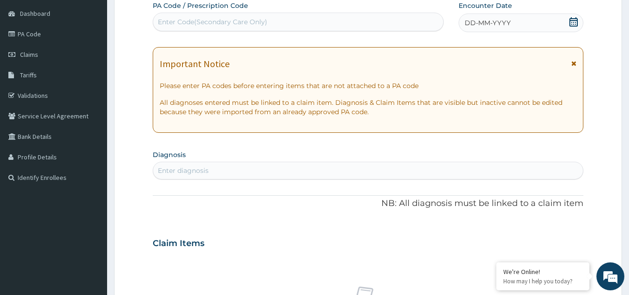
click at [211, 19] on div "Enter Code(Secondary Care Only)" at bounding box center [212, 21] width 109 height 9
paste input "PA/6980EE"
type input "PA/6980EE"
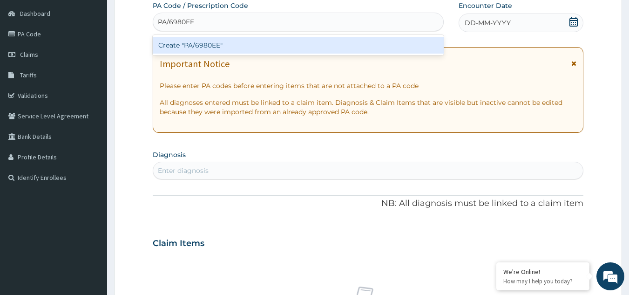
click at [214, 42] on div "Create "PA/6980EE"" at bounding box center [298, 45] width 291 height 17
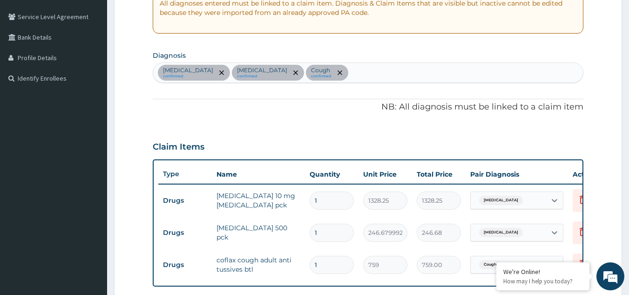
scroll to position [185, 0]
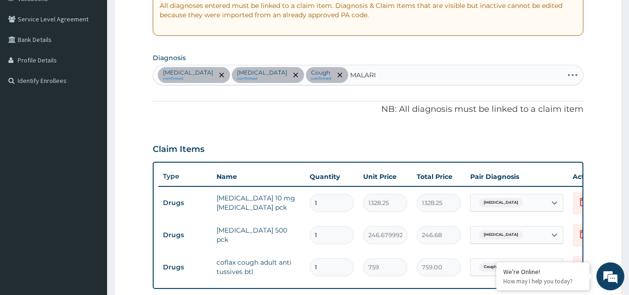
type input "[MEDICAL_DATA]"
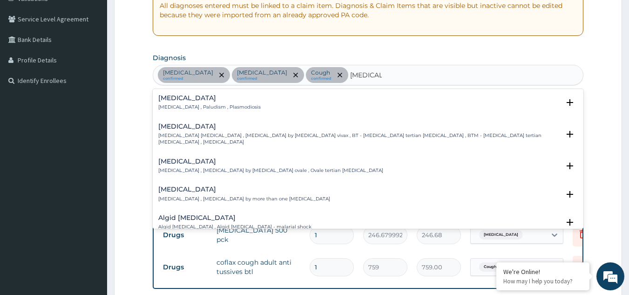
click at [196, 97] on h4 "[MEDICAL_DATA]" at bounding box center [209, 98] width 102 height 7
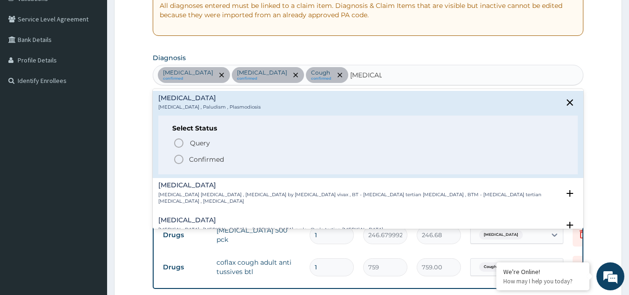
click at [177, 156] on circle "status option filled" at bounding box center [179, 159] width 8 height 8
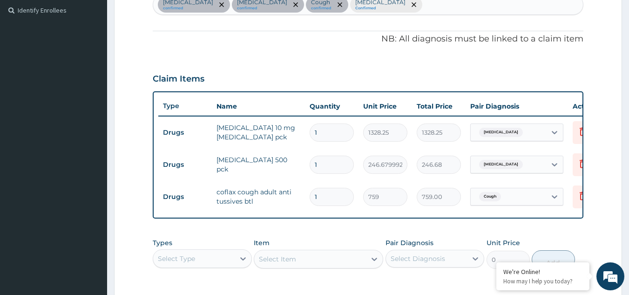
scroll to position [404, 0]
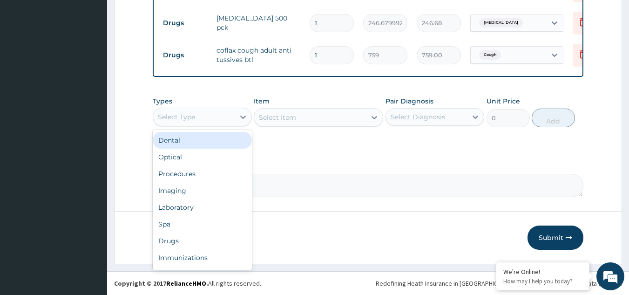
click at [189, 116] on div "Select Type" at bounding box center [176, 116] width 37 height 9
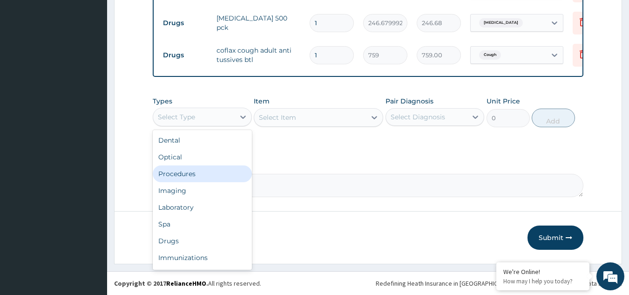
click at [193, 165] on div "Procedures" at bounding box center [202, 173] width 99 height 17
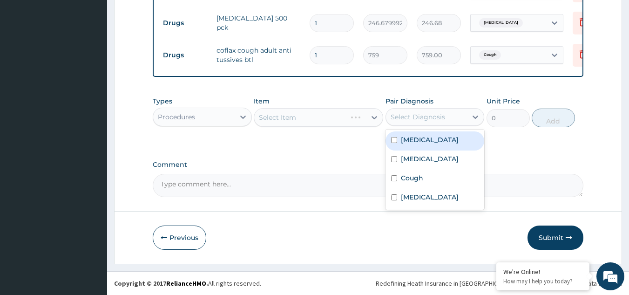
click at [430, 111] on div "Select Diagnosis" at bounding box center [426, 116] width 81 height 15
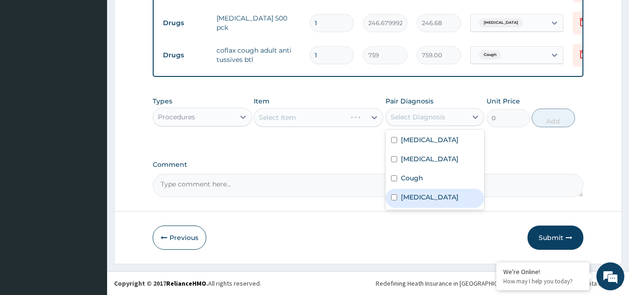
click at [439, 202] on div "Malaria" at bounding box center [435, 198] width 99 height 19
checkbox input "true"
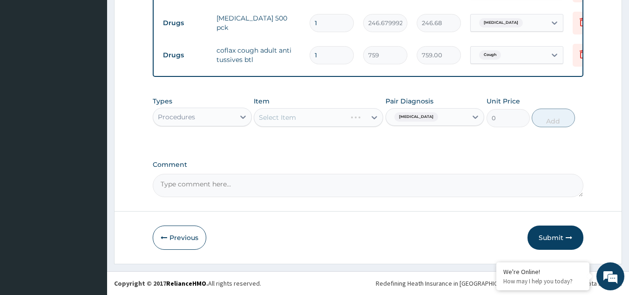
click at [303, 113] on div "Select Item" at bounding box center [318, 117] width 129 height 19
click at [303, 113] on div "Select Item" at bounding box center [310, 117] width 112 height 15
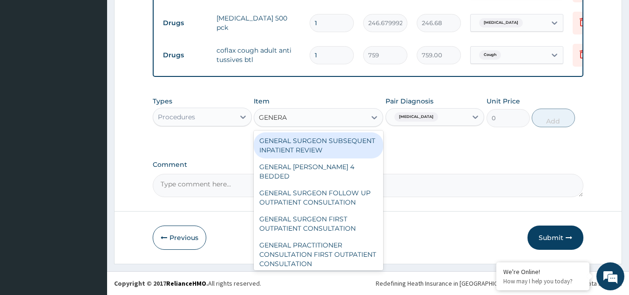
type input "GENERAL"
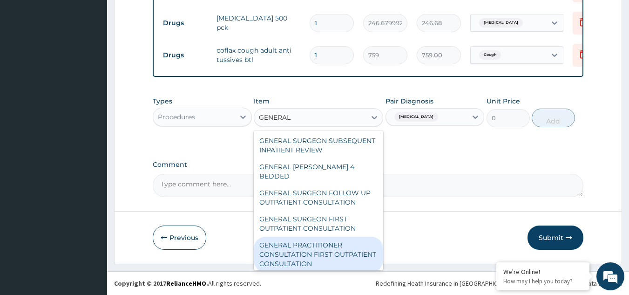
click at [311, 248] on div "GENERAL PRACTITIONER CONSULTATION FIRST OUTPATIENT CONSULTATION" at bounding box center [318, 254] width 129 height 35
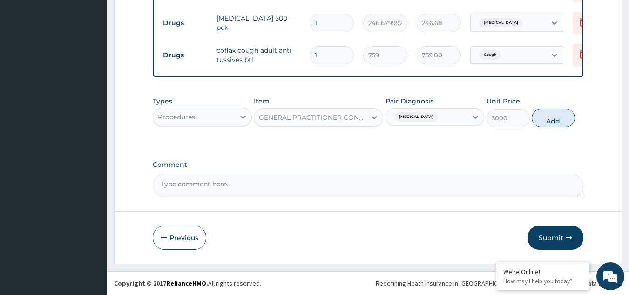
click at [550, 114] on button "Add" at bounding box center [553, 117] width 43 height 19
type input "0"
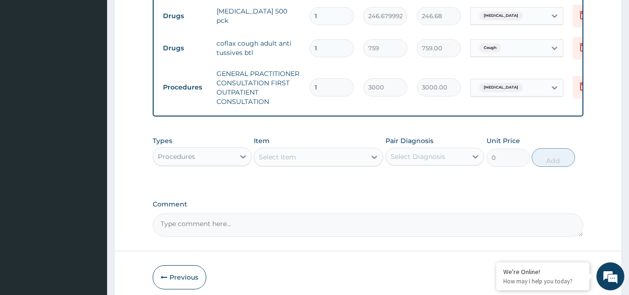
click at [200, 162] on div "Procedures" at bounding box center [193, 156] width 81 height 15
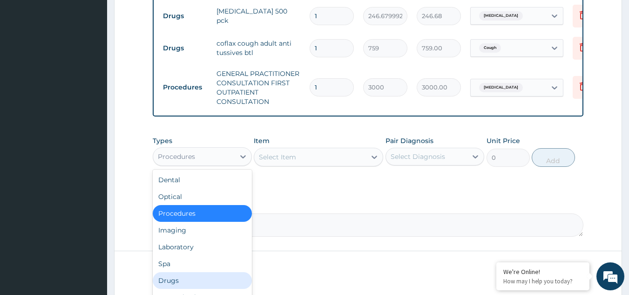
click at [201, 279] on div "Drugs" at bounding box center [202, 280] width 99 height 17
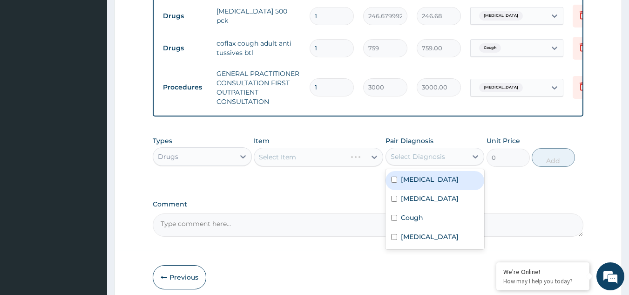
click at [433, 161] on div "Select Diagnosis" at bounding box center [418, 156] width 54 height 9
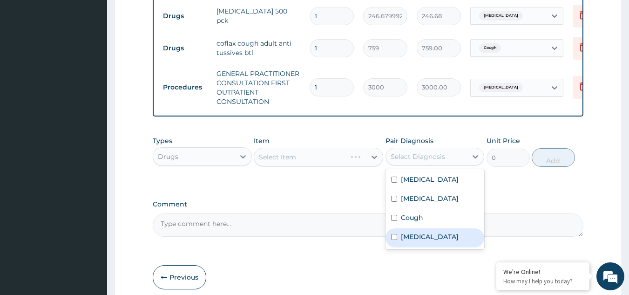
click at [438, 247] on div "Malaria" at bounding box center [435, 237] width 99 height 19
checkbox input "true"
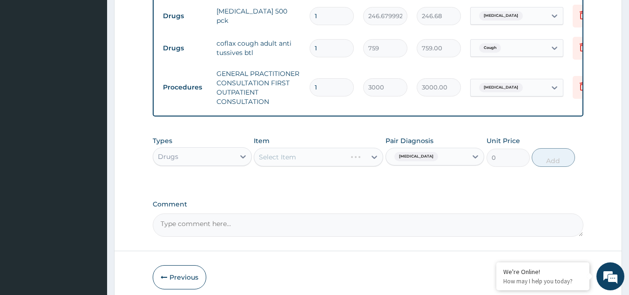
click at [313, 164] on div "Select Item" at bounding box center [318, 157] width 129 height 19
click at [314, 164] on div "Select Item" at bounding box center [310, 156] width 112 height 15
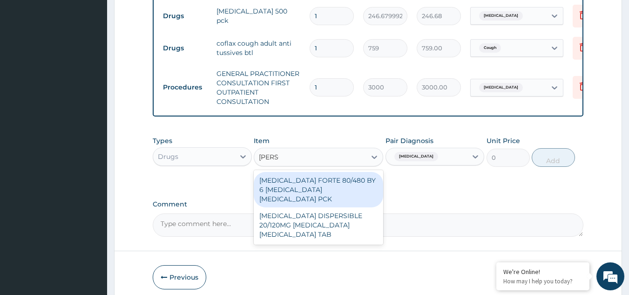
type input "COART"
click at [312, 195] on div "COARTEM FORTE 80/480 BY 6 ARTEMETHER LUMEFANTRINE PCK" at bounding box center [318, 189] width 129 height 35
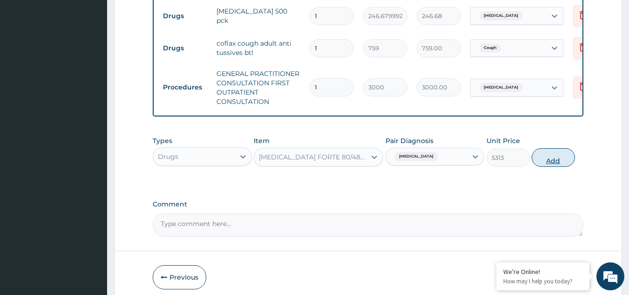
click at [554, 161] on button "Add" at bounding box center [553, 157] width 43 height 19
type input "0"
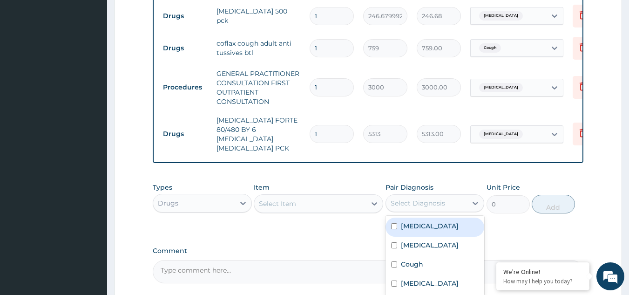
click at [422, 198] on div "Select Diagnosis" at bounding box center [418, 202] width 54 height 9
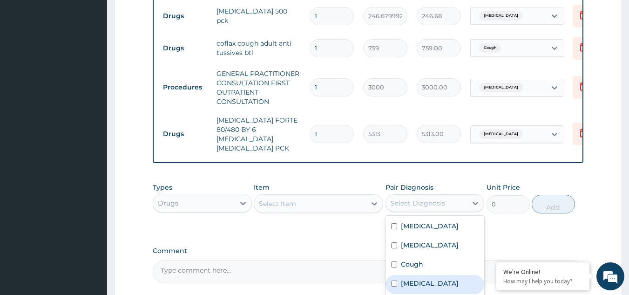
click at [433, 285] on div "Malaria" at bounding box center [435, 284] width 99 height 19
checkbox input "true"
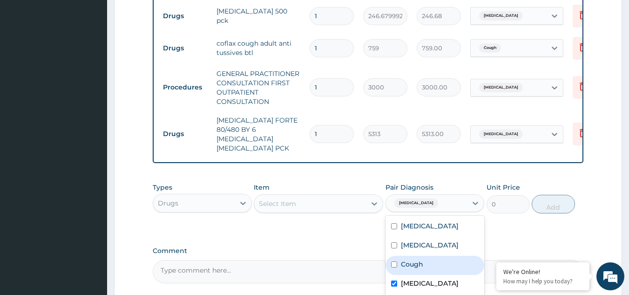
click at [299, 196] on div "Select Item" at bounding box center [310, 203] width 112 height 15
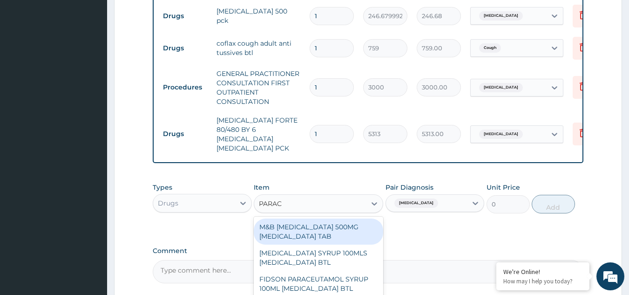
type input "PARACE"
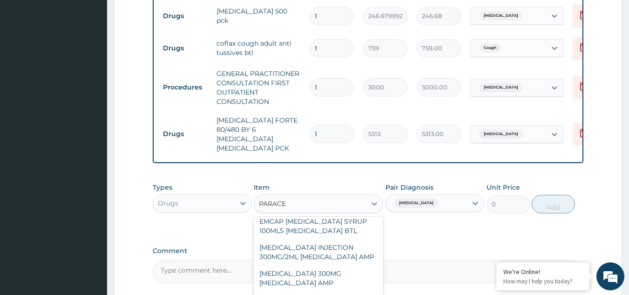
scroll to position [209, 0]
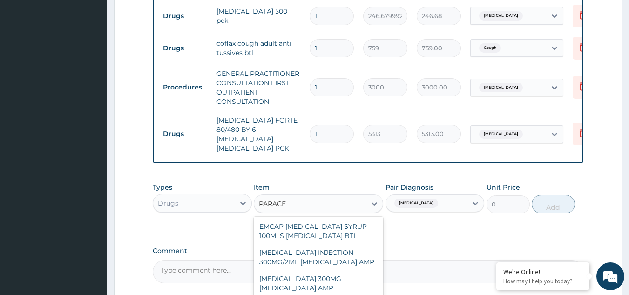
click at [338, 258] on div "PARACETAMOL INJECTION 300MG/2ML ACETAMINOPHEN AMP" at bounding box center [318, 257] width 129 height 26
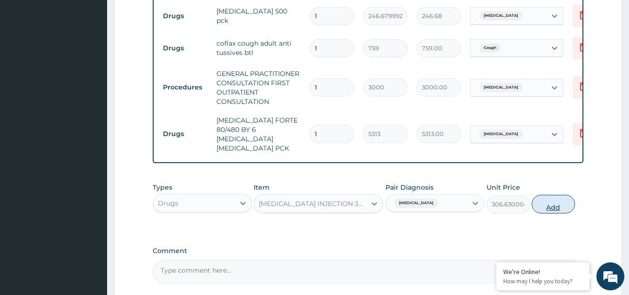
click at [547, 200] on button "Add" at bounding box center [553, 204] width 43 height 19
type input "0"
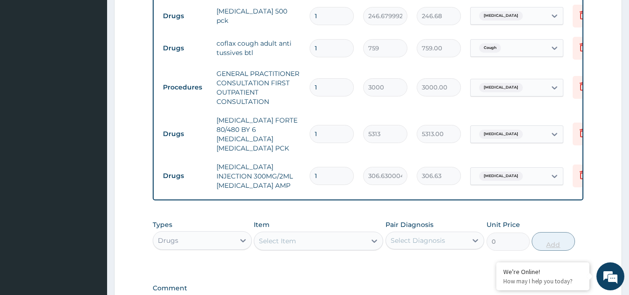
type input "0.00"
type input "2"
type input "613.26"
type input "0.00"
type input "3"
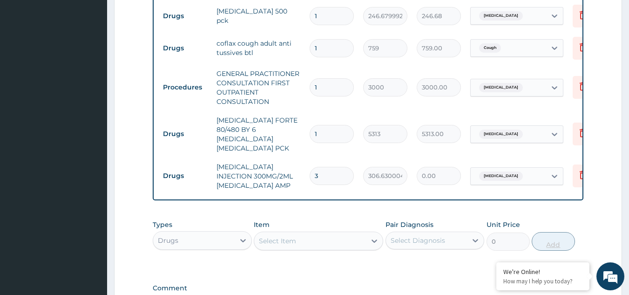
type input "919.89"
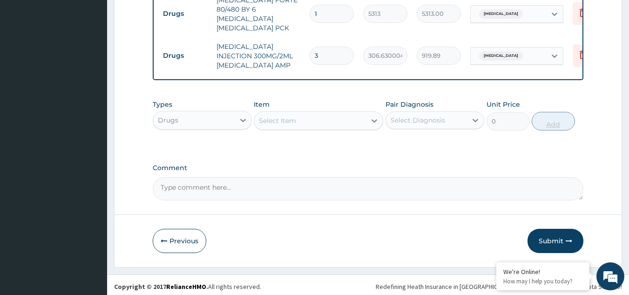
scroll to position [524, 0]
type input "3"
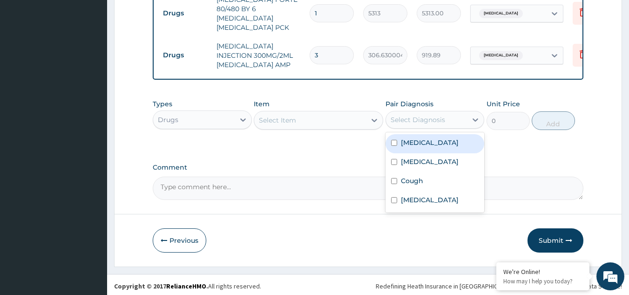
click at [401, 117] on div "Select Diagnosis" at bounding box center [418, 119] width 54 height 9
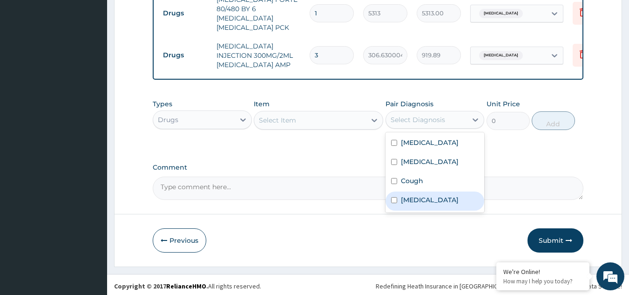
click at [418, 204] on label "Malaria" at bounding box center [430, 199] width 58 height 9
checkbox input "true"
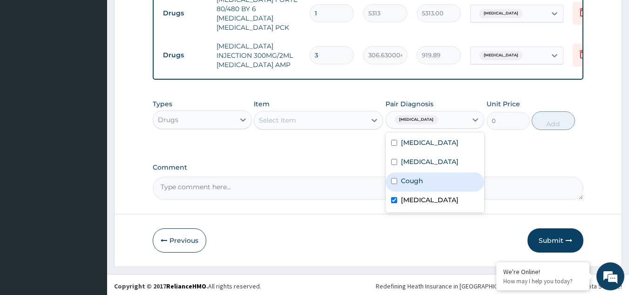
click at [294, 118] on div "Select Item" at bounding box center [277, 119] width 37 height 9
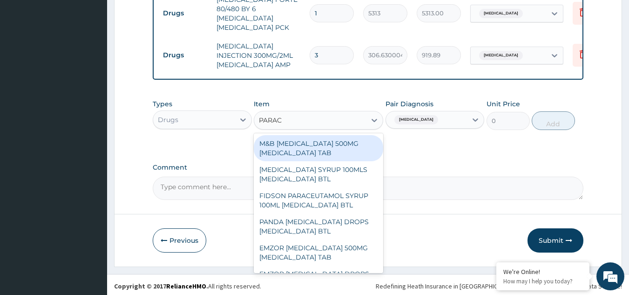
type input "PARACE"
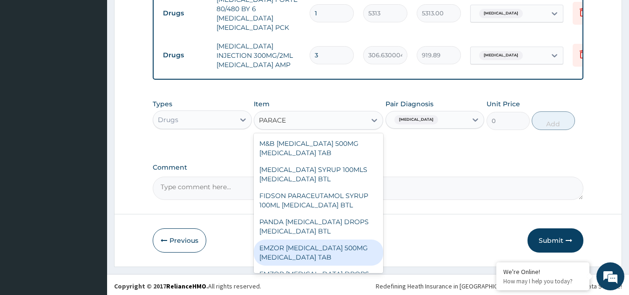
click at [313, 249] on div "EMZOR PARACETAMOL 500MG ACETAMINOPHEN TAB" at bounding box center [318, 252] width 129 height 26
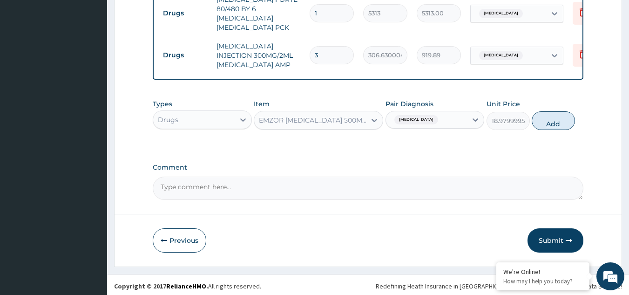
click at [555, 113] on button "Add" at bounding box center [553, 120] width 43 height 19
type input "0"
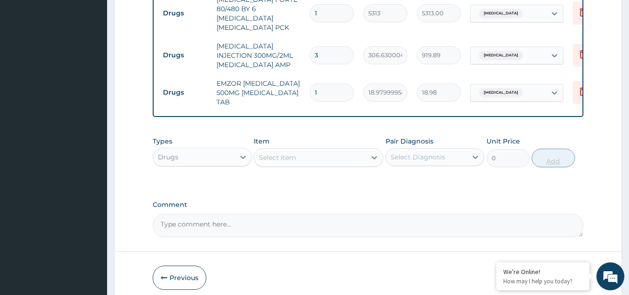
type input "12"
type input "227.76"
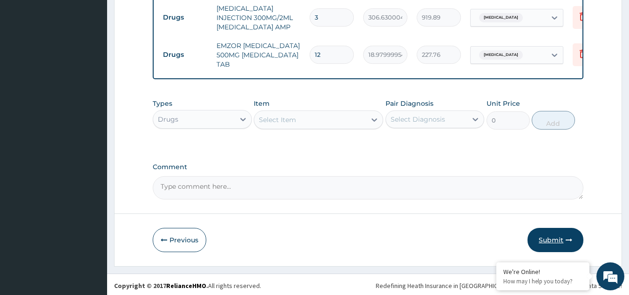
type input "12"
click at [552, 232] on button "Submit" at bounding box center [556, 240] width 56 height 24
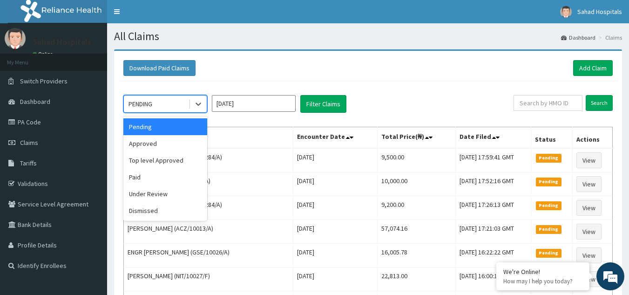
click at [166, 101] on div "PENDING" at bounding box center [156, 103] width 65 height 15
click at [170, 145] on div "Approved" at bounding box center [165, 143] width 84 height 17
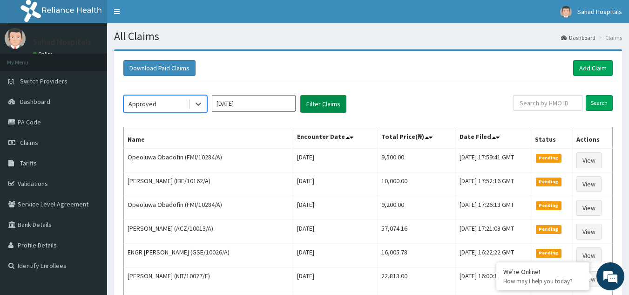
click at [323, 100] on button "Filter Claims" at bounding box center [323, 104] width 46 height 18
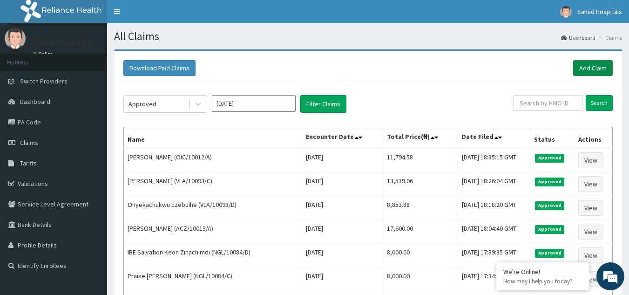
click at [592, 64] on link "Add Claim" at bounding box center [593, 68] width 40 height 16
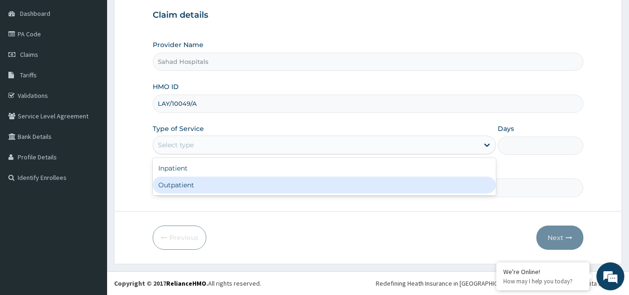
click at [210, 182] on div "Outpatient" at bounding box center [324, 184] width 343 height 17
type input "1"
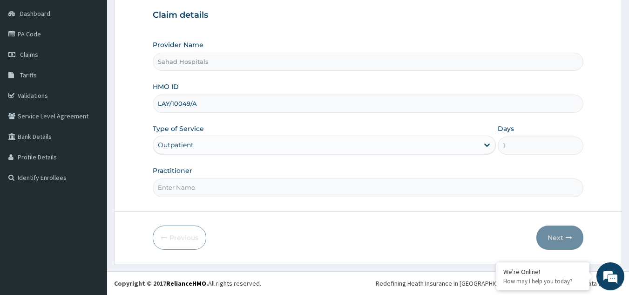
click at [198, 183] on input "Practitioner" at bounding box center [368, 187] width 431 height 18
type input "GP"
click at [557, 232] on button "Next" at bounding box center [559, 237] width 47 height 24
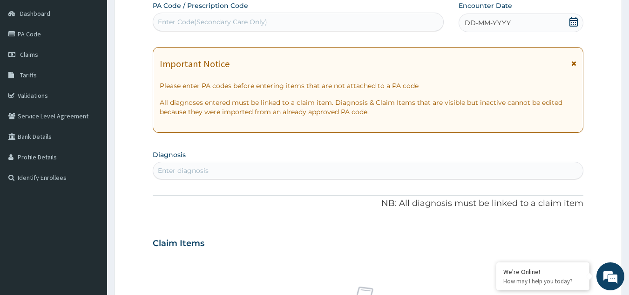
click at [174, 18] on div "Enter Code(Secondary Care Only)" at bounding box center [212, 21] width 109 height 9
paste input "PA/E56EF6"
type input "PA/E56EF6"
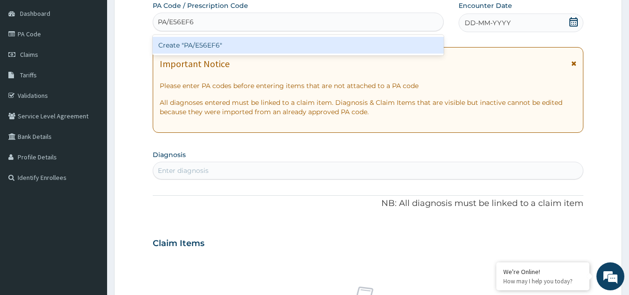
click at [195, 46] on div "Create "PA/E56EF6"" at bounding box center [298, 45] width 291 height 17
